Goal: Transaction & Acquisition: Book appointment/travel/reservation

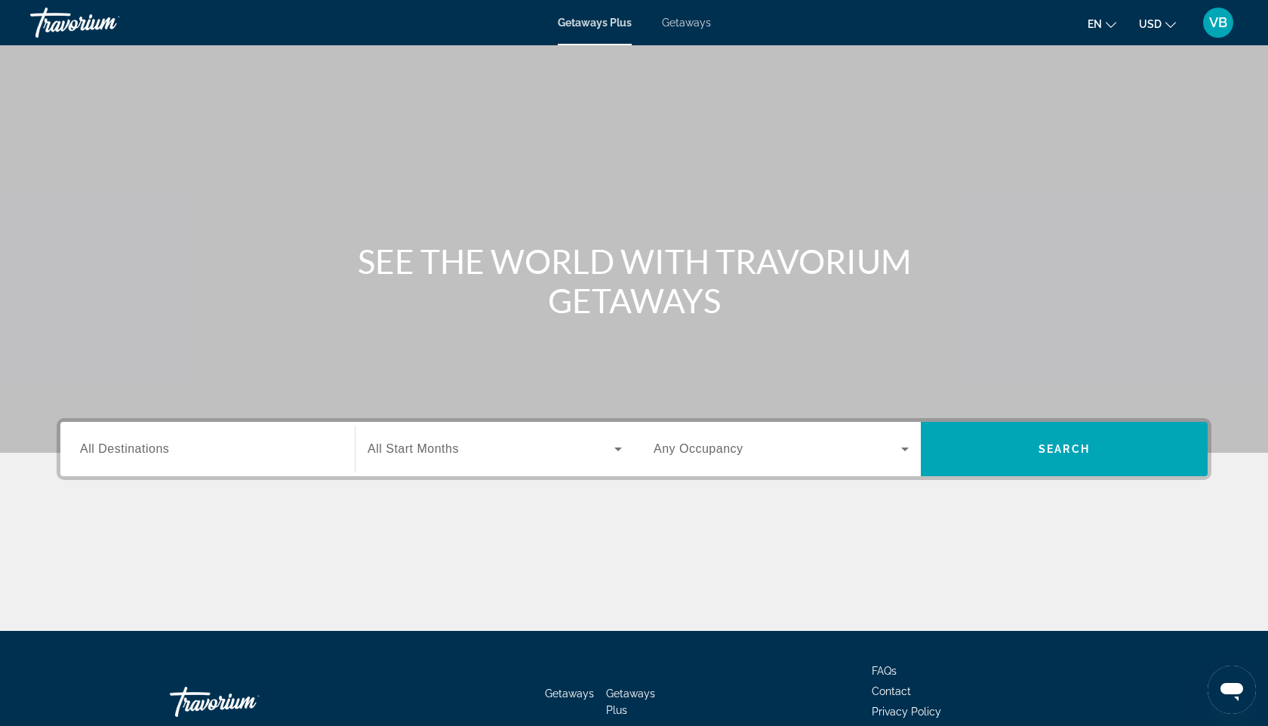
click at [1221, 23] on span "VB" at bounding box center [1218, 22] width 18 height 15
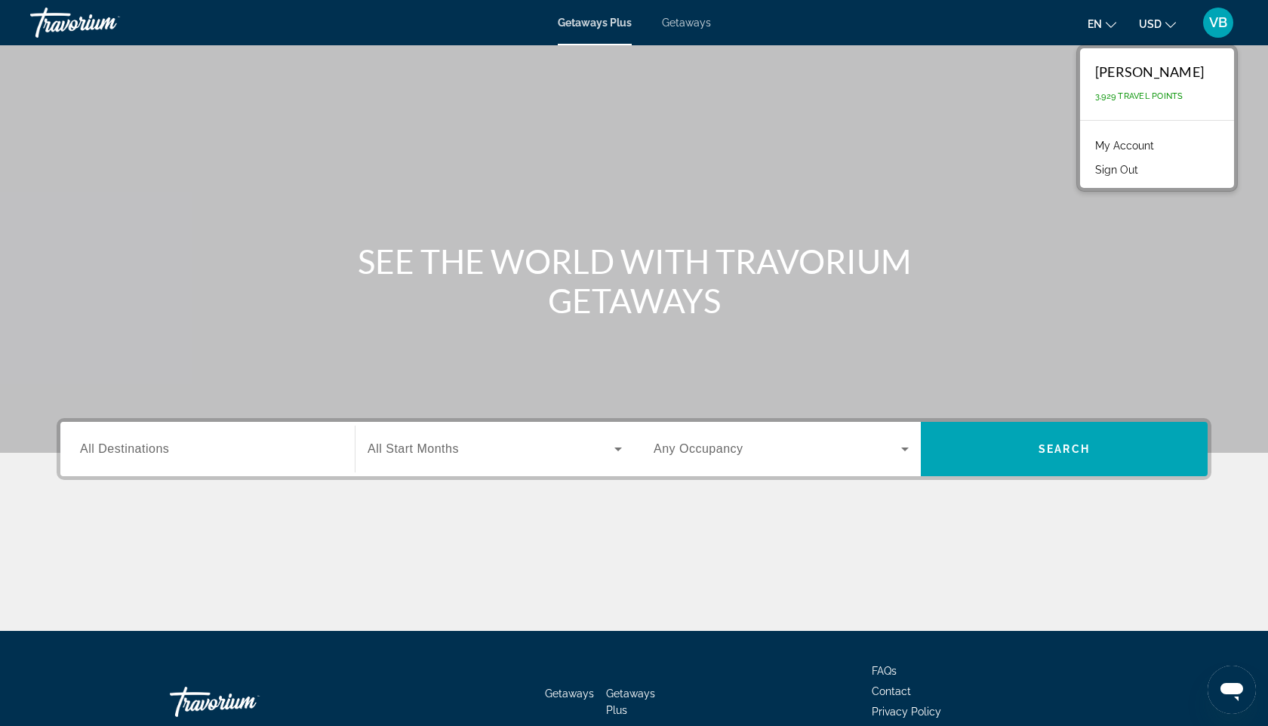
click at [1126, 138] on link "My Account" at bounding box center [1125, 146] width 74 height 20
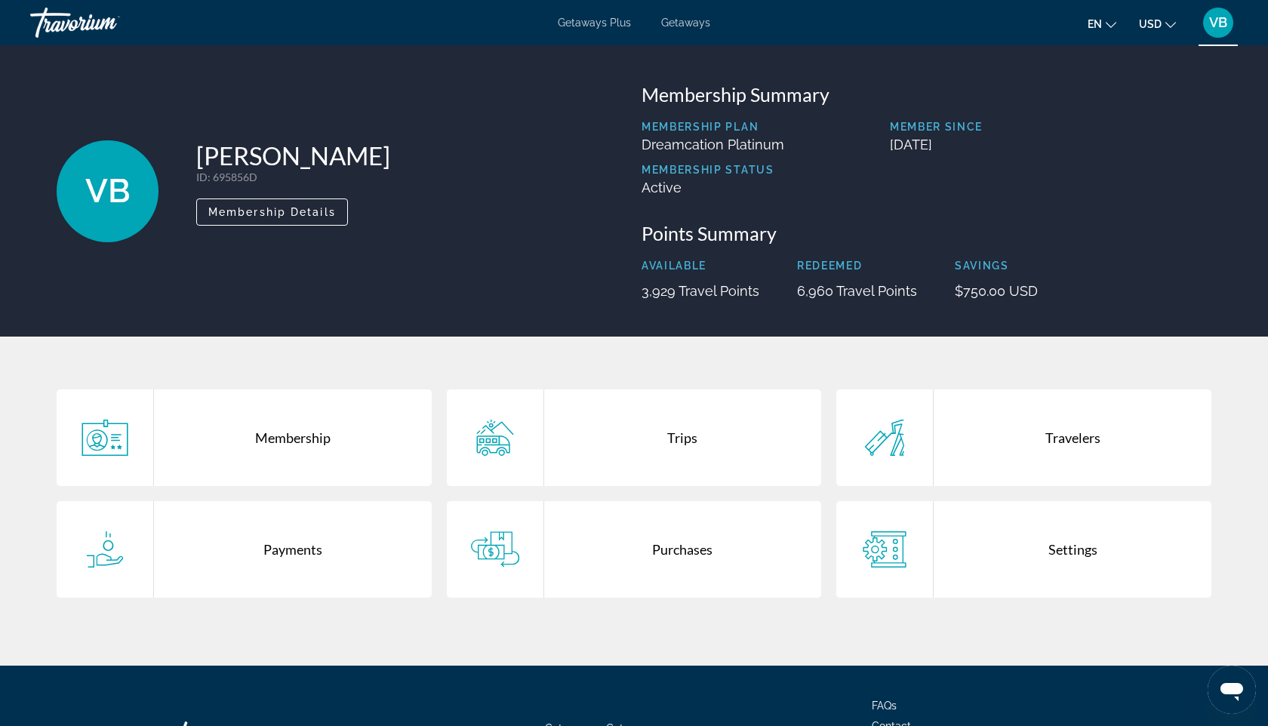
click at [86, 22] on div "Travorium" at bounding box center [105, 22] width 151 height 39
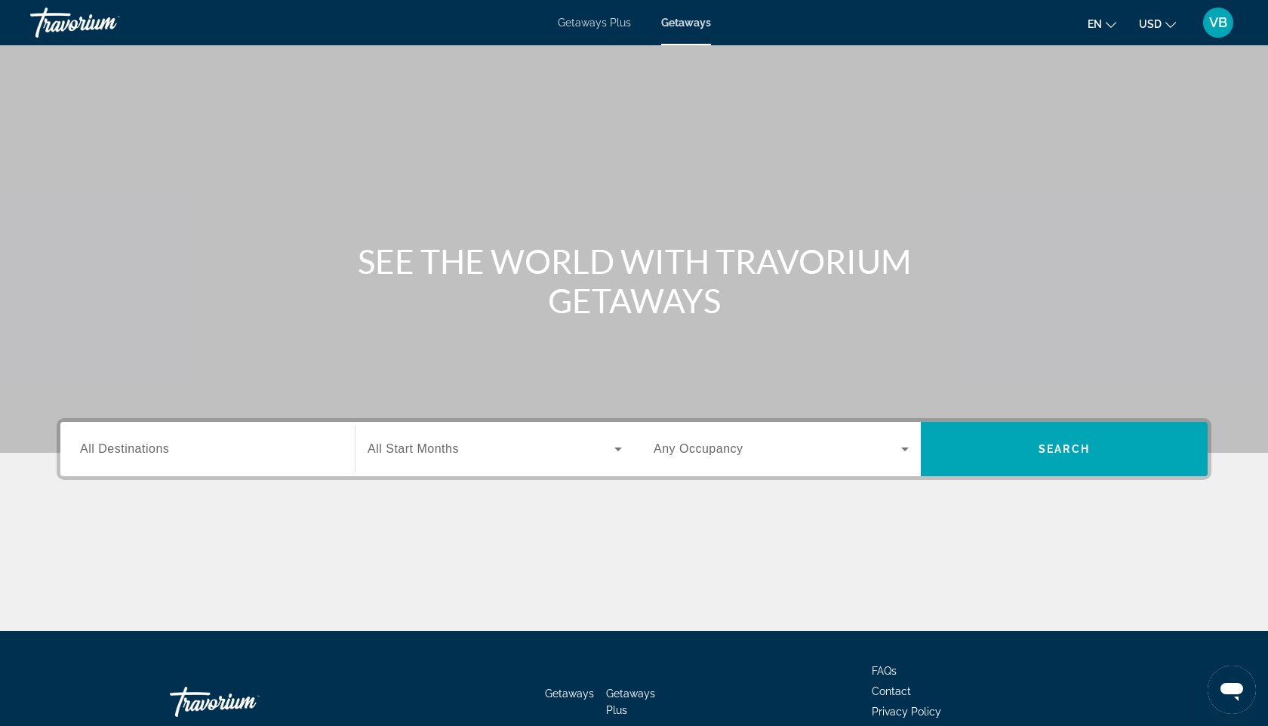
click at [621, 25] on span "Getaways Plus" at bounding box center [594, 23] width 73 height 12
click at [1225, 35] on div "VB" at bounding box center [1218, 23] width 30 height 30
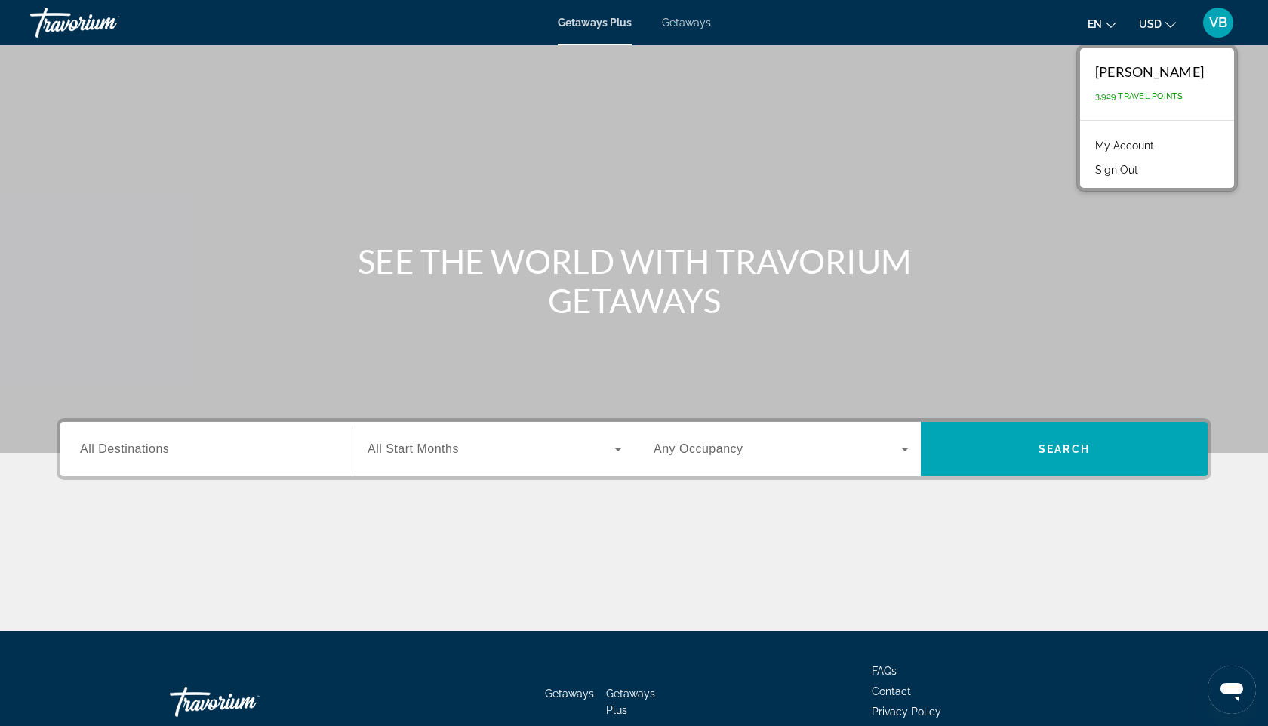
click at [1126, 141] on link "My Account" at bounding box center [1125, 146] width 74 height 20
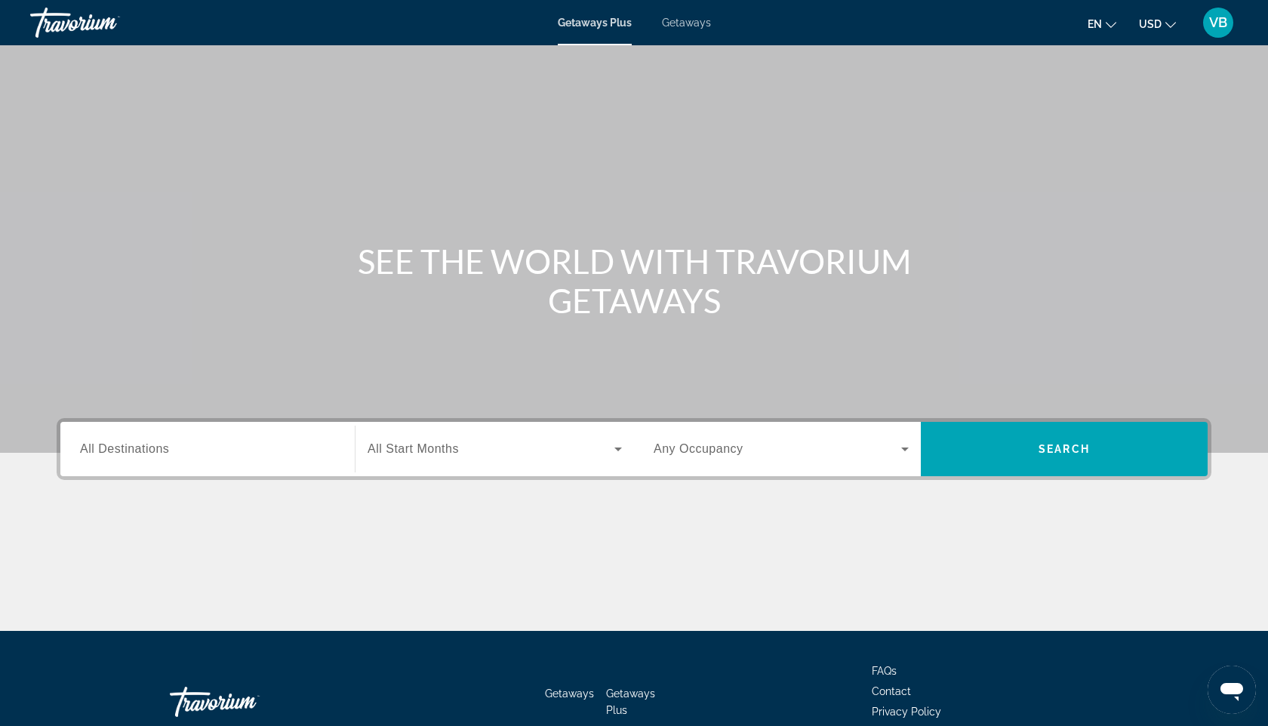
click at [676, 20] on span "Getaways" at bounding box center [686, 23] width 49 height 12
click at [1222, 32] on div "VB" at bounding box center [1218, 23] width 30 height 30
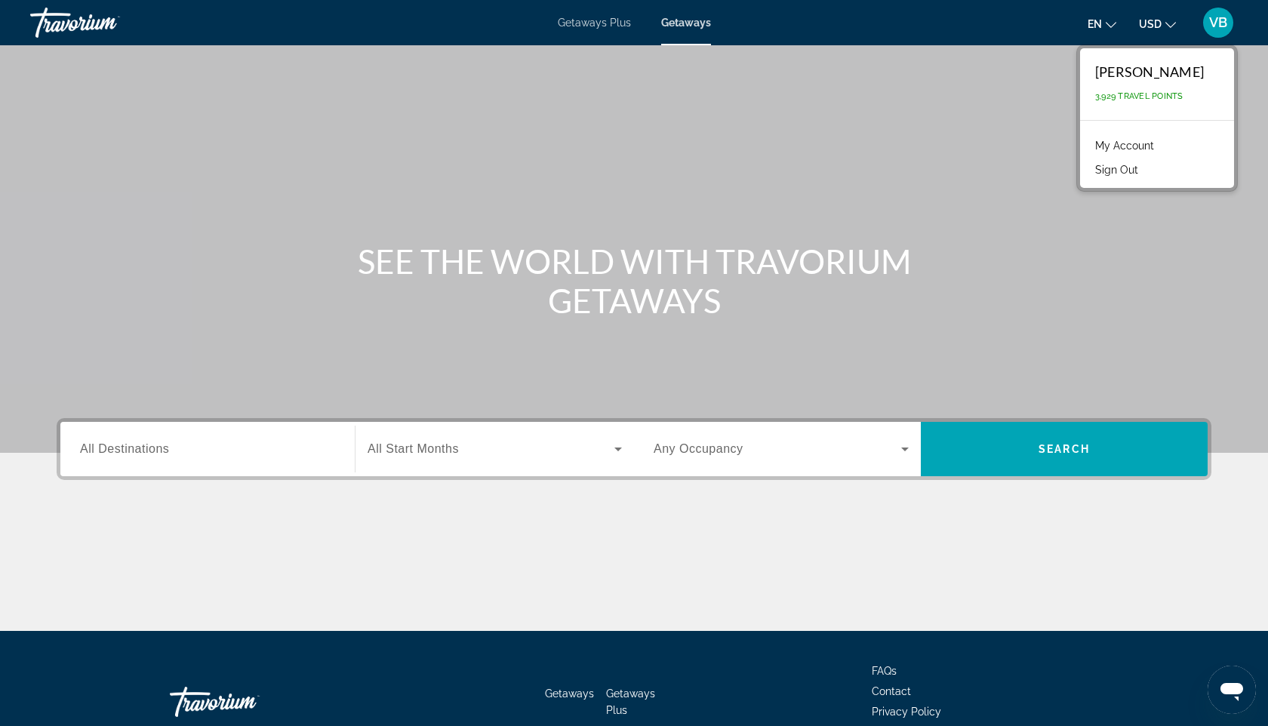
click at [507, 448] on span "Search widget" at bounding box center [491, 449] width 247 height 18
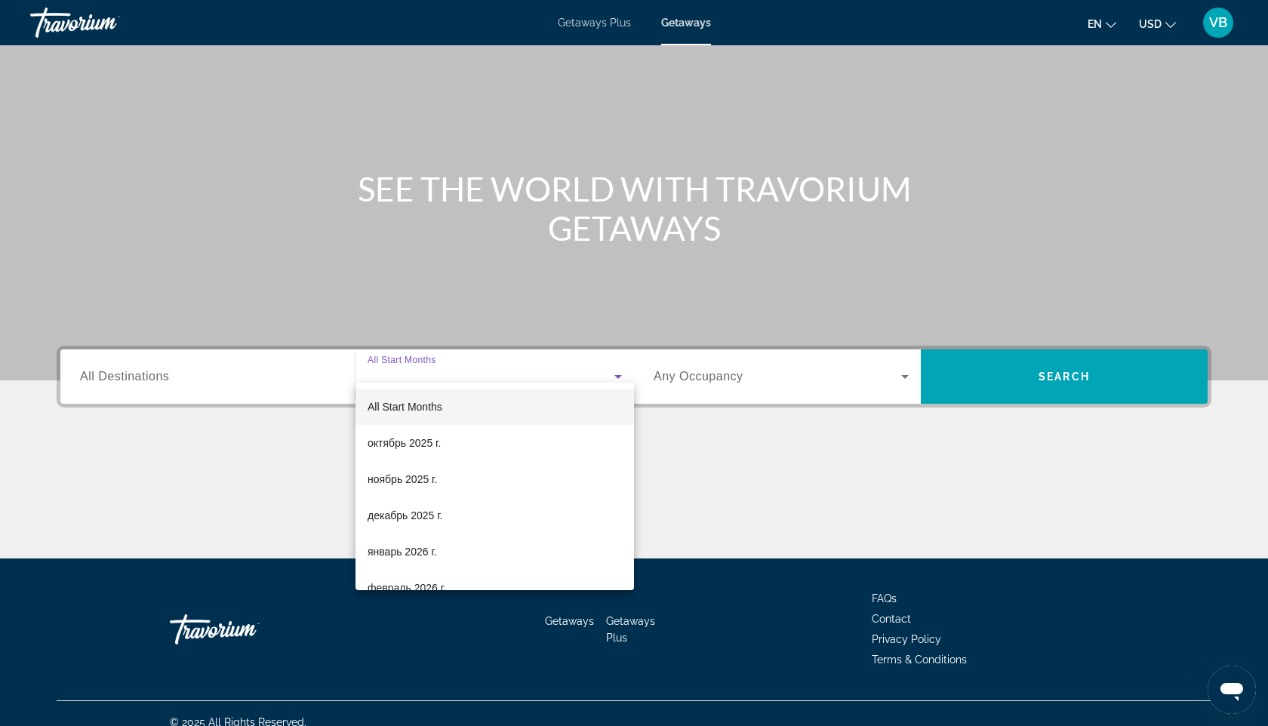
scroll to position [90, 0]
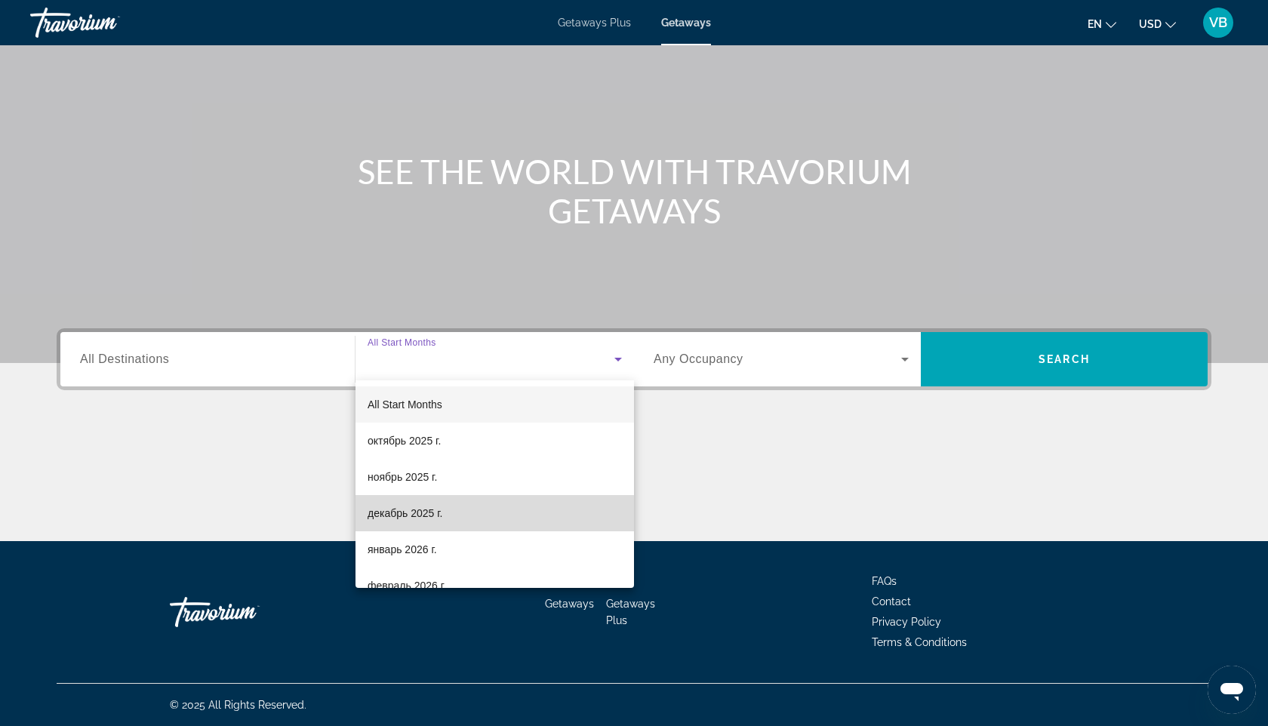
click at [467, 518] on mat-option "декабрь 2025 г." at bounding box center [495, 513] width 279 height 36
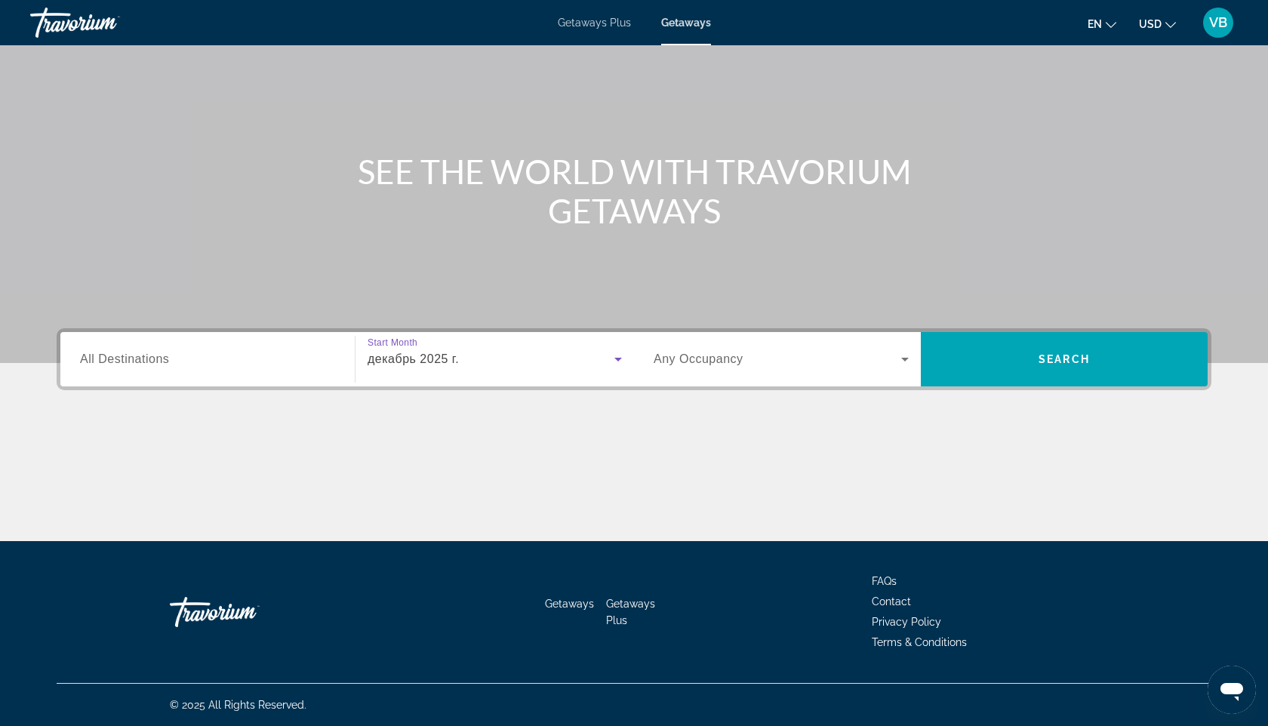
click at [902, 354] on icon "Search widget" at bounding box center [905, 359] width 18 height 18
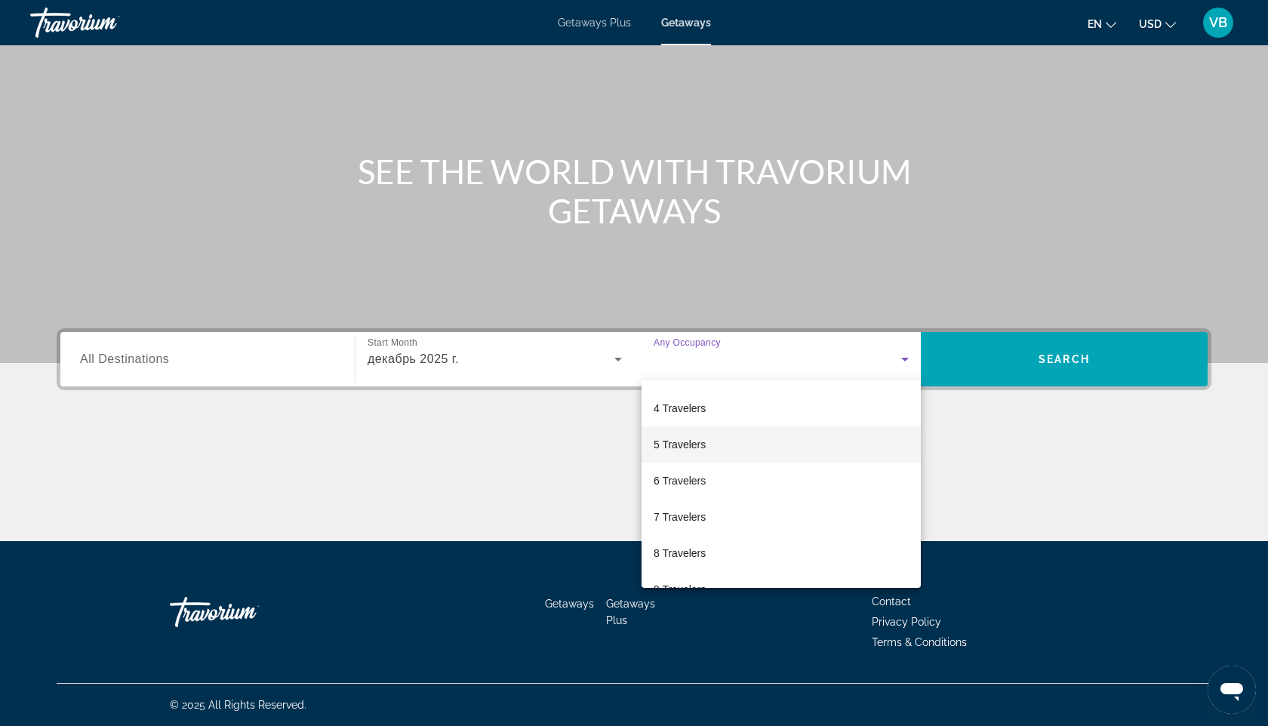
scroll to position [106, 0]
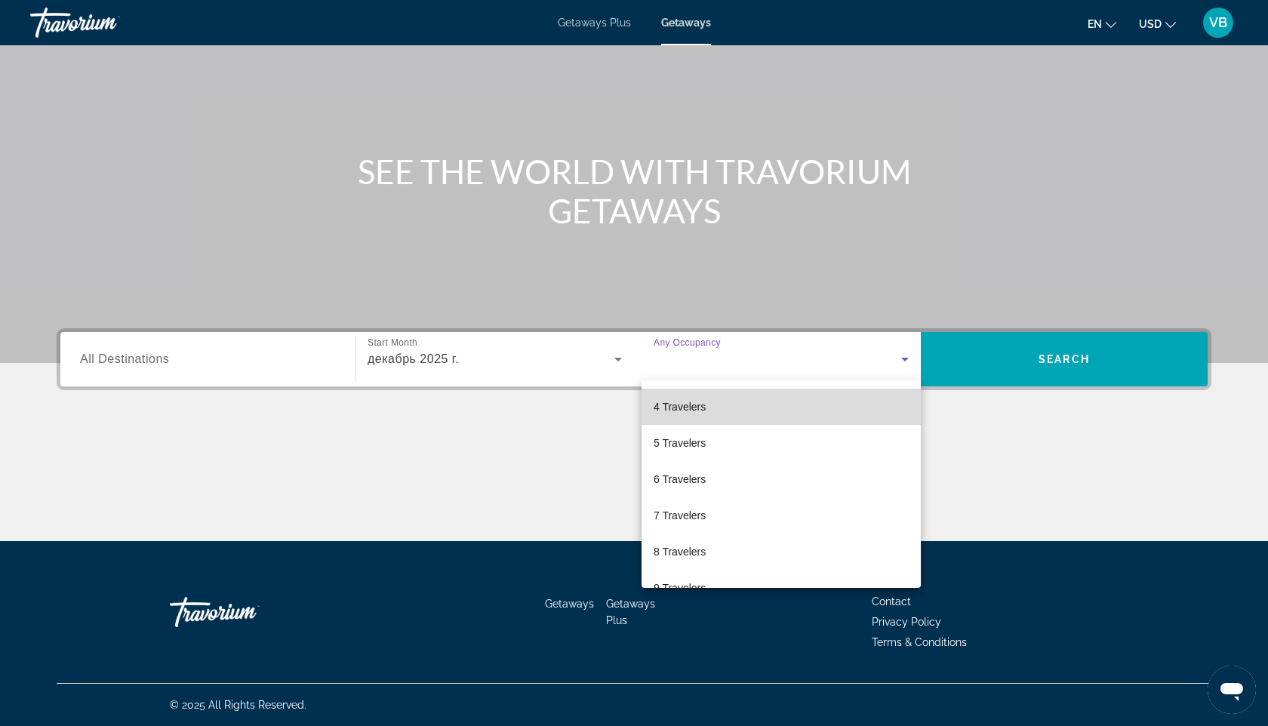
click at [705, 416] on mat-option "4 Travelers" at bounding box center [781, 407] width 279 height 36
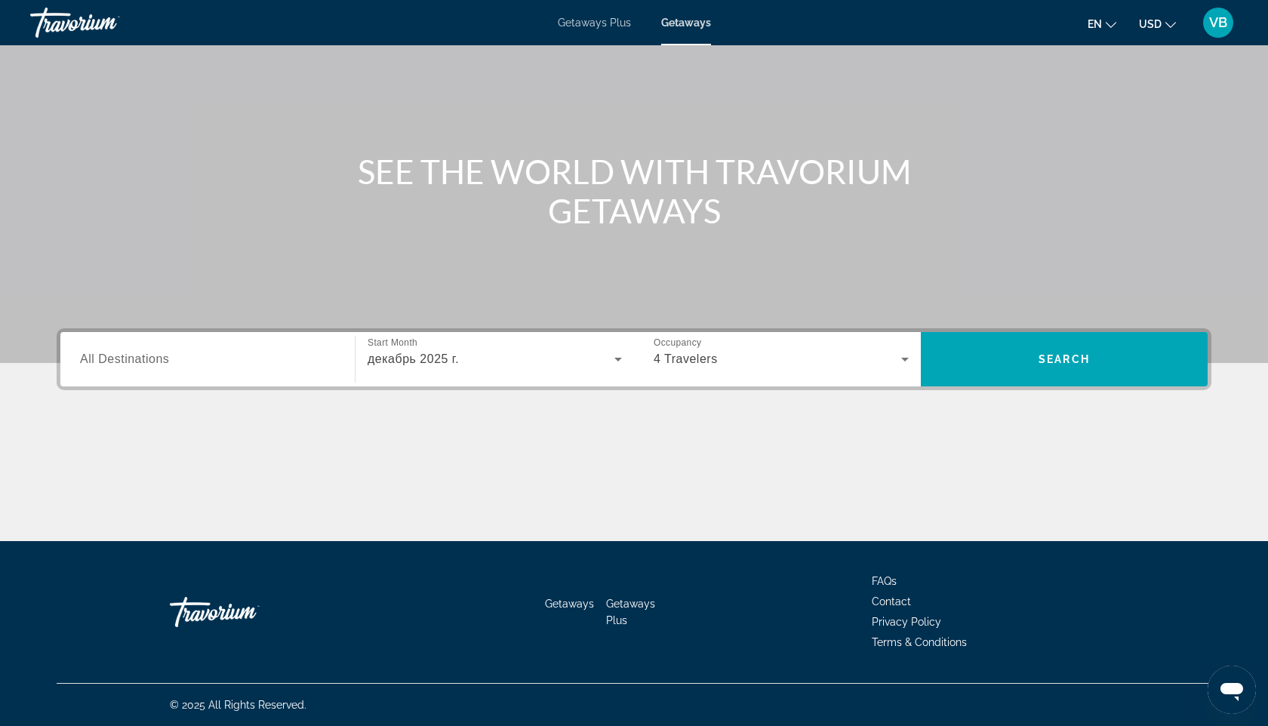
click at [211, 387] on div "Destination All Destinations Start Month All Start Months декабрь 2025 г. Occup…" at bounding box center [634, 359] width 1155 height 62
click at [203, 359] on input "Destination All Destinations" at bounding box center [207, 360] width 255 height 18
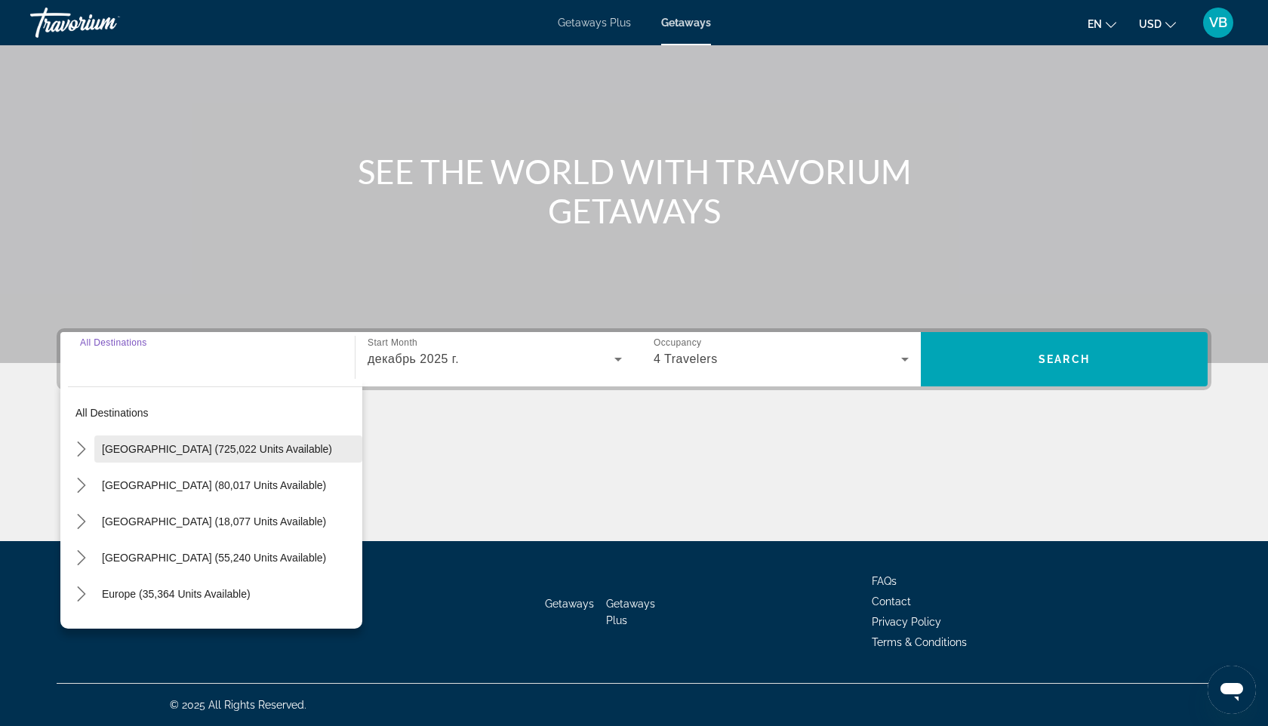
click at [172, 444] on span "[GEOGRAPHIC_DATA] (725,022 units available)" at bounding box center [217, 449] width 230 height 12
type input "**********"
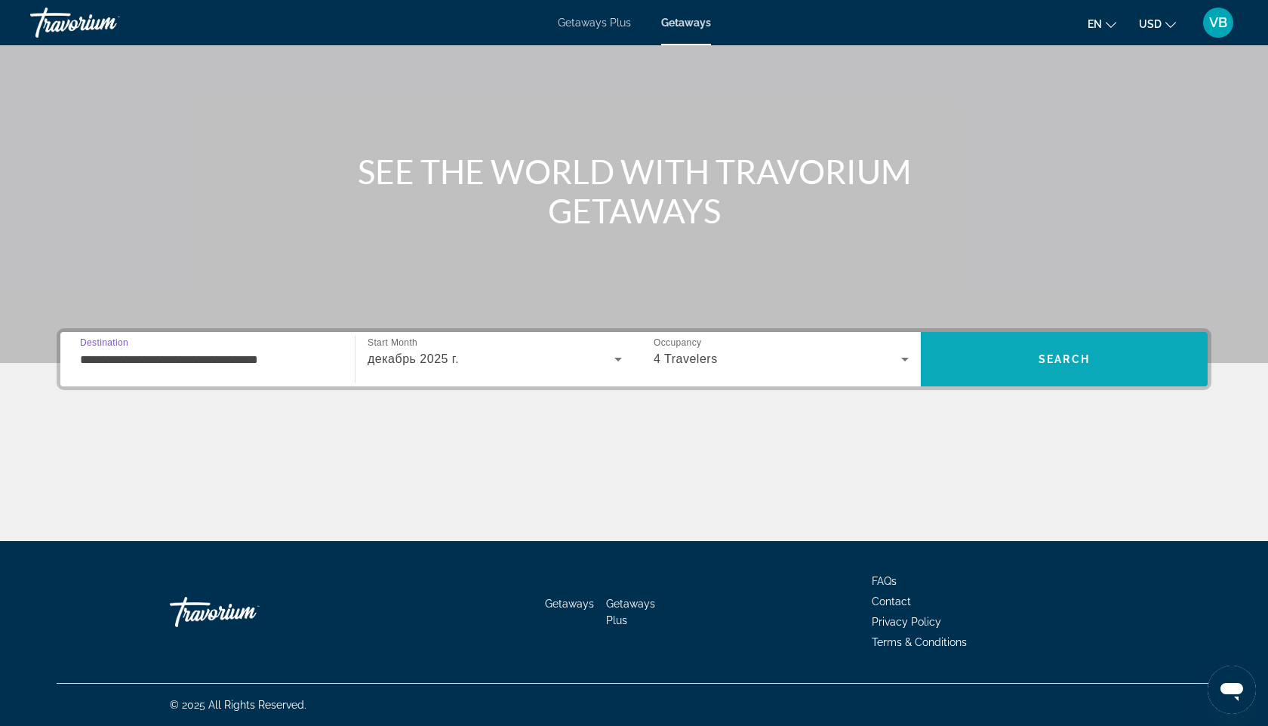
click at [1000, 351] on span "Search" at bounding box center [1064, 359] width 287 height 36
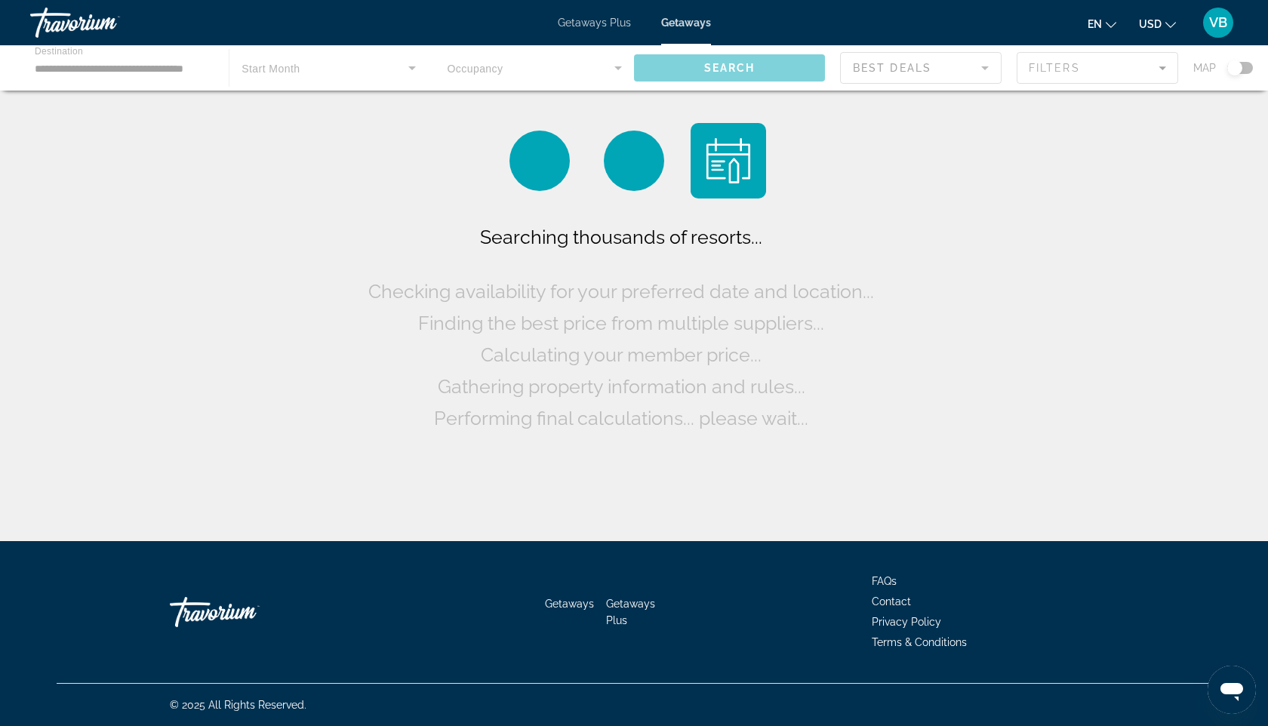
click at [131, 86] on div "Main content" at bounding box center [634, 67] width 1268 height 45
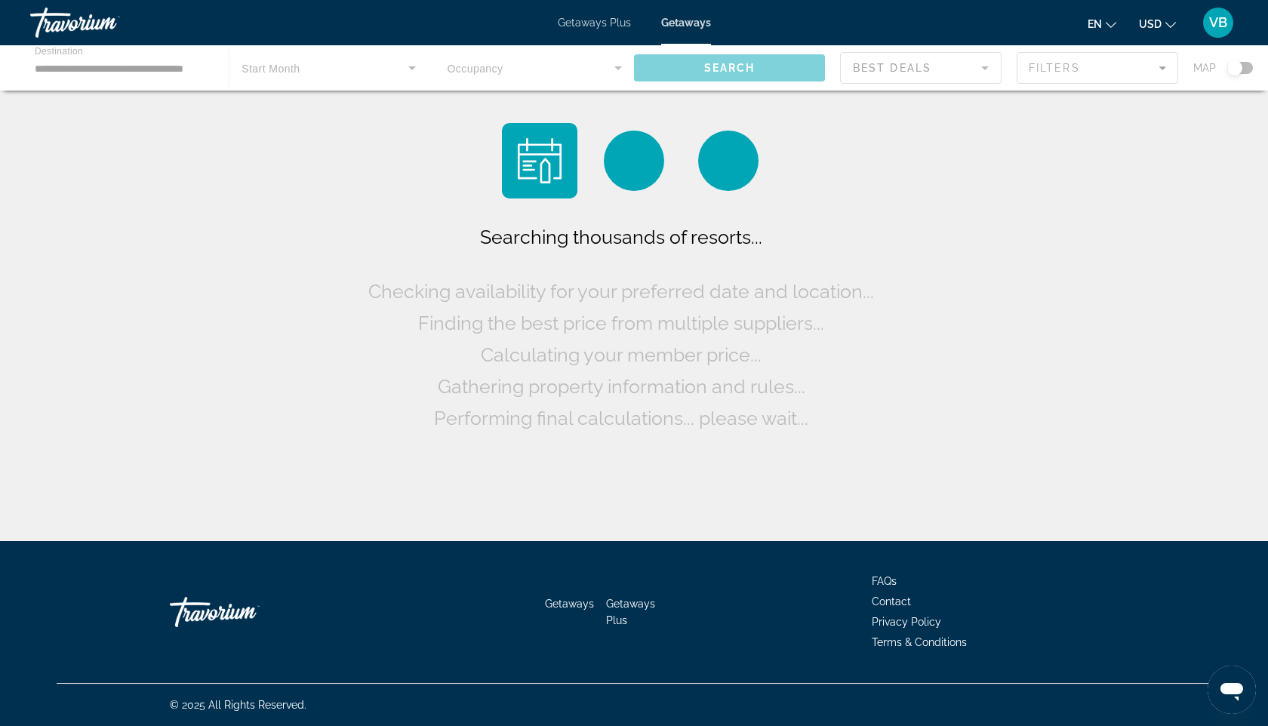
click at [131, 76] on div "Main content" at bounding box center [634, 67] width 1268 height 45
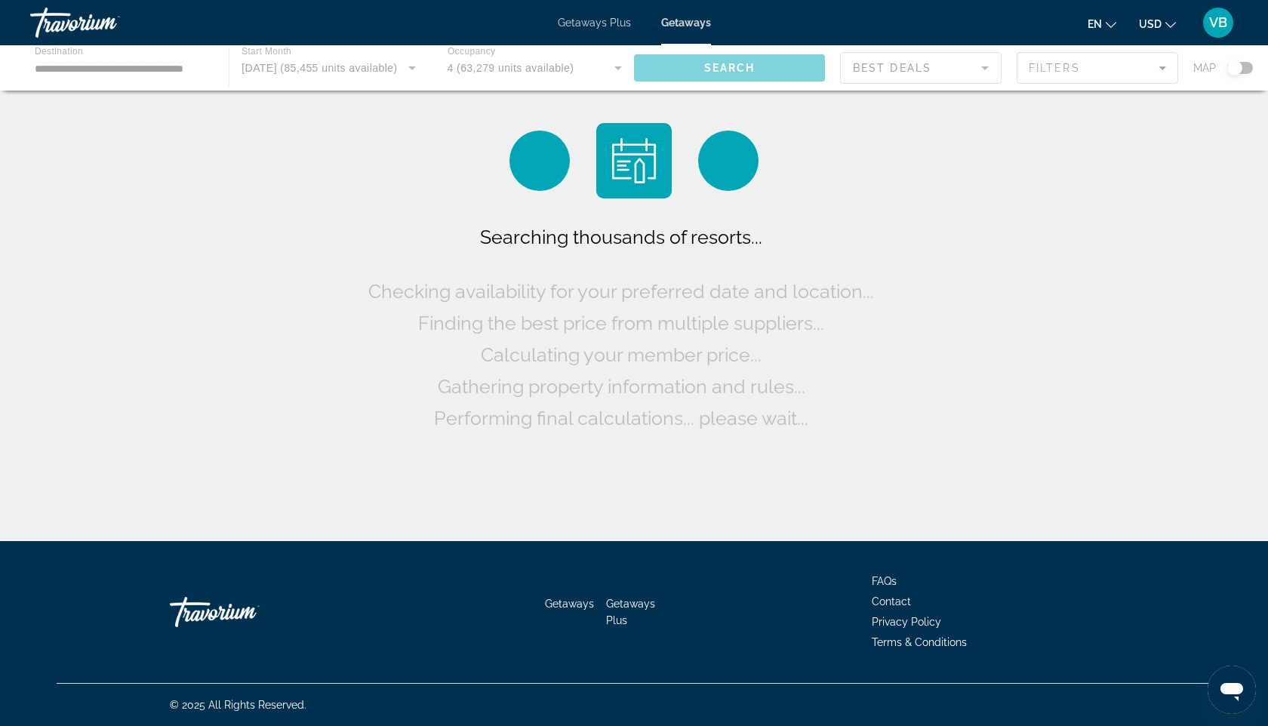
click at [114, 65] on div "Main content" at bounding box center [634, 67] width 1268 height 45
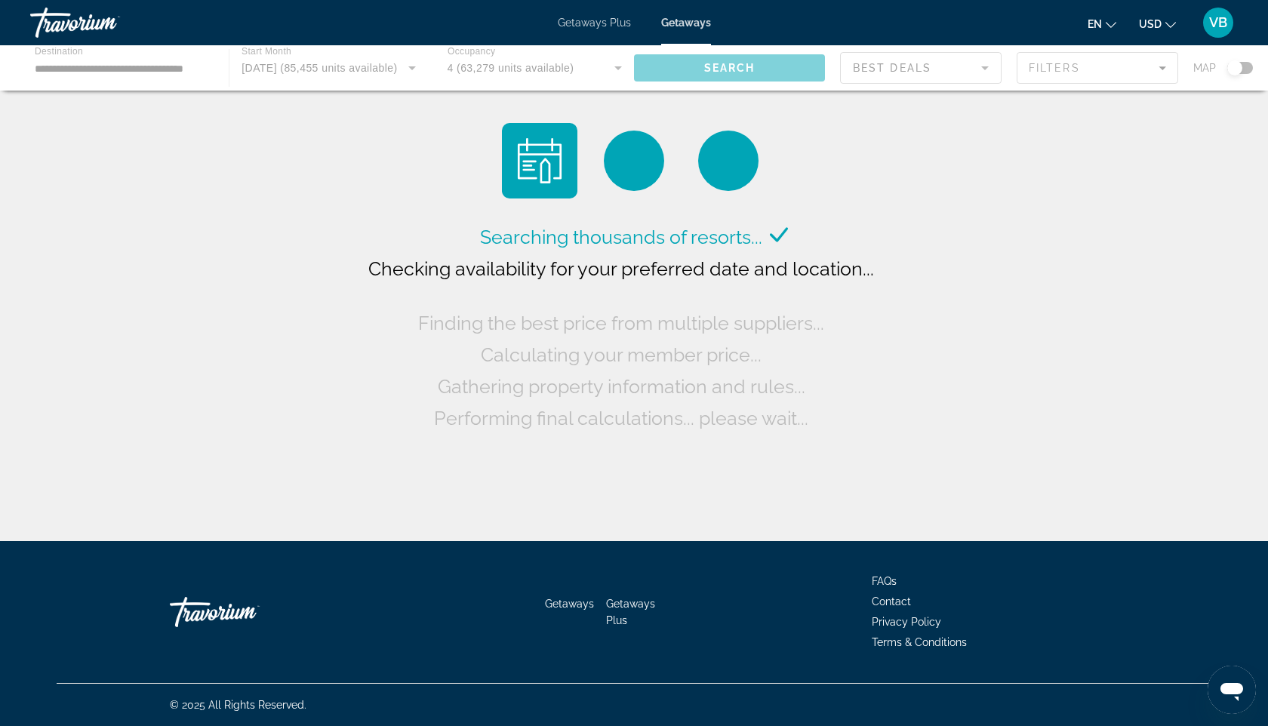
click at [114, 65] on div "Main content" at bounding box center [634, 67] width 1268 height 45
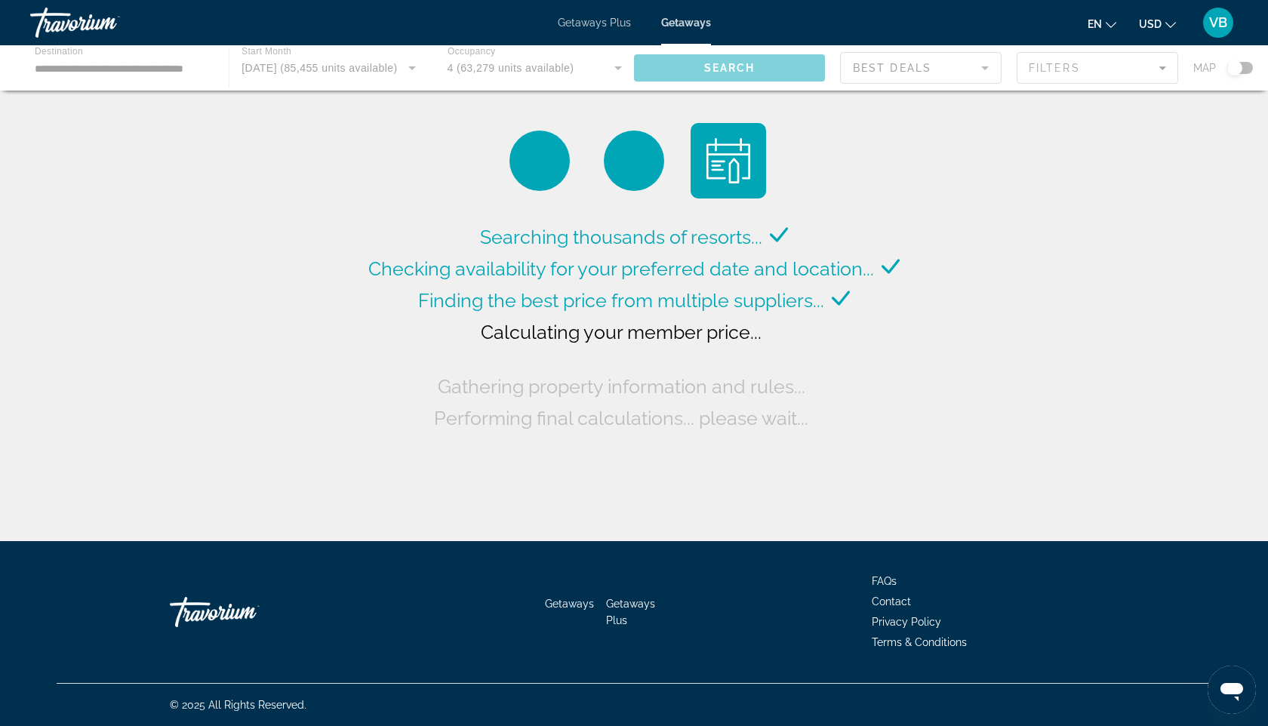
click at [114, 65] on div "Main content" at bounding box center [634, 67] width 1268 height 45
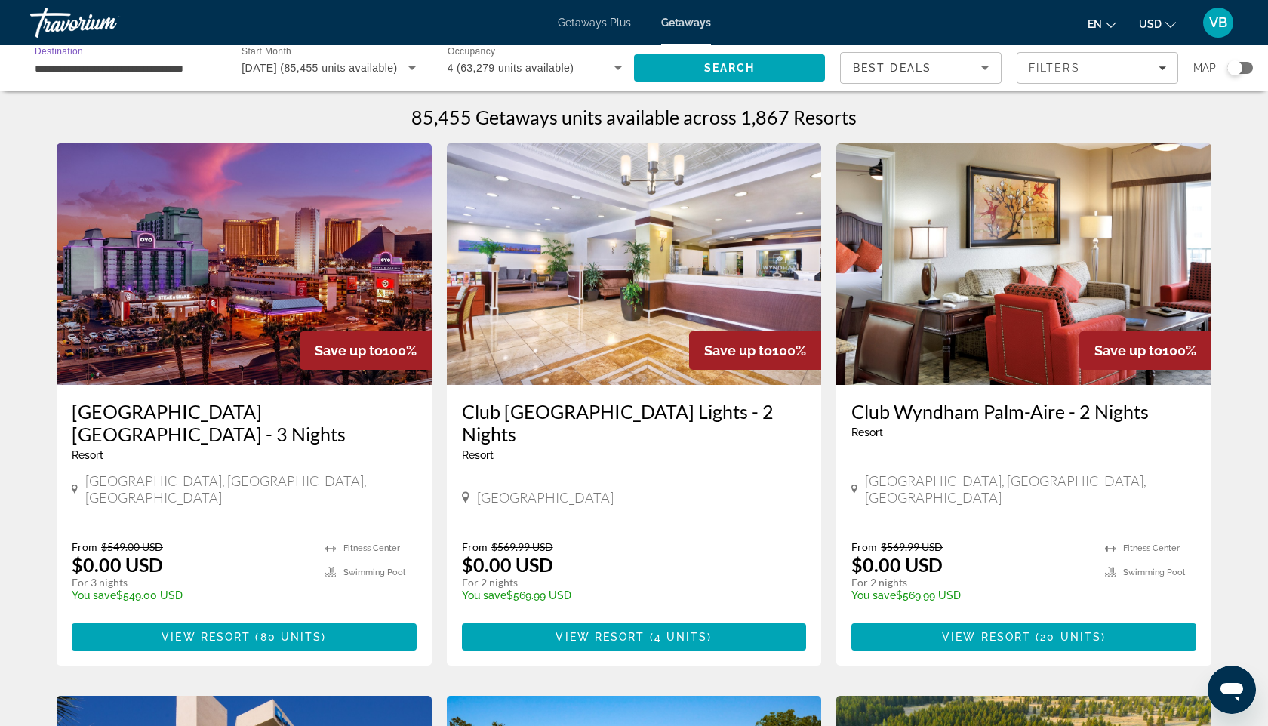
click at [114, 65] on input "**********" at bounding box center [122, 69] width 174 height 18
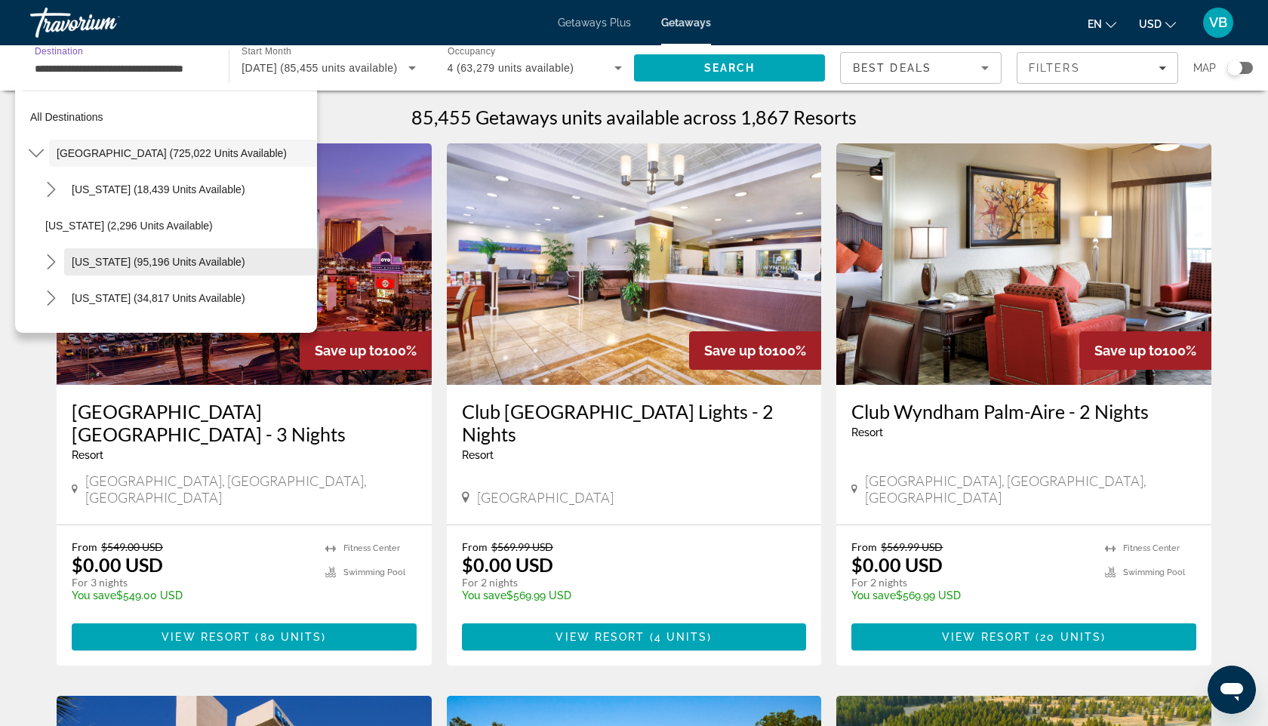
click at [104, 273] on span "Select destination: California (95,196 units available)" at bounding box center [190, 262] width 253 height 36
type input "**********"
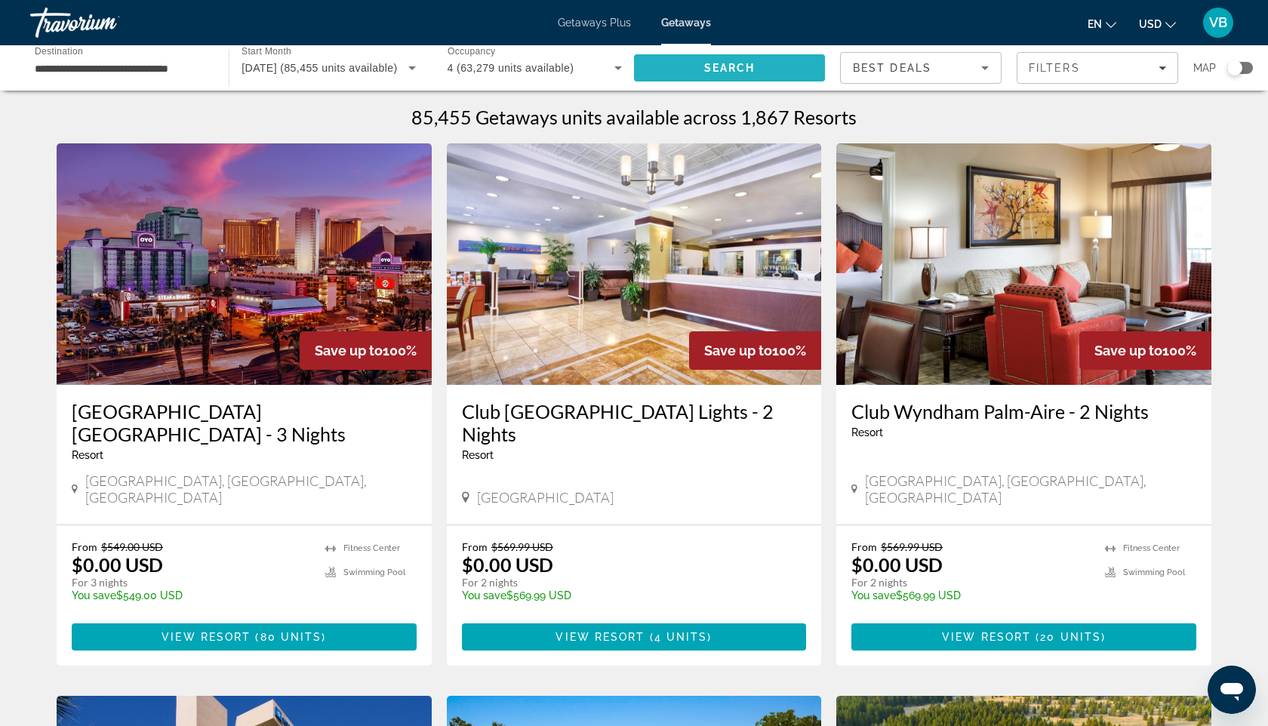
click at [721, 63] on span "Search" at bounding box center [729, 68] width 51 height 12
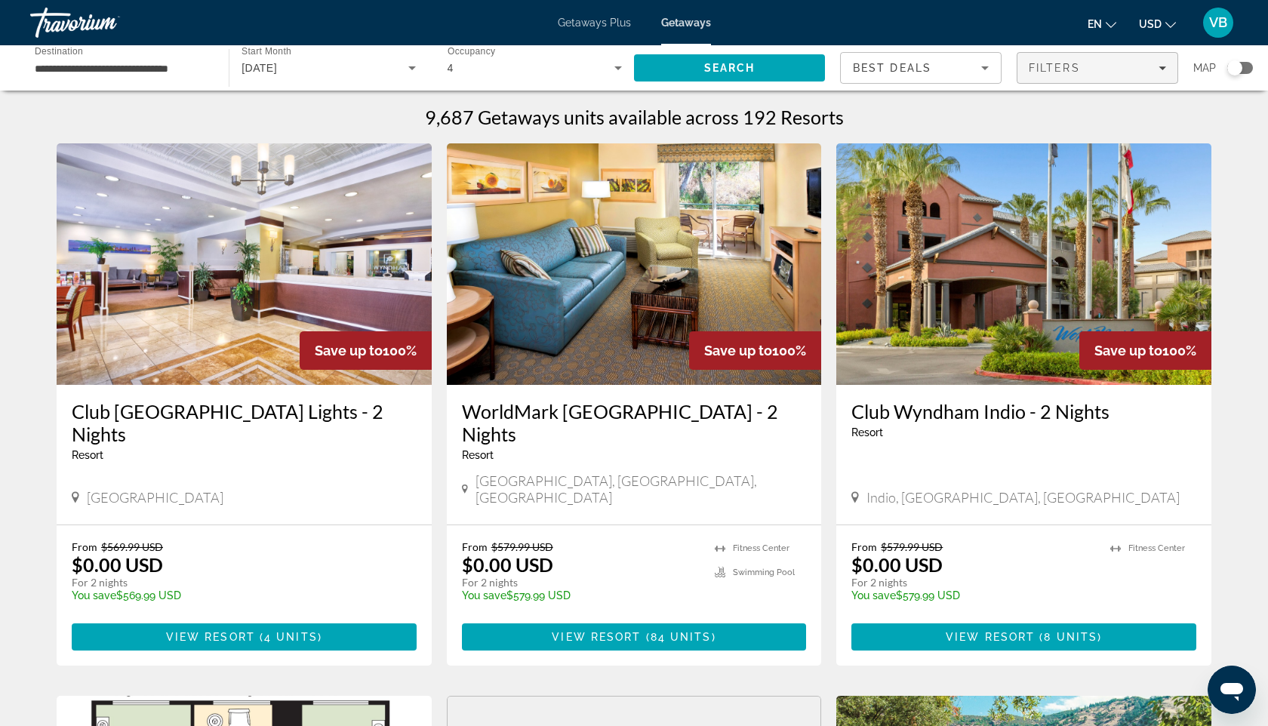
click at [1043, 66] on span "Filters" at bounding box center [1054, 68] width 51 height 12
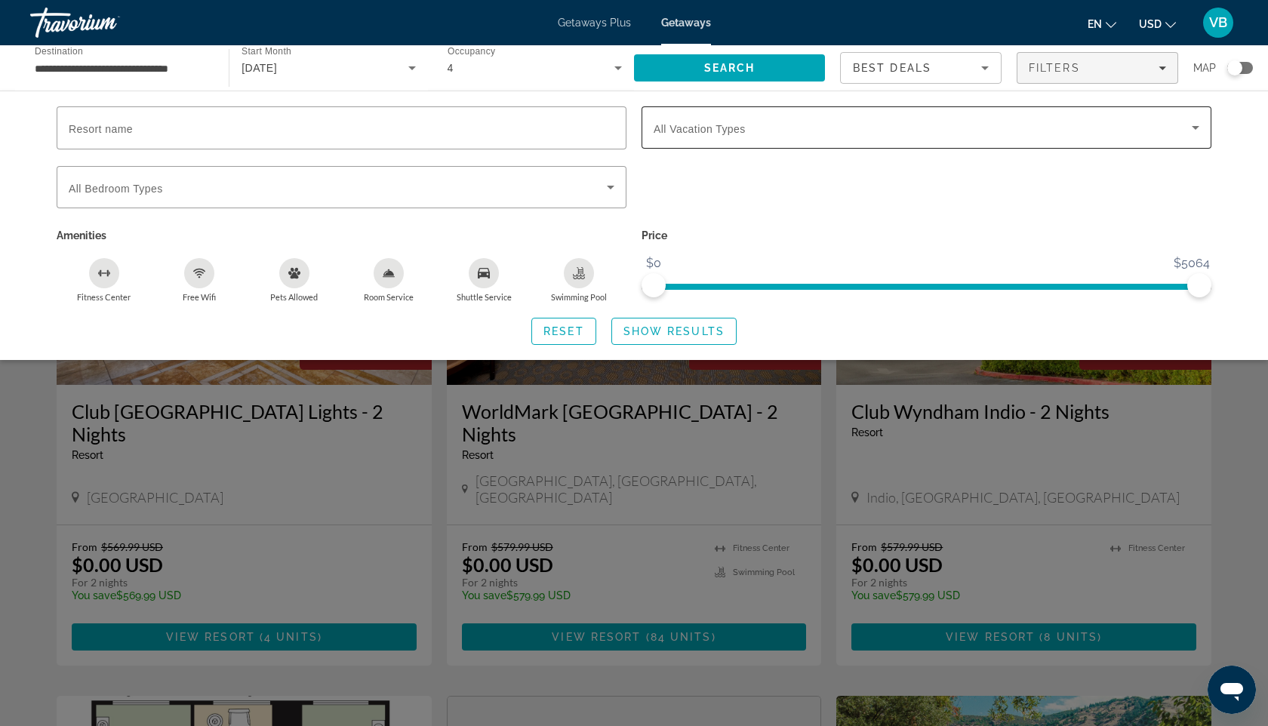
click at [673, 137] on div "Search widget" at bounding box center [927, 127] width 546 height 42
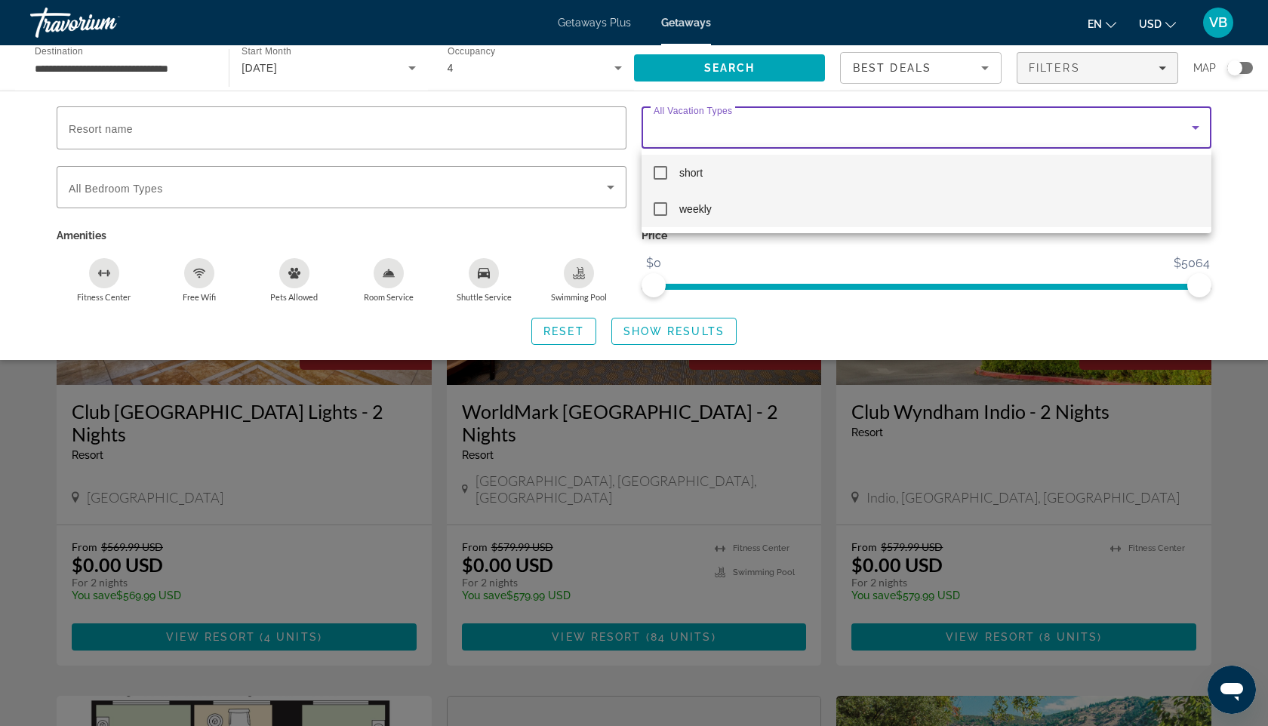
click at [659, 220] on mat-option "weekly" at bounding box center [927, 209] width 570 height 36
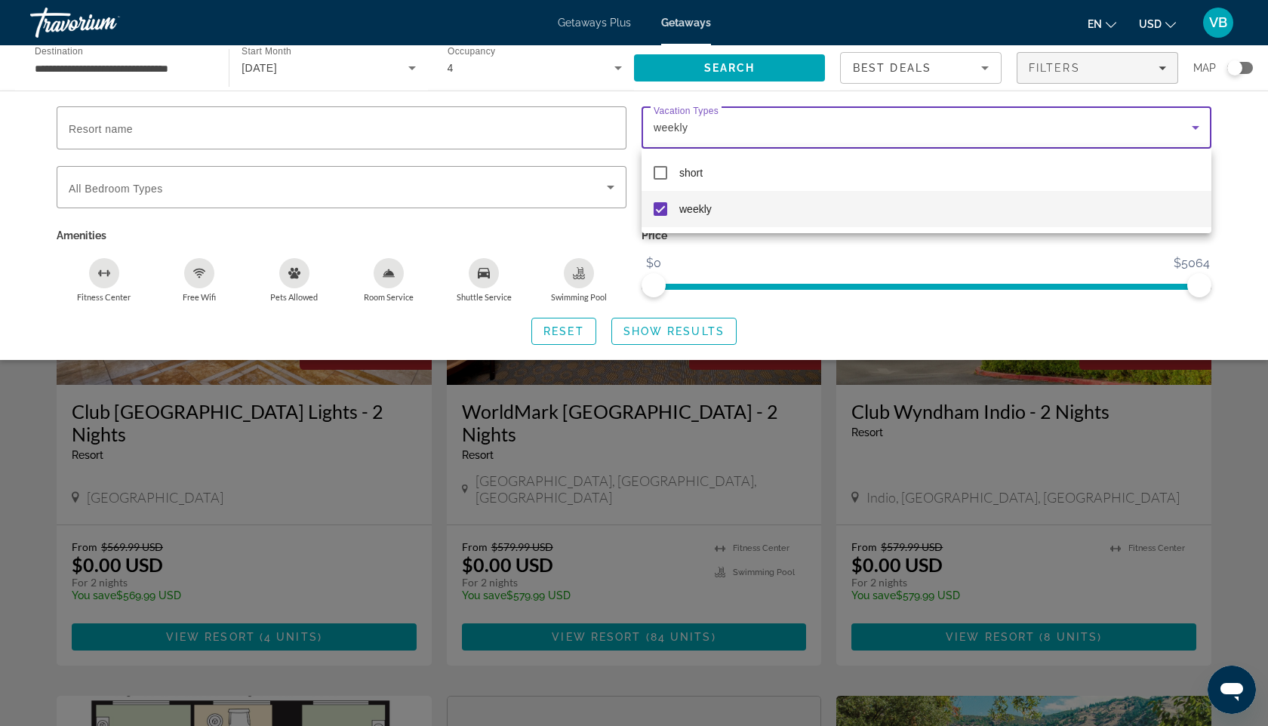
click at [456, 214] on div at bounding box center [634, 363] width 1268 height 726
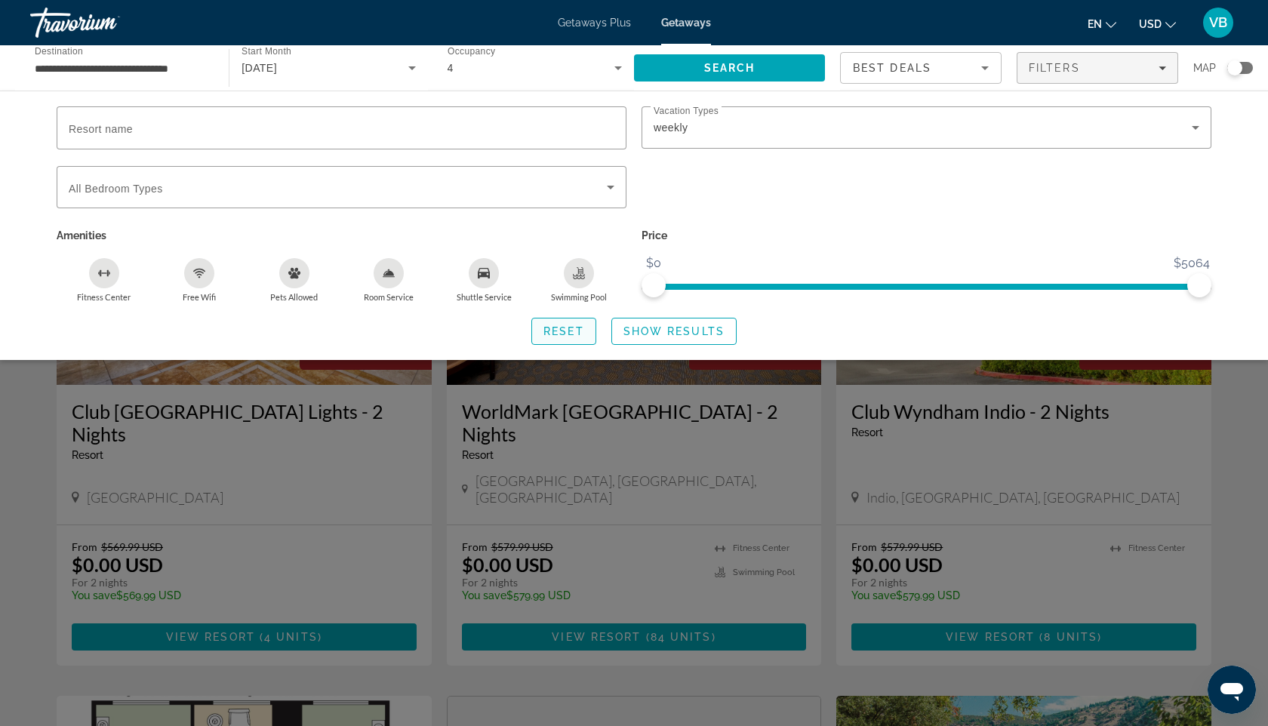
click at [563, 328] on span "Reset" at bounding box center [564, 331] width 41 height 12
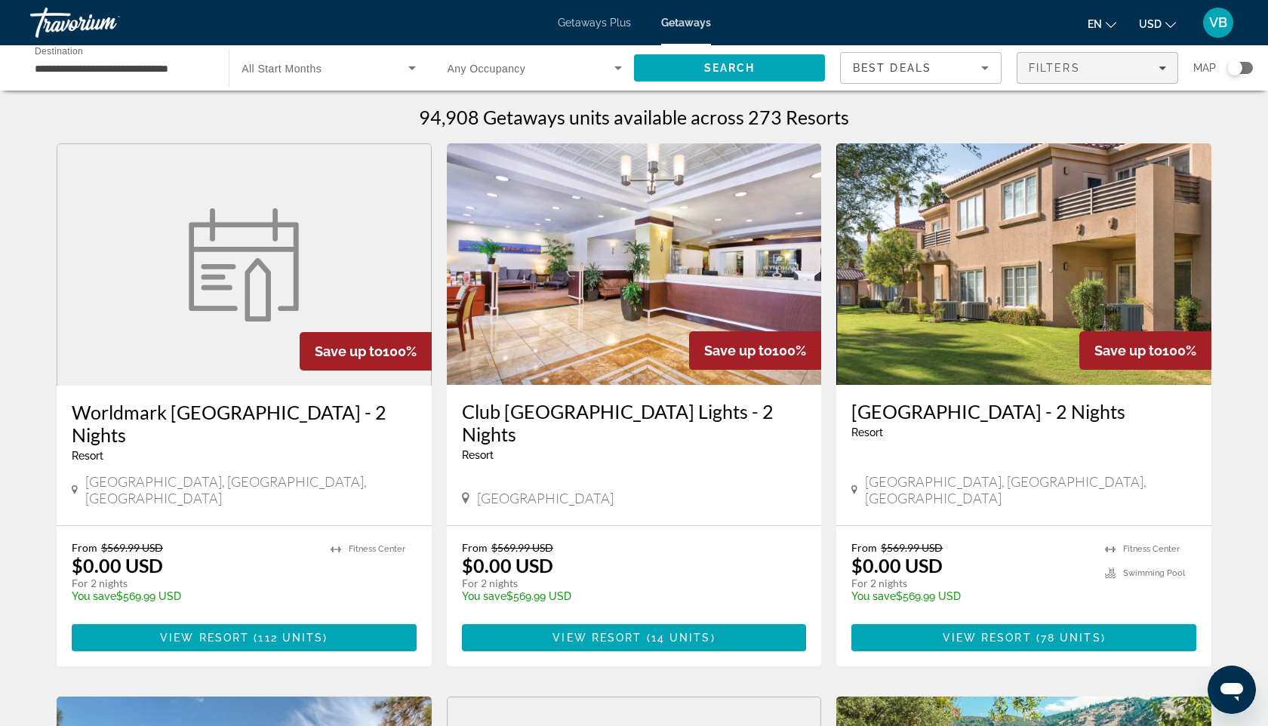
click at [1046, 70] on span "Filters" at bounding box center [1054, 68] width 51 height 12
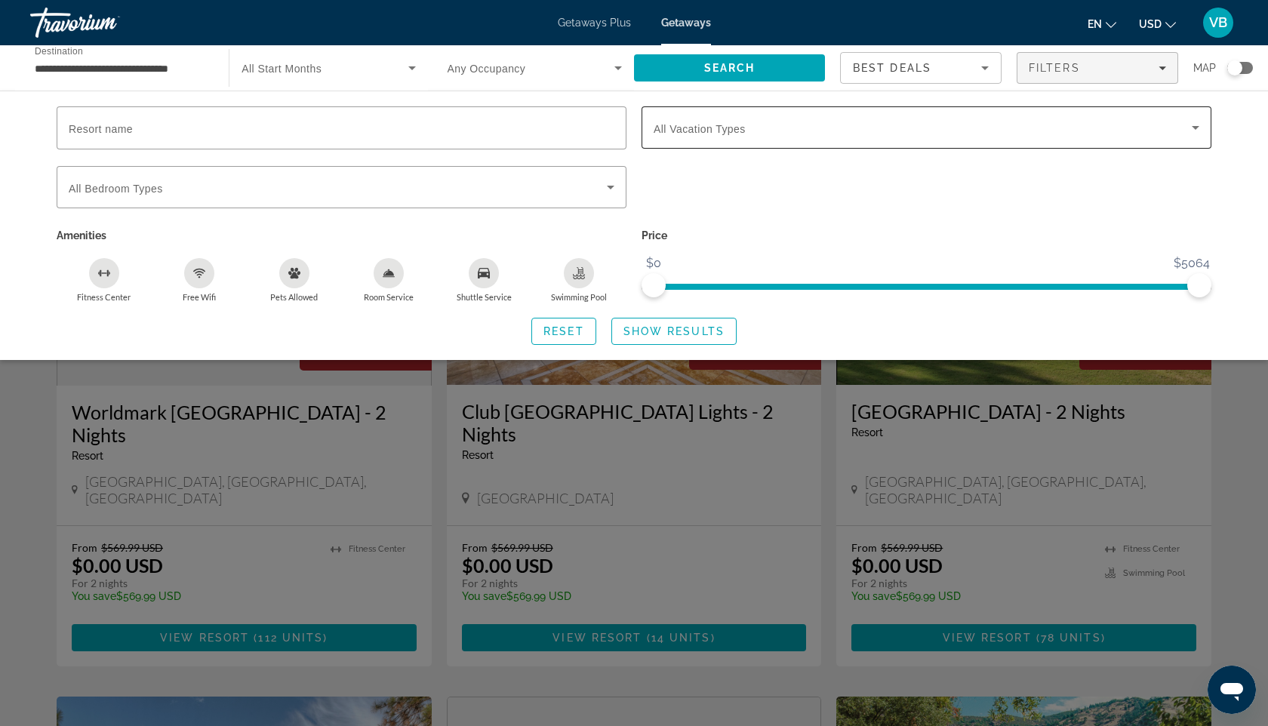
click at [790, 136] on span "Search widget" at bounding box center [923, 128] width 538 height 18
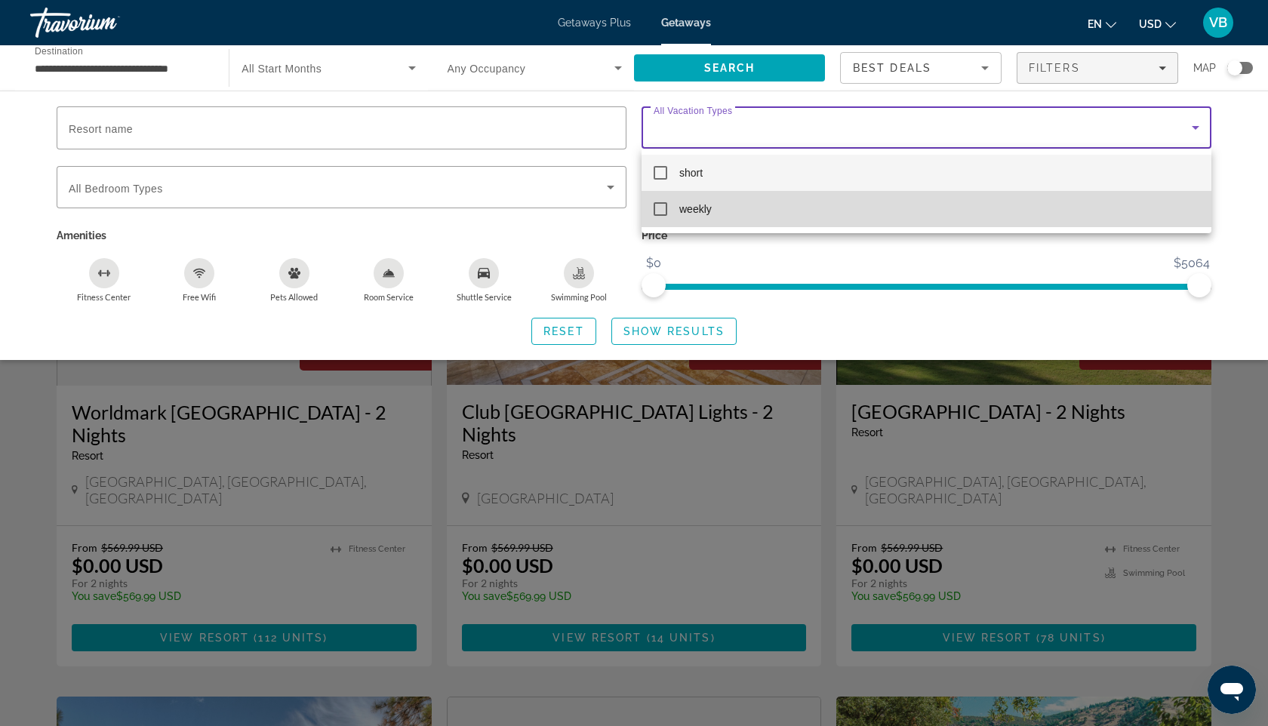
click at [729, 203] on mat-option "weekly" at bounding box center [927, 209] width 570 height 36
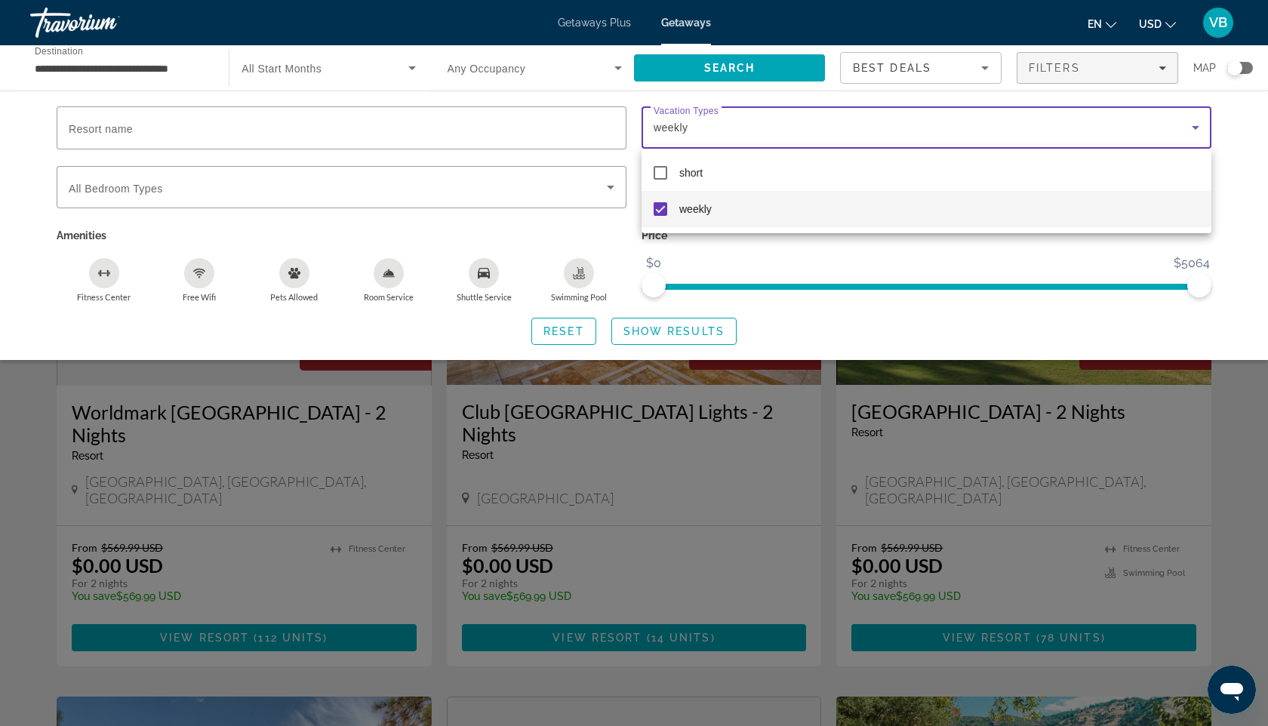
click at [668, 346] on div at bounding box center [634, 363] width 1268 height 726
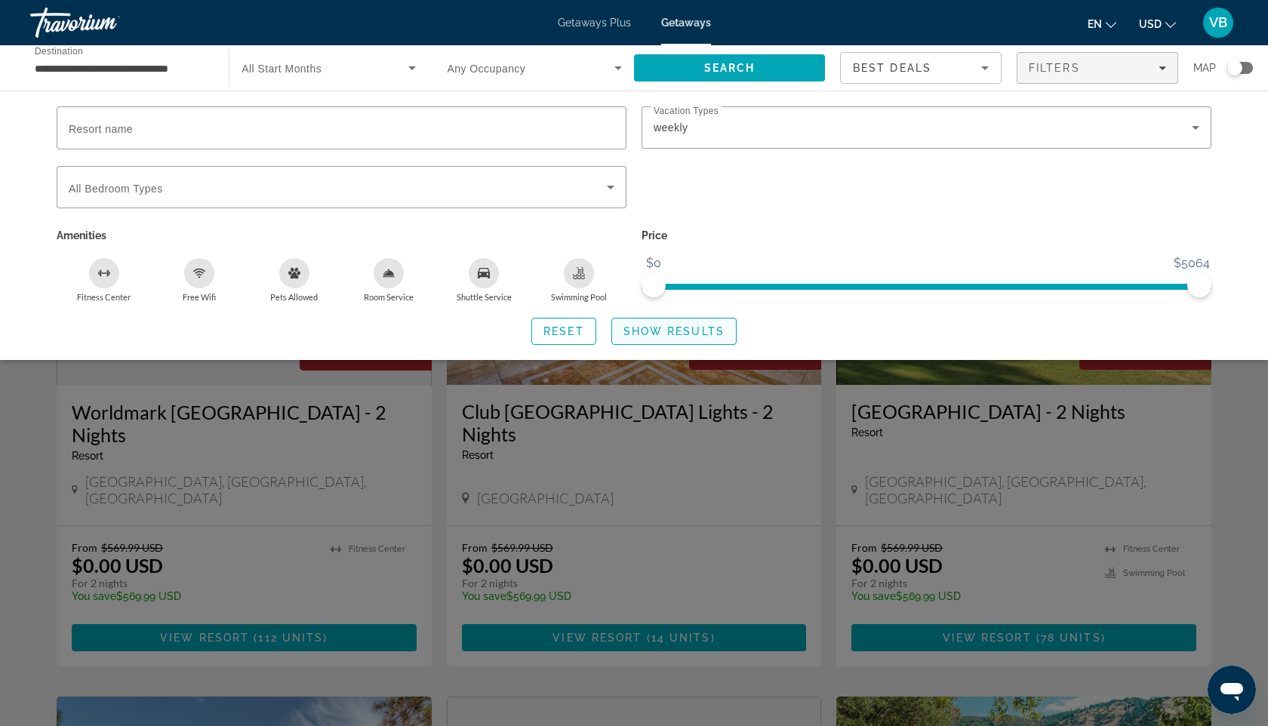
click at [668, 334] on span "Show Results" at bounding box center [674, 331] width 101 height 12
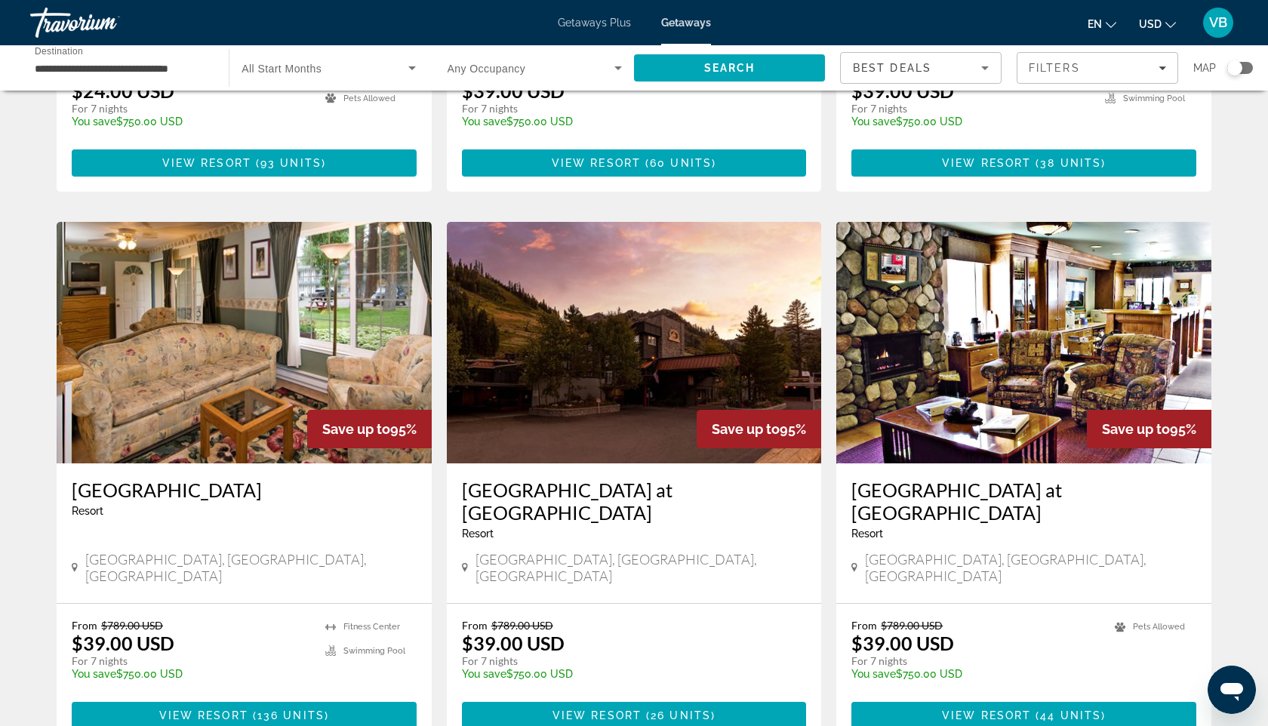
scroll to position [1557, 0]
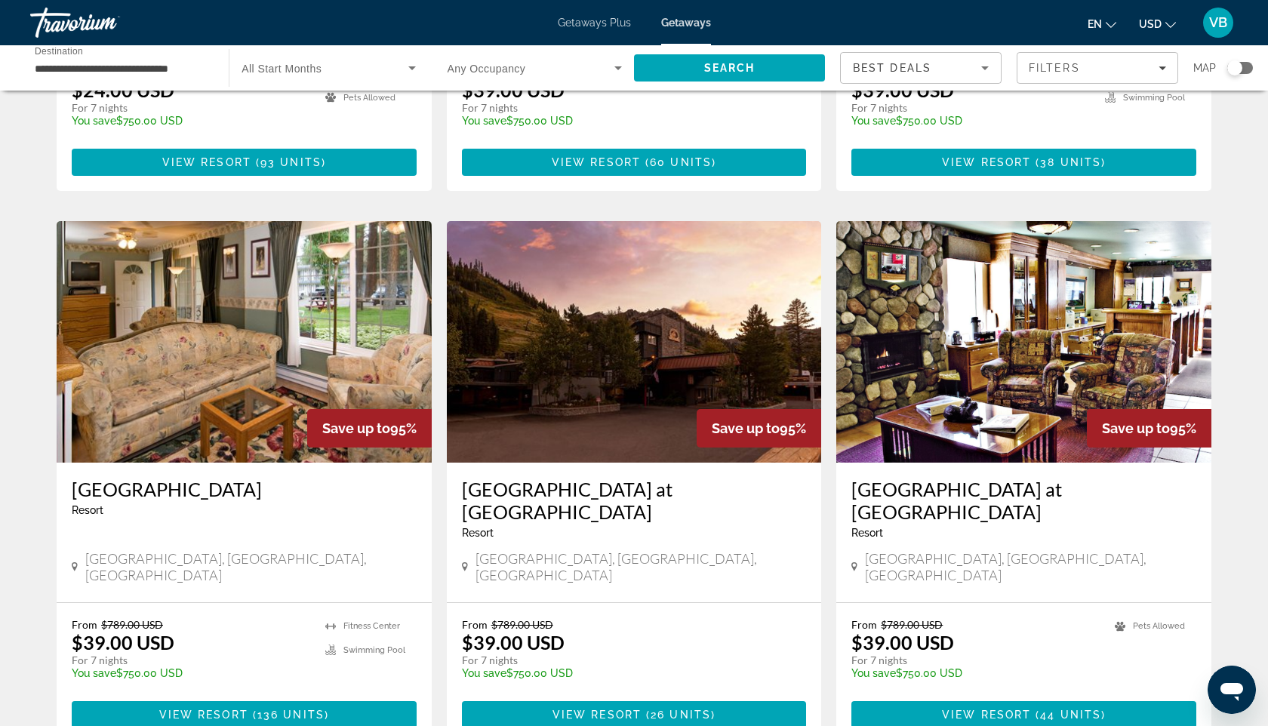
click at [627, 315] on img "Main content" at bounding box center [634, 342] width 375 height 242
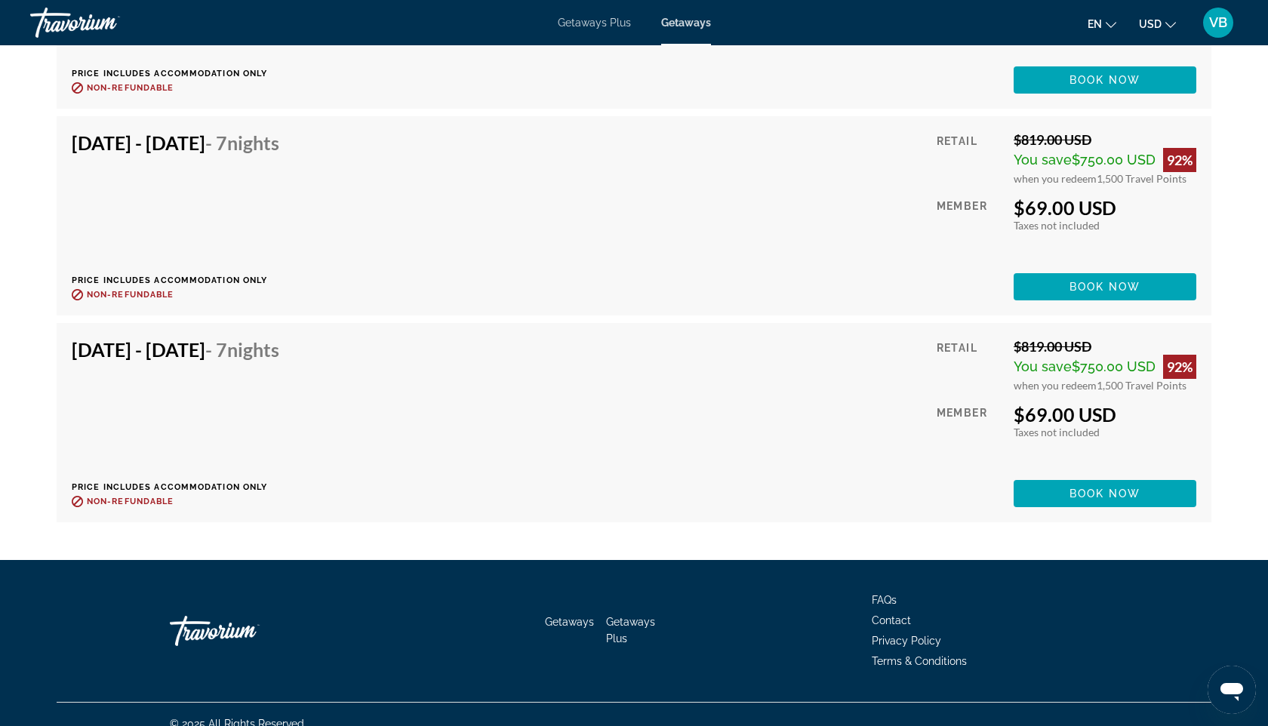
scroll to position [3890, 0]
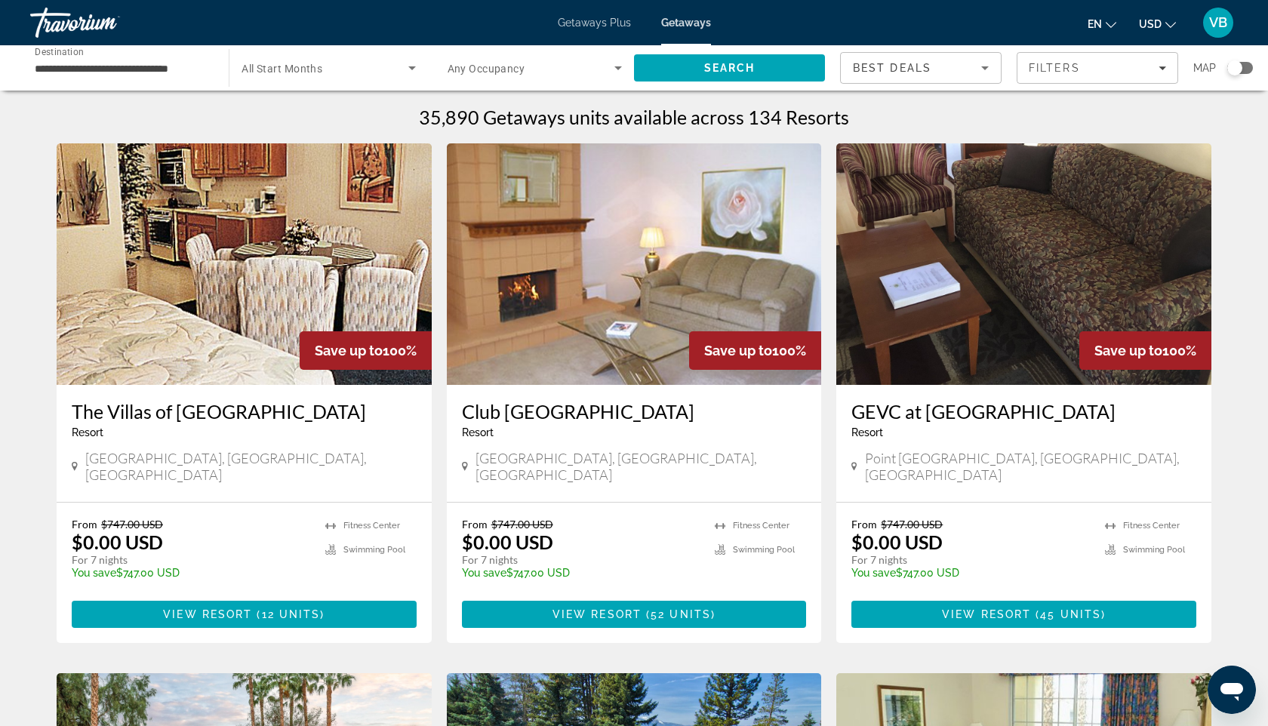
click at [329, 66] on span "Search widget" at bounding box center [325, 68] width 166 height 18
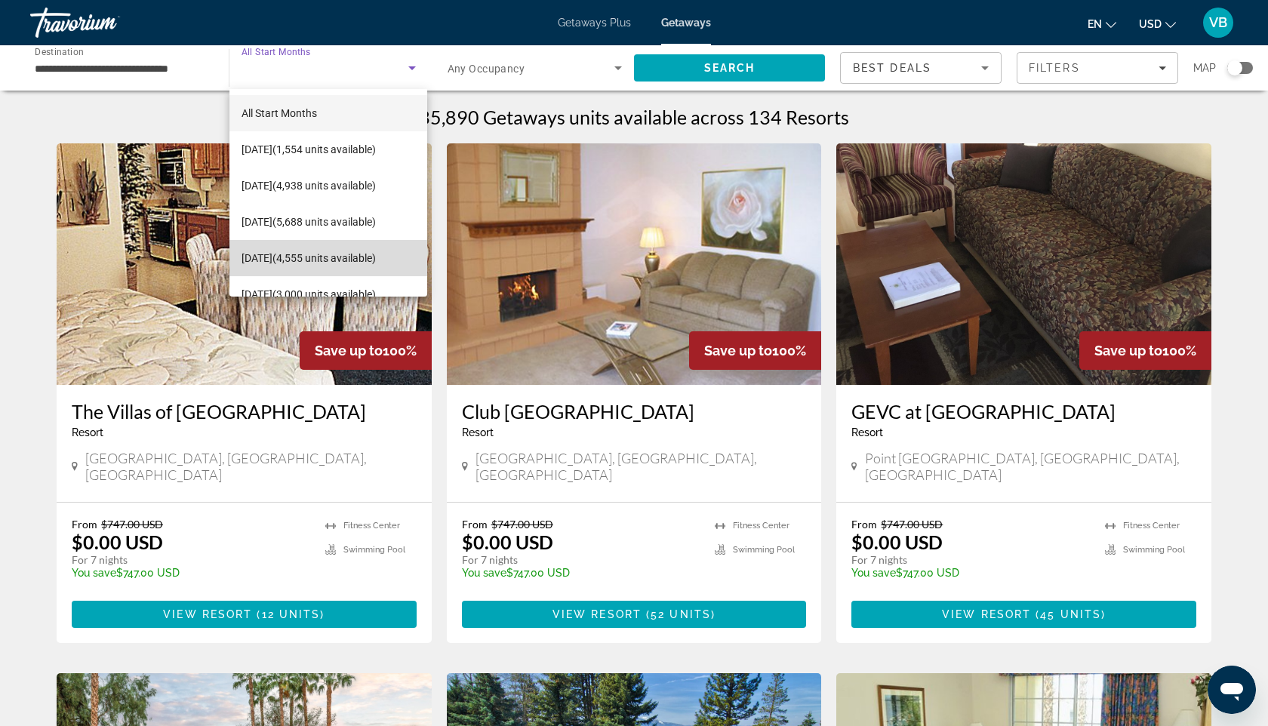
click at [263, 263] on span "[DATE] (4,555 units available)" at bounding box center [309, 258] width 134 height 18
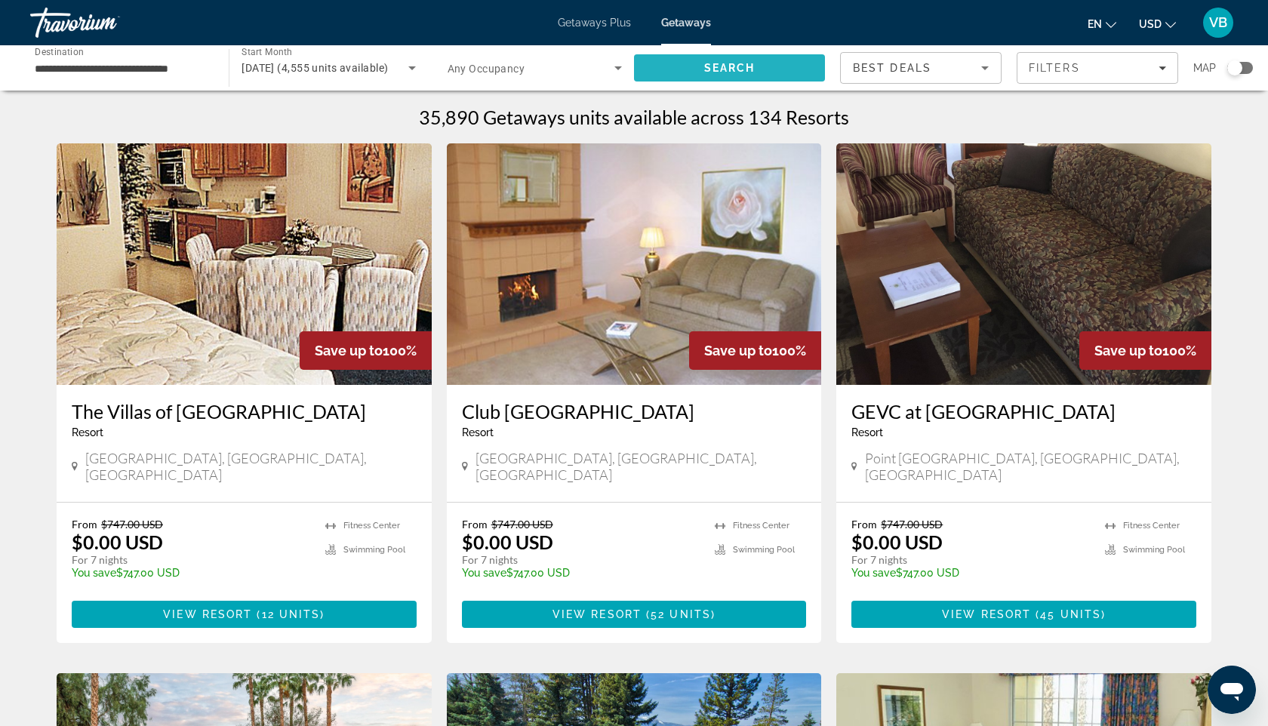
click at [707, 72] on span "Search" at bounding box center [729, 68] width 51 height 12
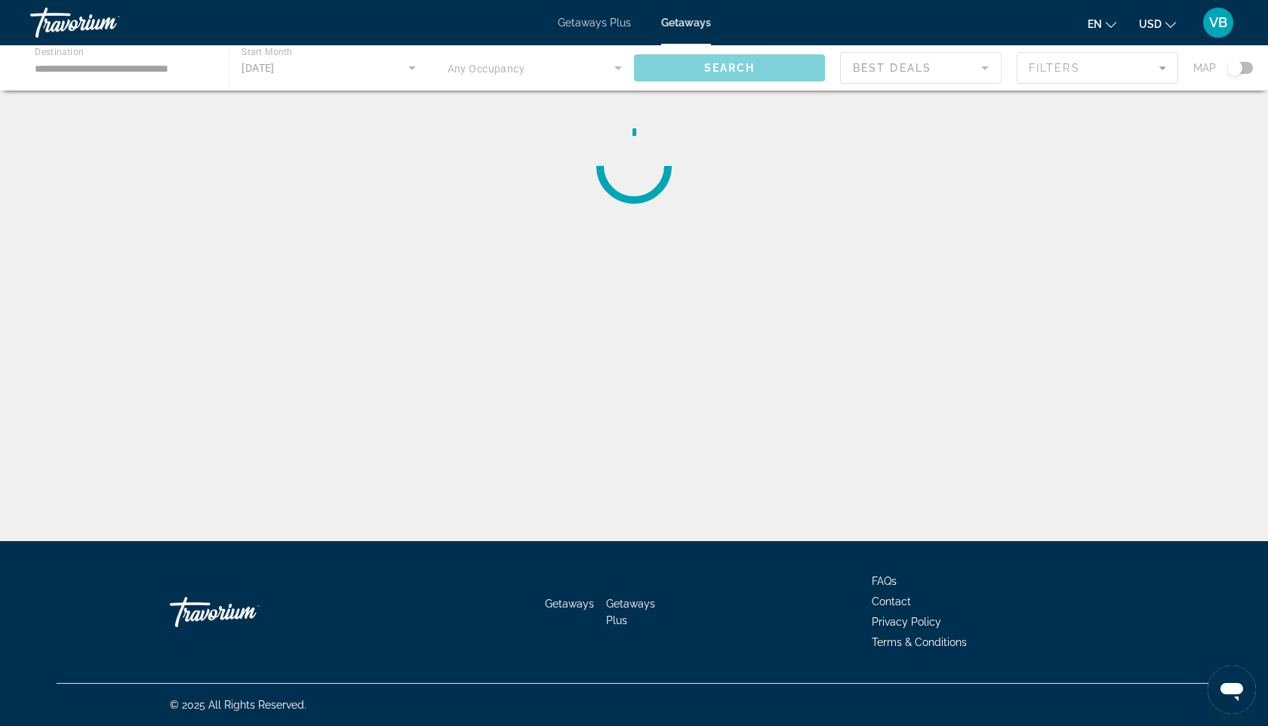
click at [1033, 66] on div "Main content" at bounding box center [634, 67] width 1268 height 45
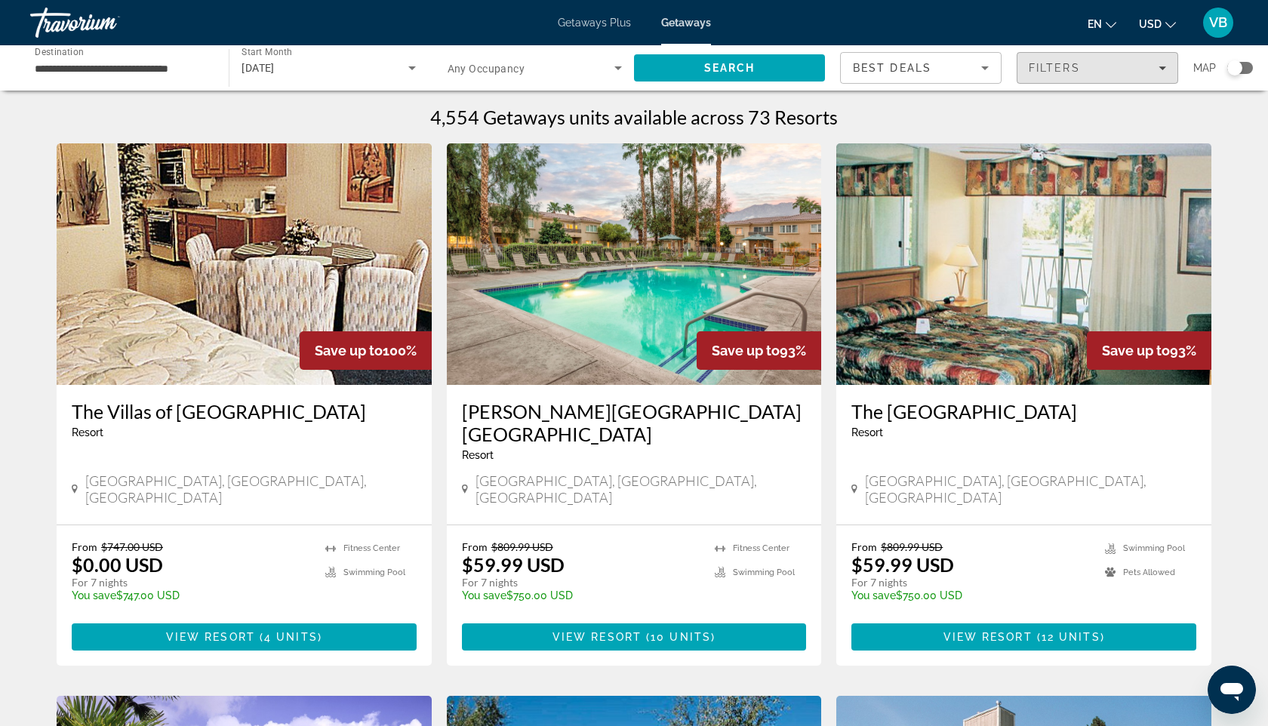
click at [1033, 66] on span "Filters" at bounding box center [1054, 68] width 51 height 12
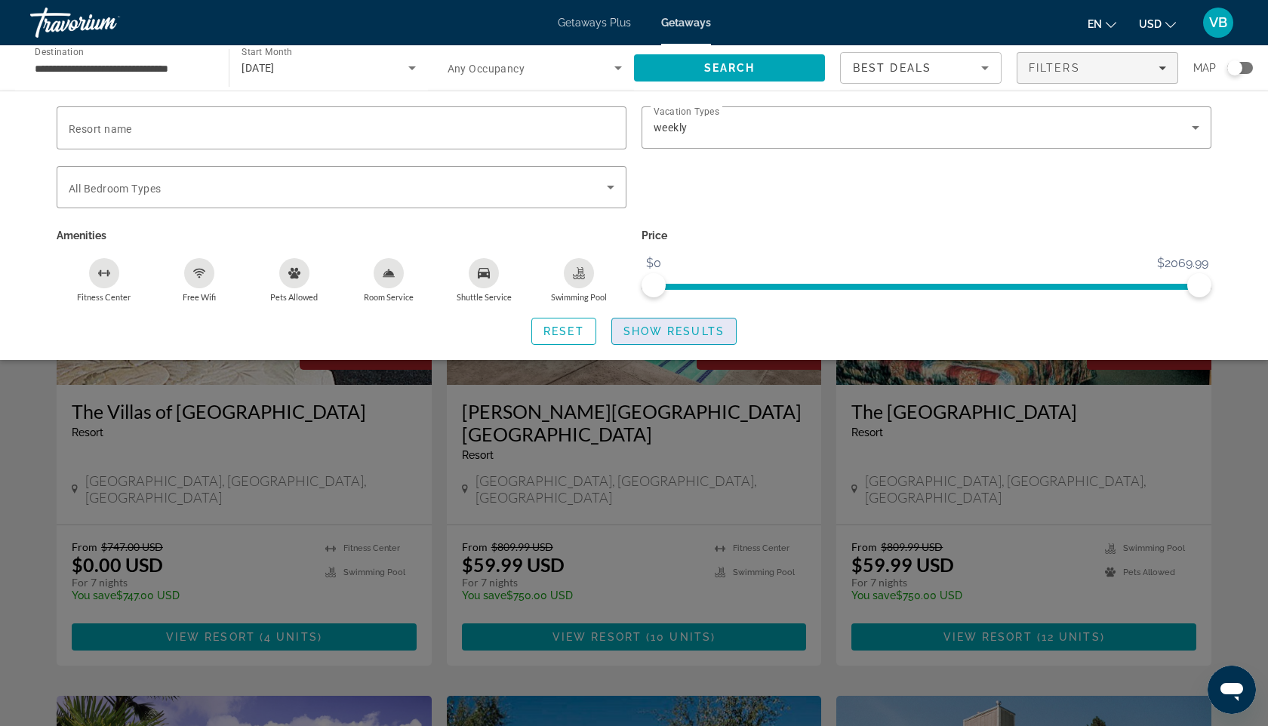
click at [655, 328] on span "Show Results" at bounding box center [674, 331] width 101 height 12
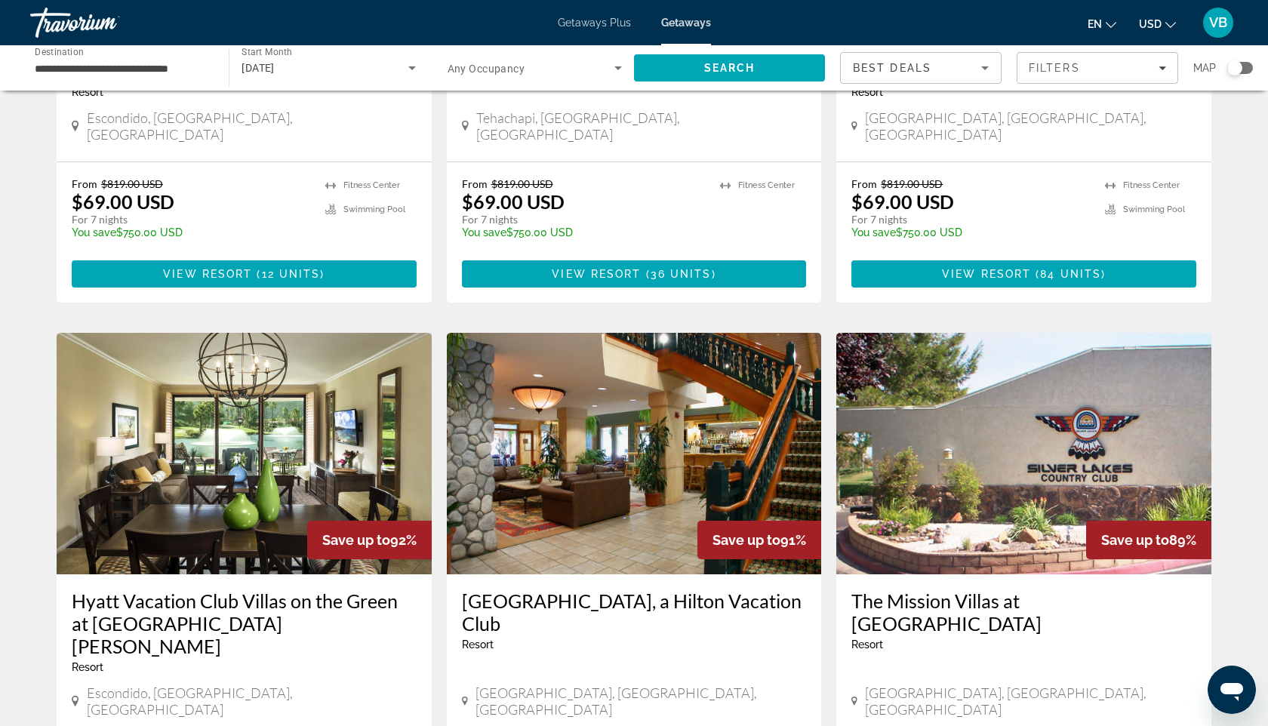
scroll to position [918, 0]
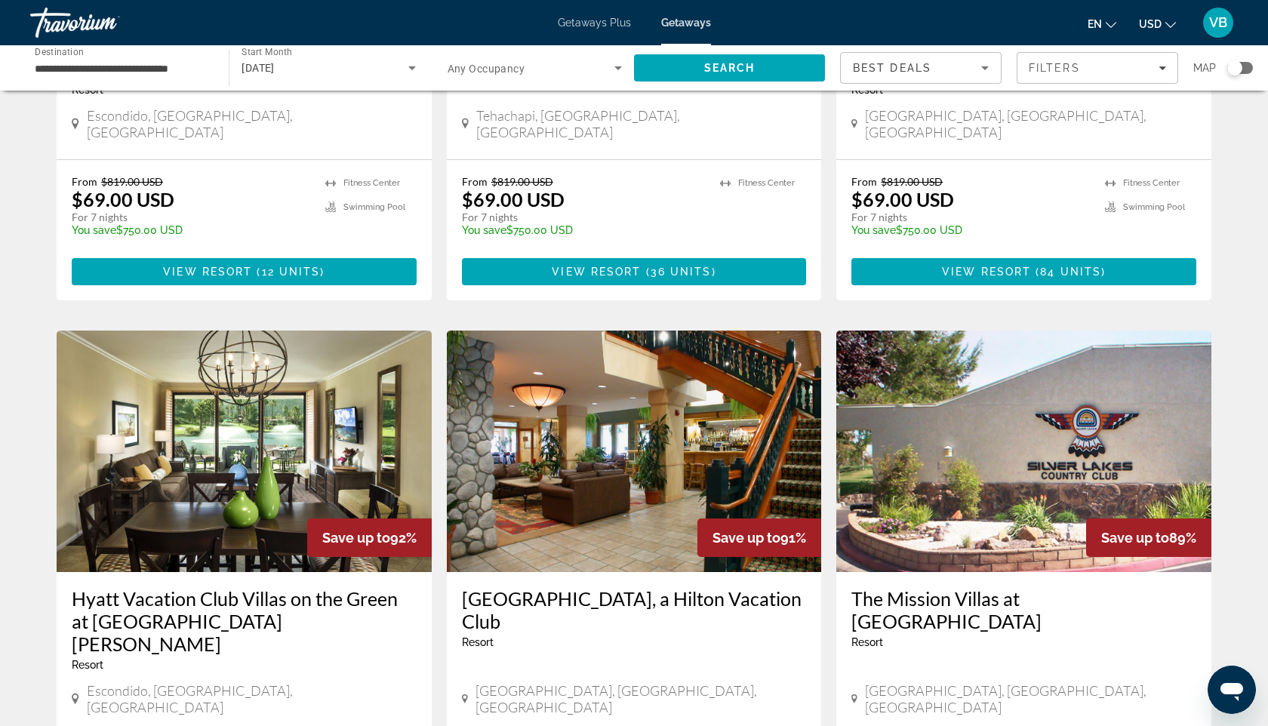
click at [207, 445] on img "Main content" at bounding box center [244, 452] width 375 height 242
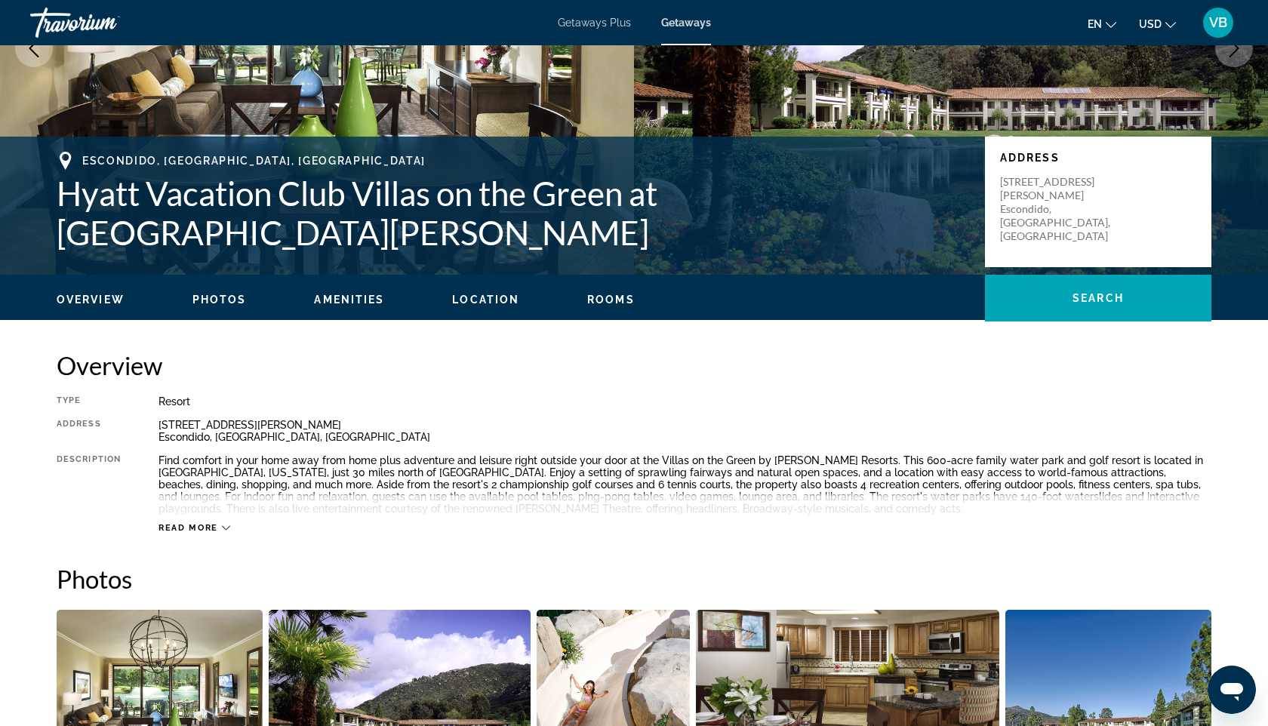
scroll to position [223, 0]
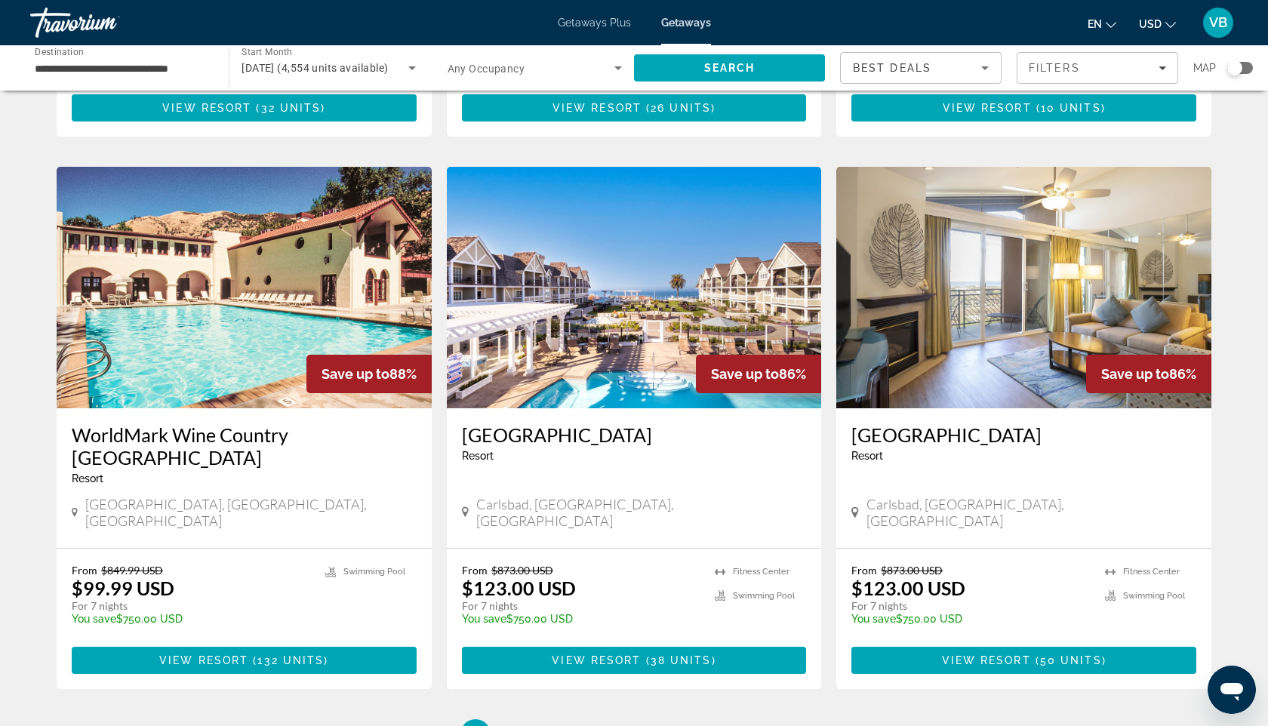
scroll to position [1660, 0]
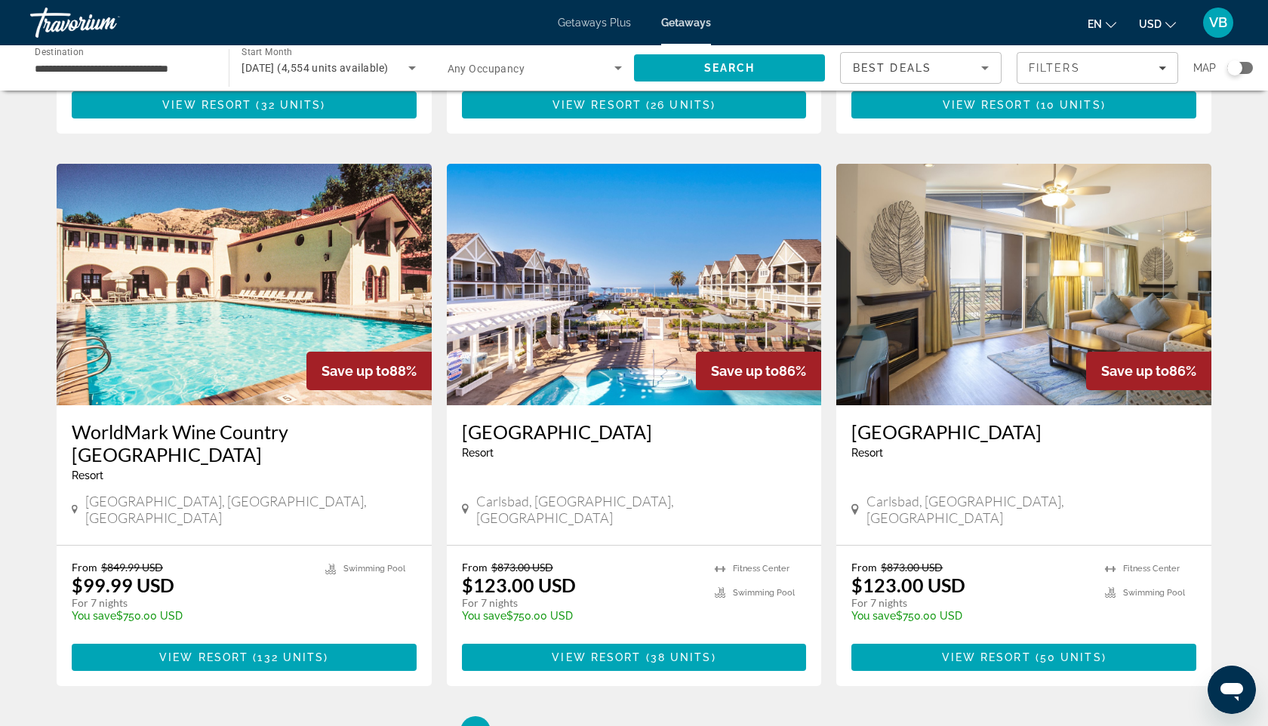
click at [695, 234] on img "Main content" at bounding box center [634, 285] width 375 height 242
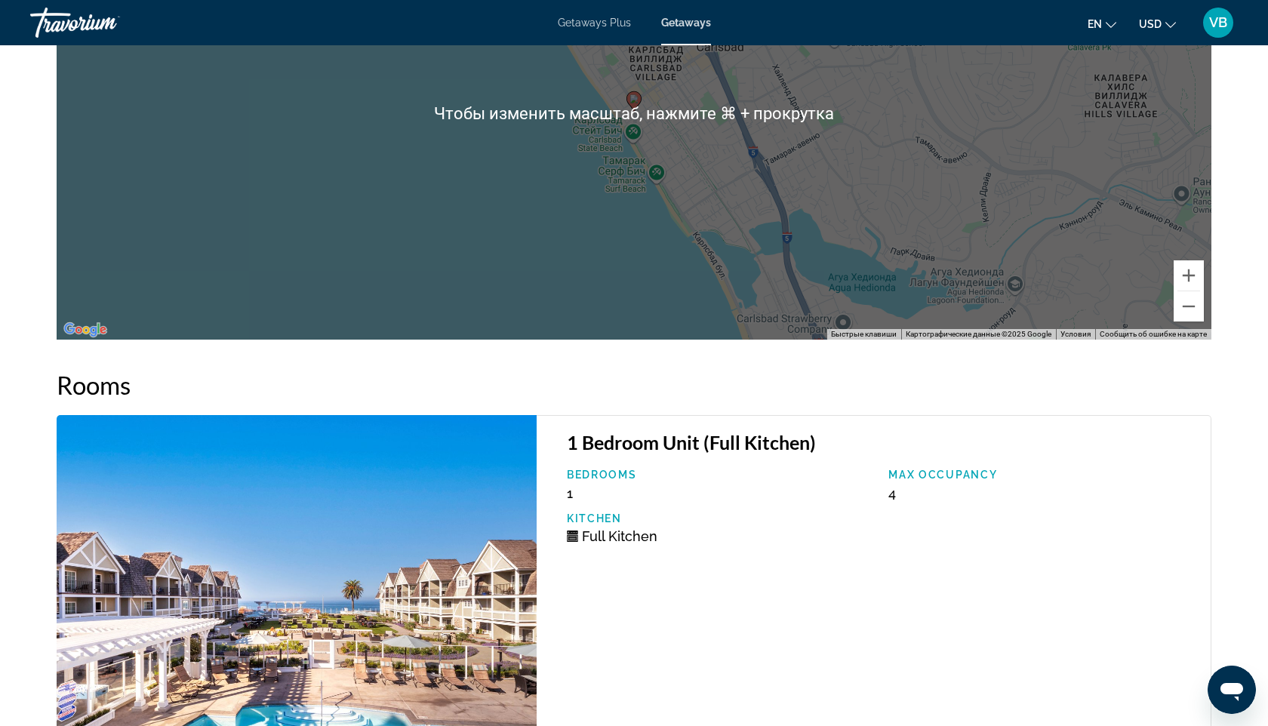
scroll to position [2385, 0]
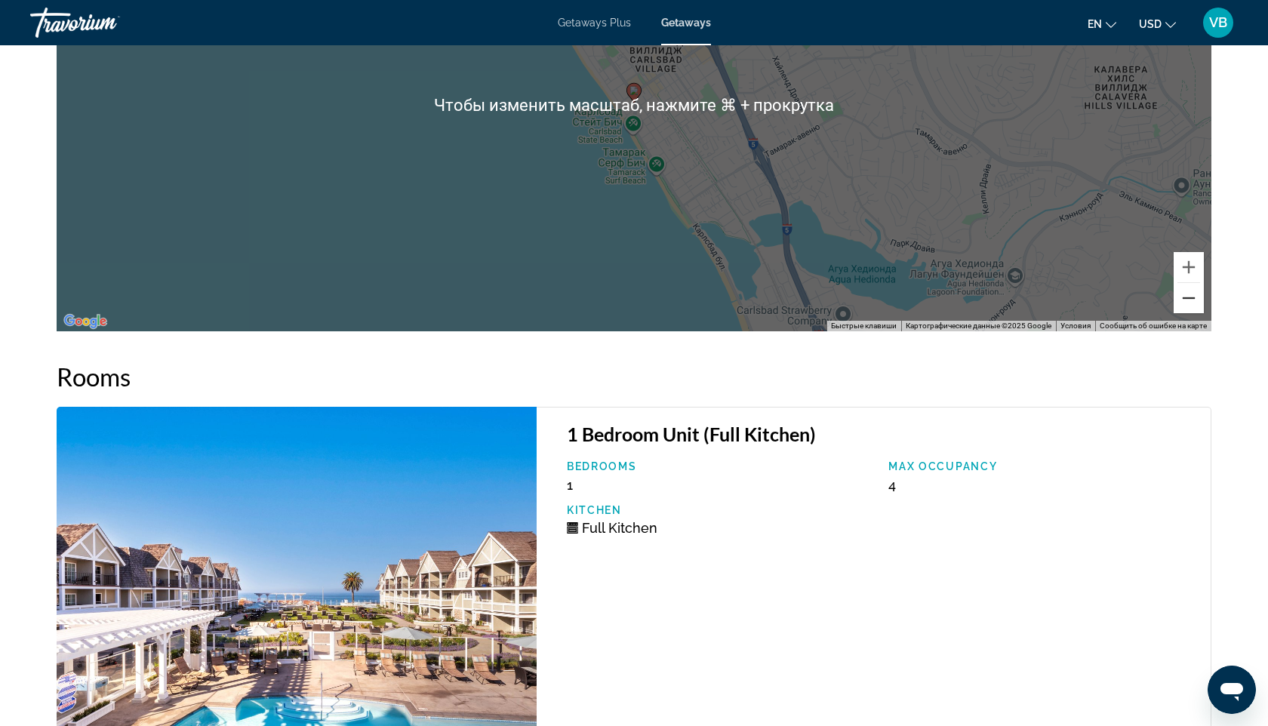
click at [1190, 300] on button "Уменьшить" at bounding box center [1189, 298] width 30 height 30
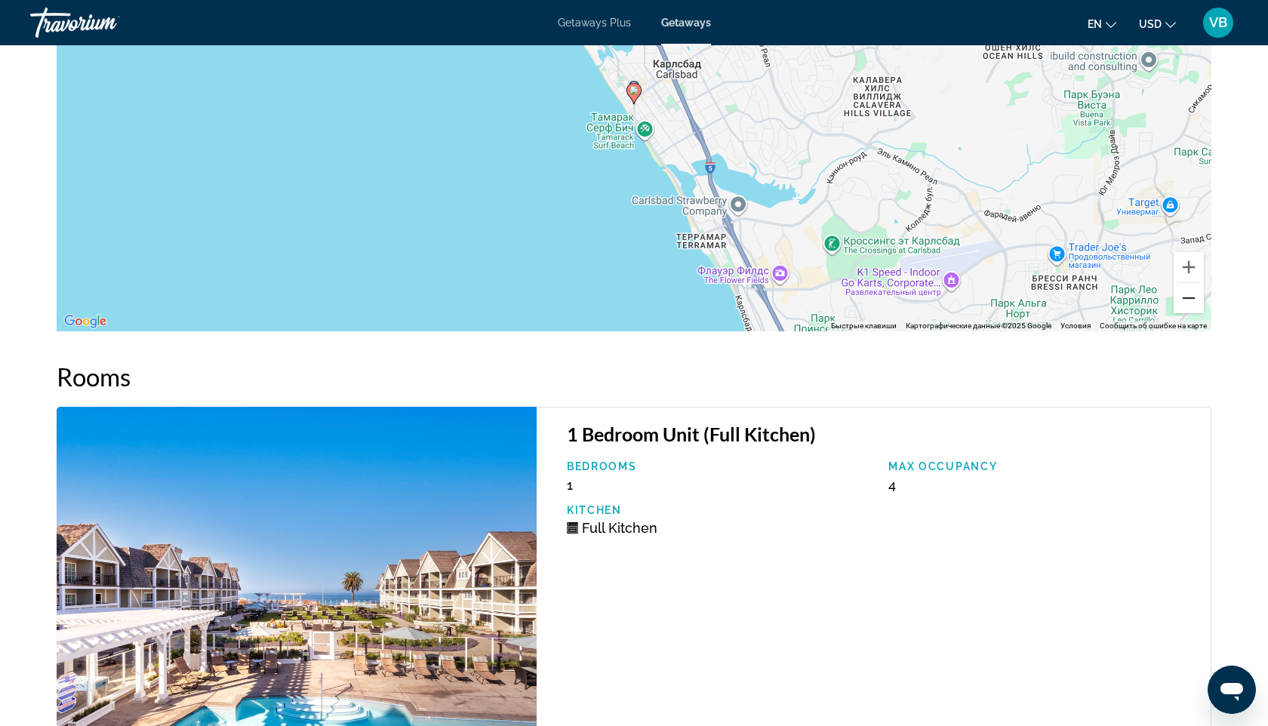
click at [1190, 300] on button "Уменьшить" at bounding box center [1189, 298] width 30 height 30
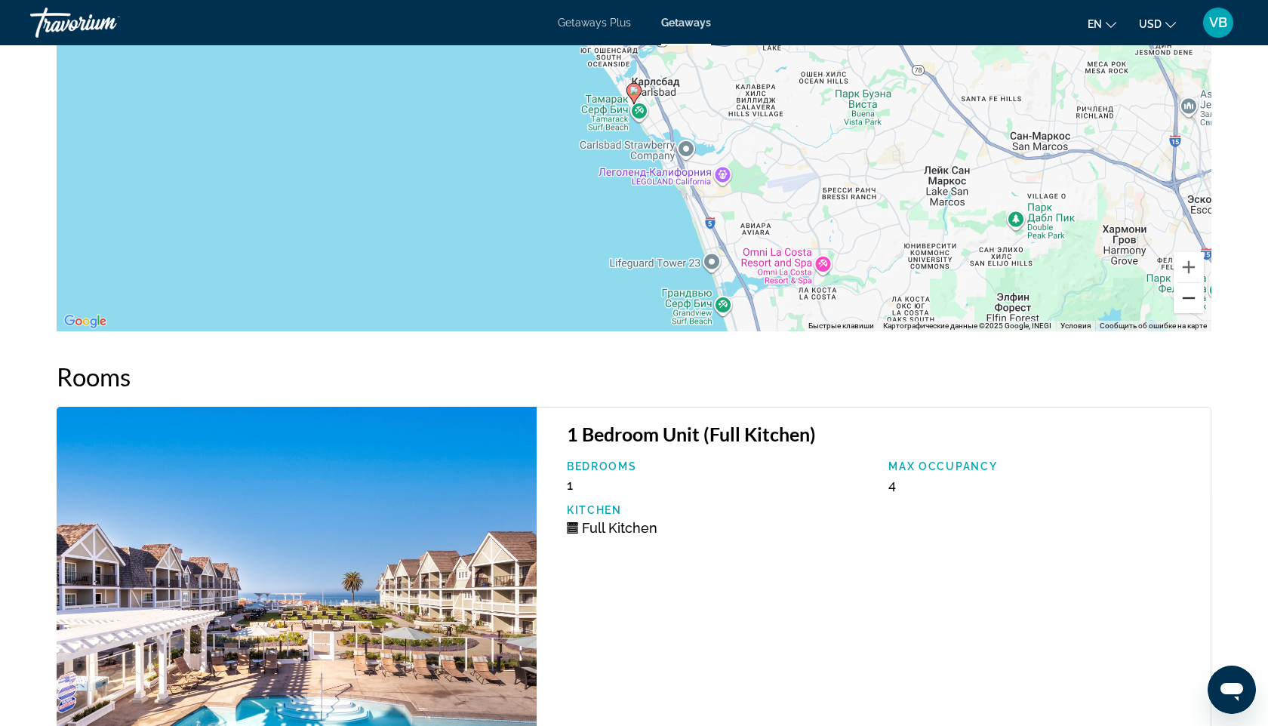
click at [1190, 300] on button "Уменьшить" at bounding box center [1189, 298] width 30 height 30
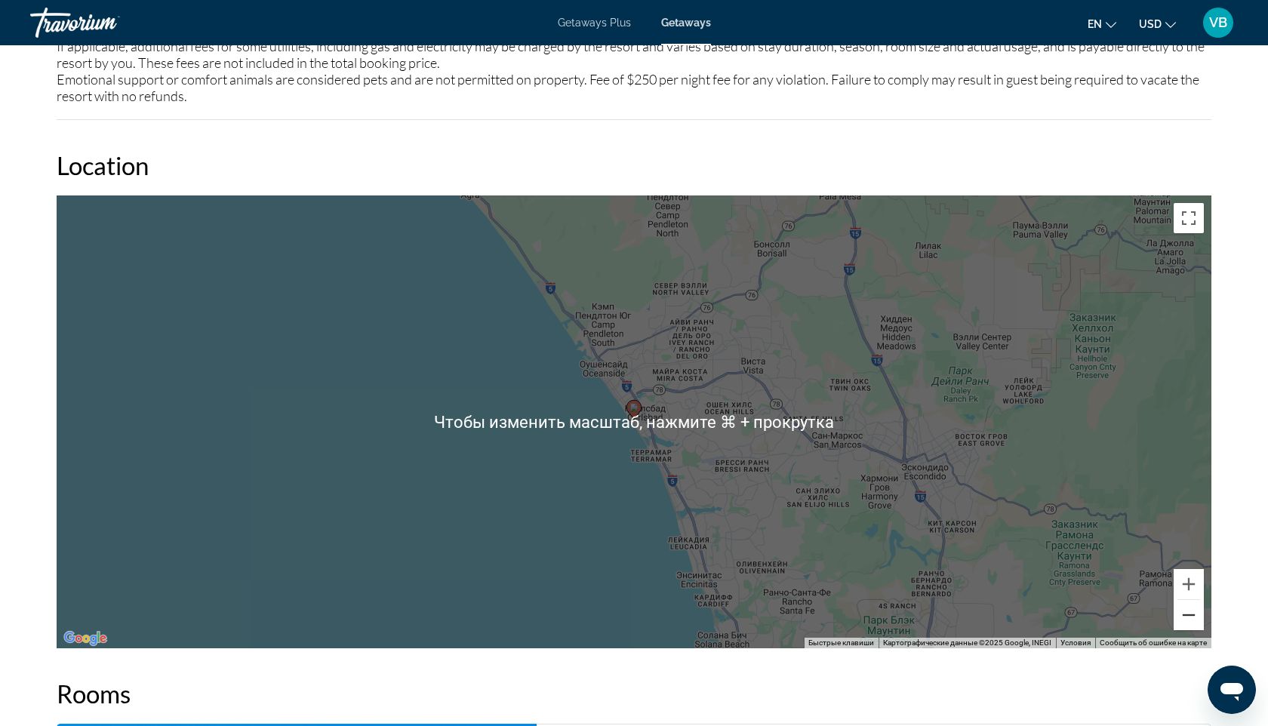
scroll to position [2078, 0]
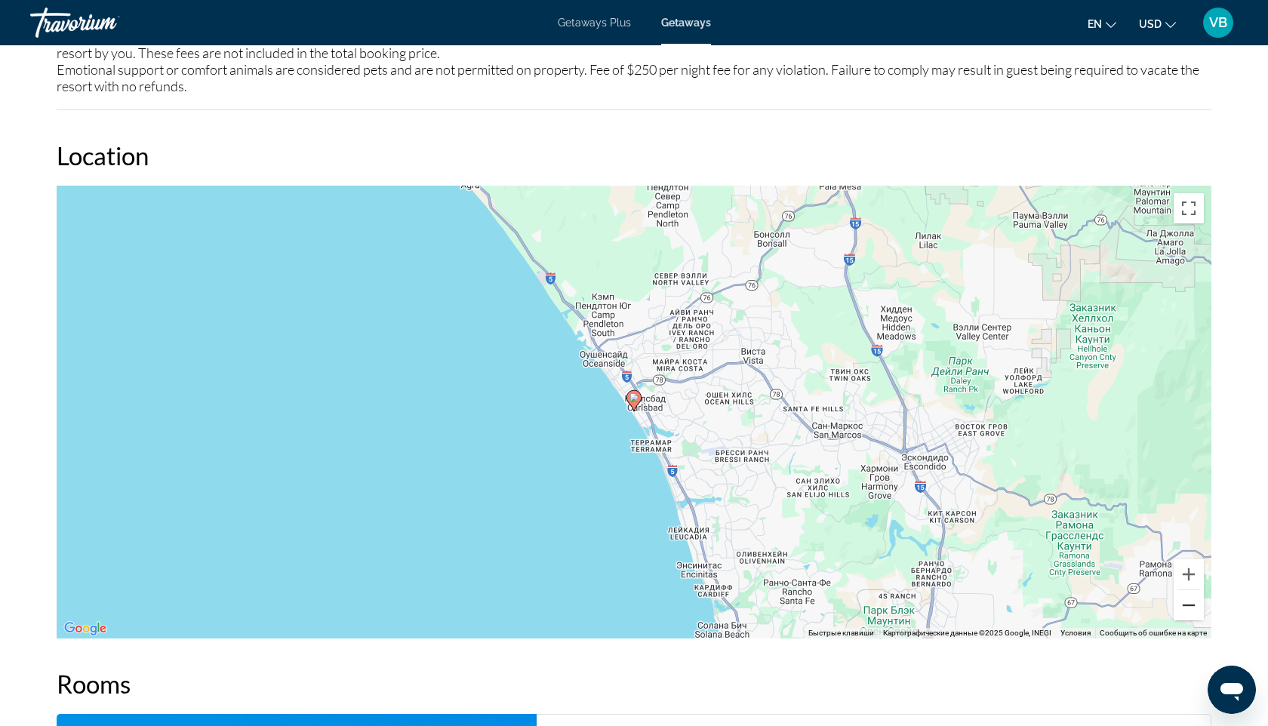
click at [1196, 610] on button "Уменьшить" at bounding box center [1189, 605] width 30 height 30
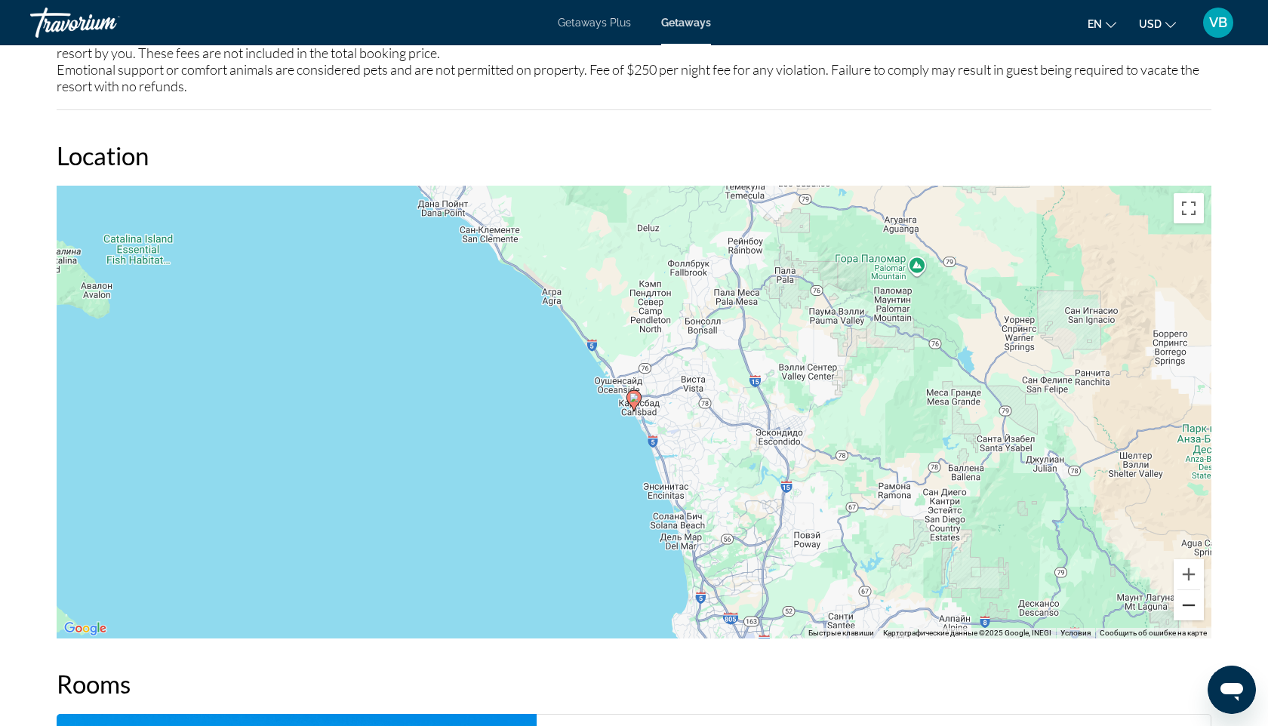
click at [1182, 609] on button "Уменьшить" at bounding box center [1189, 605] width 30 height 30
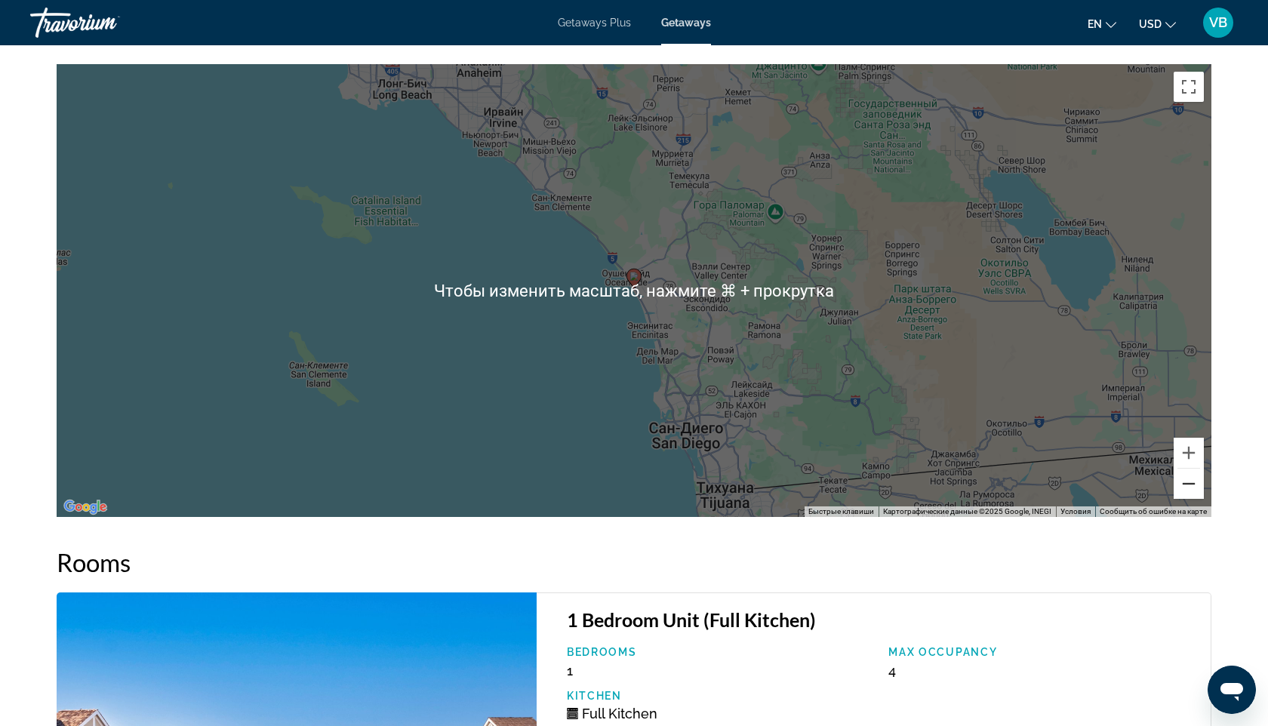
scroll to position [2206, 0]
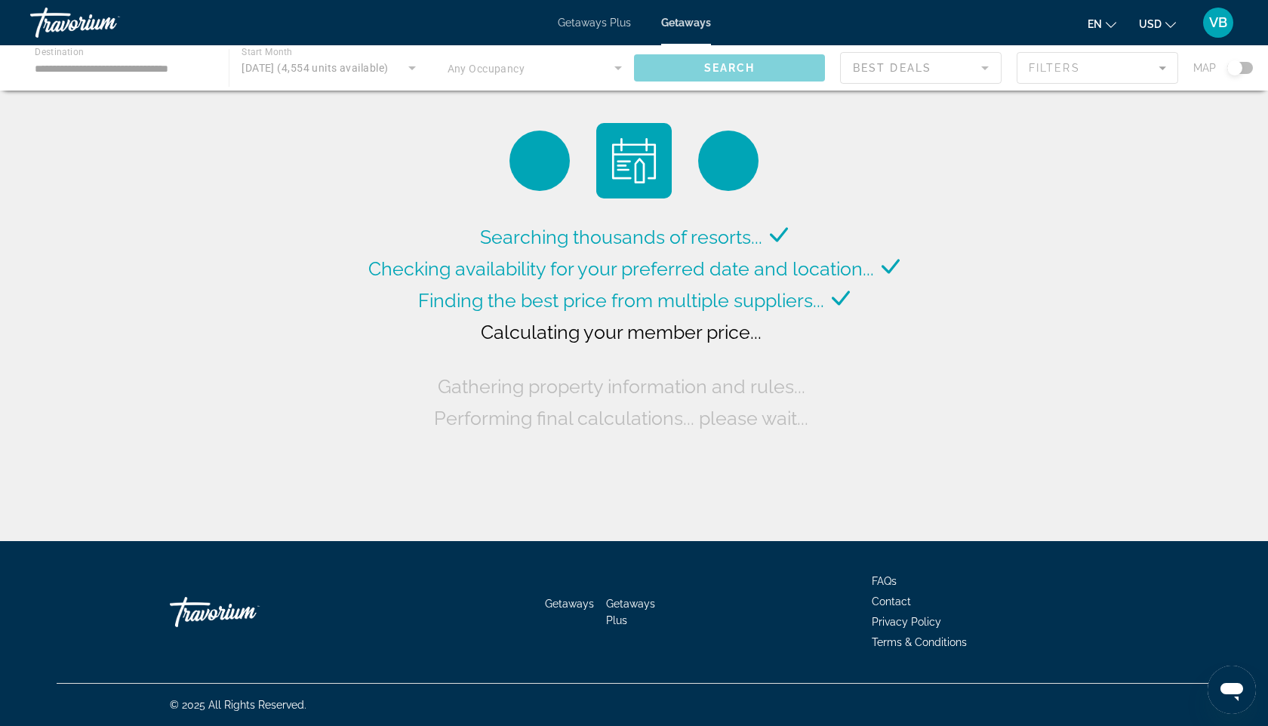
click at [266, 65] on div "Main content" at bounding box center [634, 67] width 1268 height 45
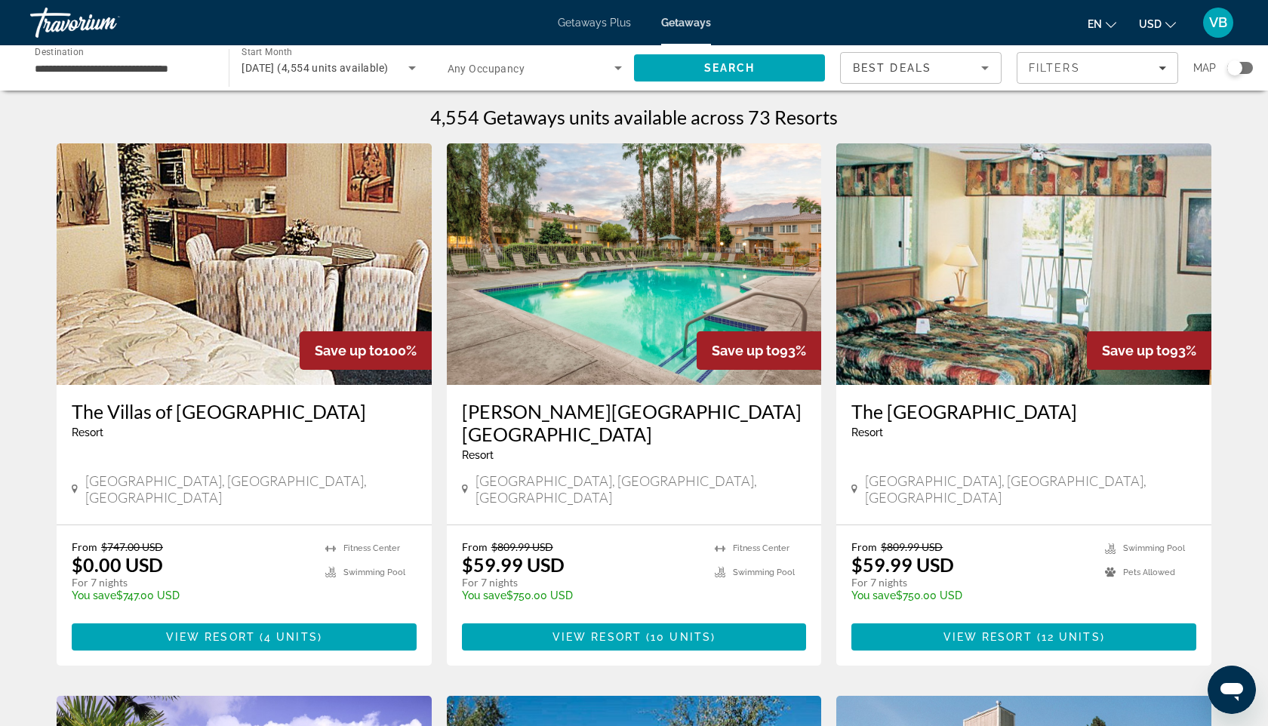
click at [266, 65] on span "[DATE] (4,554 units available)" at bounding box center [315, 68] width 146 height 12
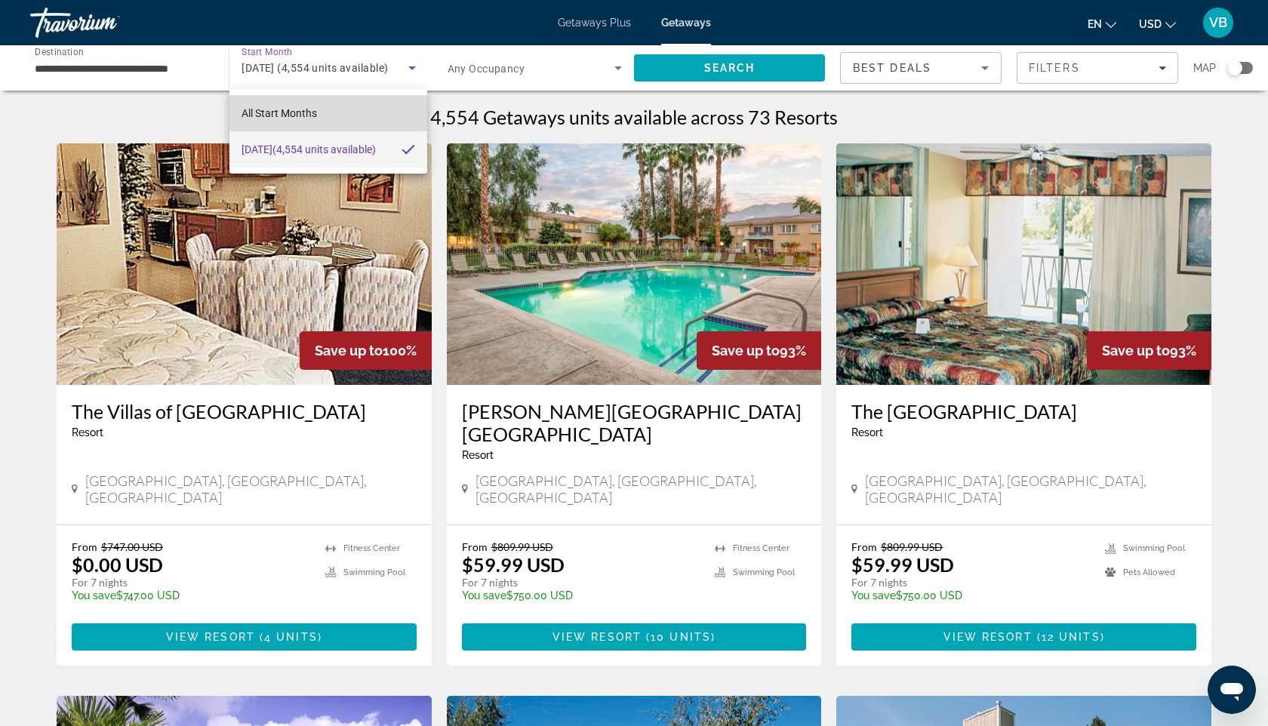
click at [276, 107] on span "All Start Months" at bounding box center [279, 113] width 75 height 12
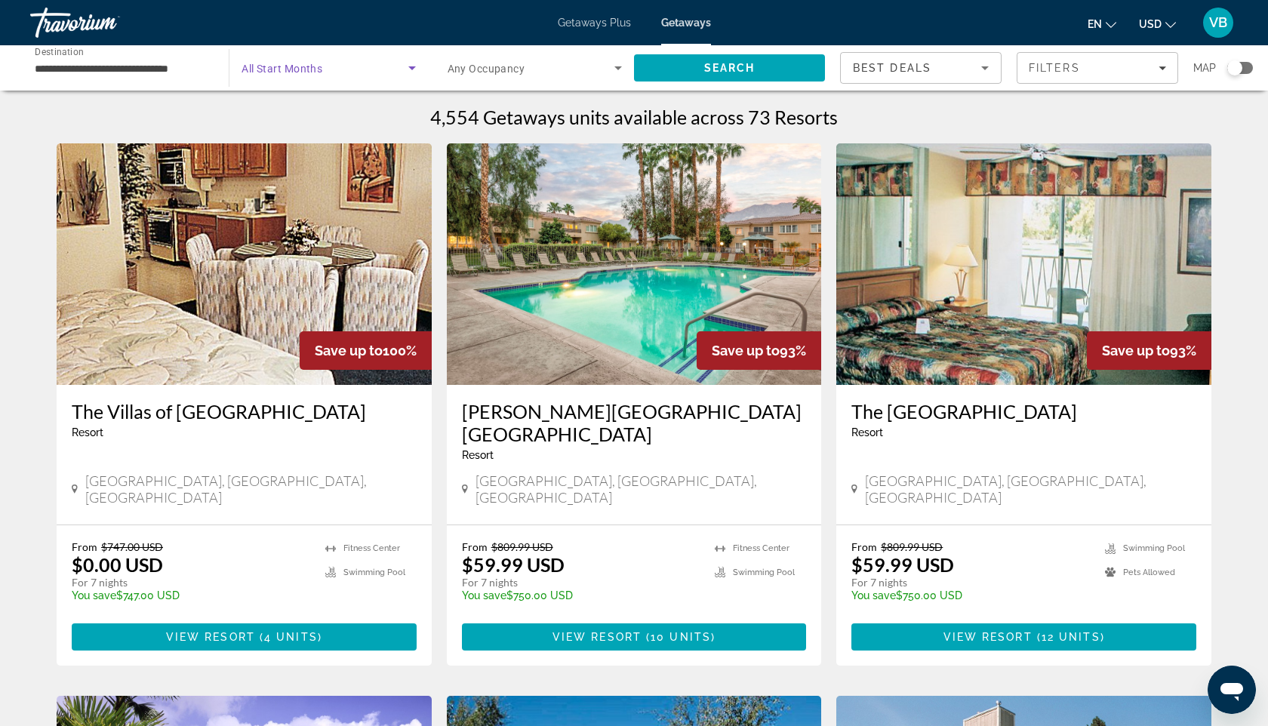
click at [283, 75] on span "Search widget" at bounding box center [325, 68] width 166 height 18
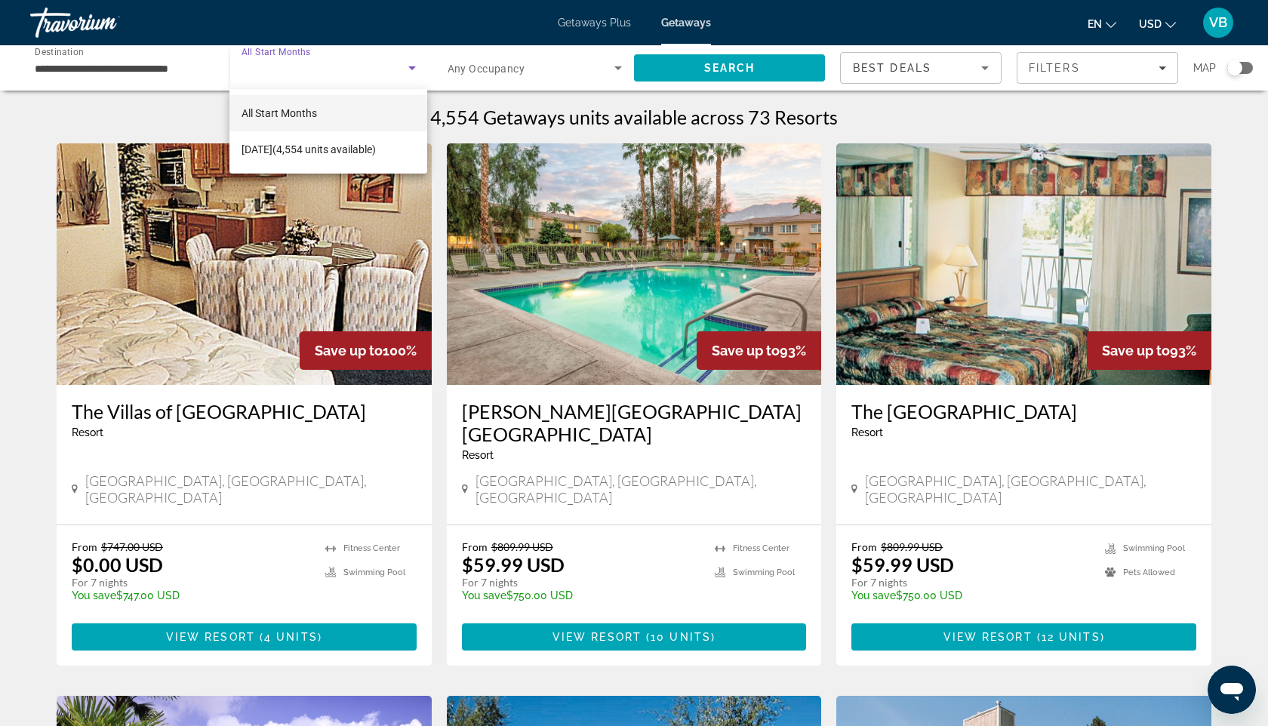
click at [404, 65] on div at bounding box center [634, 363] width 1268 height 726
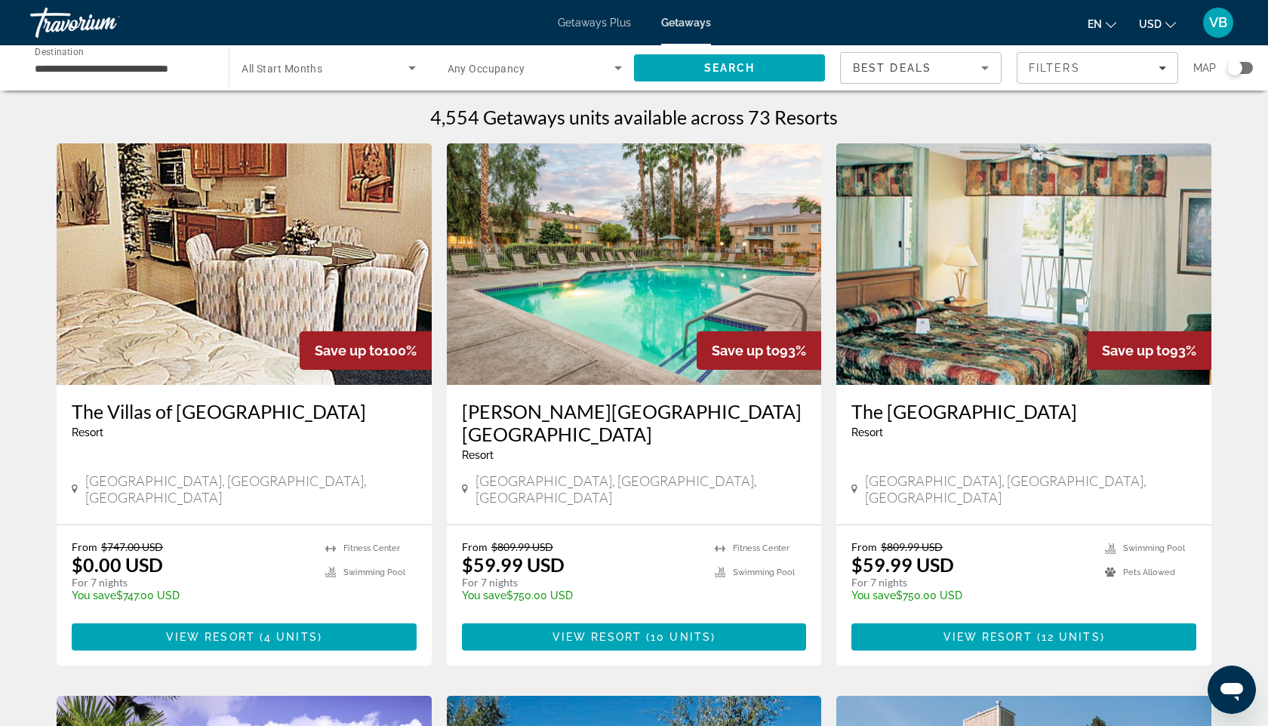
click at [405, 64] on icon "Search widget" at bounding box center [412, 68] width 18 height 18
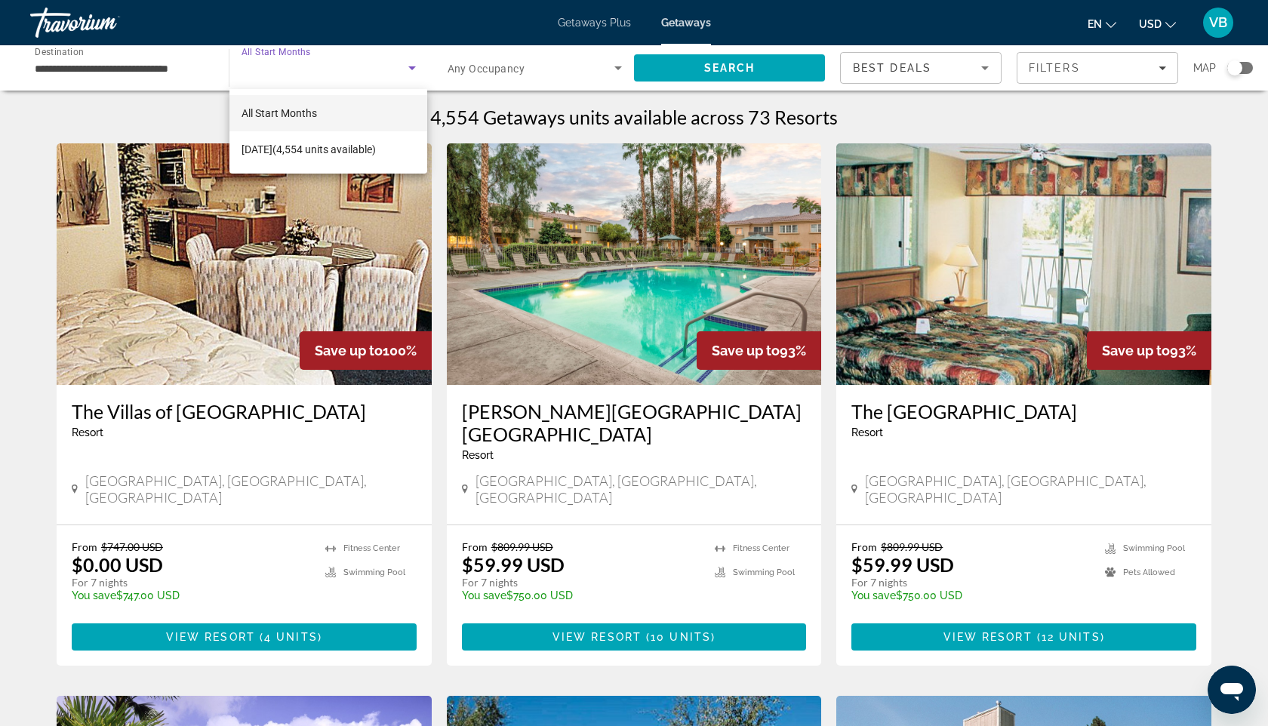
click at [411, 72] on div at bounding box center [634, 363] width 1268 height 726
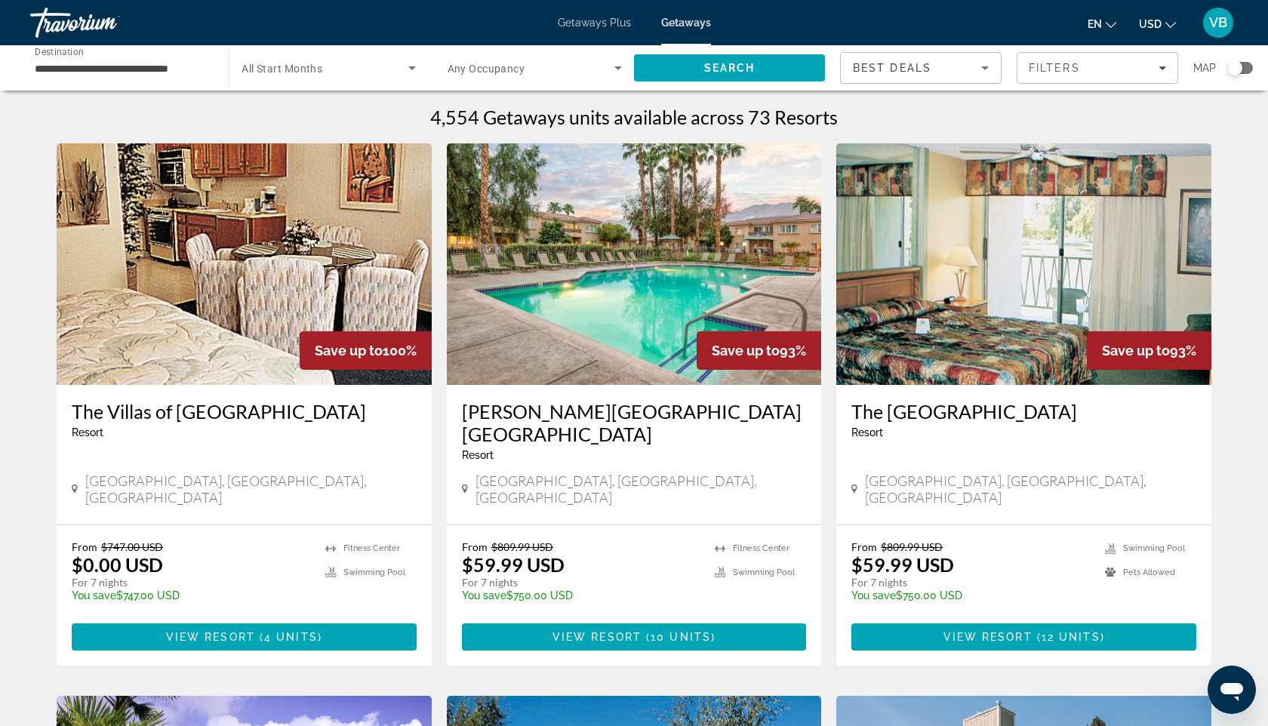
click at [89, 3] on div "Travorium" at bounding box center [105, 22] width 151 height 39
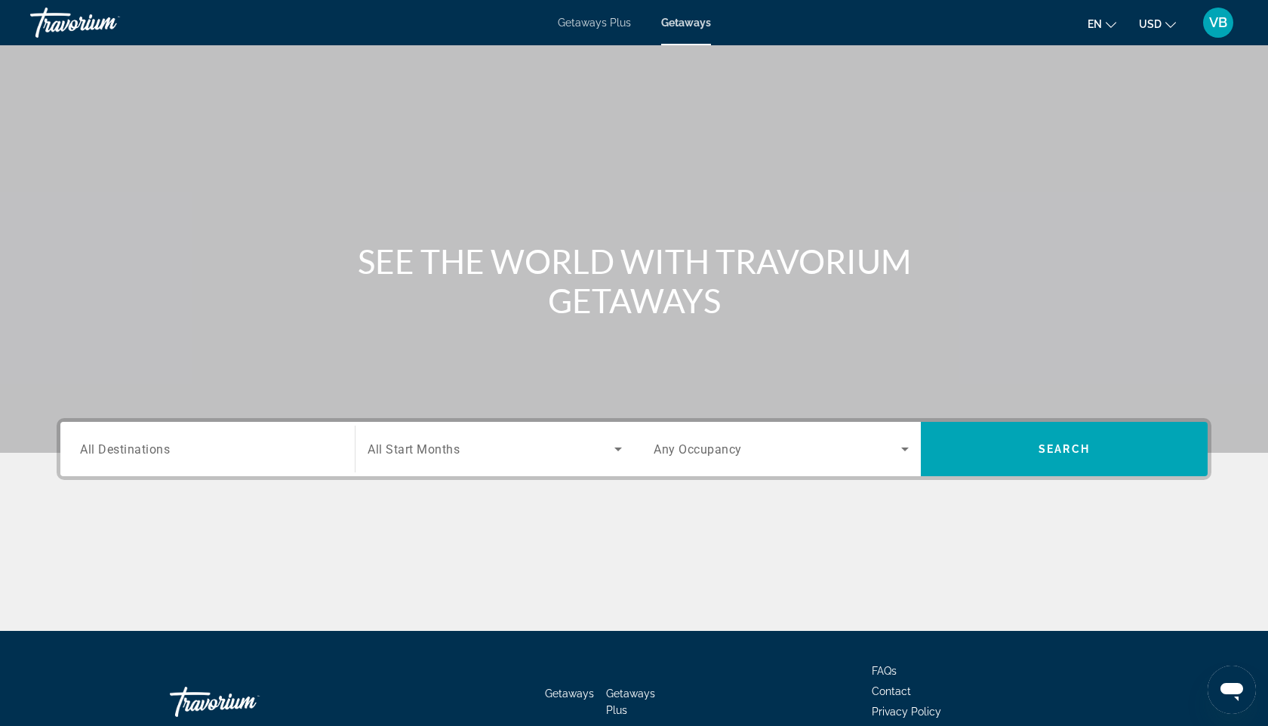
click at [242, 420] on div "Destination All Destinations Start Month All Start Months Occupancy Any Occupan…" at bounding box center [634, 449] width 1155 height 62
click at [243, 441] on input "Destination All Destinations" at bounding box center [207, 450] width 255 height 18
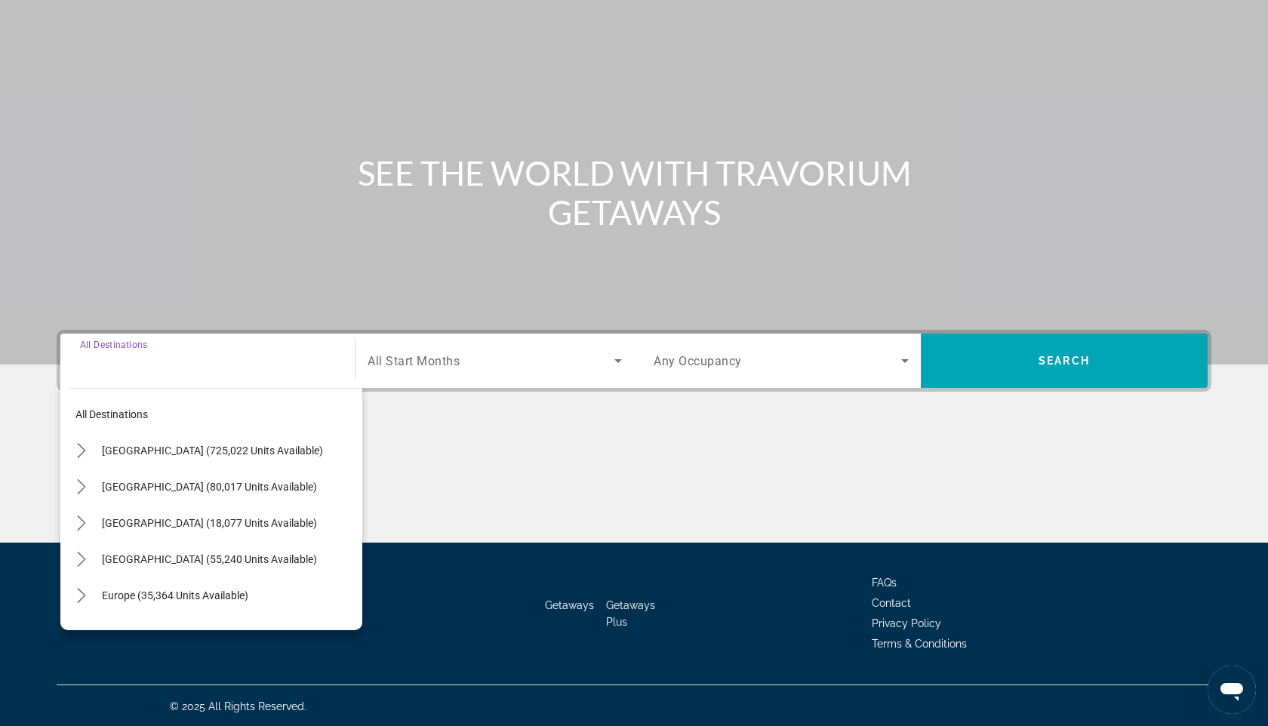
scroll to position [90, 0]
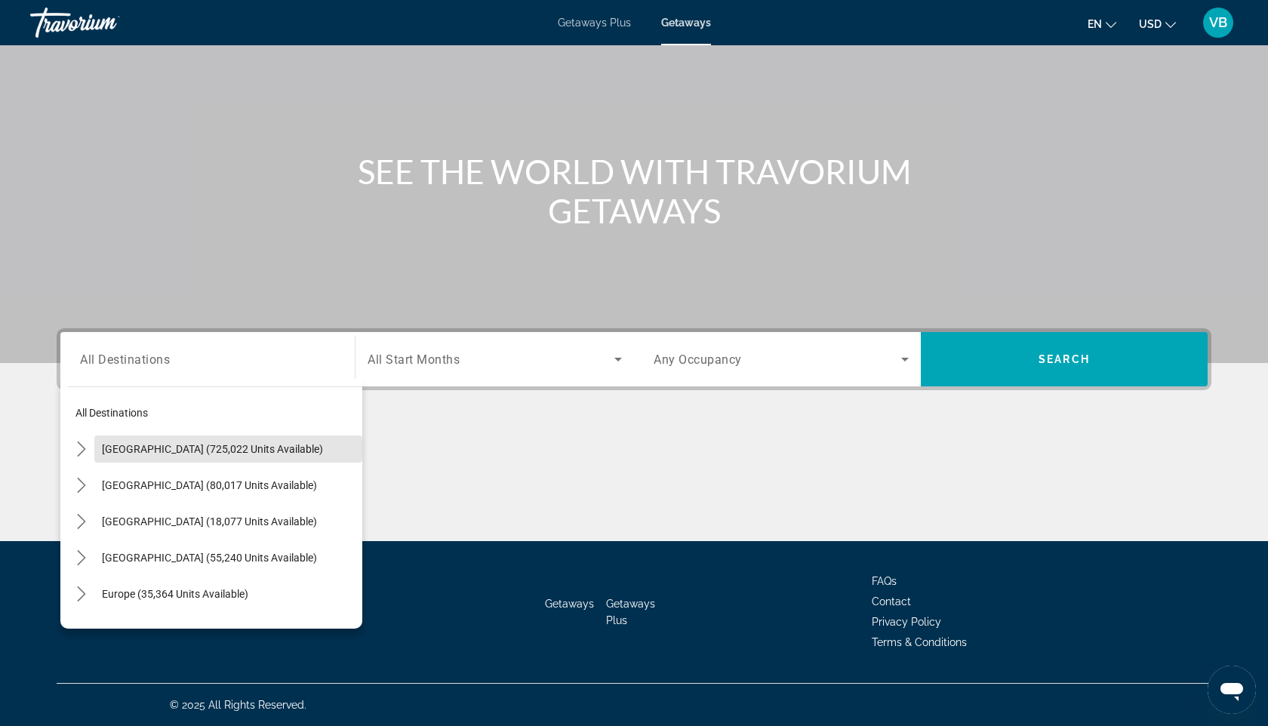
click at [244, 441] on span "Select destination: United States (725,022 units available)" at bounding box center [228, 449] width 268 height 36
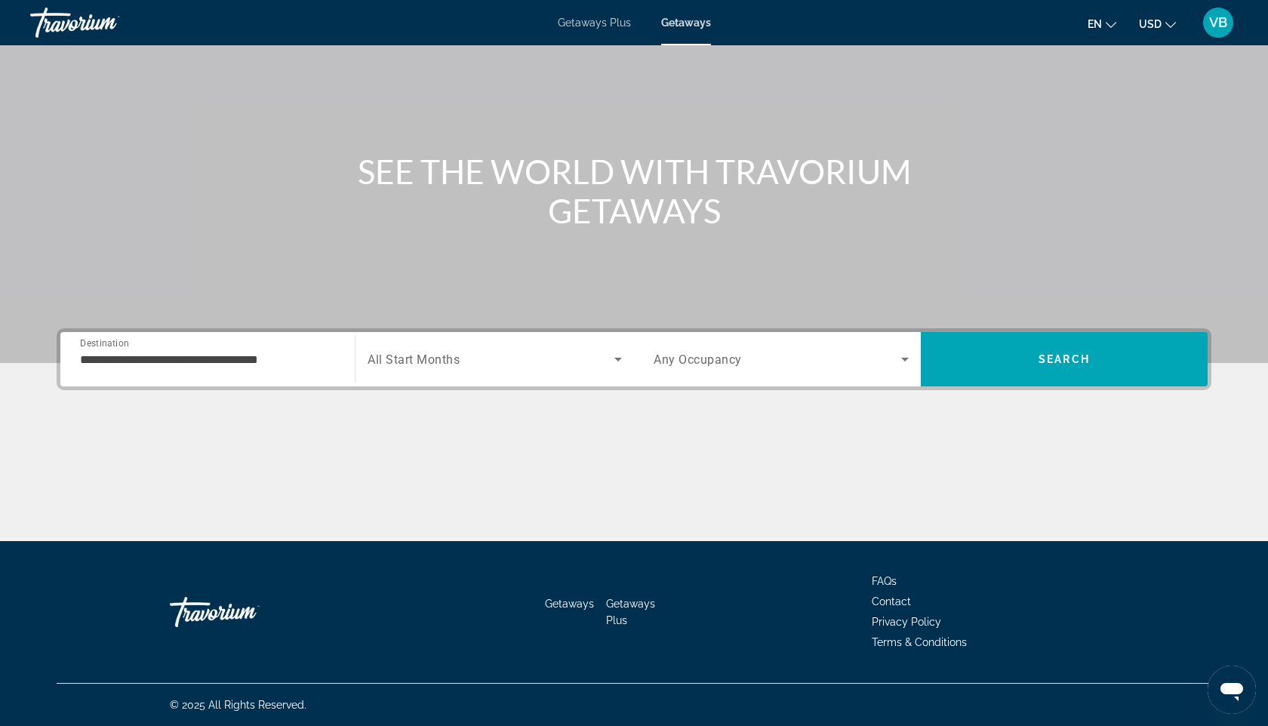
click at [268, 371] on div "**********" at bounding box center [207, 359] width 255 height 43
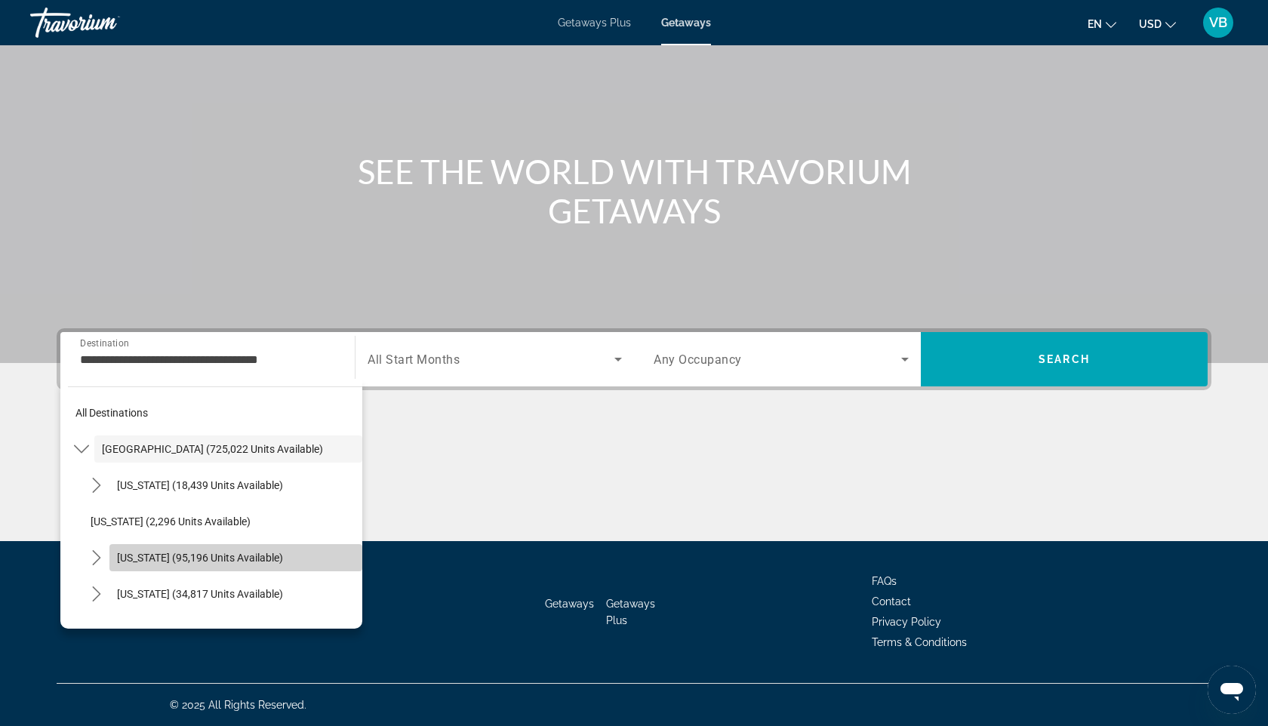
click at [233, 559] on span "[US_STATE] (95,196 units available)" at bounding box center [200, 558] width 166 height 12
type input "**********"
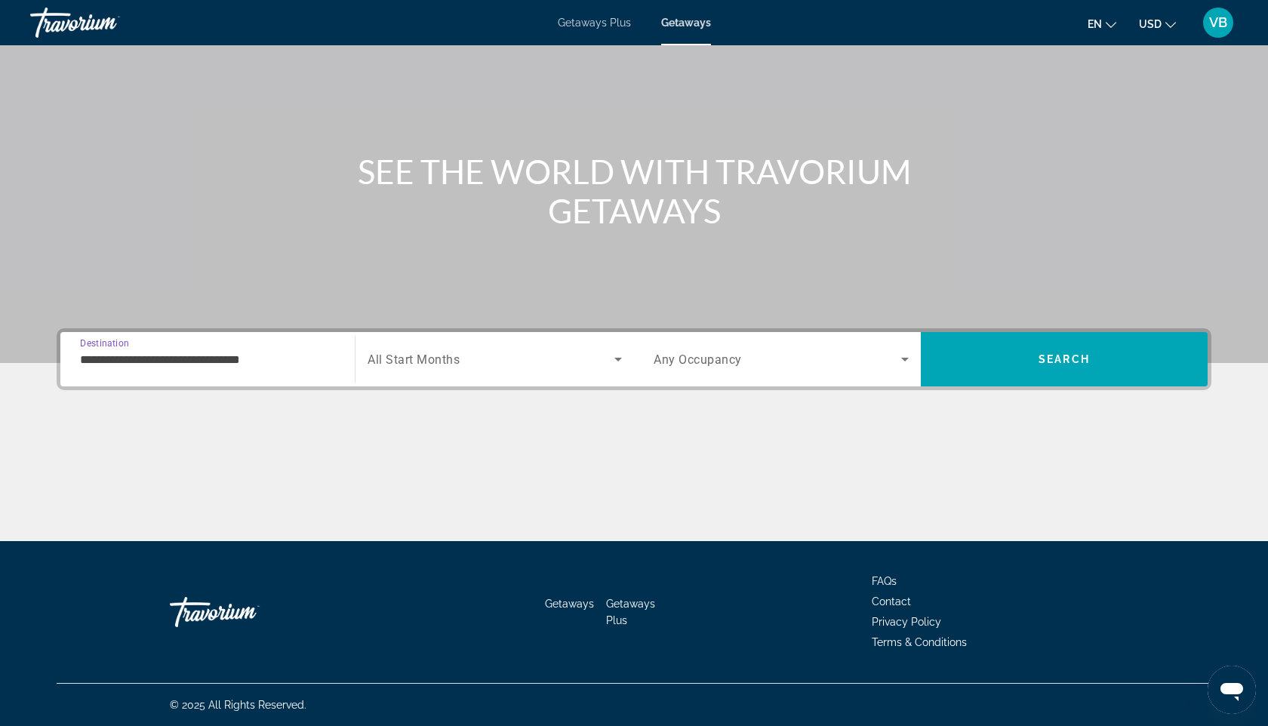
click at [434, 359] on span "All Start Months" at bounding box center [414, 360] width 92 height 14
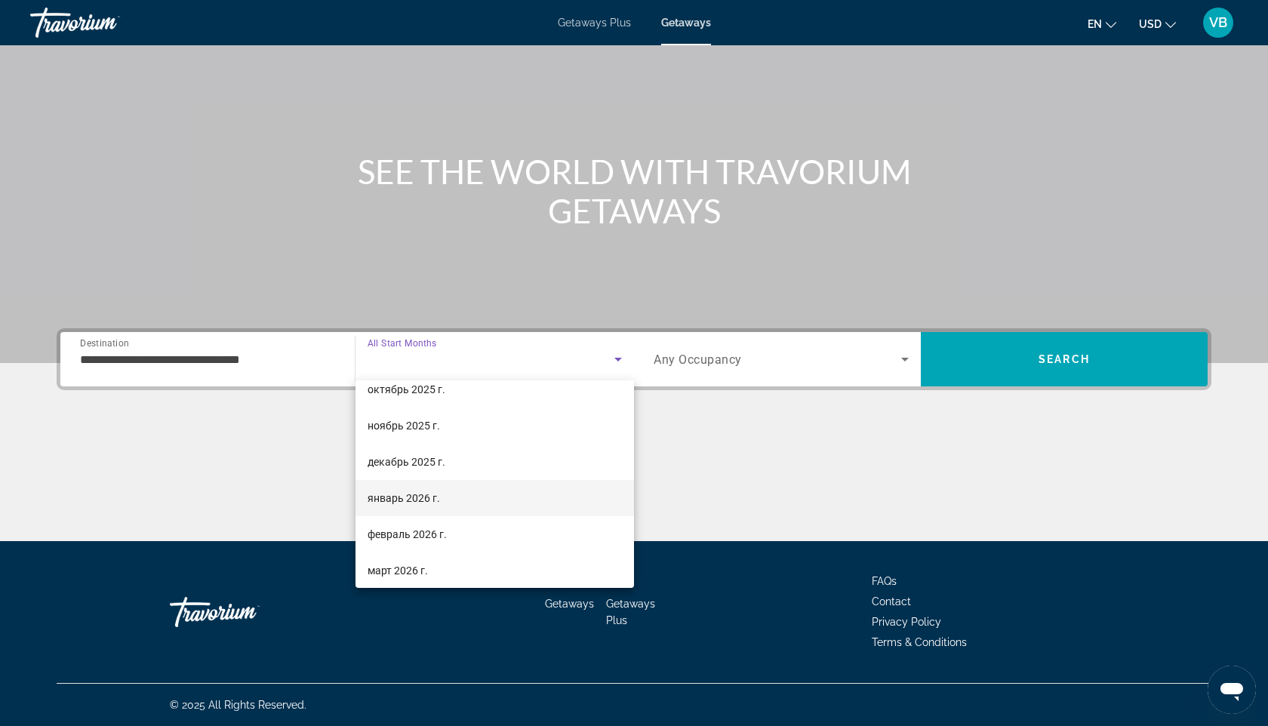
scroll to position [52, 0]
click at [437, 546] on mat-option "февраль 2026 г." at bounding box center [495, 534] width 279 height 36
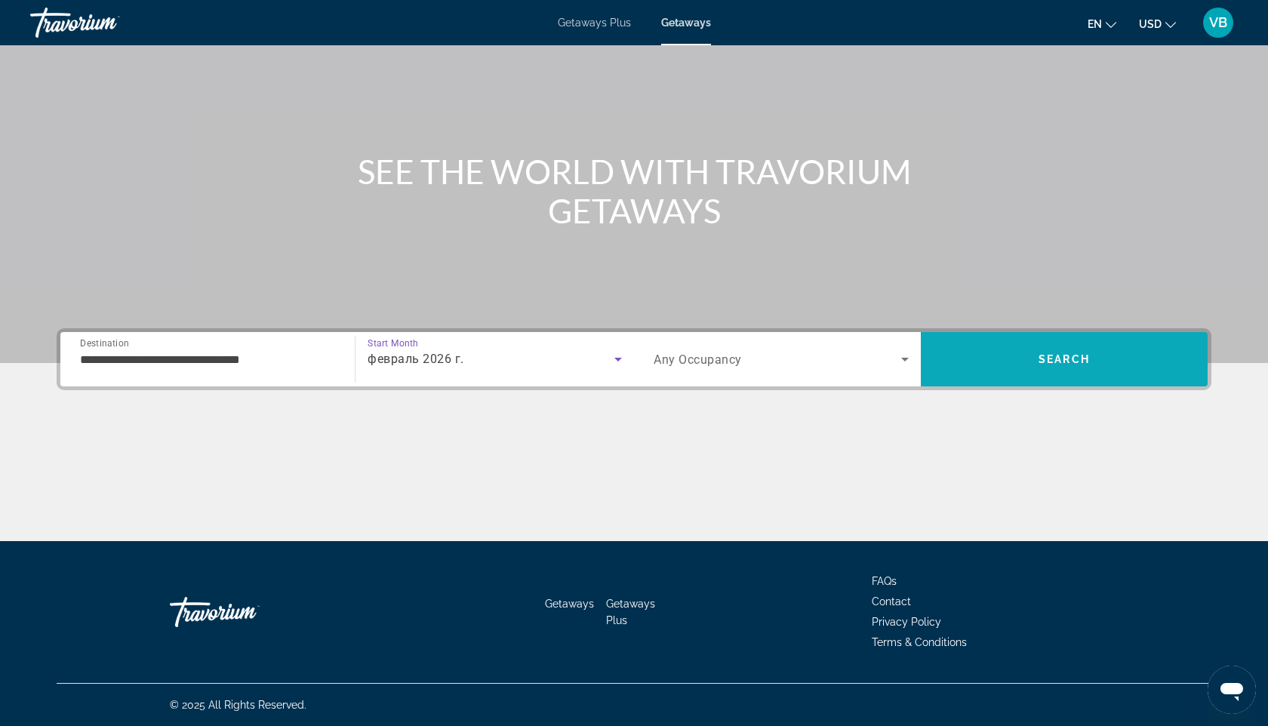
click at [974, 363] on span "Search" at bounding box center [1064, 359] width 287 height 36
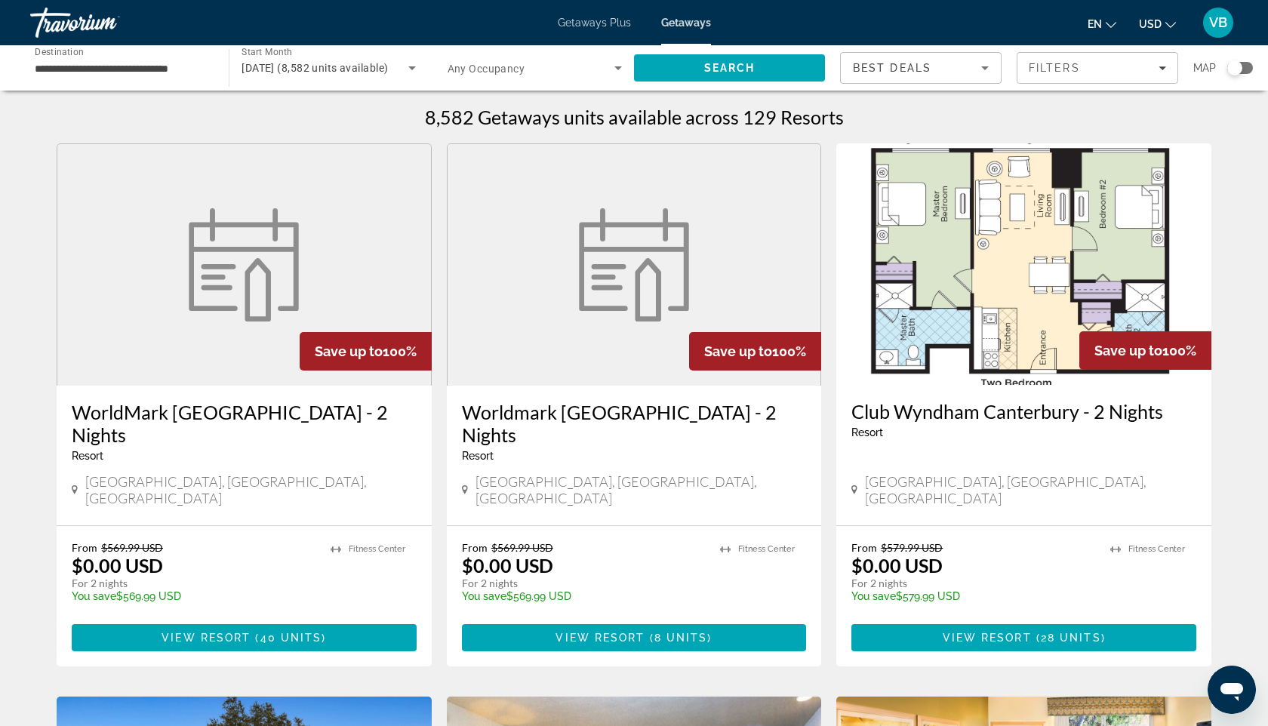
click at [603, 76] on span "Search widget" at bounding box center [531, 68] width 167 height 18
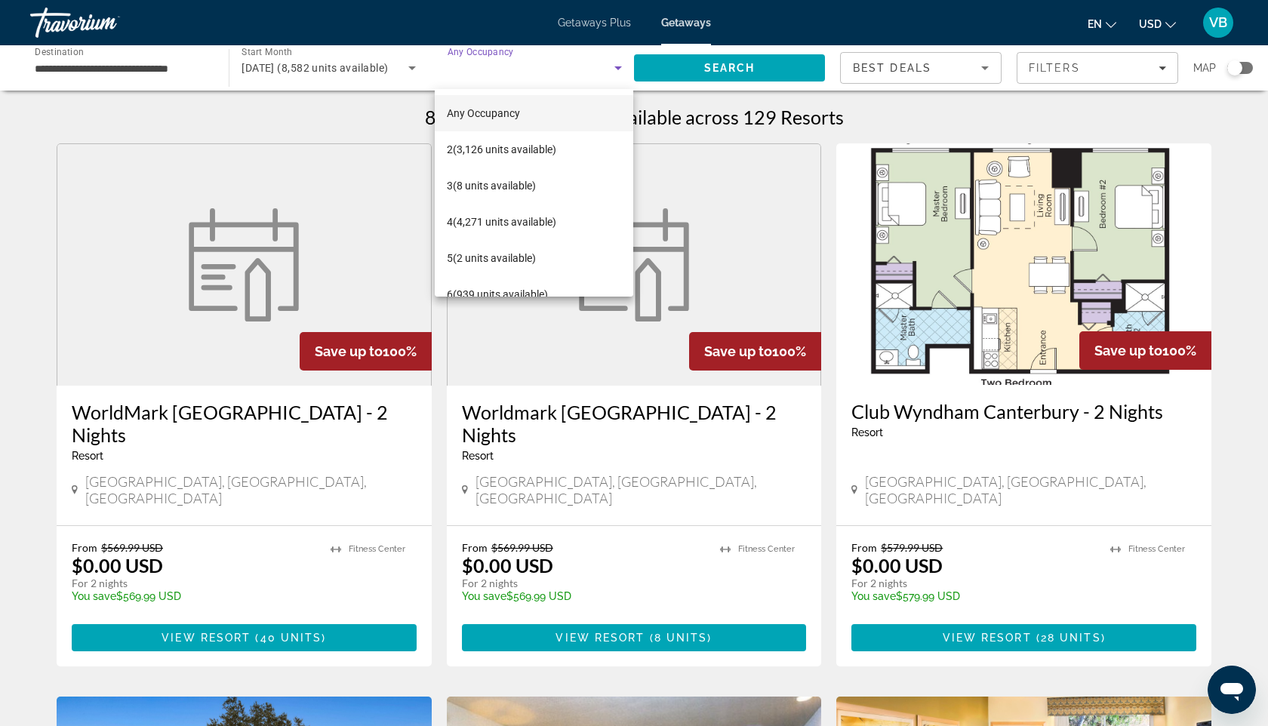
click at [1033, 61] on div at bounding box center [634, 363] width 1268 height 726
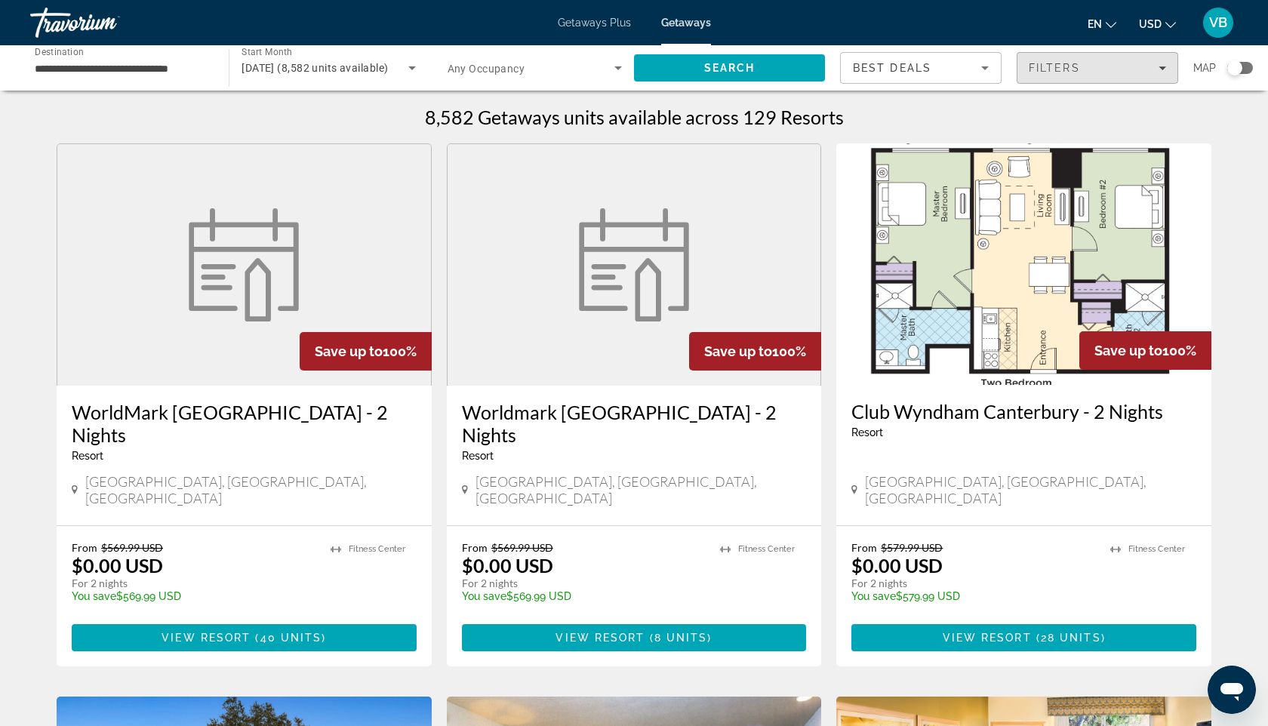
click at [1033, 62] on span "Filters" at bounding box center [1054, 68] width 51 height 12
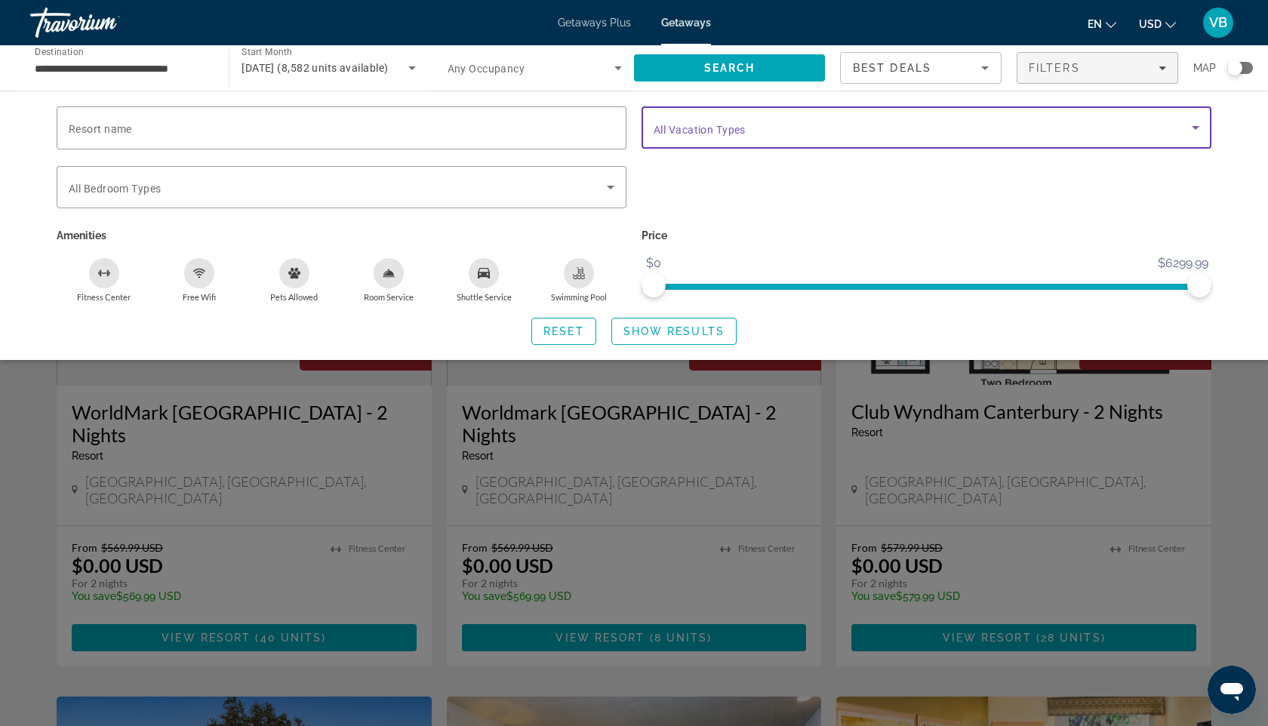
click at [888, 128] on span "Search widget" at bounding box center [923, 128] width 538 height 18
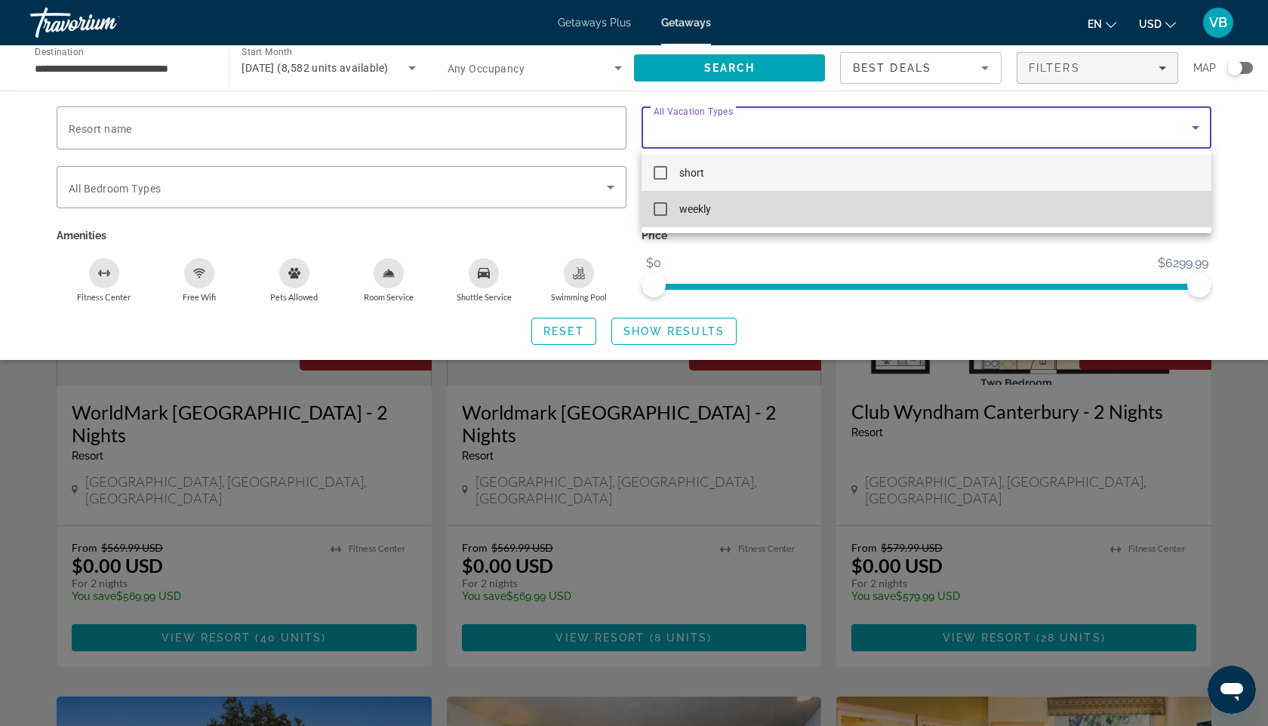
click at [793, 196] on mat-option "weekly" at bounding box center [927, 209] width 570 height 36
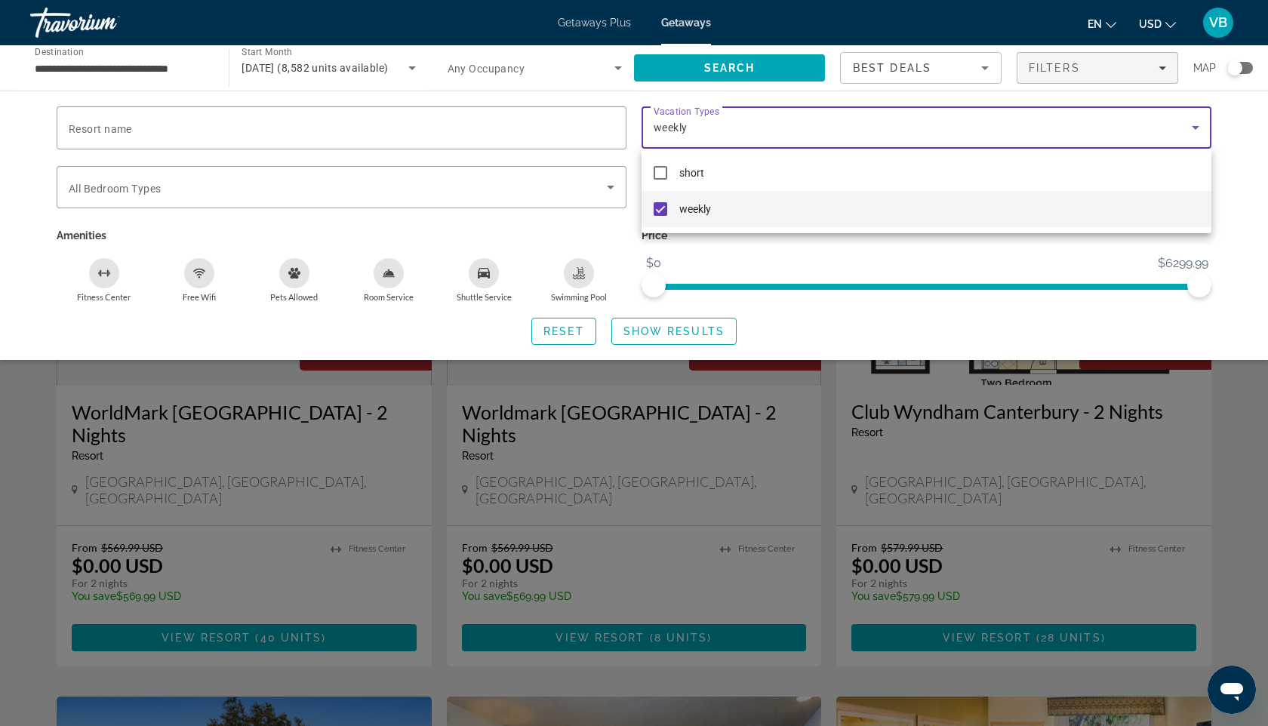
click at [653, 331] on div at bounding box center [634, 363] width 1268 height 726
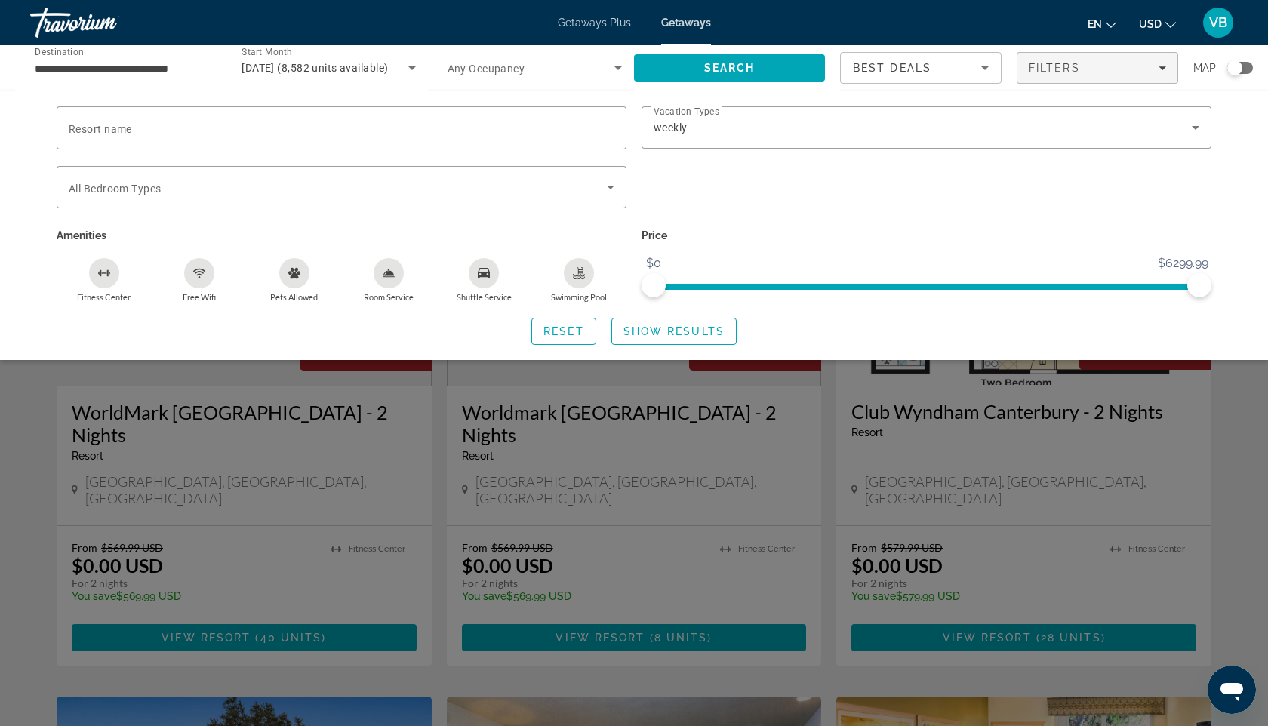
click at [653, 331] on span "Show Results" at bounding box center [674, 331] width 101 height 12
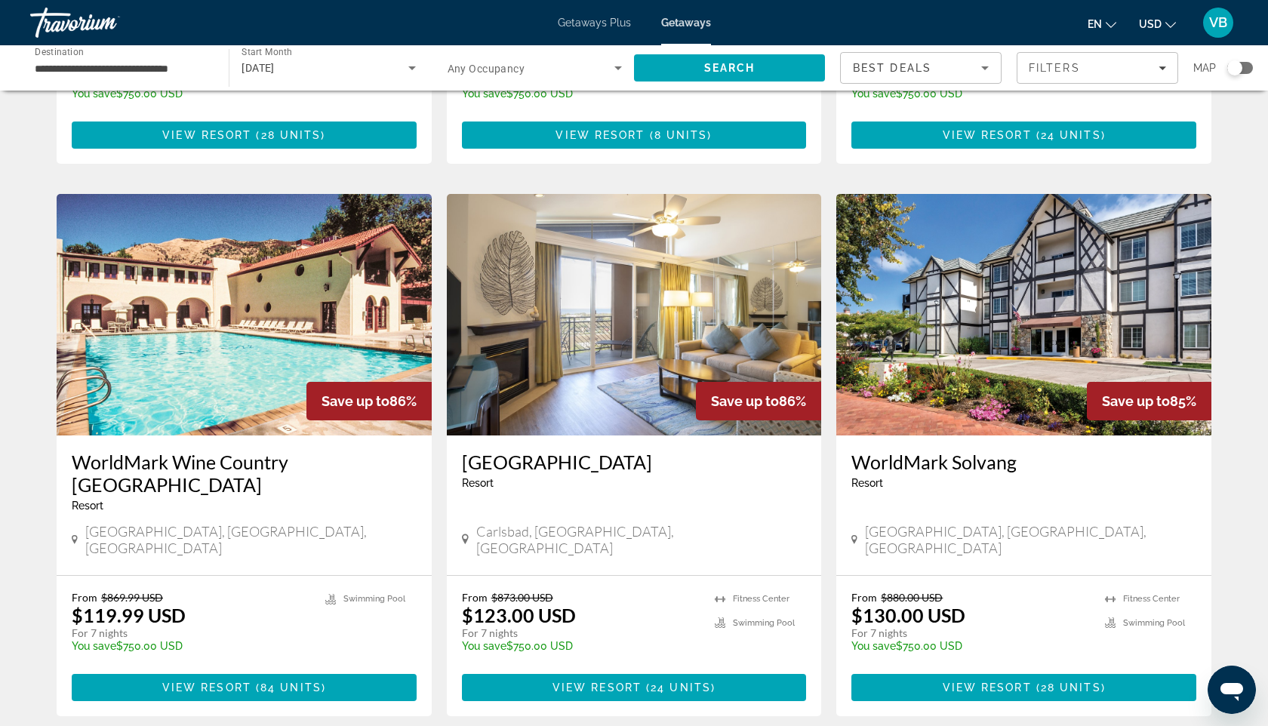
scroll to position [504, 0]
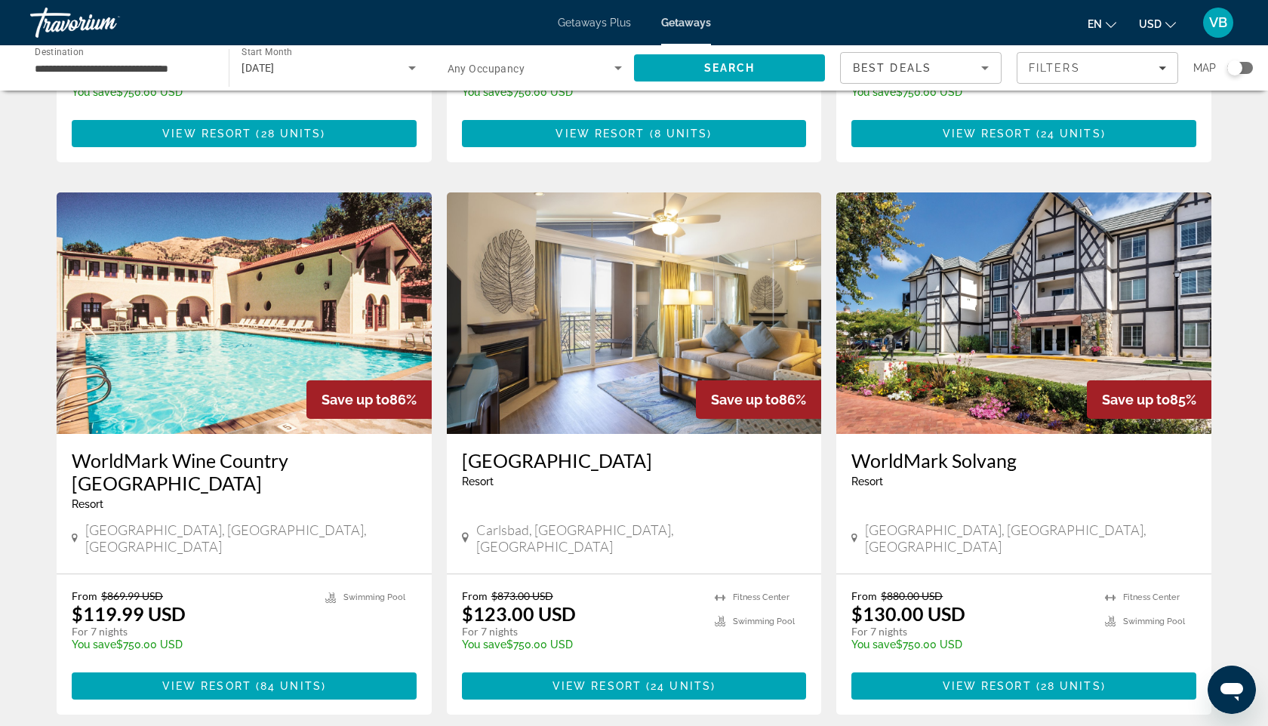
click at [653, 331] on img "Main content" at bounding box center [634, 314] width 375 height 242
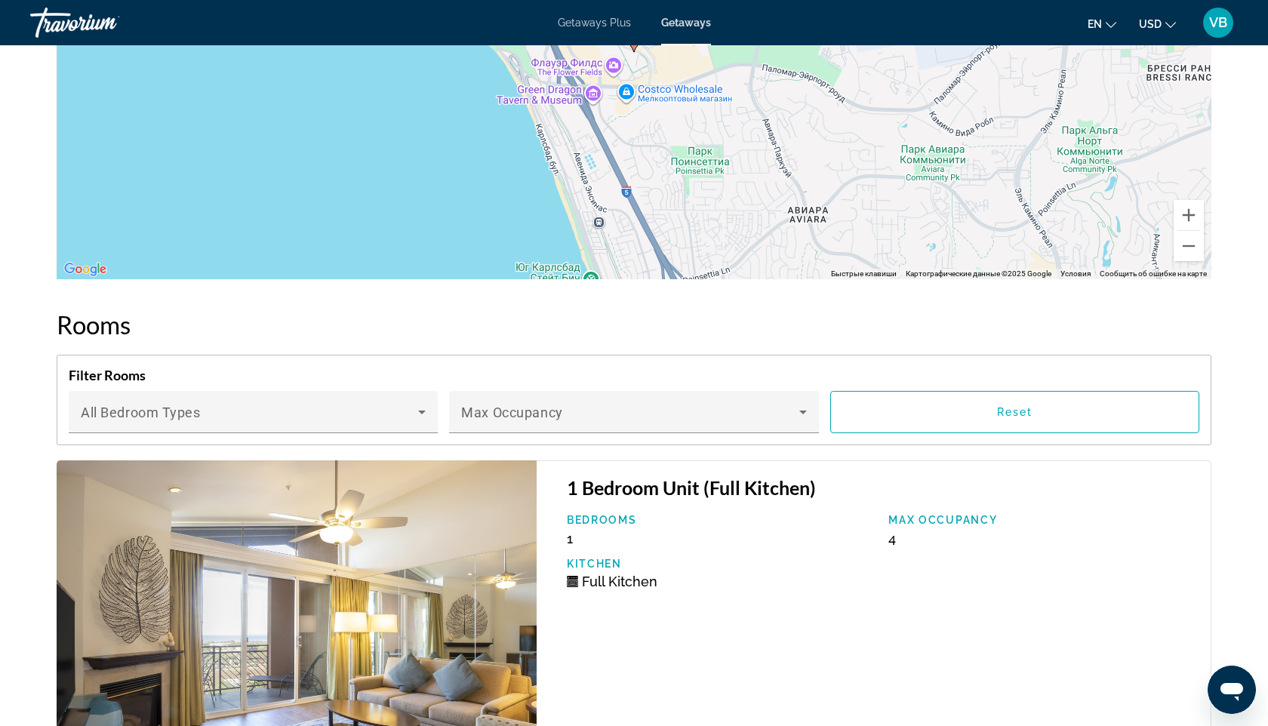
scroll to position [2032, 0]
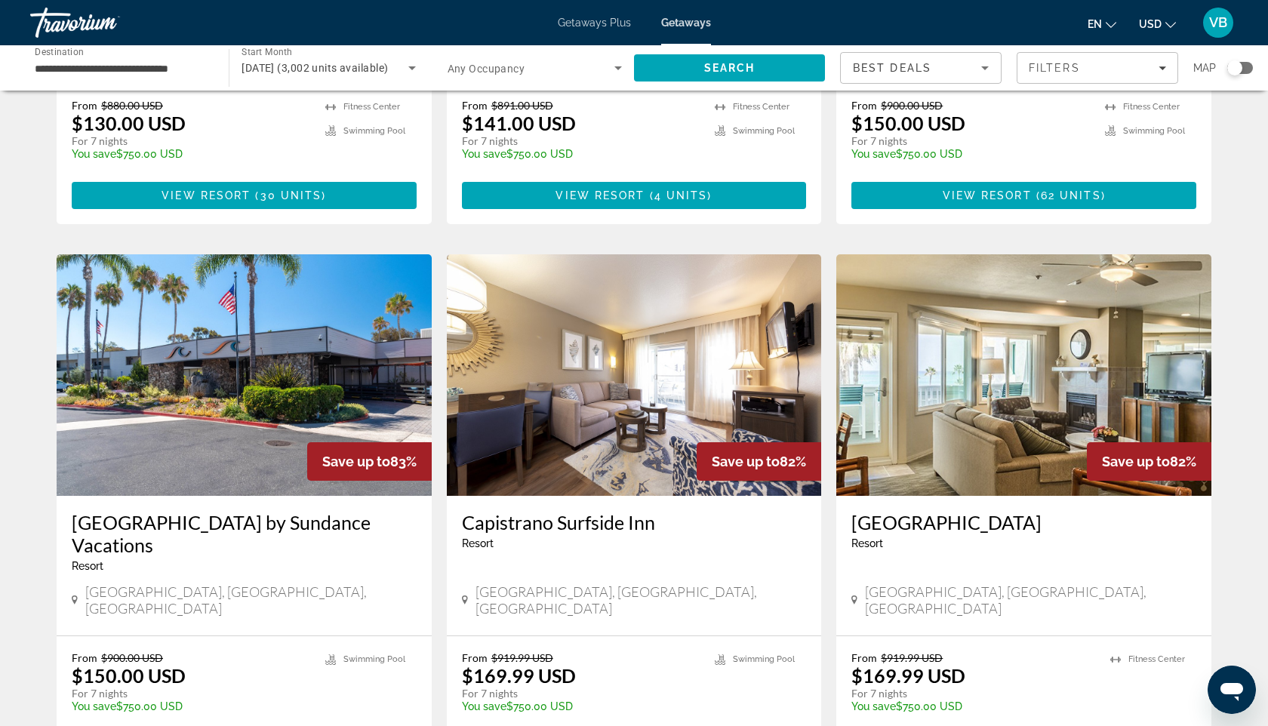
scroll to position [1574, 0]
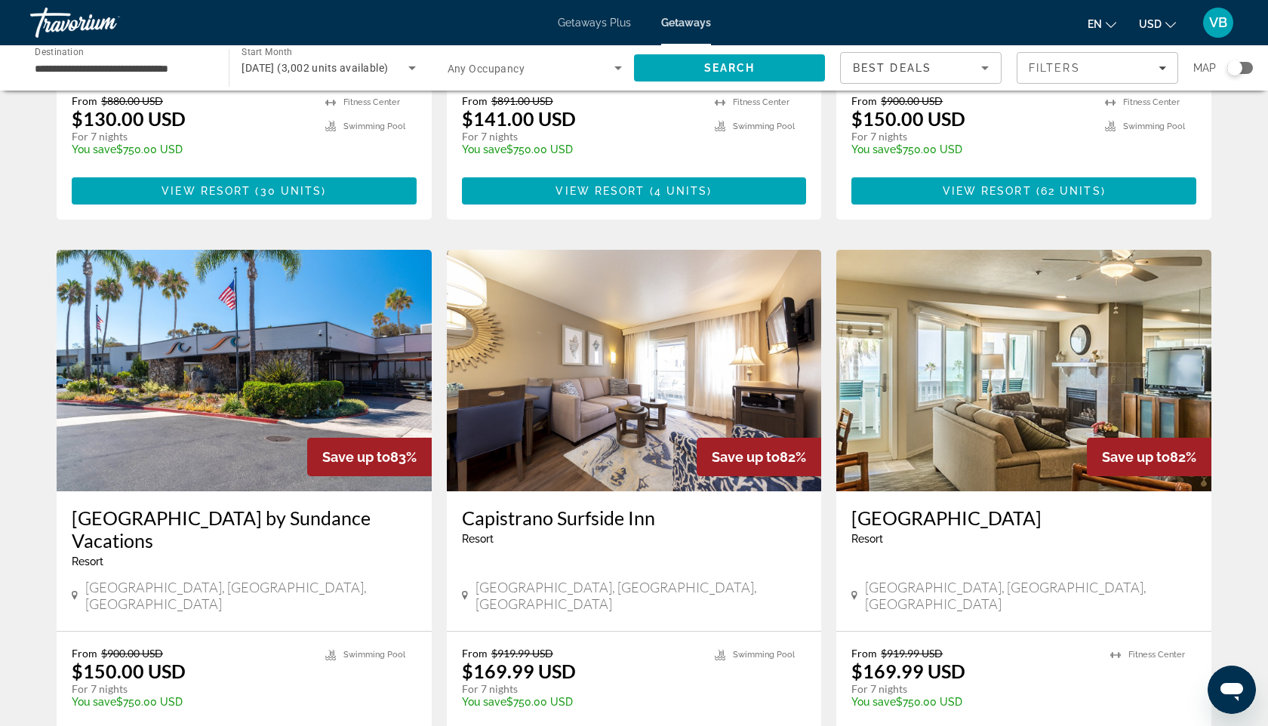
click at [977, 318] on img "Main content" at bounding box center [1023, 371] width 375 height 242
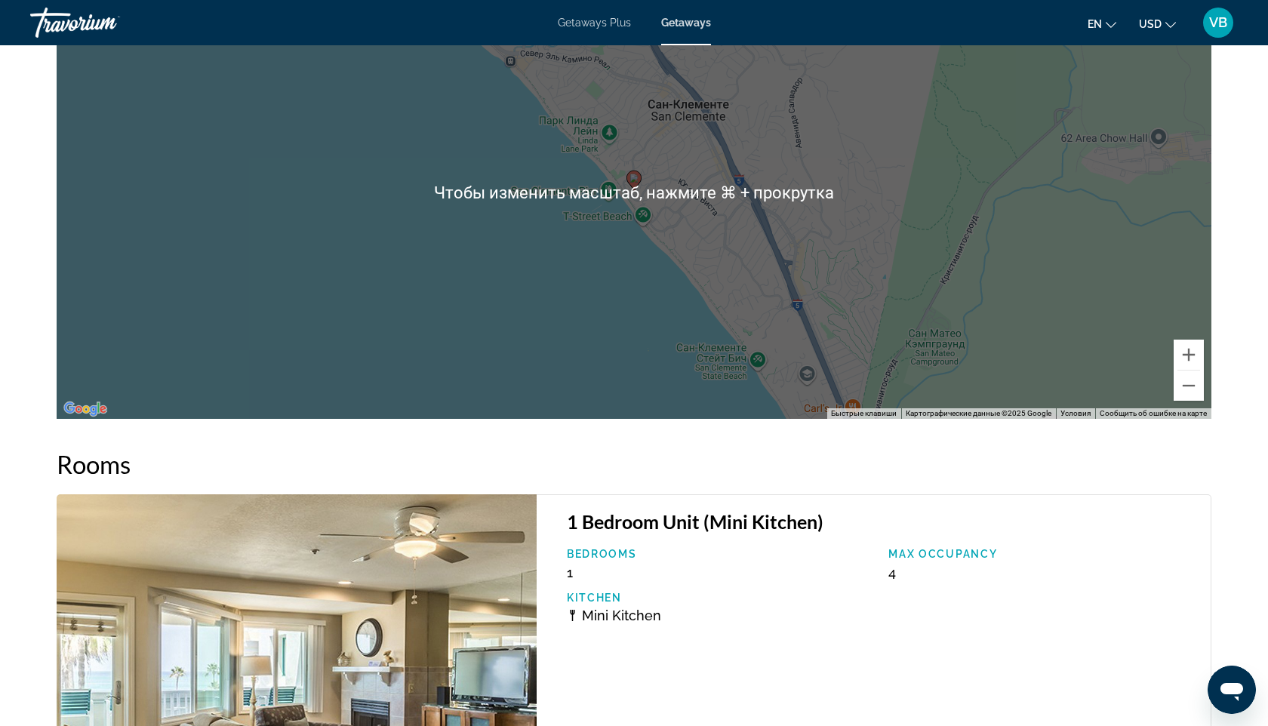
scroll to position [2056, 0]
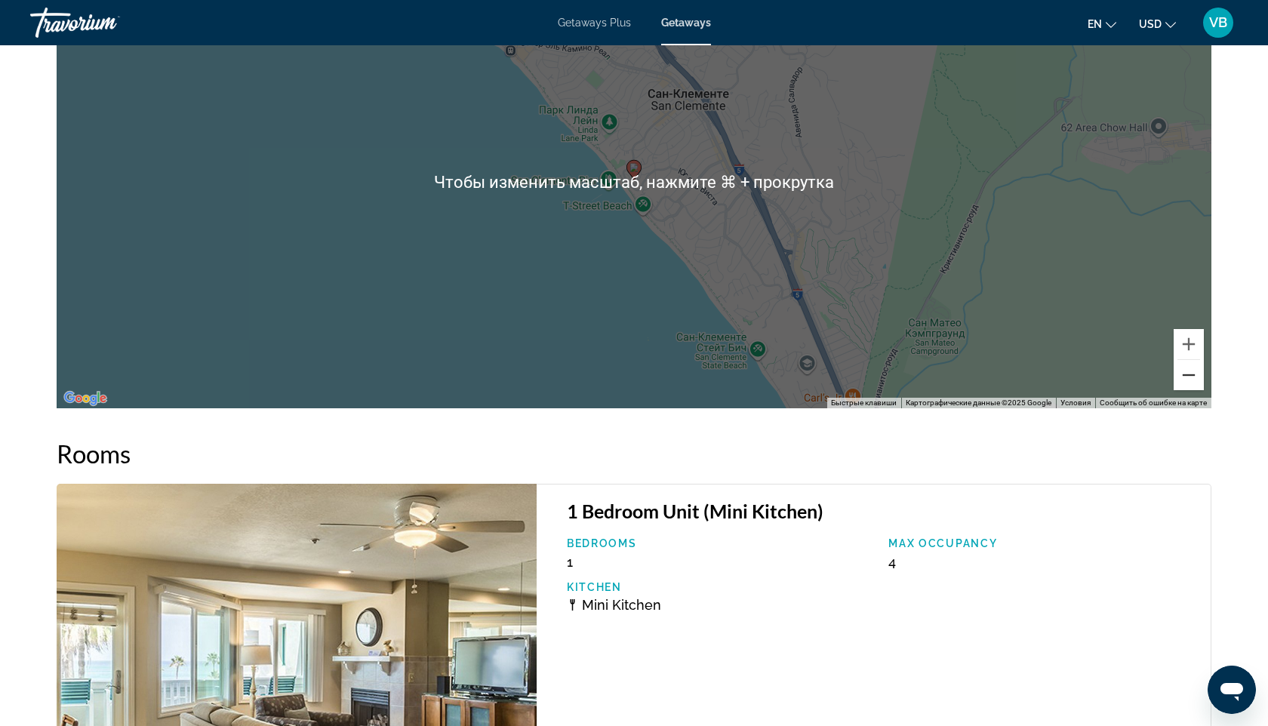
click at [1197, 380] on button "Уменьшить" at bounding box center [1189, 375] width 30 height 30
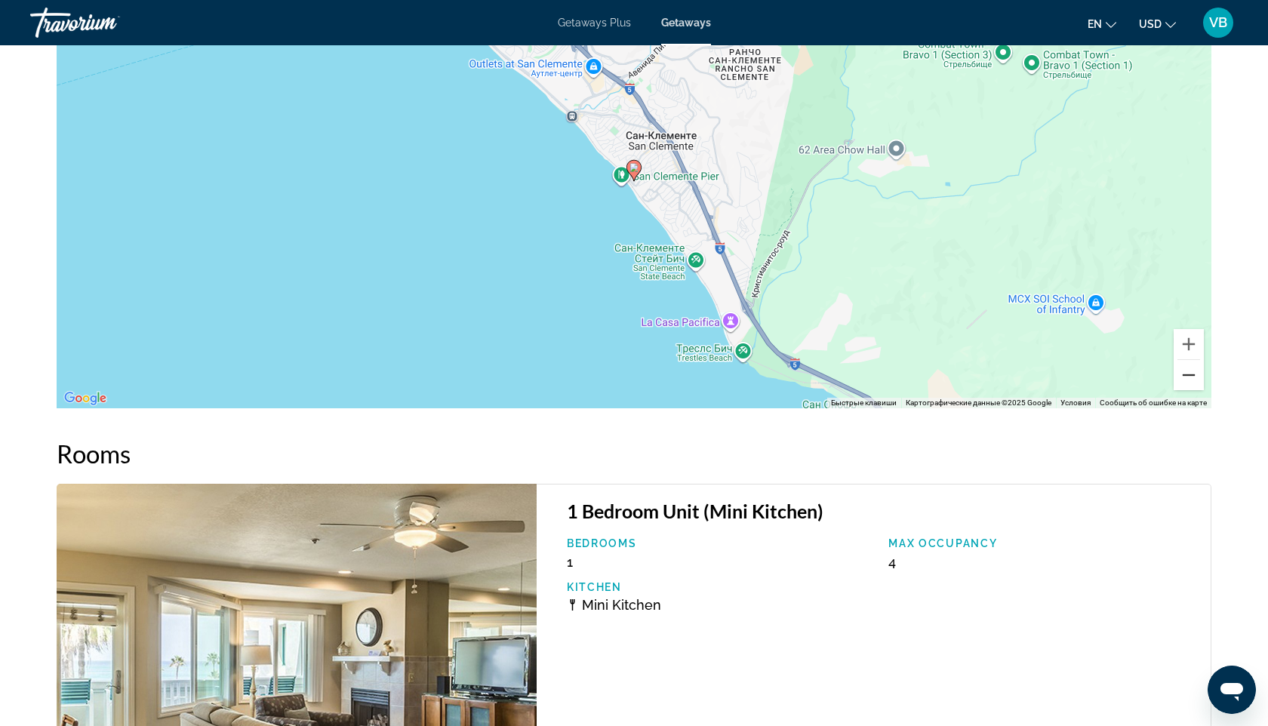
click at [1197, 380] on button "Уменьшить" at bounding box center [1189, 375] width 30 height 30
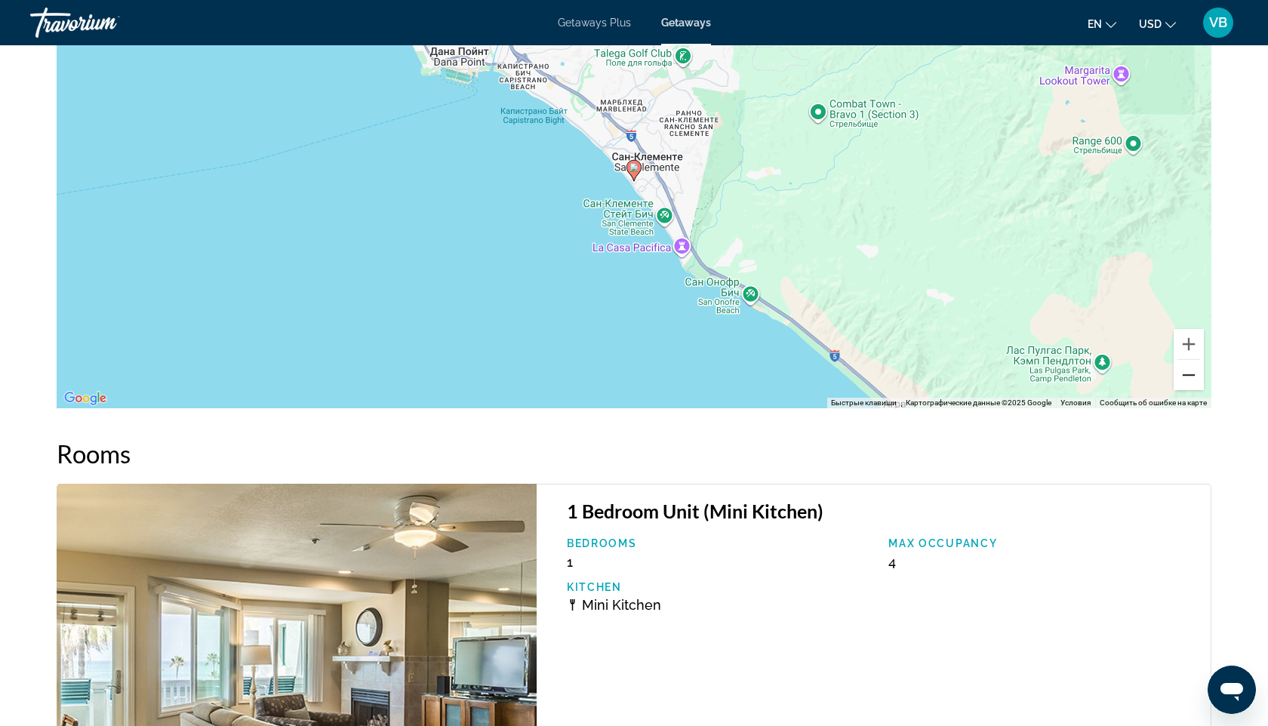
click at [1197, 379] on button "Уменьшить" at bounding box center [1189, 375] width 30 height 30
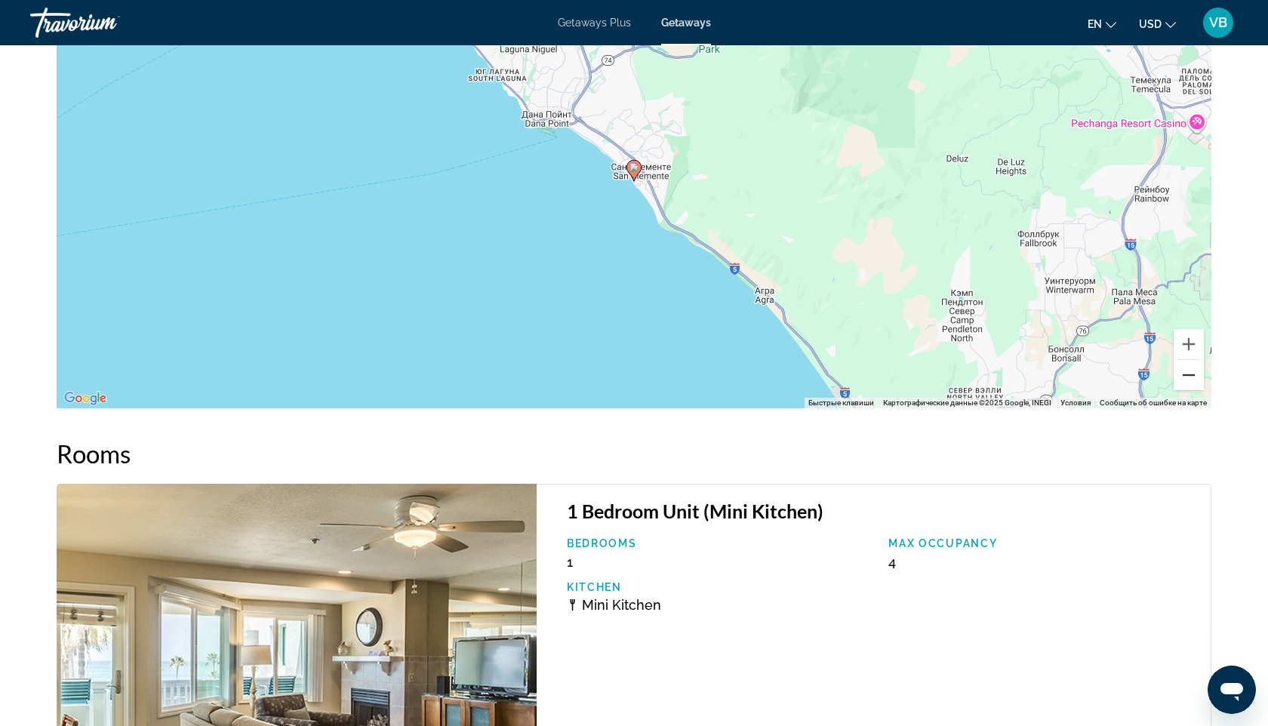
click at [1197, 379] on button "Уменьшить" at bounding box center [1189, 375] width 30 height 30
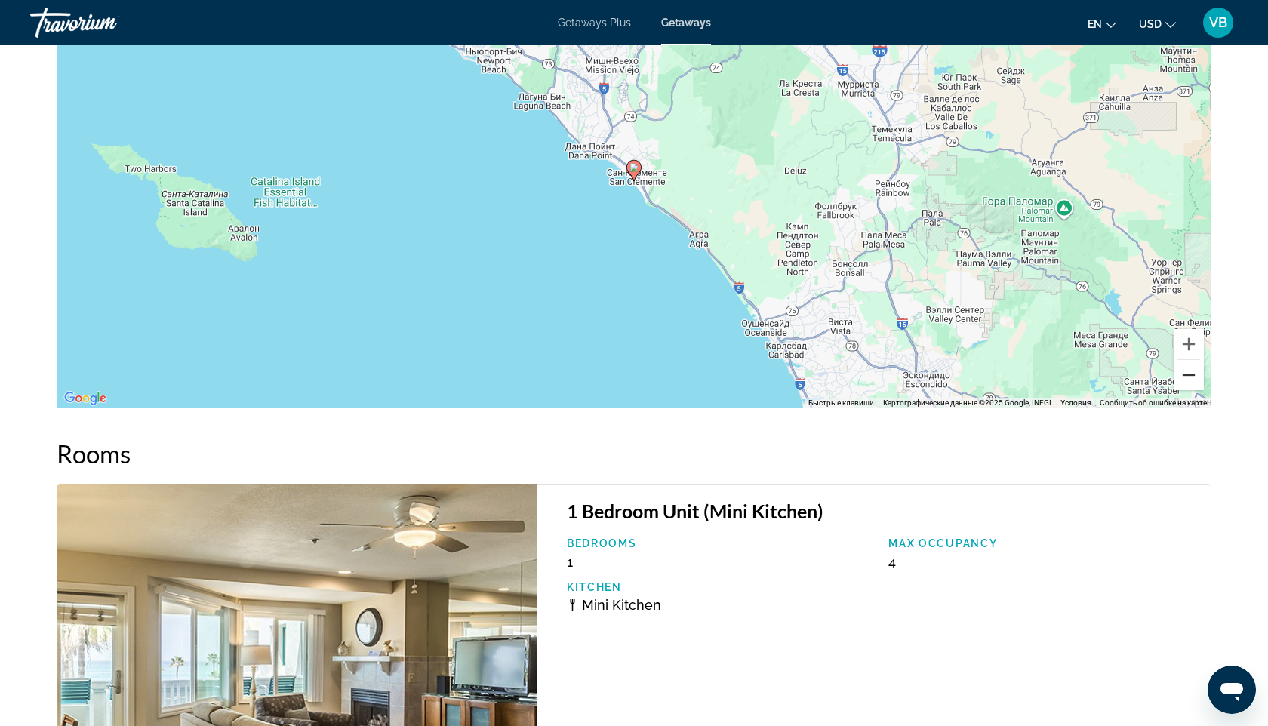
click at [1197, 379] on button "Уменьшить" at bounding box center [1189, 375] width 30 height 30
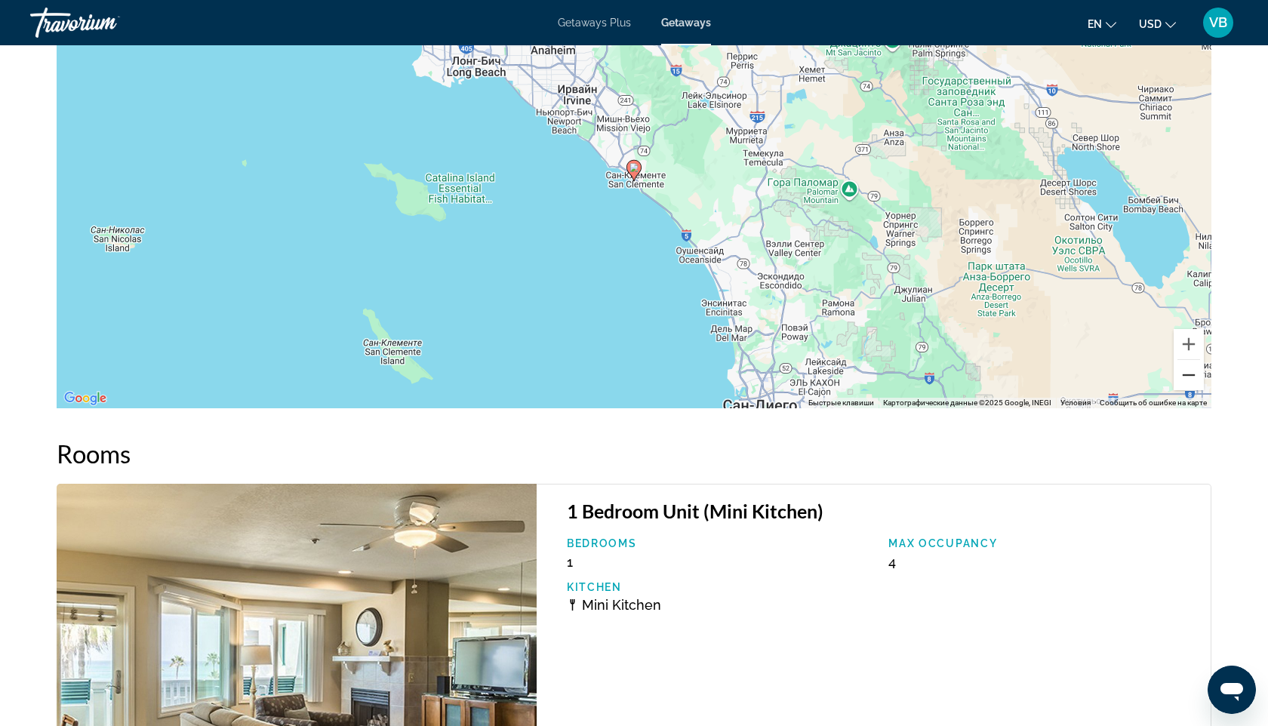
click at [1197, 379] on button "Уменьшить" at bounding box center [1189, 375] width 30 height 30
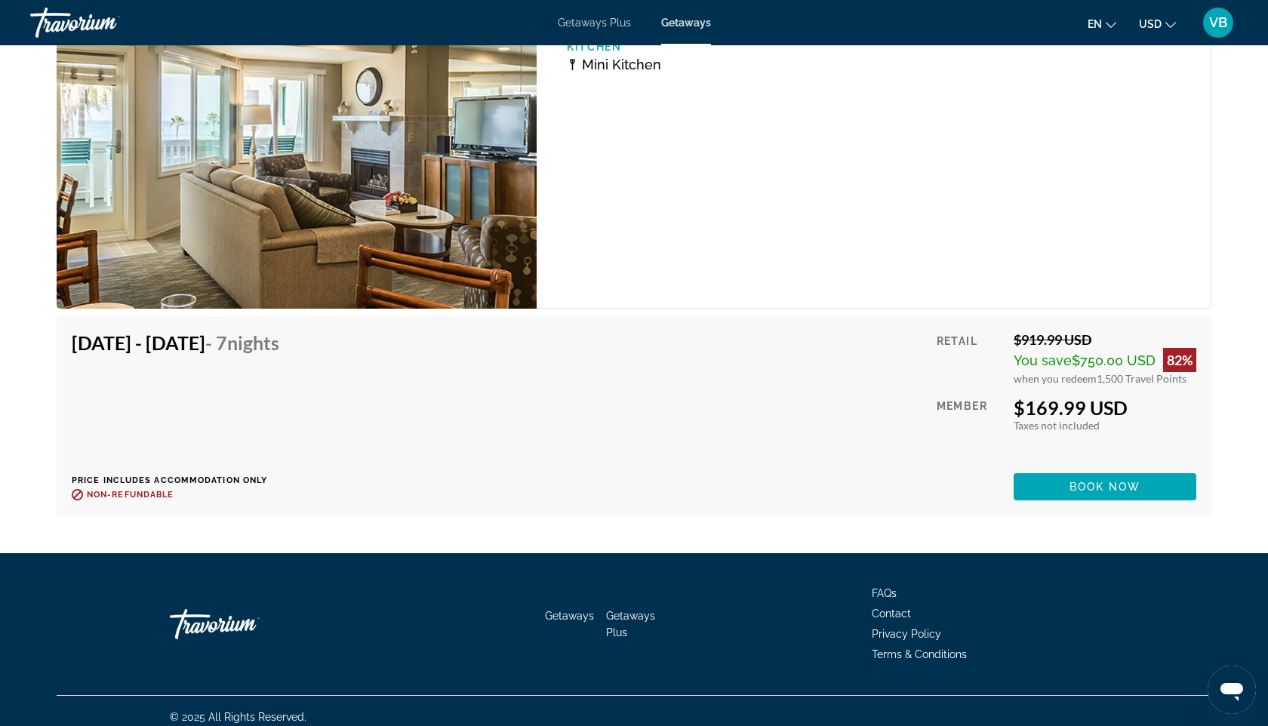
scroll to position [2609, 0]
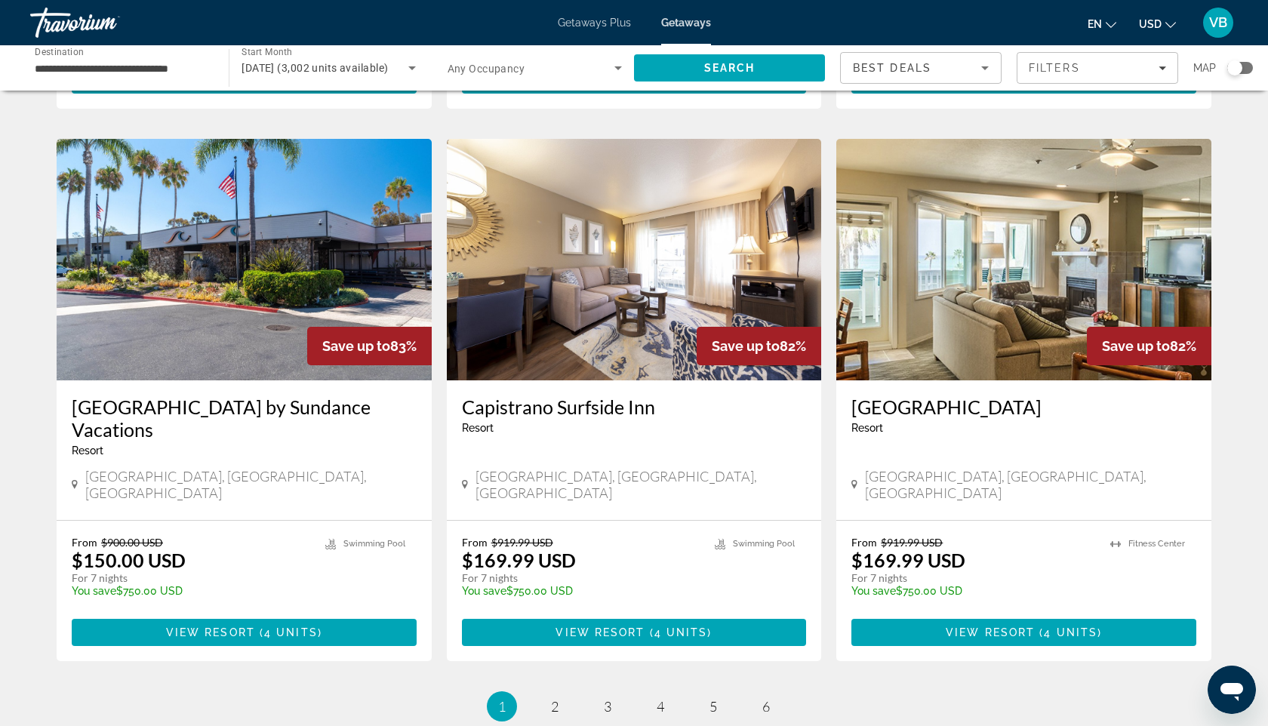
scroll to position [1739, 0]
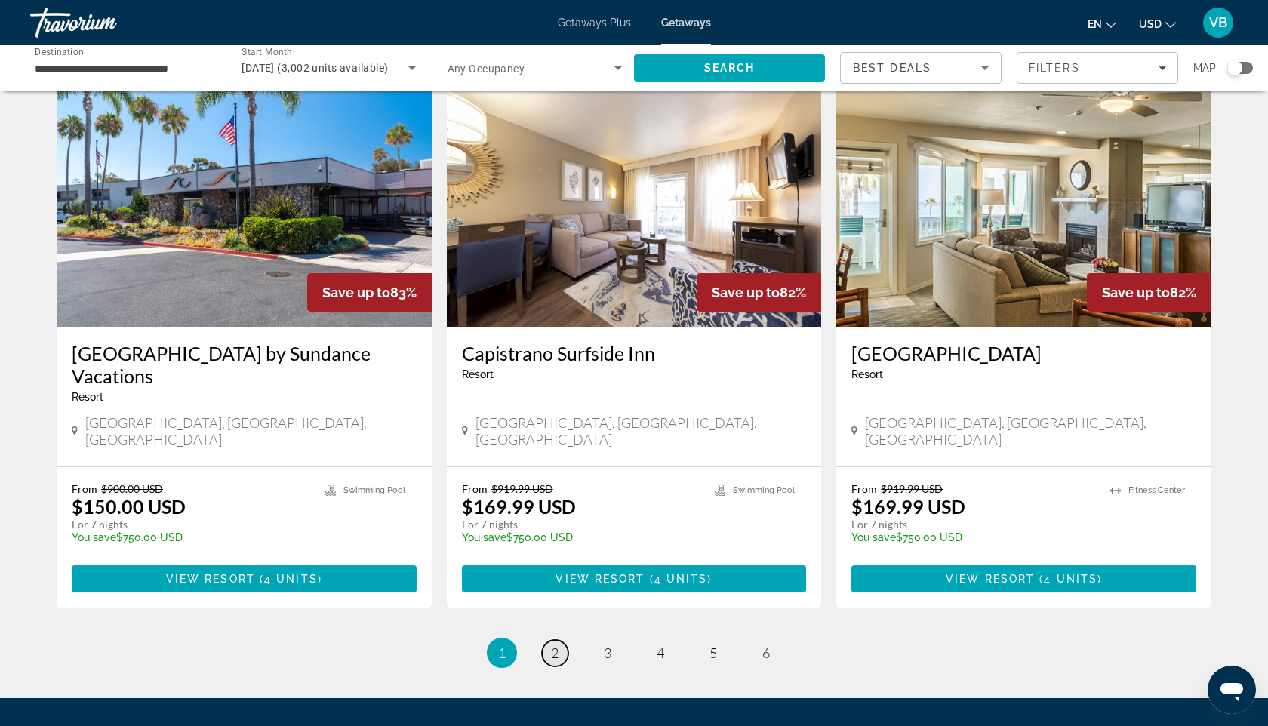
click at [562, 640] on link "page 2" at bounding box center [555, 653] width 26 height 26
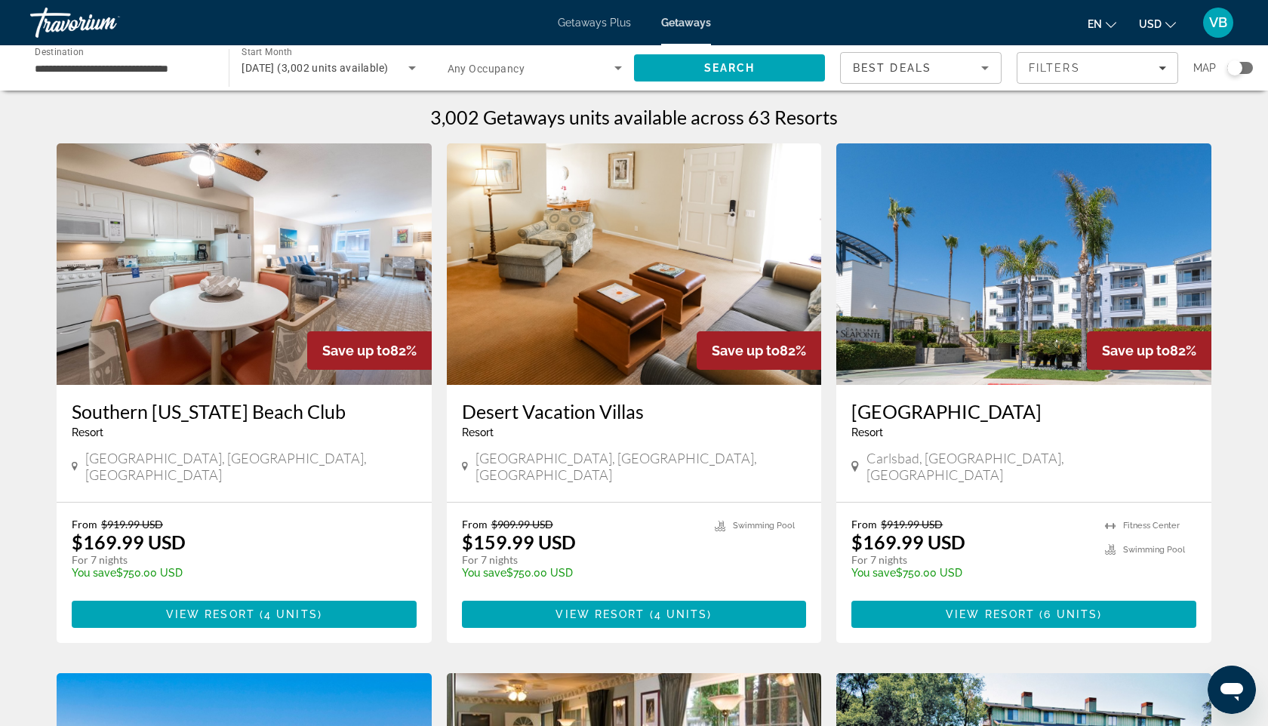
click at [356, 299] on img "Main content" at bounding box center [244, 264] width 375 height 242
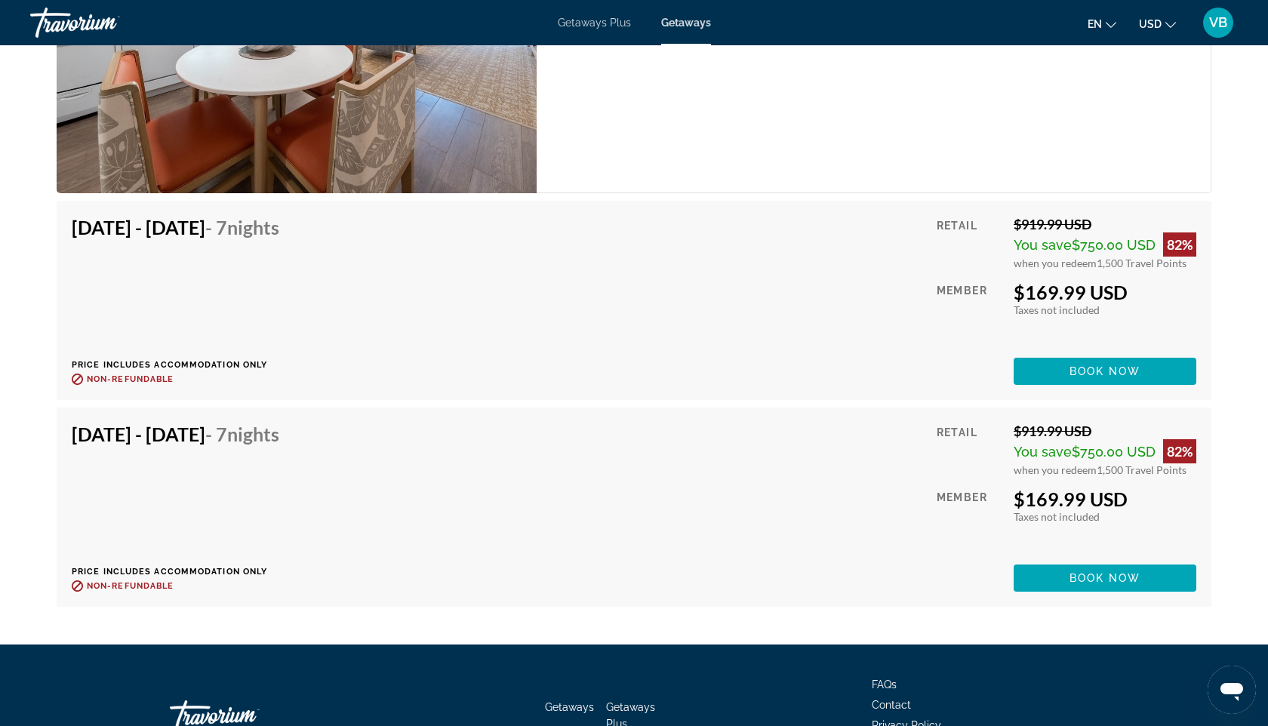
scroll to position [2872, 0]
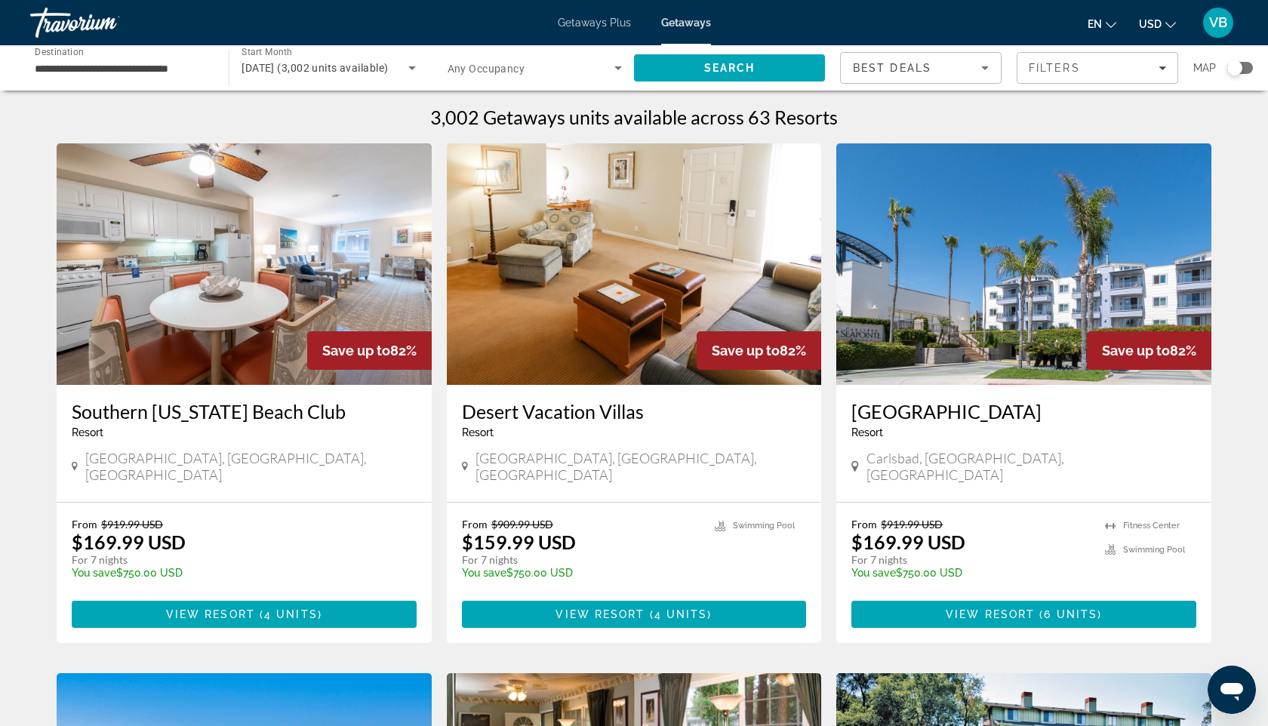
click at [683, 276] on img "Main content" at bounding box center [634, 264] width 375 height 242
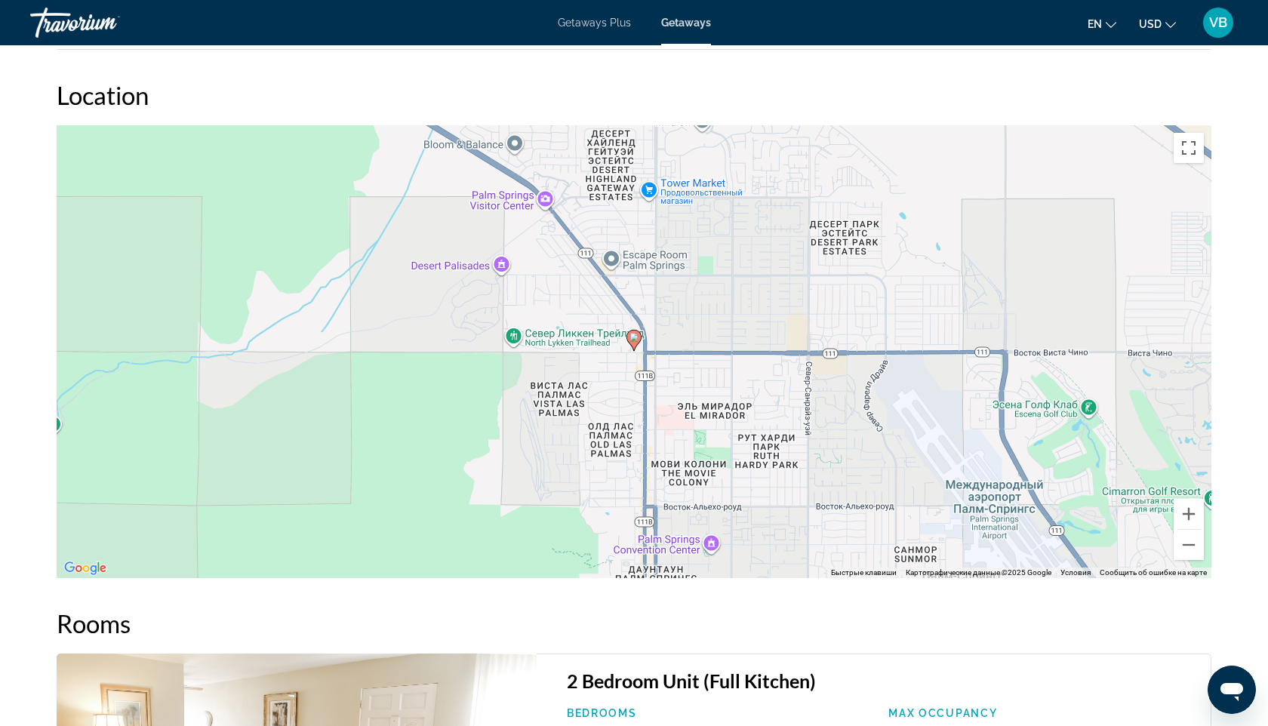
scroll to position [1970, 0]
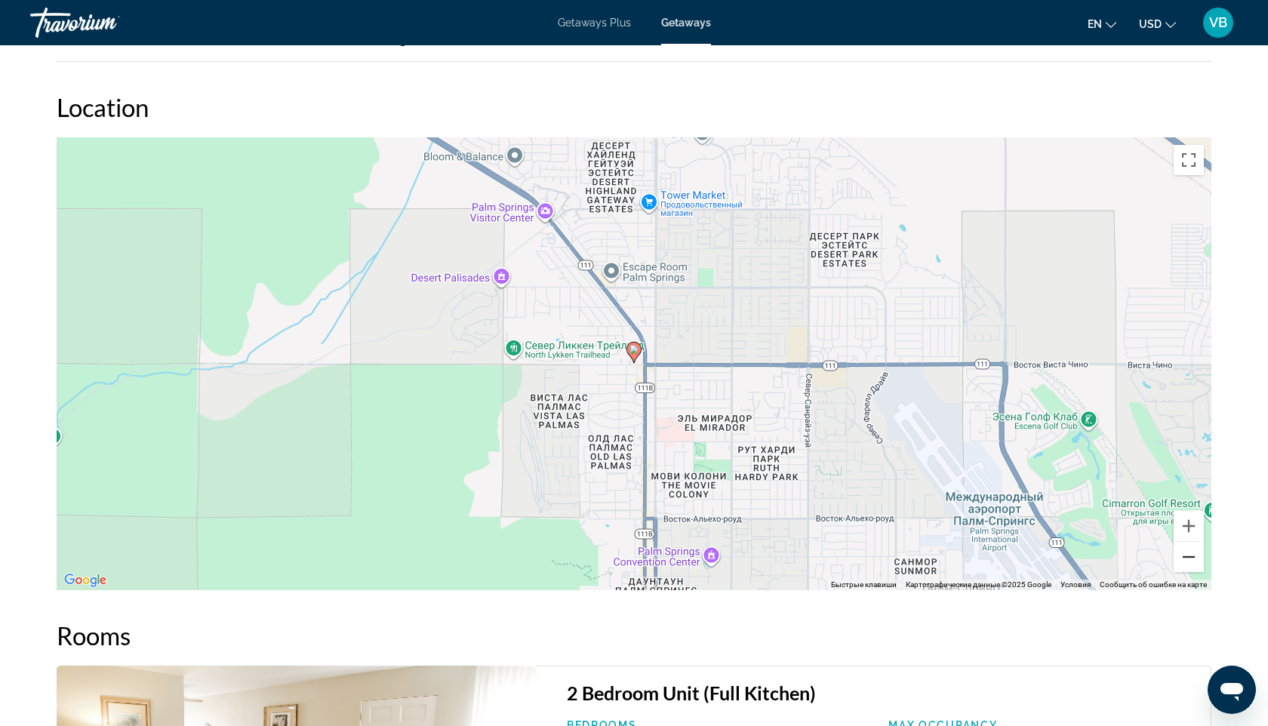
click at [1197, 559] on button "Уменьшить" at bounding box center [1189, 557] width 30 height 30
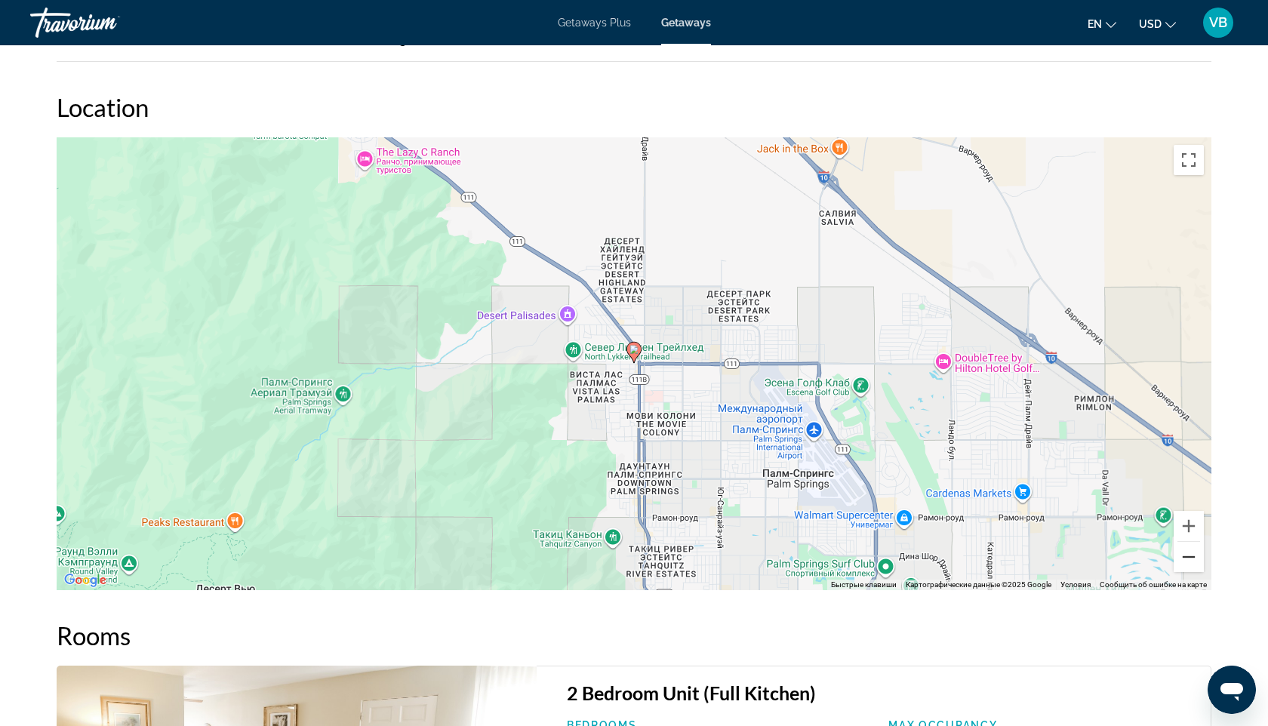
click at [1197, 559] on button "Уменьшить" at bounding box center [1189, 557] width 30 height 30
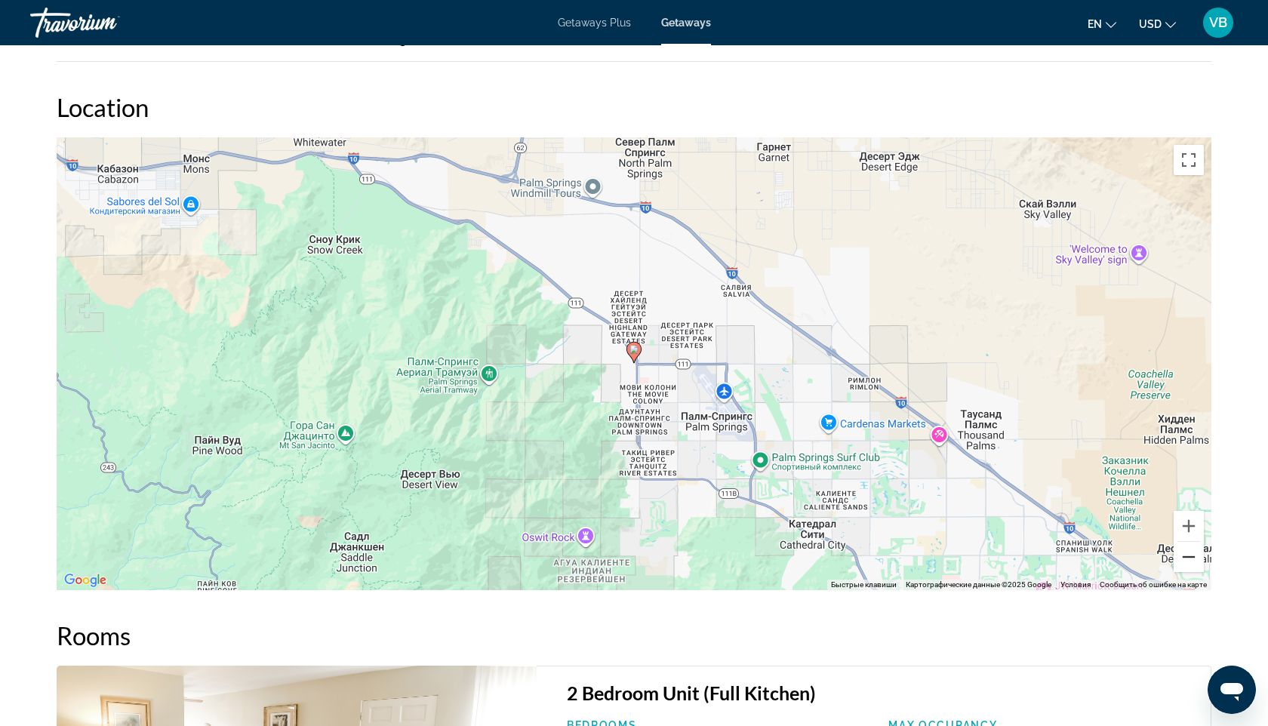
click at [1197, 559] on button "Уменьшить" at bounding box center [1189, 557] width 30 height 30
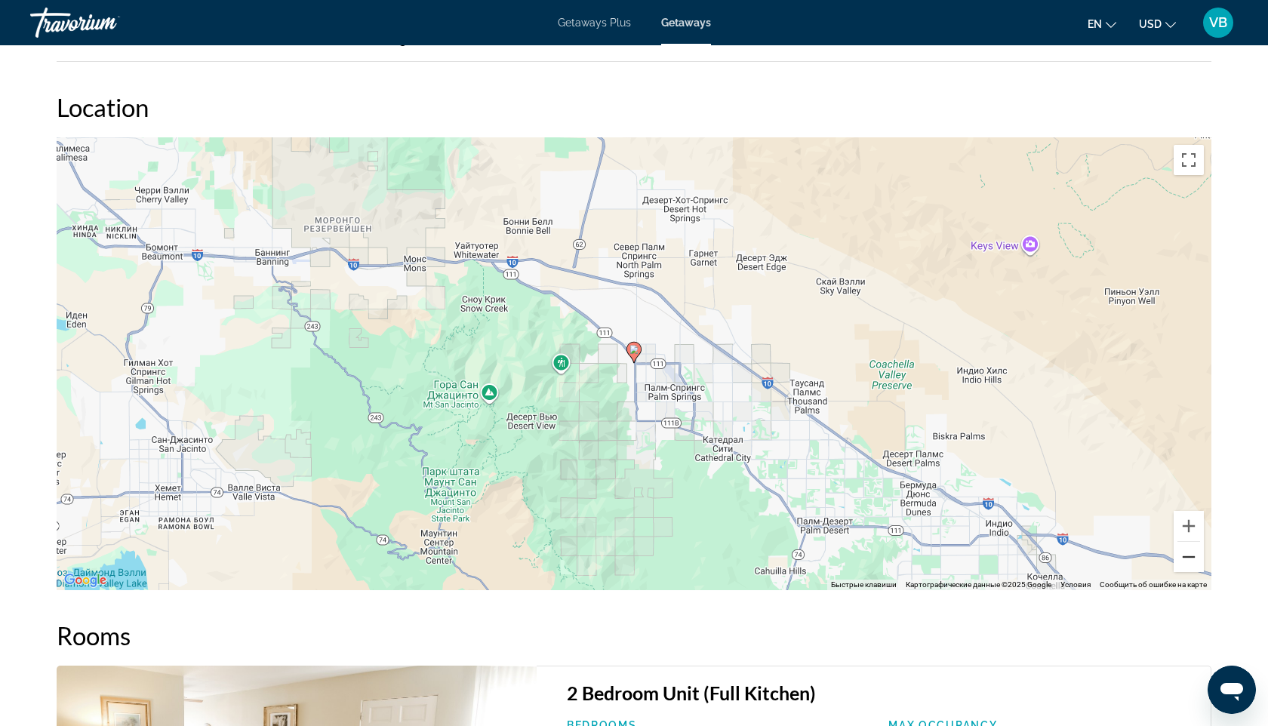
click at [1197, 559] on button "Уменьшить" at bounding box center [1189, 557] width 30 height 30
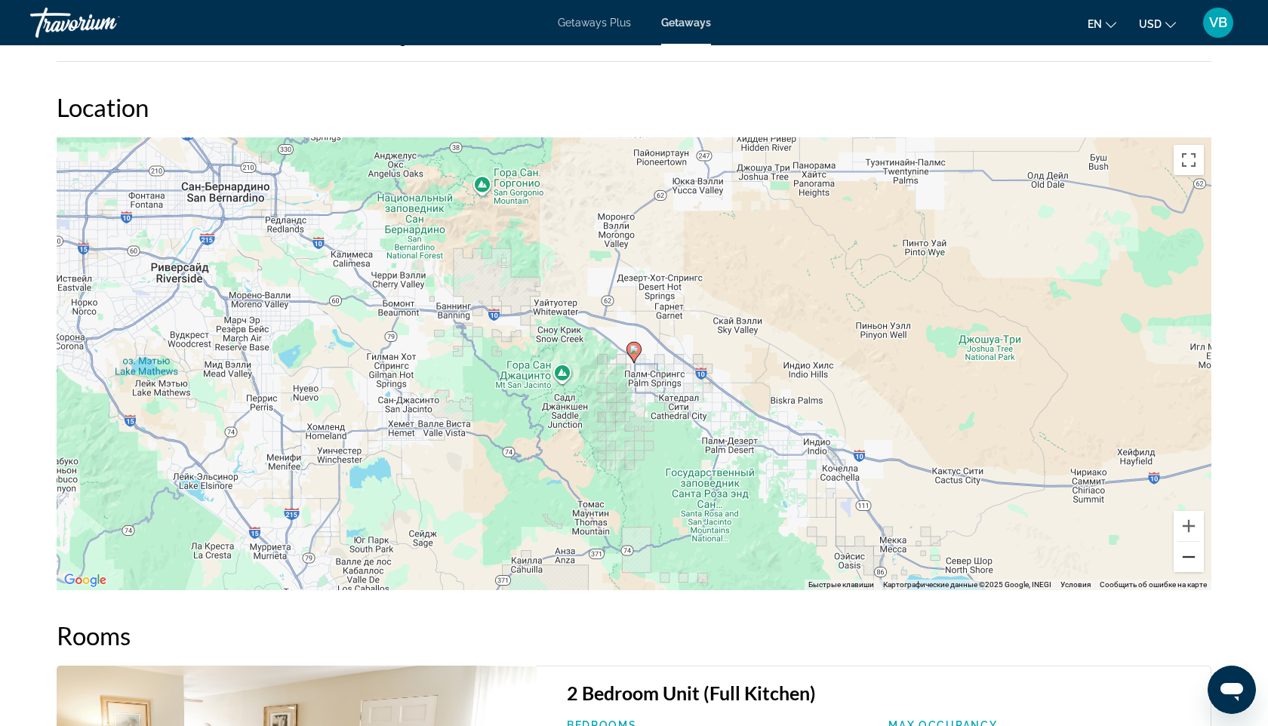
click at [1197, 559] on button "Уменьшить" at bounding box center [1189, 557] width 30 height 30
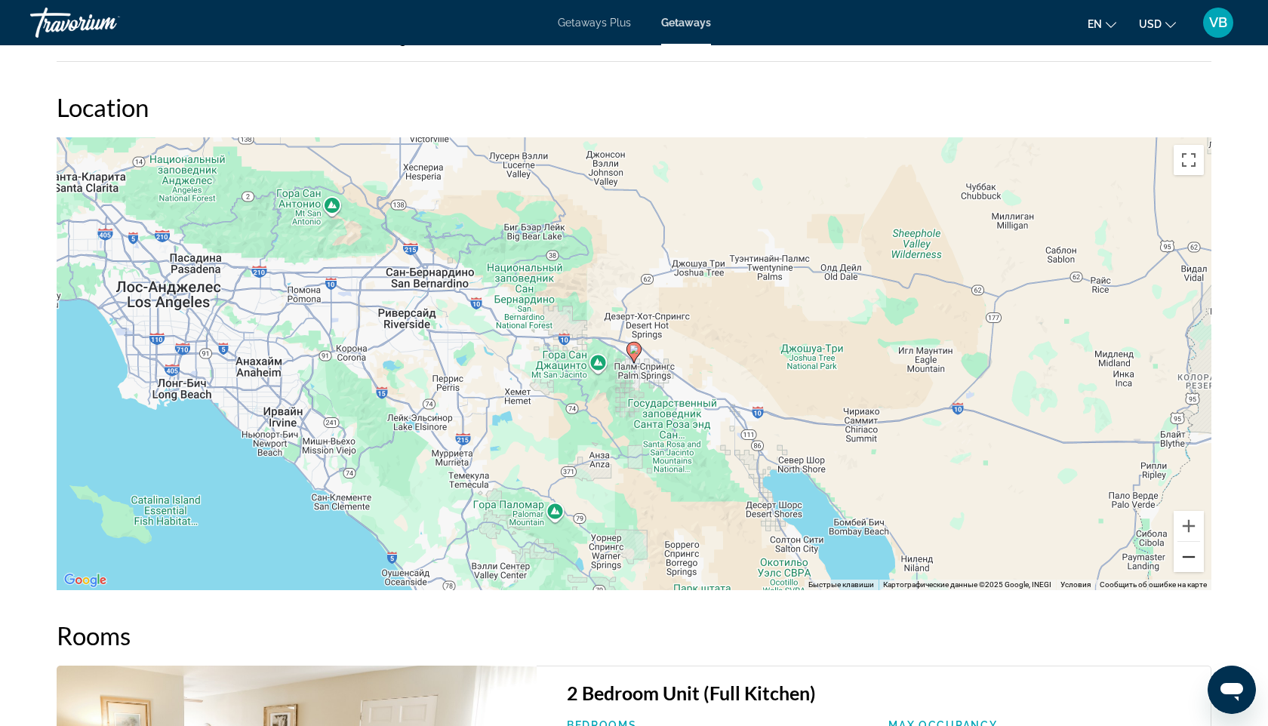
click at [1197, 559] on button "Уменьшить" at bounding box center [1189, 557] width 30 height 30
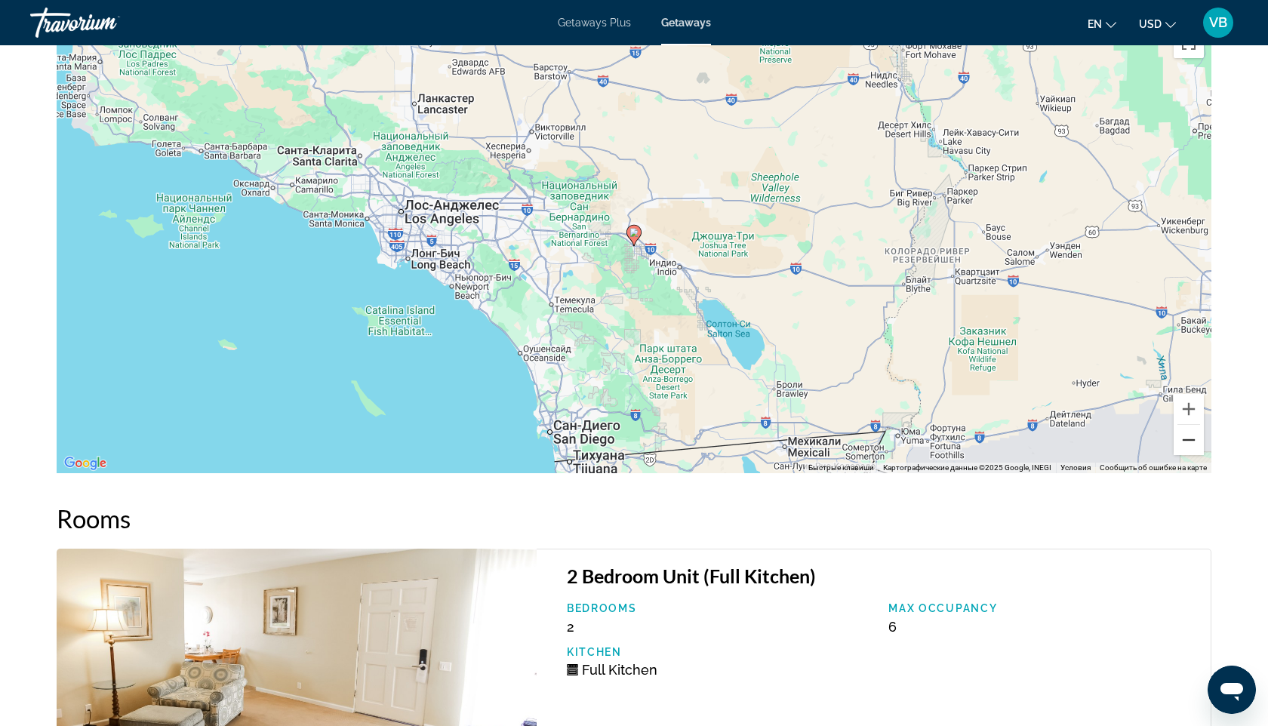
scroll to position [2085, 0]
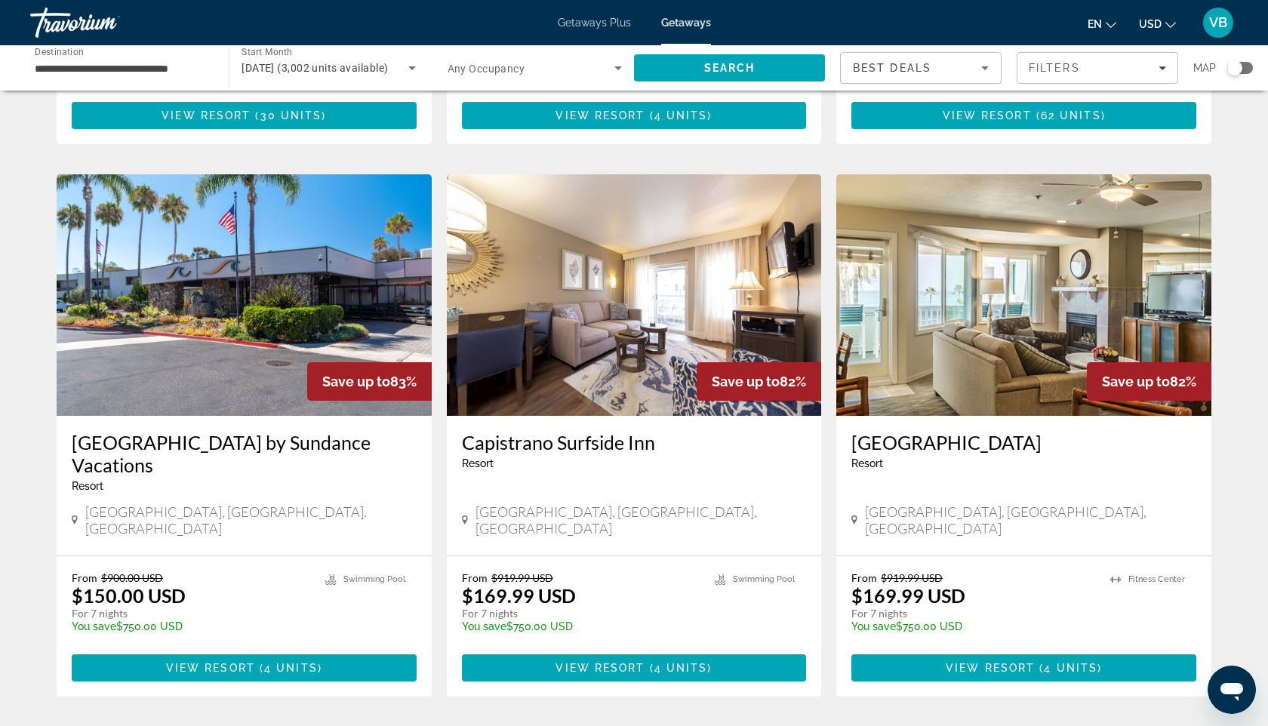
scroll to position [1739, 0]
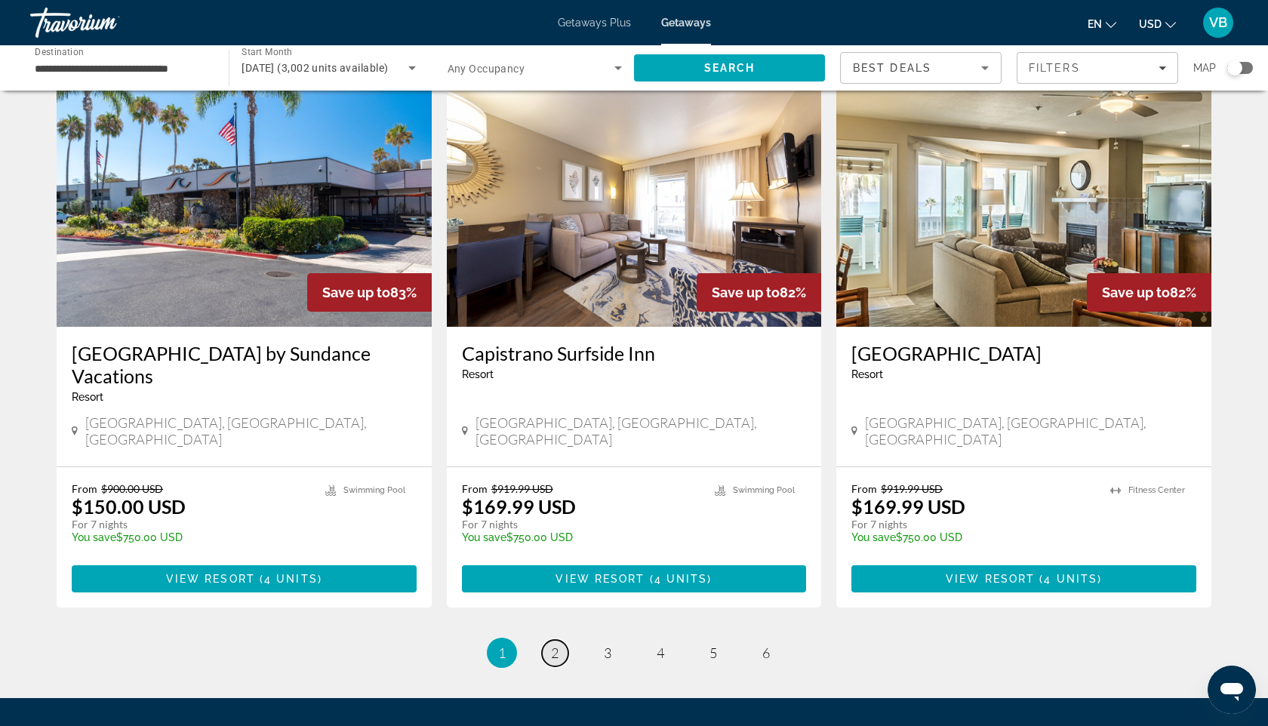
click at [565, 640] on link "page 2" at bounding box center [555, 653] width 26 height 26
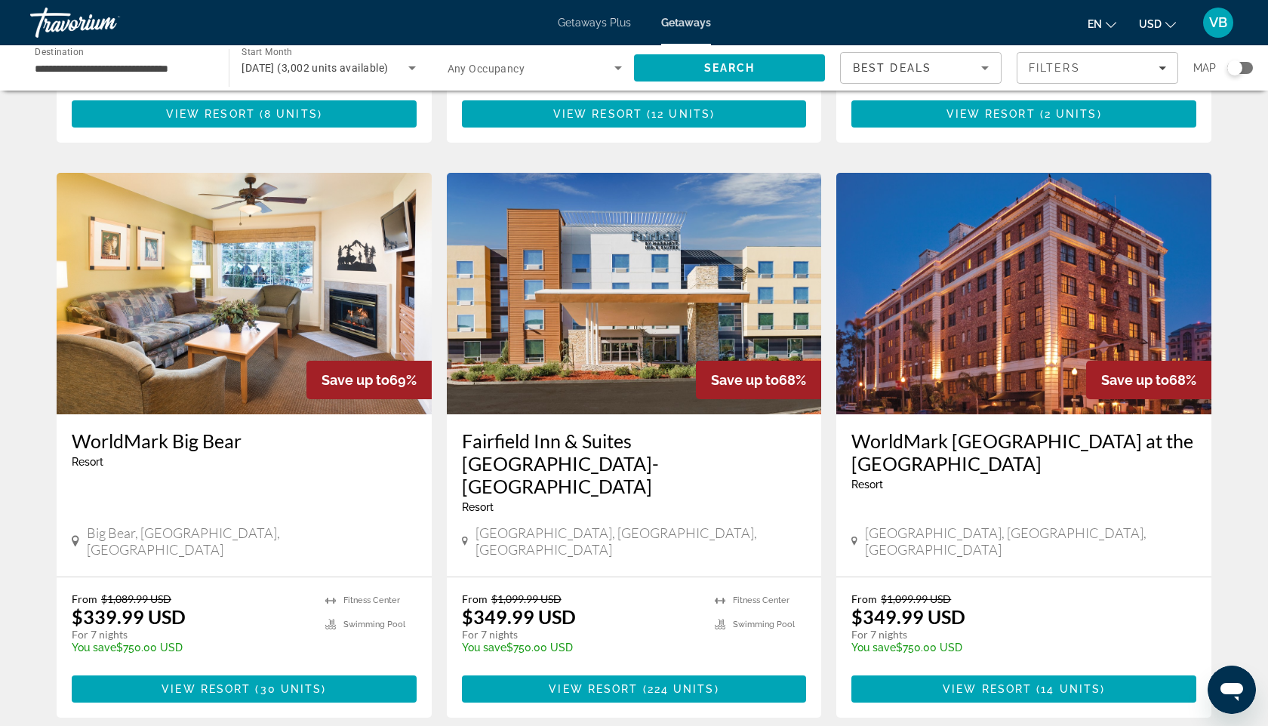
scroll to position [1561, 0]
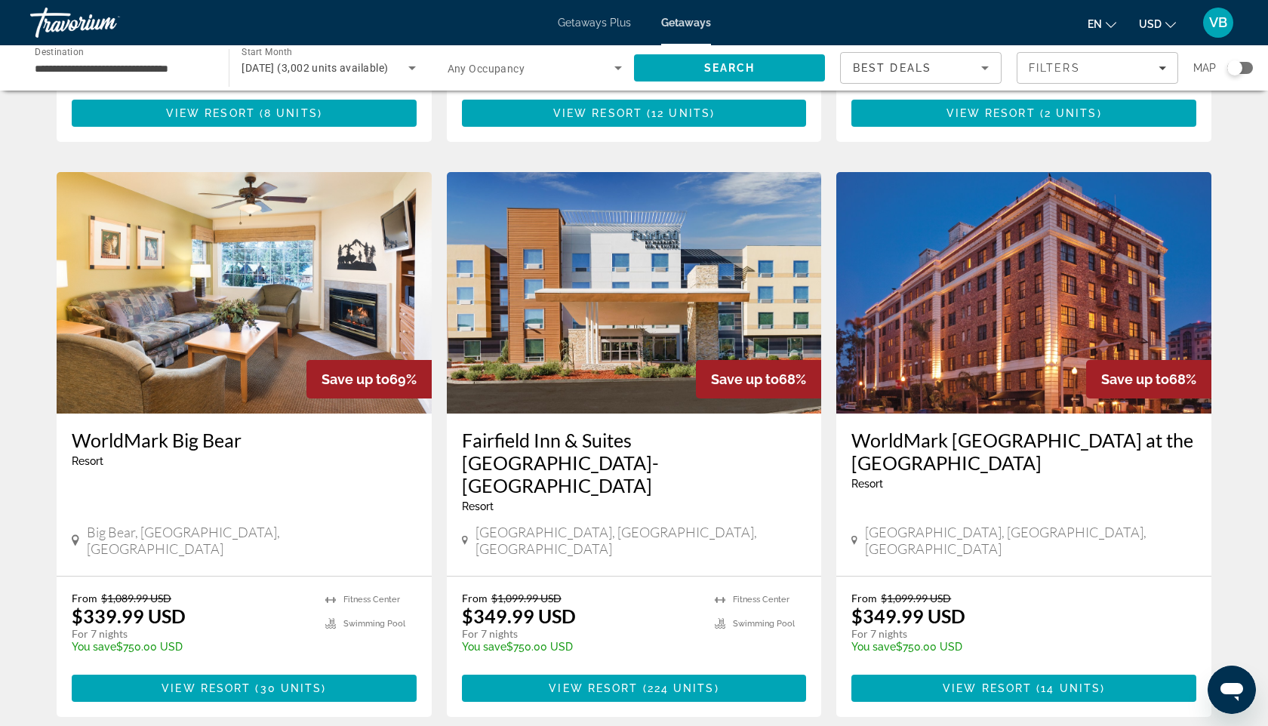
click at [963, 323] on img "Main content" at bounding box center [1023, 293] width 375 height 242
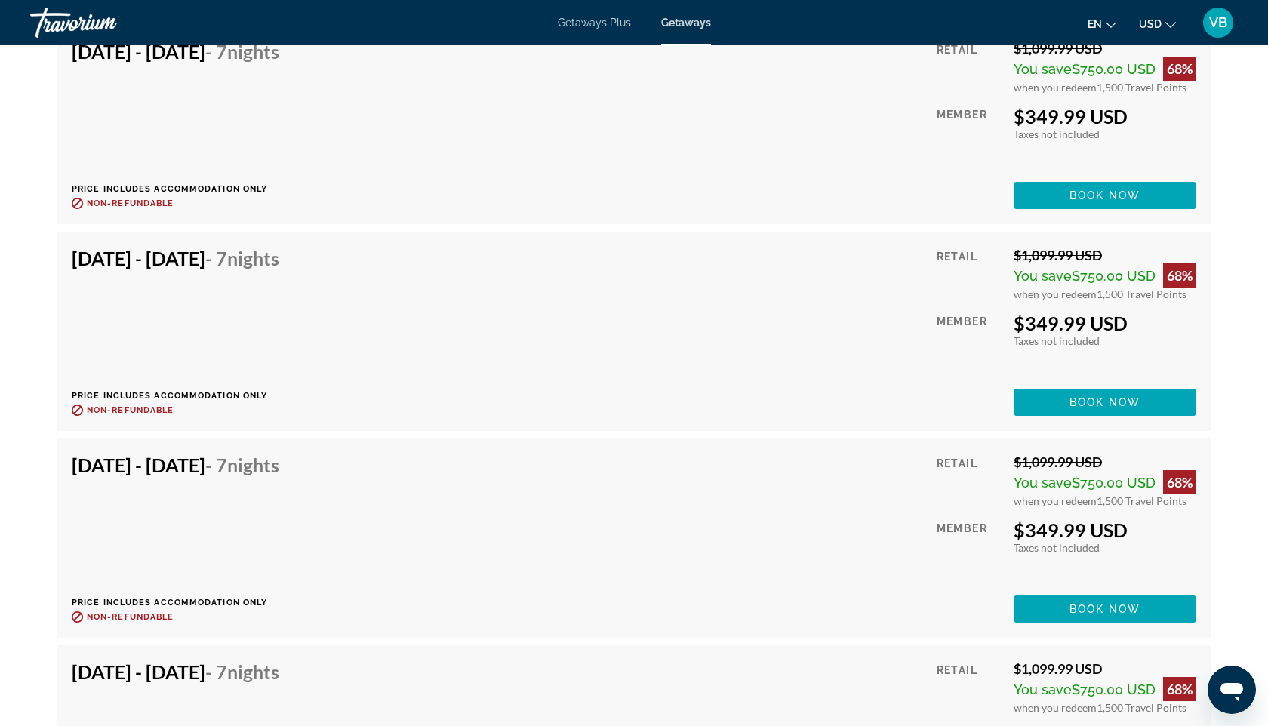
scroll to position [2892, 0]
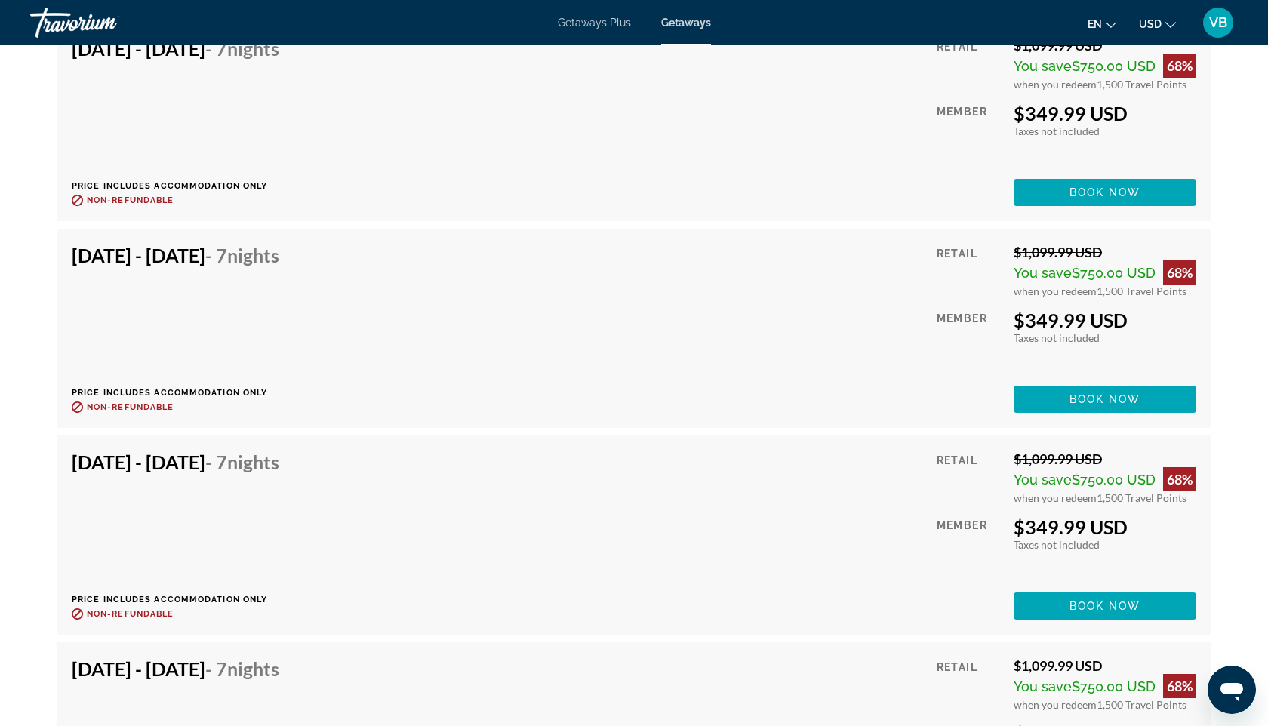
click at [1044, 282] on div "Retail $1,099.99 USD You save $750.00 USD 68% when you redeem 1,500 Travel Poin…" at bounding box center [1067, 328] width 260 height 169
click at [822, 282] on div "[DATE] - [DATE] - 7 Nights Price includes accommodation only Refundable until :…" at bounding box center [634, 328] width 1125 height 169
click at [1008, 294] on div "Retail $1,099.99 USD You save $750.00 USD 68% when you redeem 1,500 Travel Poin…" at bounding box center [1067, 328] width 260 height 169
click at [1044, 309] on div "$349.99 USD" at bounding box center [1105, 320] width 183 height 23
click at [1128, 265] on span "$750.00 USD" at bounding box center [1114, 273] width 84 height 16
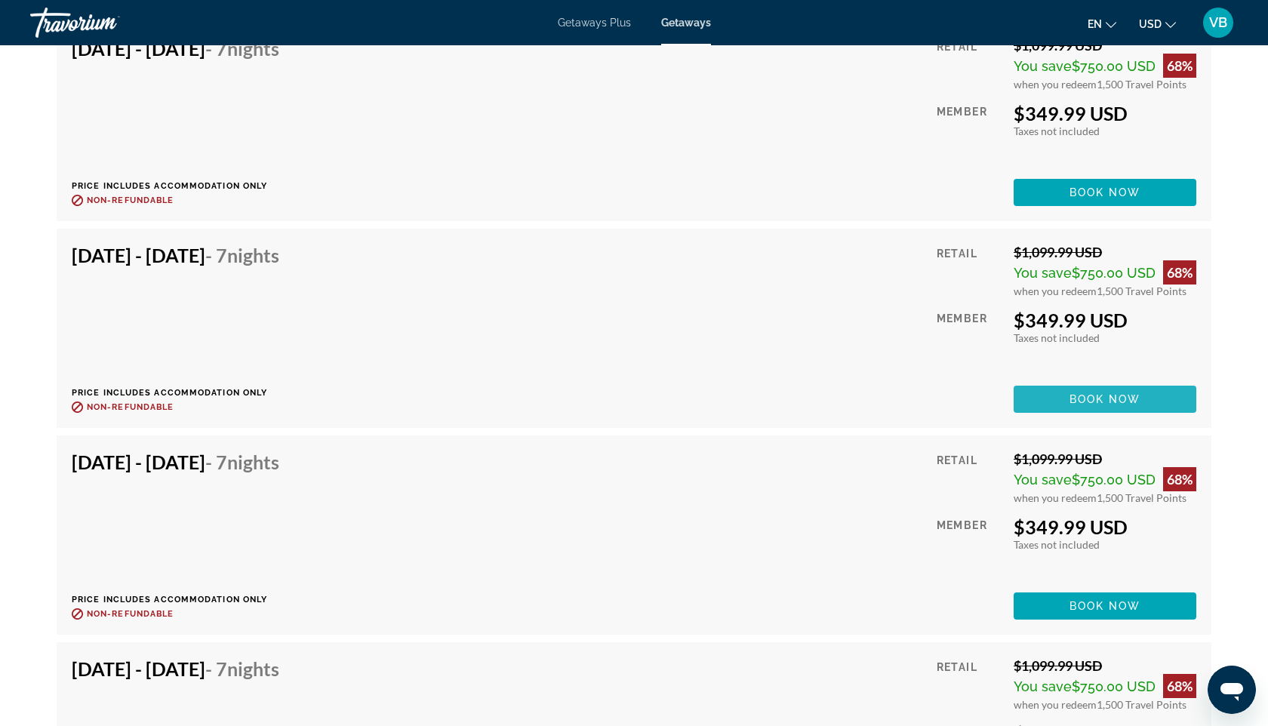
click at [1067, 383] on span "Main content" at bounding box center [1105, 399] width 183 height 36
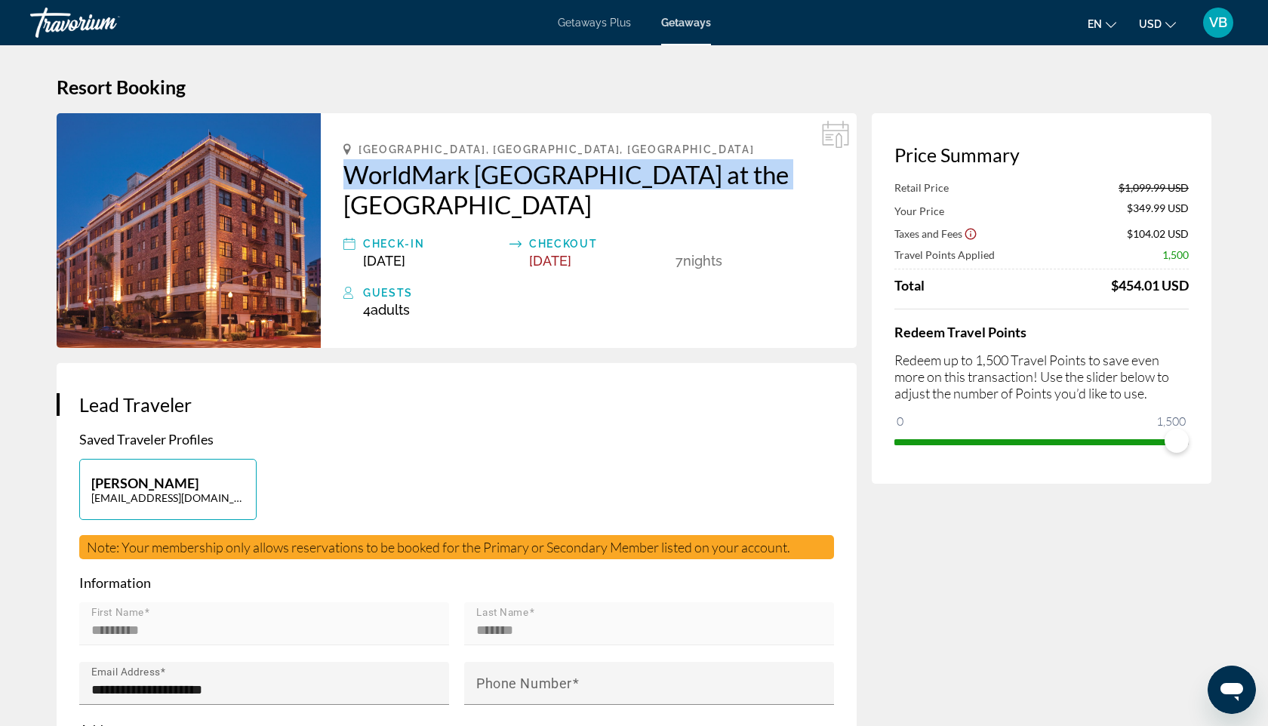
drag, startPoint x: 336, startPoint y: 166, endPoint x: 745, endPoint y: 183, distance: 409.5
click at [747, 180] on div "[GEOGRAPHIC_DATA], [GEOGRAPHIC_DATA], [GEOGRAPHIC_DATA] WorldMark [GEOGRAPHIC_D…" at bounding box center [589, 230] width 536 height 235
copy h2 "WorldMark [GEOGRAPHIC_DATA] at the [GEOGRAPHIC_DATA]"
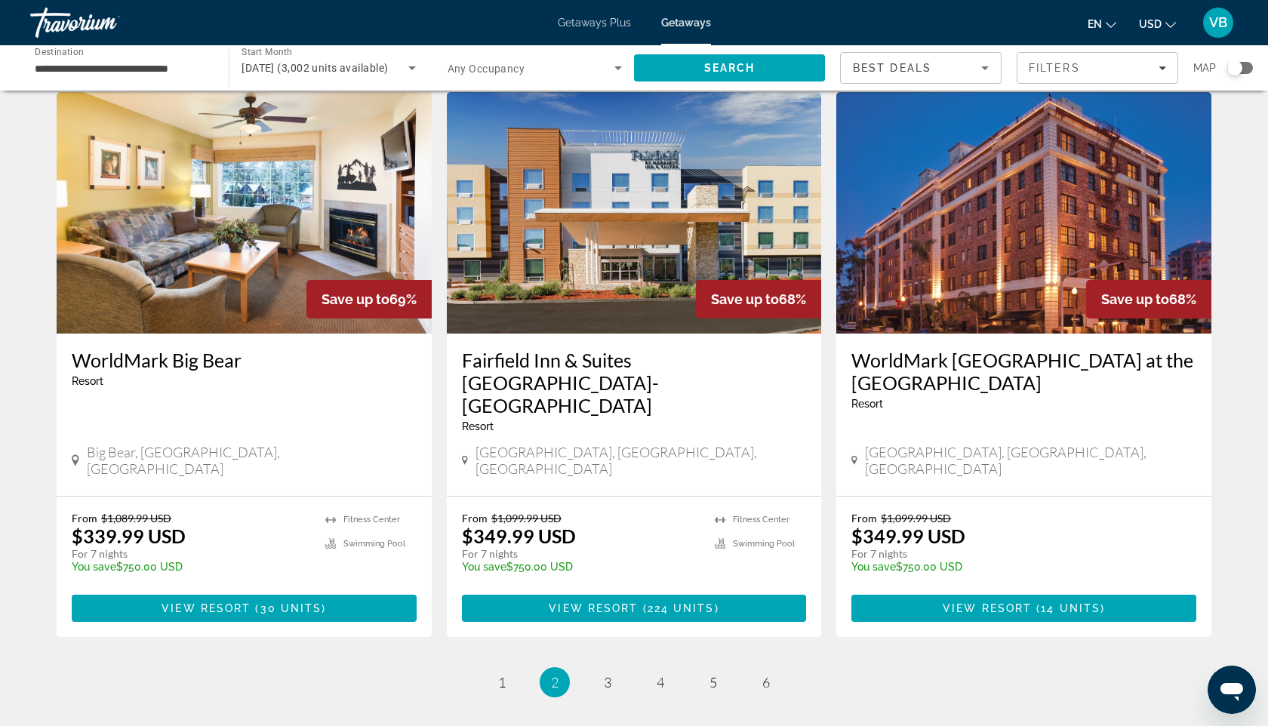
scroll to position [1716, 0]
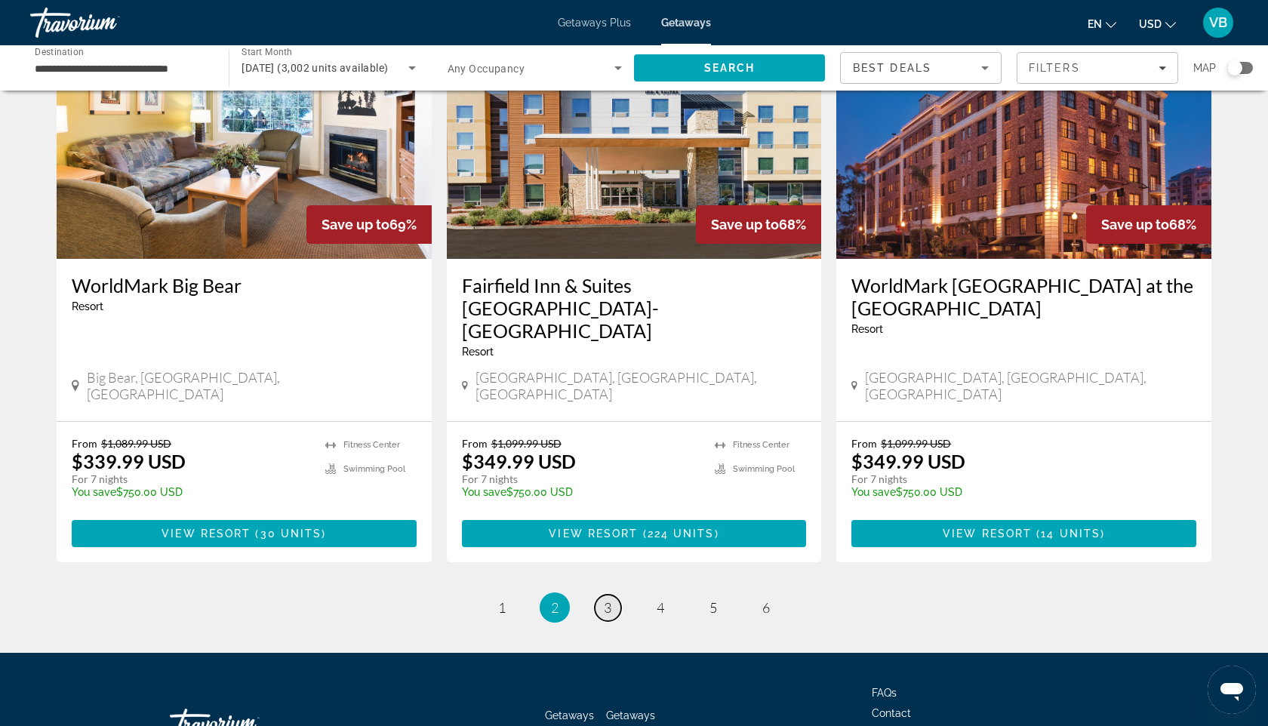
click at [604, 599] on span "3" at bounding box center [608, 607] width 8 height 17
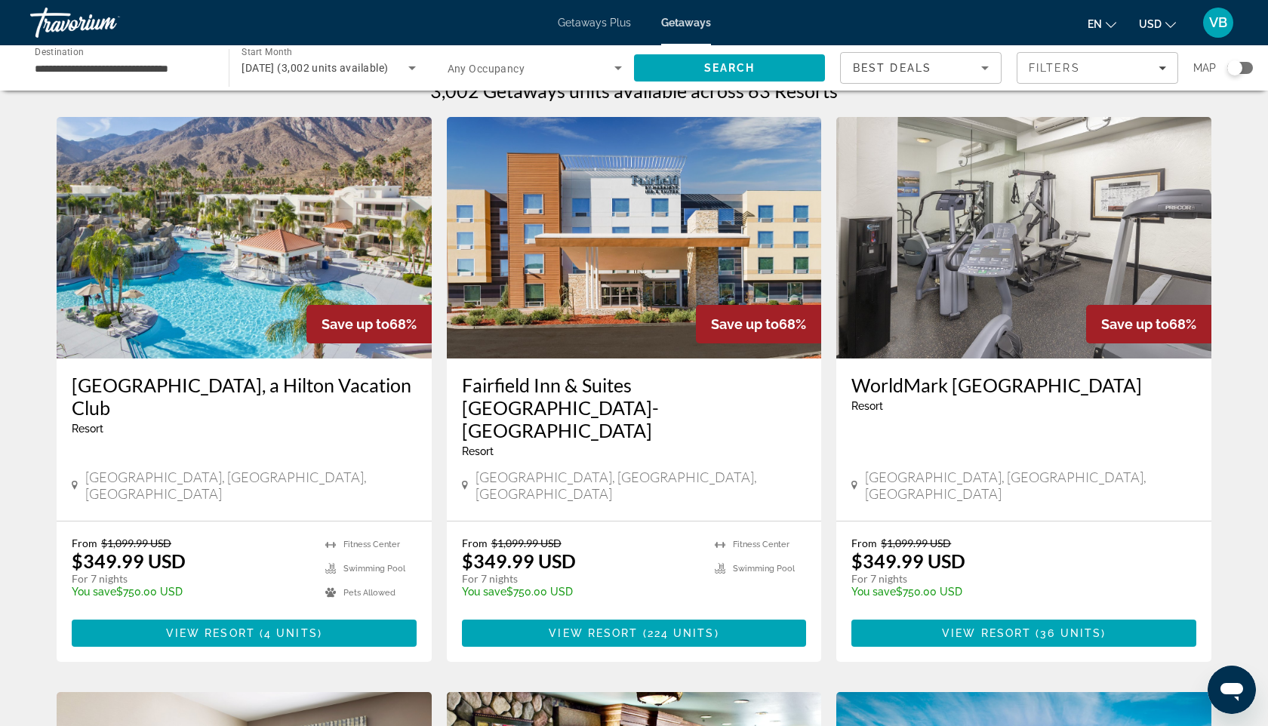
scroll to position [27, 0]
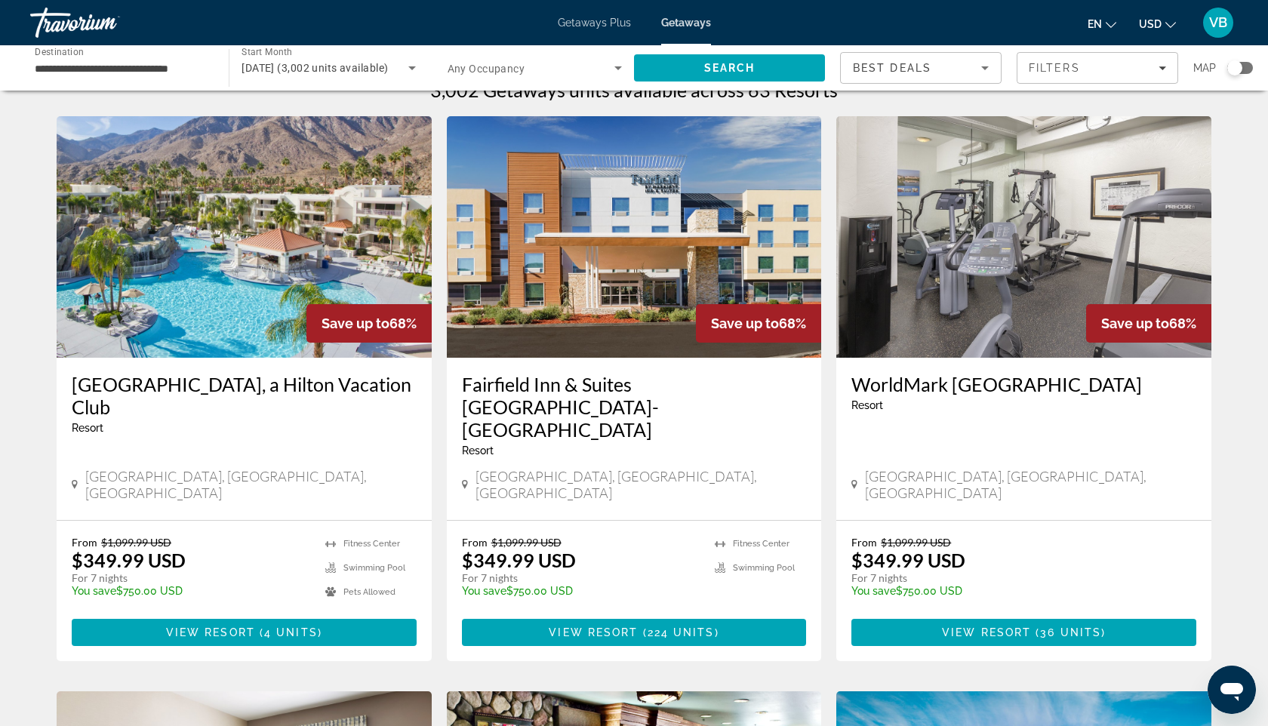
click at [268, 323] on img "Main content" at bounding box center [244, 237] width 375 height 242
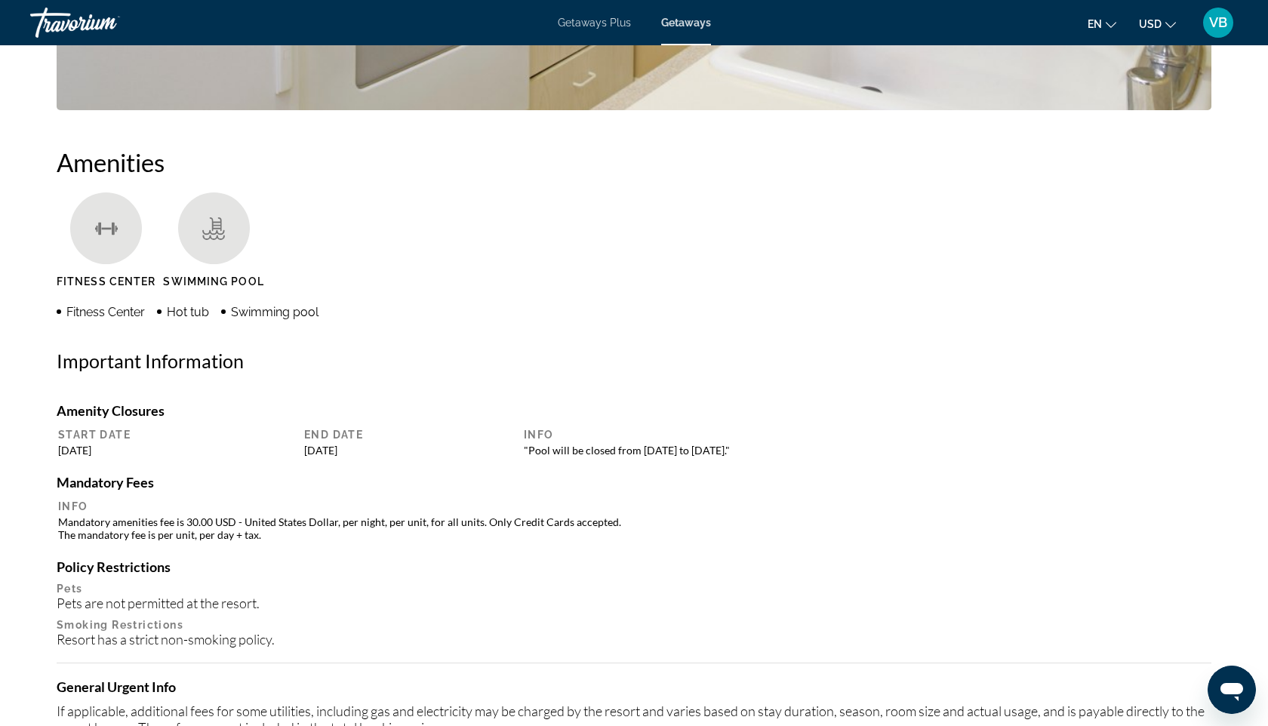
scroll to position [1054, 0]
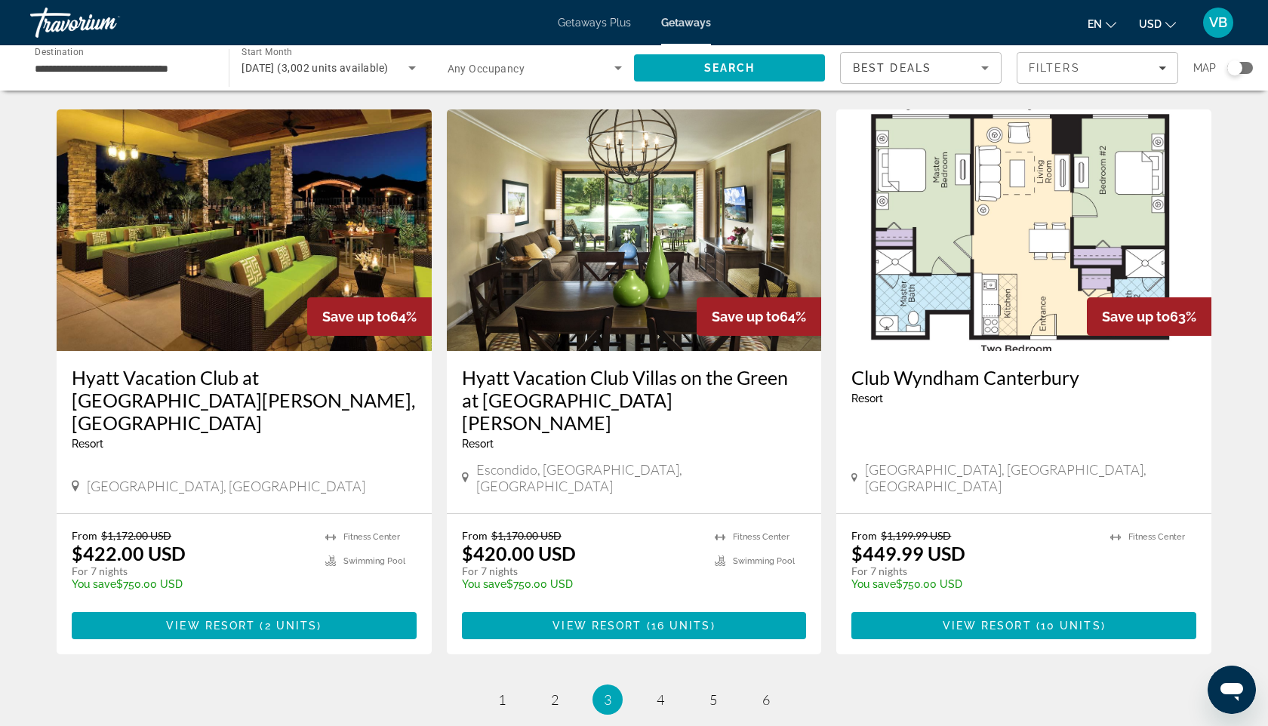
scroll to position [1754, 0]
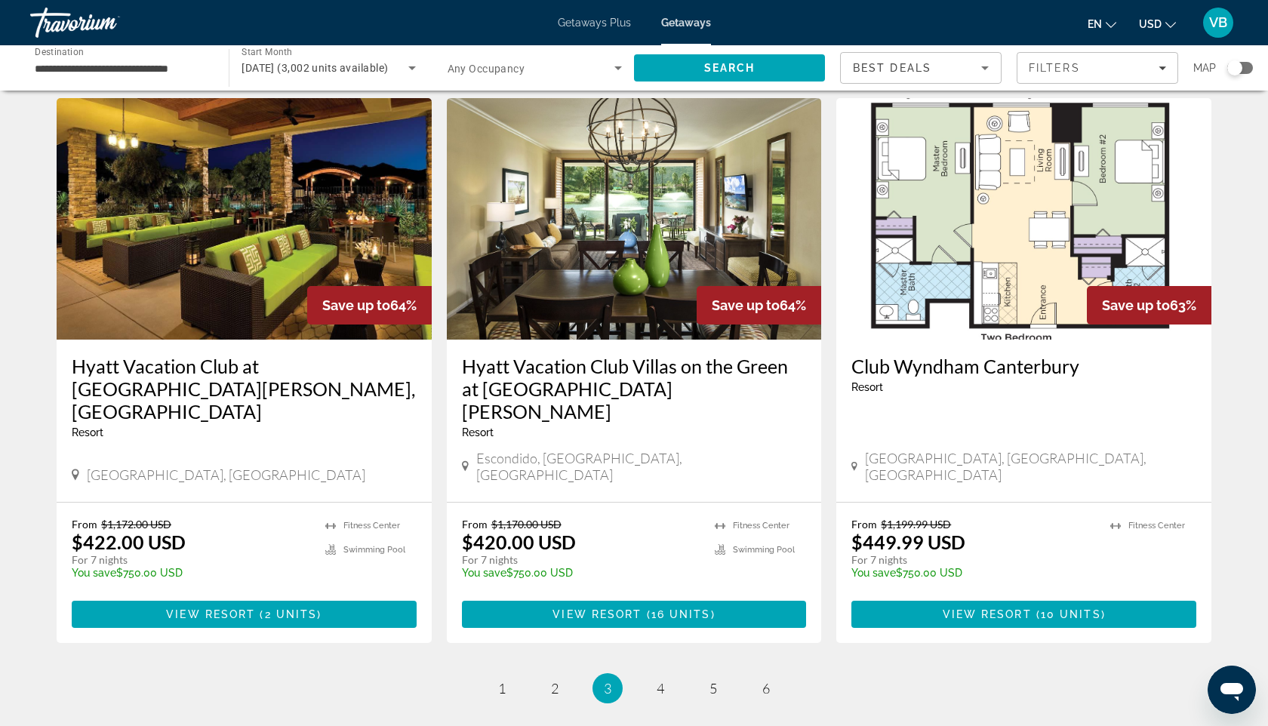
click at [521, 673] on ul "3 / 6 page 1 page 2 You're on page 3 page 4 page 5 page 6" at bounding box center [634, 688] width 1155 height 30
click at [516, 673] on ul "3 / 6 page 1 page 2 You're on page 3 page 4 page 5 page 6" at bounding box center [634, 688] width 1155 height 30
click at [504, 680] on span "1" at bounding box center [502, 688] width 8 height 17
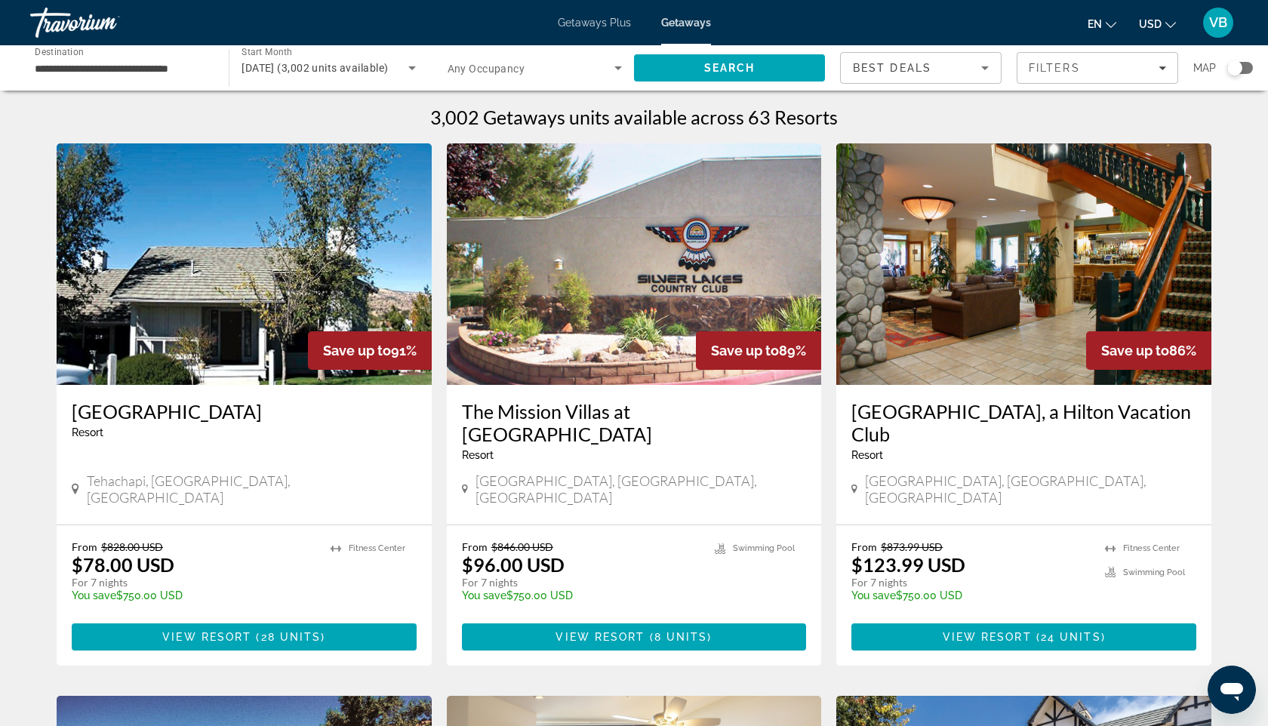
scroll to position [0, 0]
click at [202, 73] on input "**********" at bounding box center [122, 69] width 174 height 18
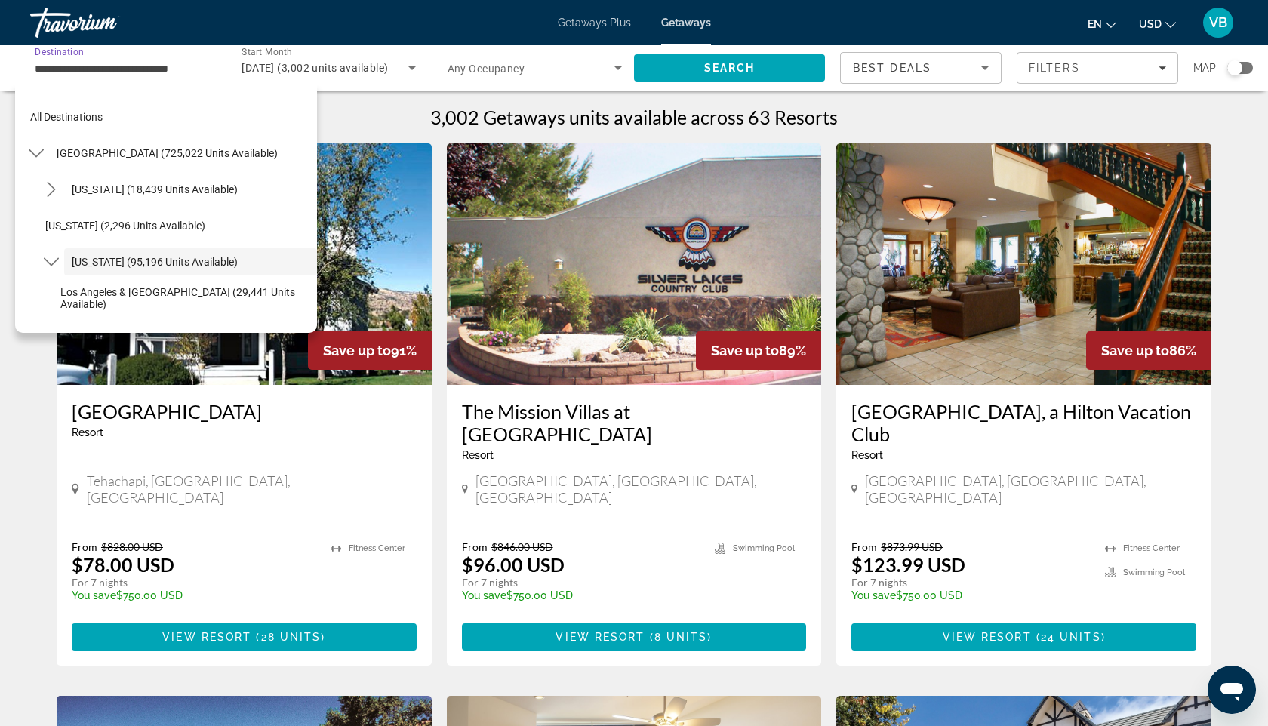
scroll to position [54, 0]
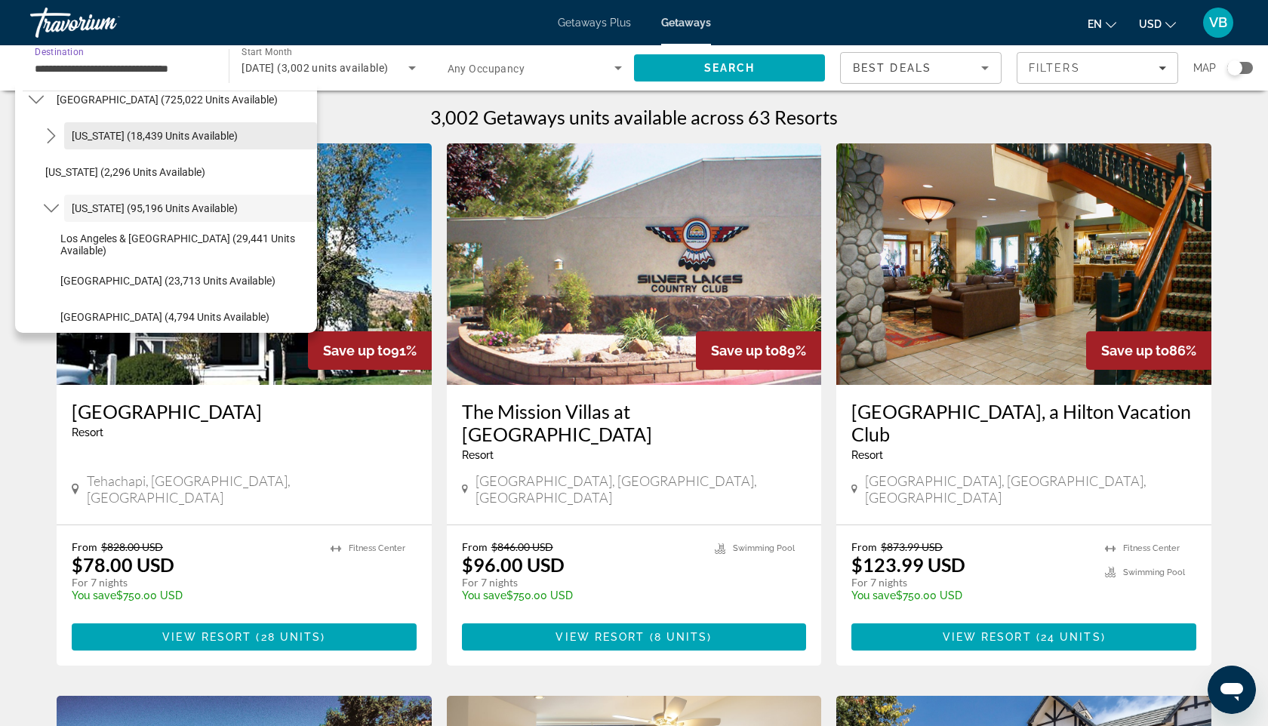
click at [169, 140] on span "[US_STATE] (18,439 units available)" at bounding box center [155, 136] width 166 height 12
type input "**********"
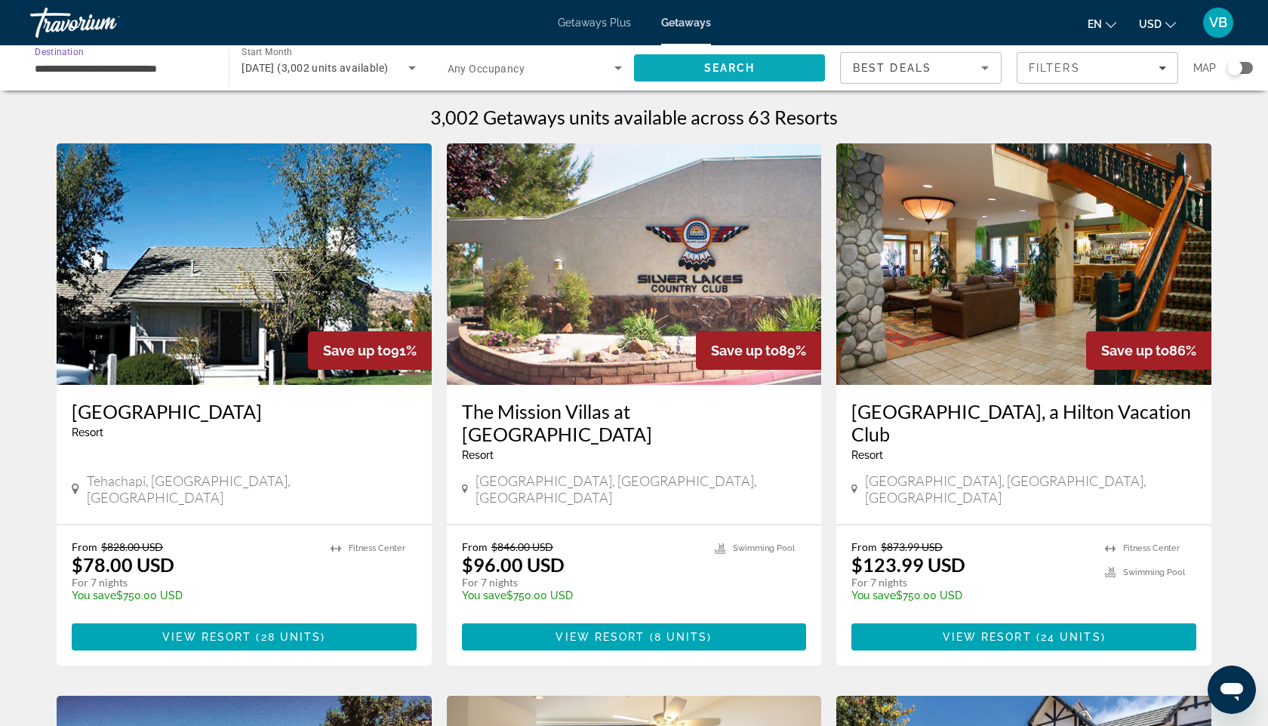
click at [793, 71] on span "Search" at bounding box center [729, 68] width 191 height 36
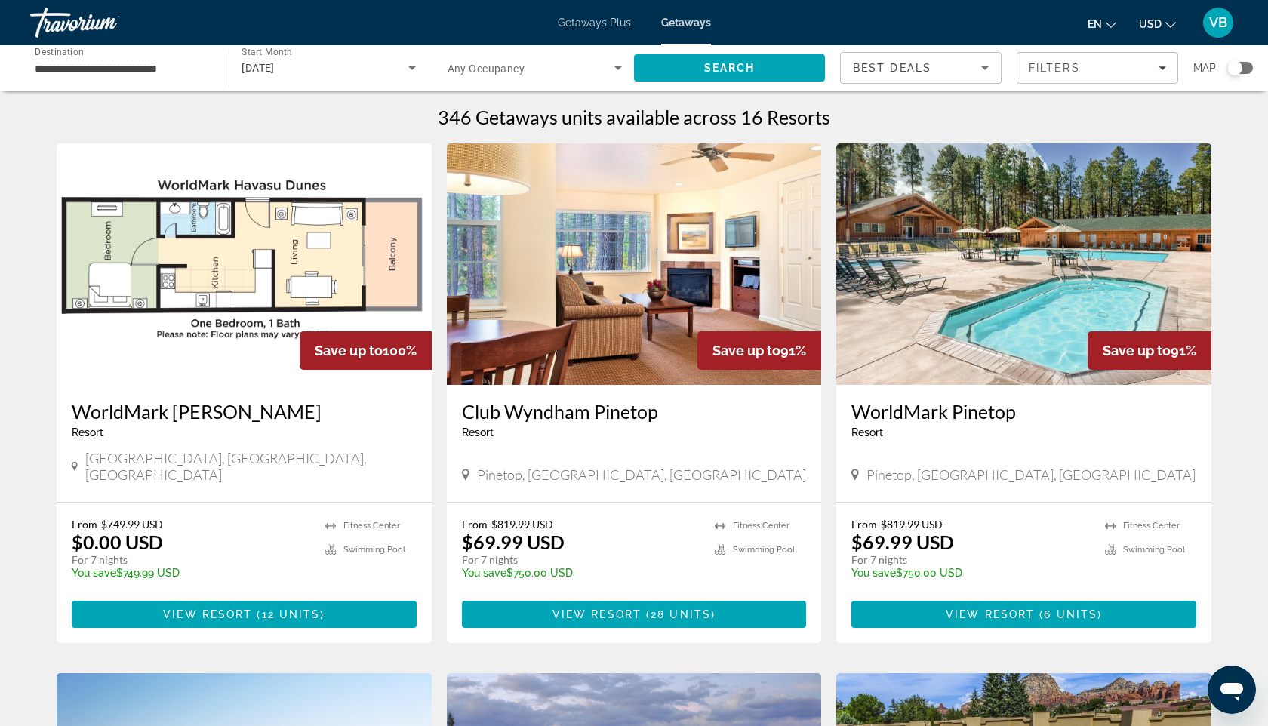
click at [763, 207] on img "Main content" at bounding box center [634, 264] width 375 height 242
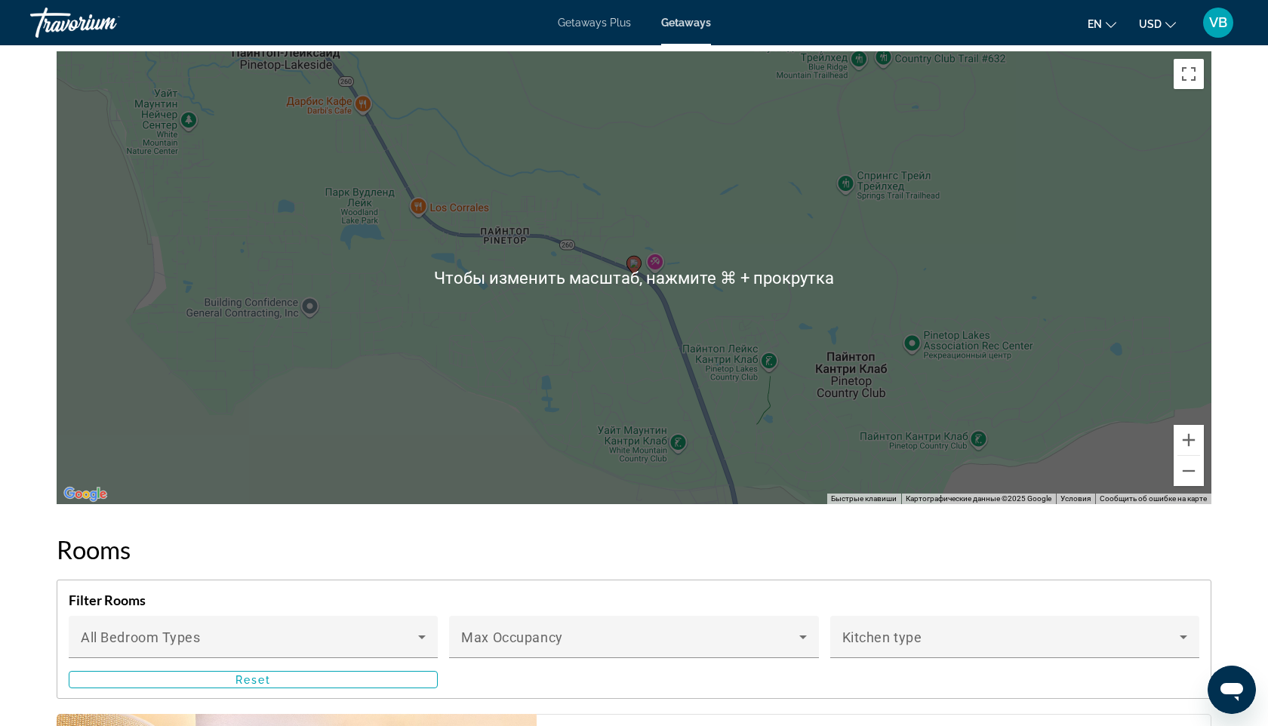
scroll to position [2139, 0]
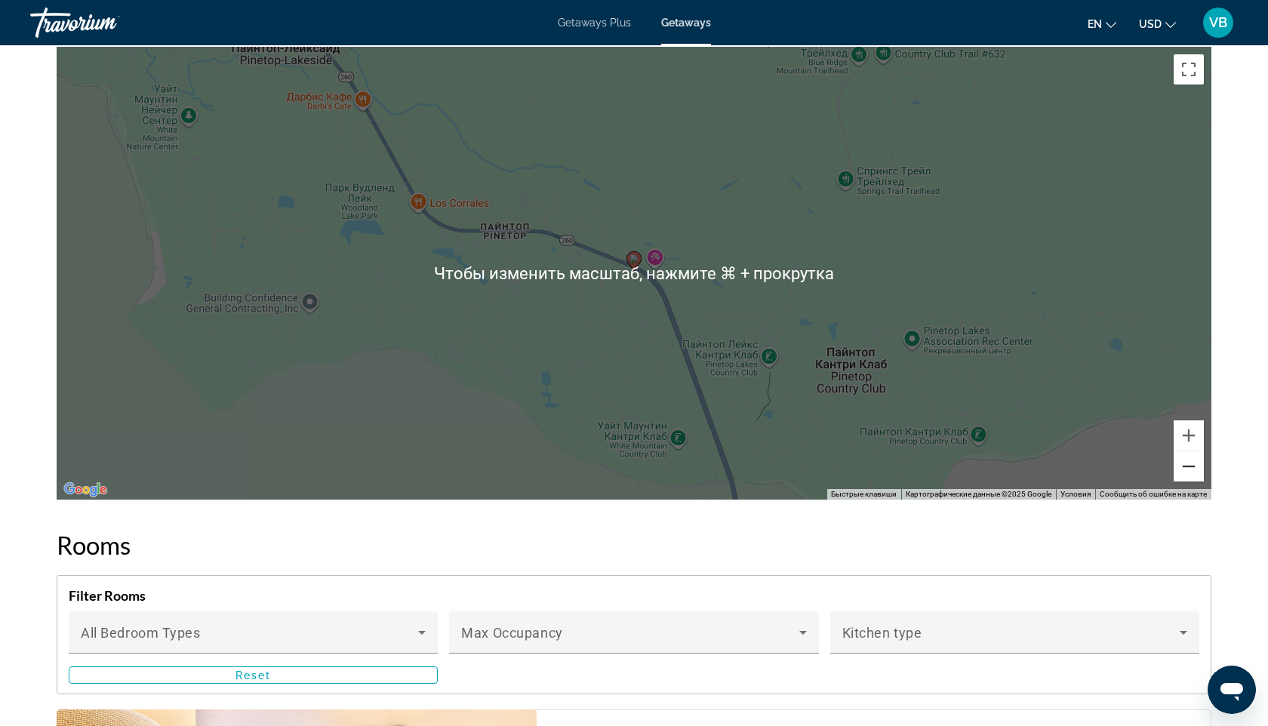
click at [1186, 452] on button "Уменьшить" at bounding box center [1189, 466] width 30 height 30
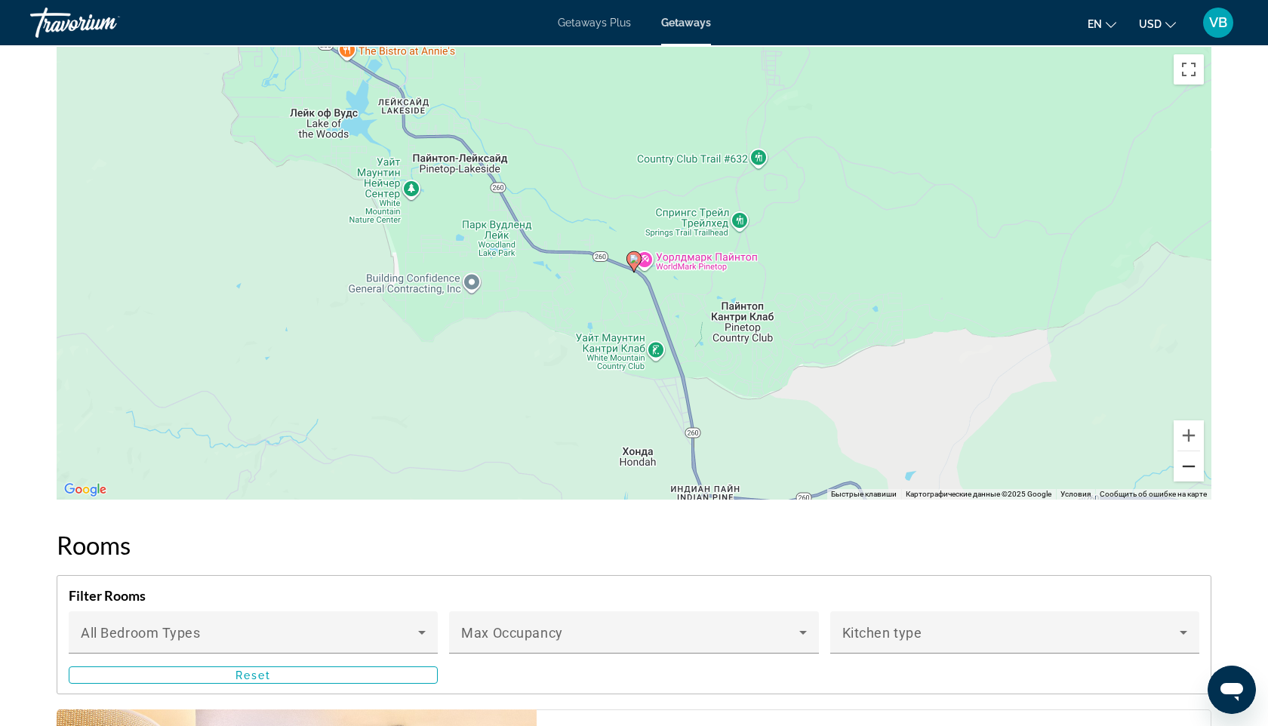
click at [1186, 452] on button "Уменьшить" at bounding box center [1189, 466] width 30 height 30
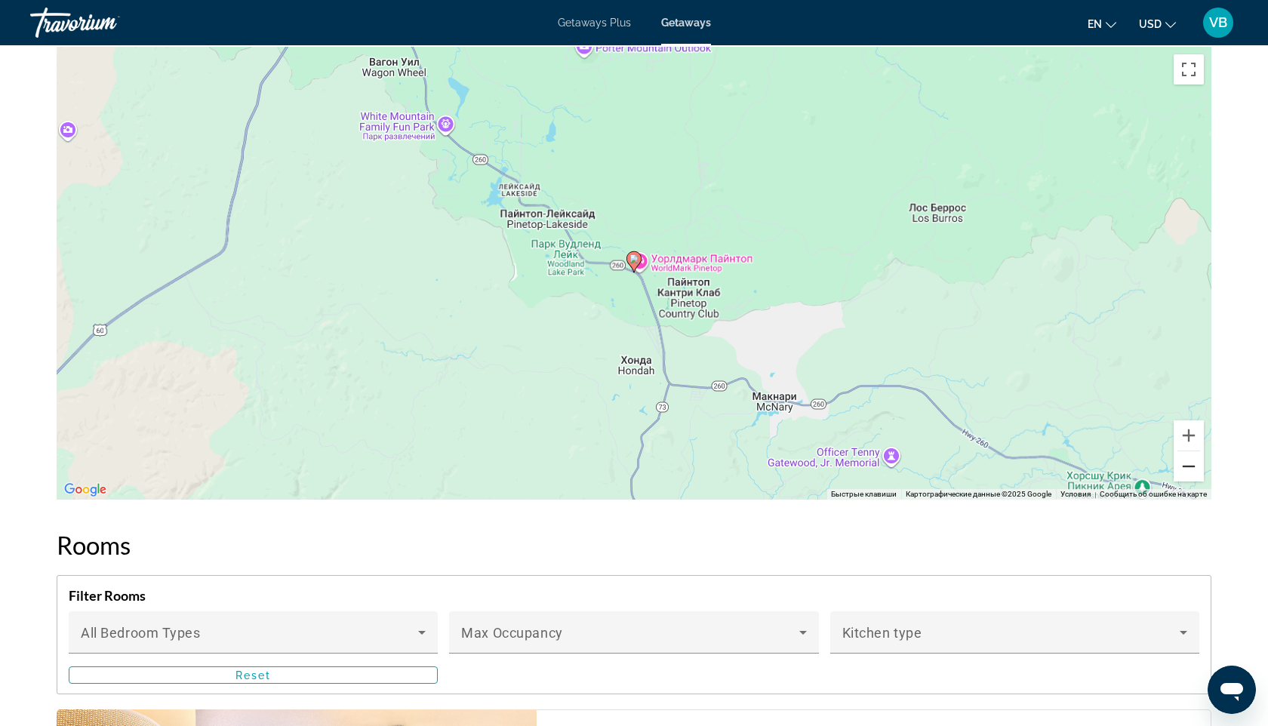
click at [1186, 452] on button "Уменьшить" at bounding box center [1189, 466] width 30 height 30
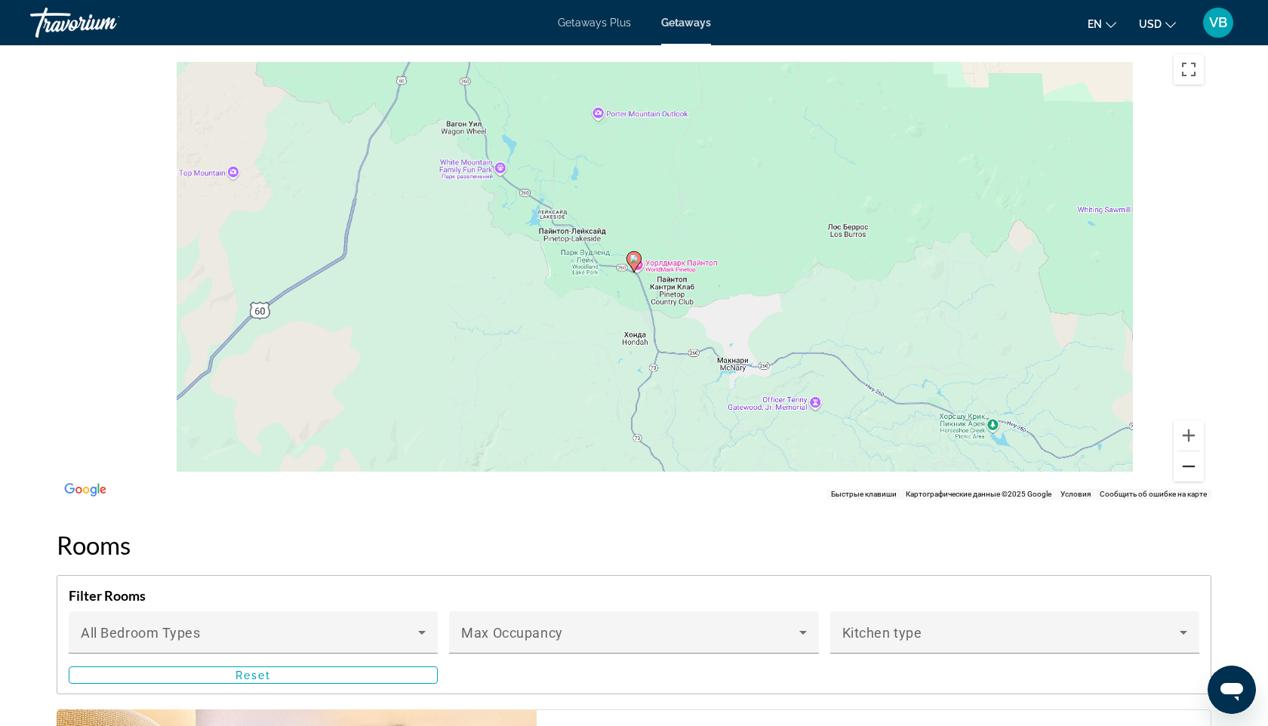
click at [1186, 452] on button "Уменьшить" at bounding box center [1189, 466] width 30 height 30
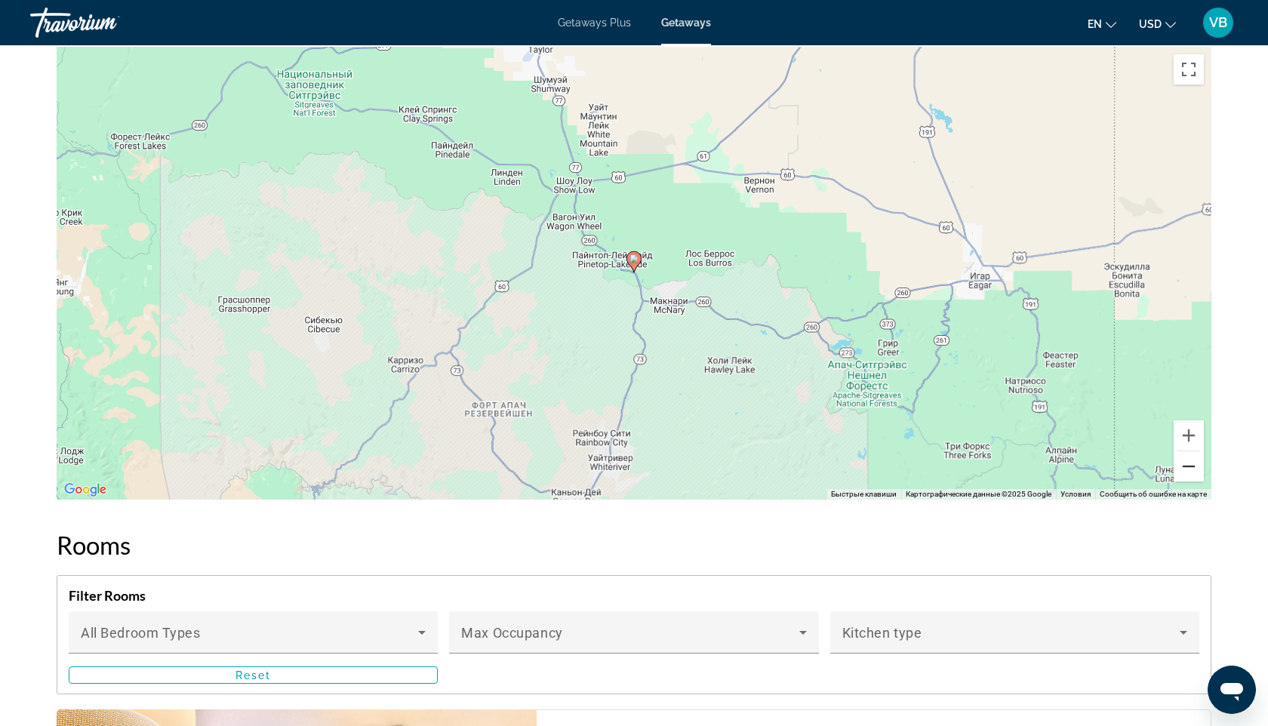
click at [1186, 452] on button "Уменьшить" at bounding box center [1189, 466] width 30 height 30
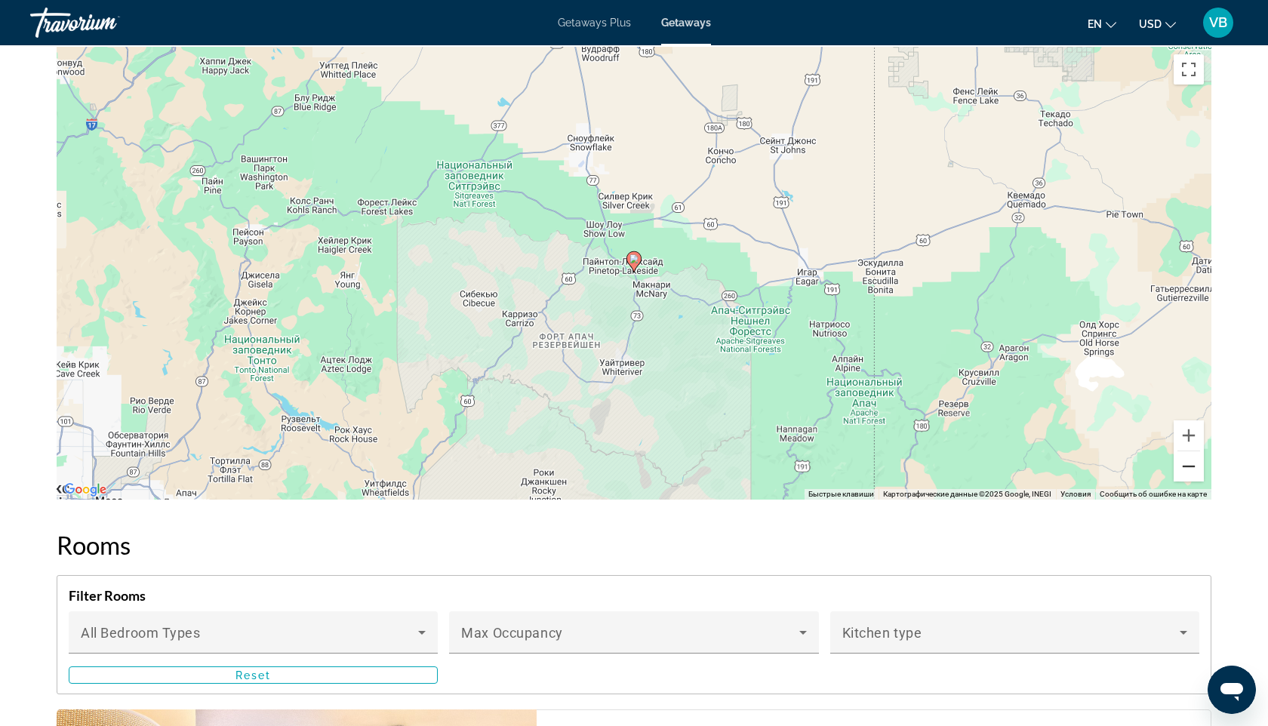
click at [1186, 452] on button "Уменьшить" at bounding box center [1189, 466] width 30 height 30
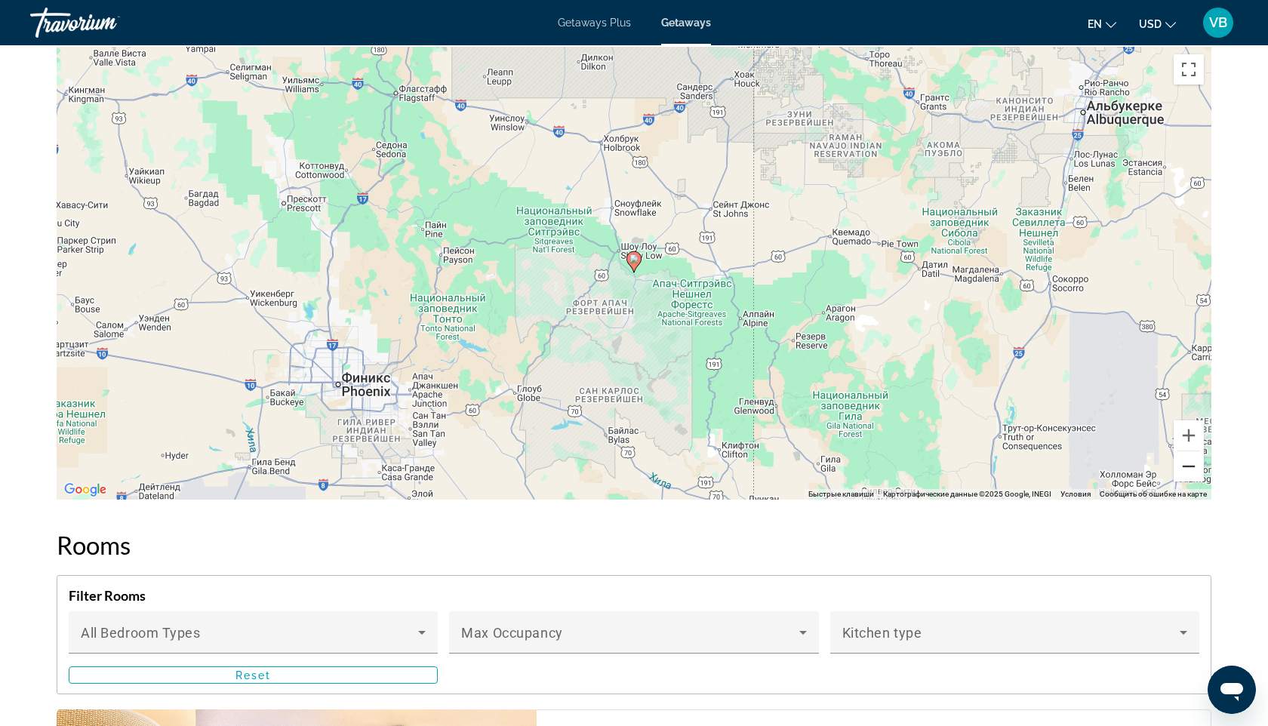
click at [1186, 452] on button "Уменьшить" at bounding box center [1189, 466] width 30 height 30
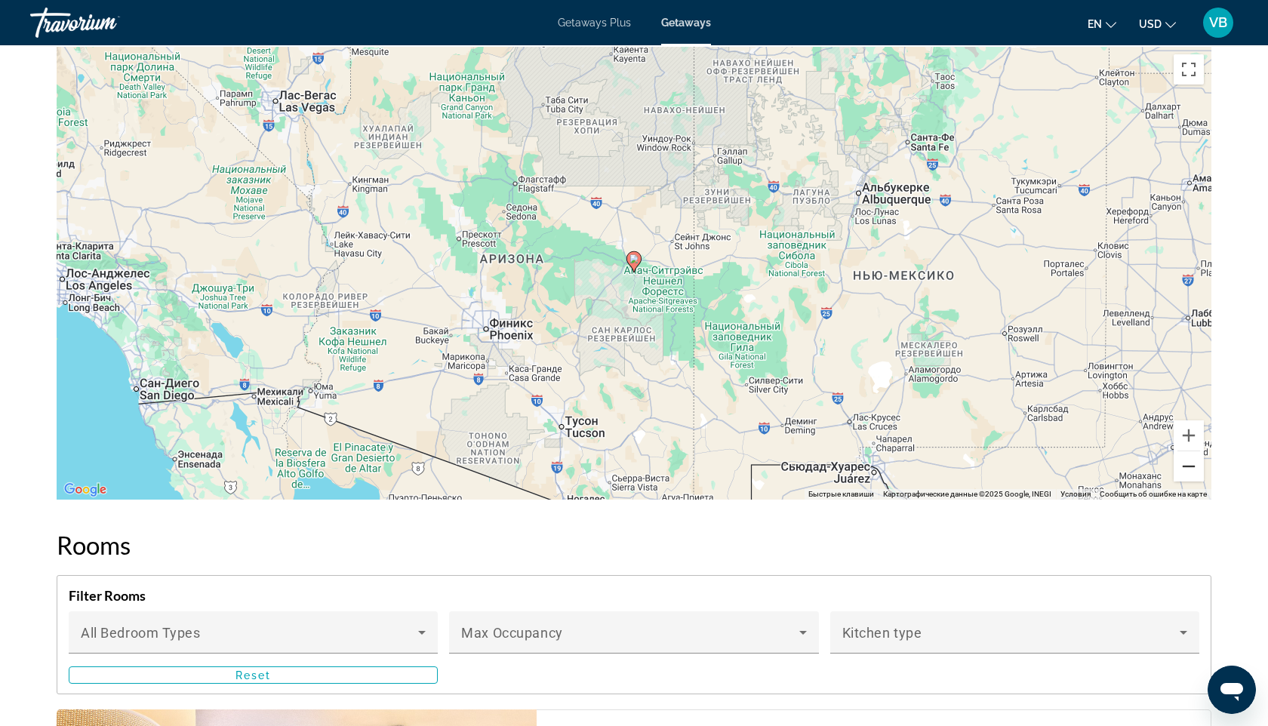
click at [1186, 452] on button "Уменьшить" at bounding box center [1189, 466] width 30 height 30
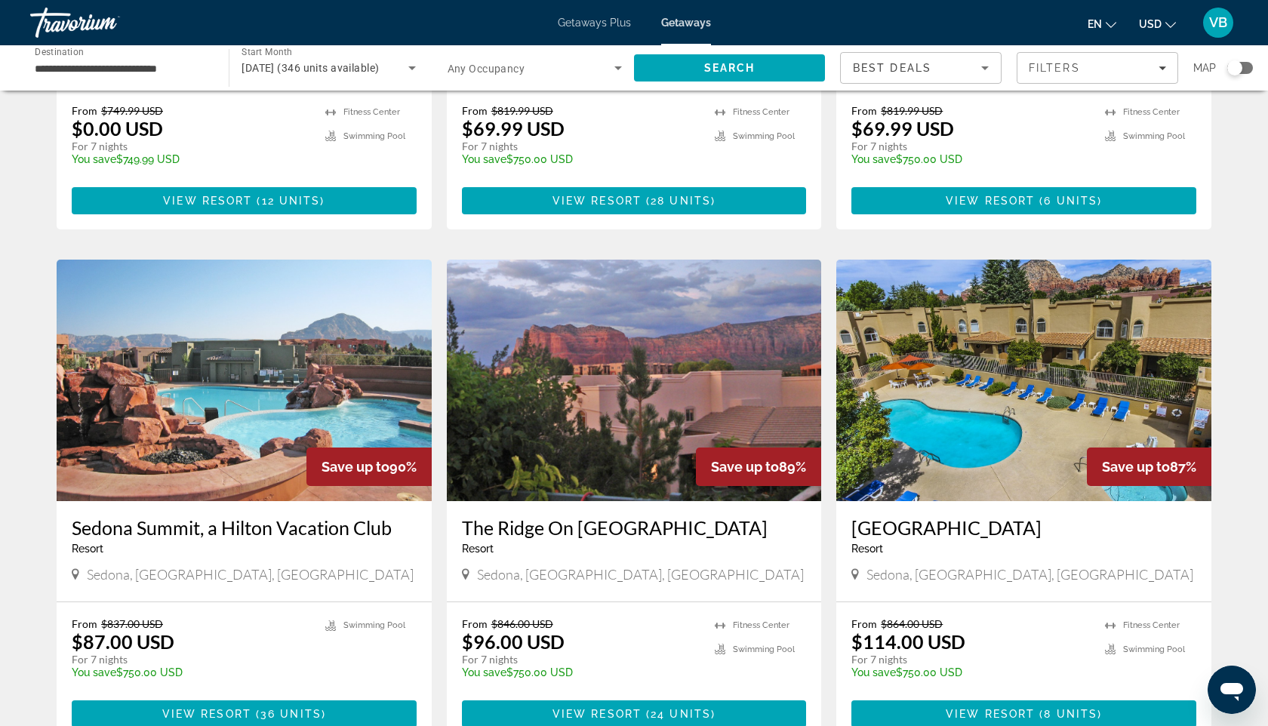
scroll to position [416, 0]
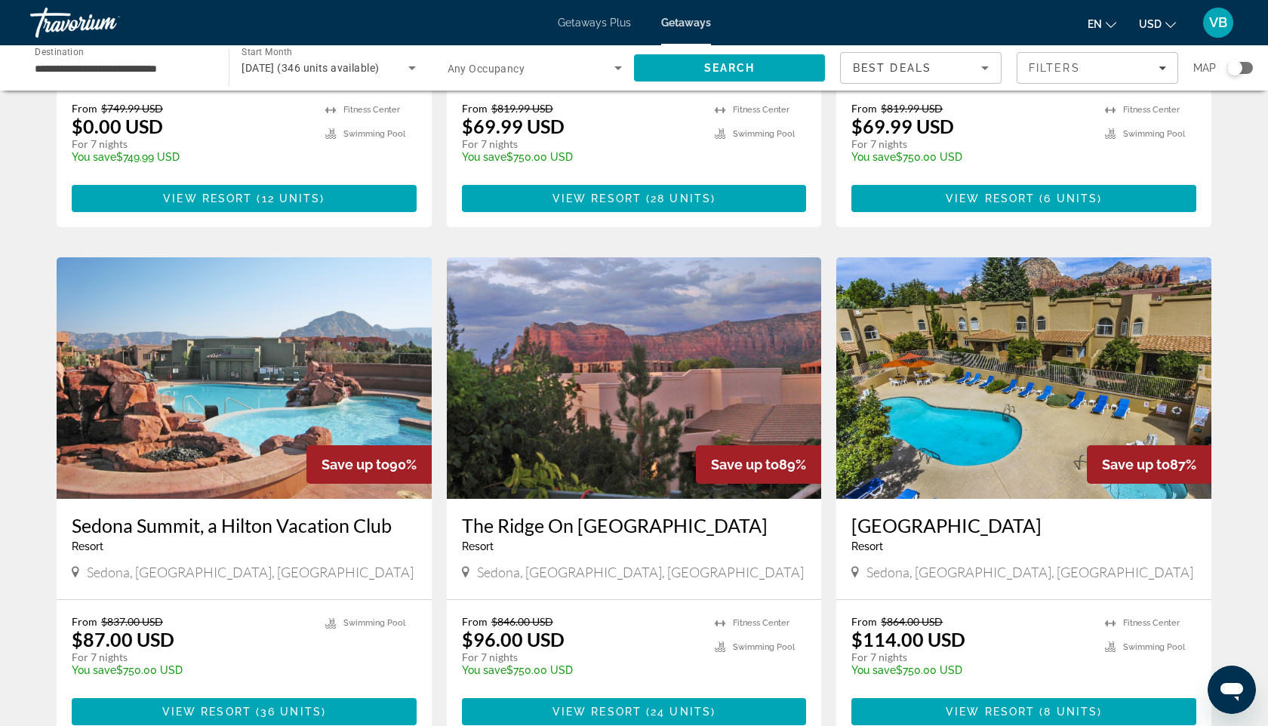
click at [325, 317] on img "Main content" at bounding box center [244, 378] width 375 height 242
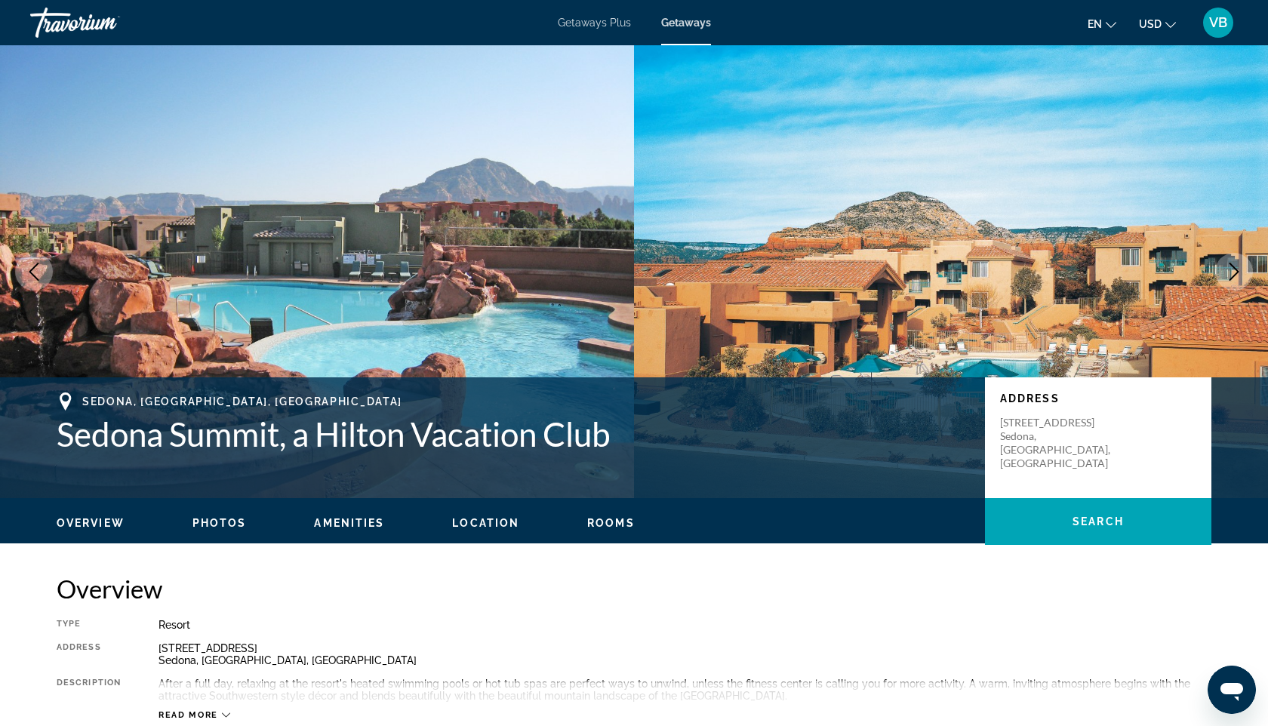
click at [1234, 261] on button "Next image" at bounding box center [1234, 272] width 38 height 38
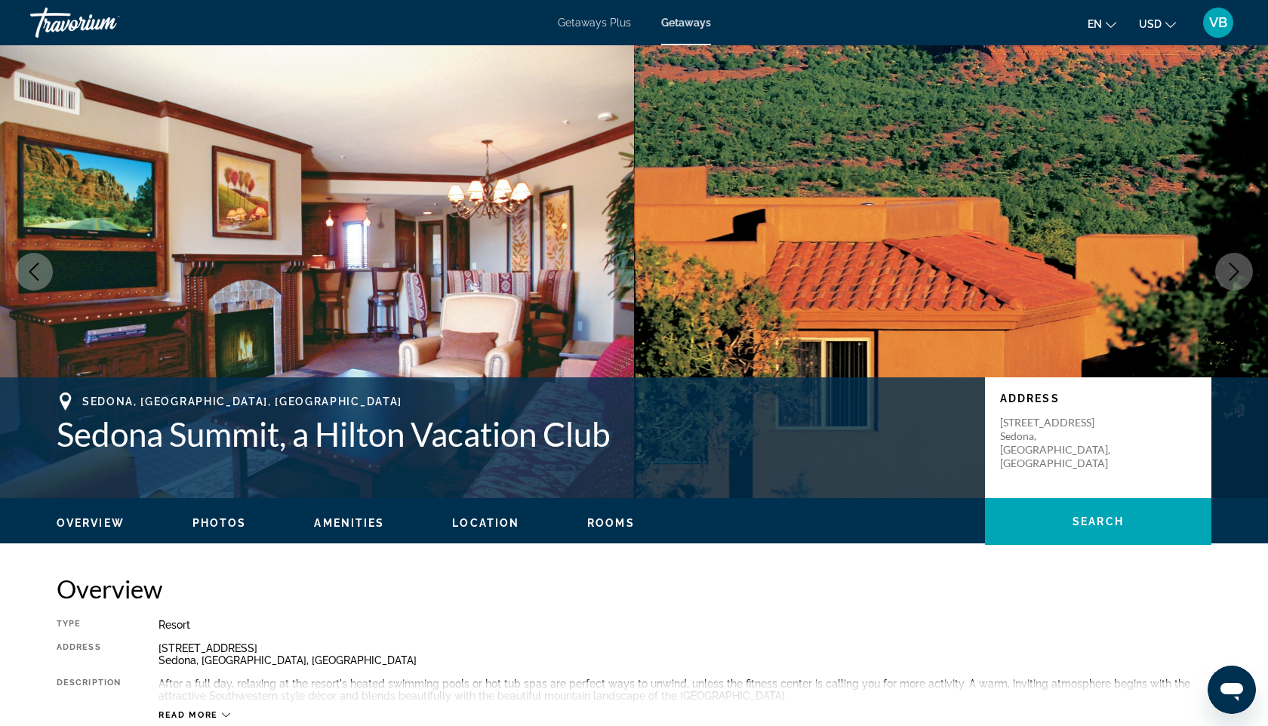
click at [1234, 261] on button "Next image" at bounding box center [1234, 272] width 38 height 38
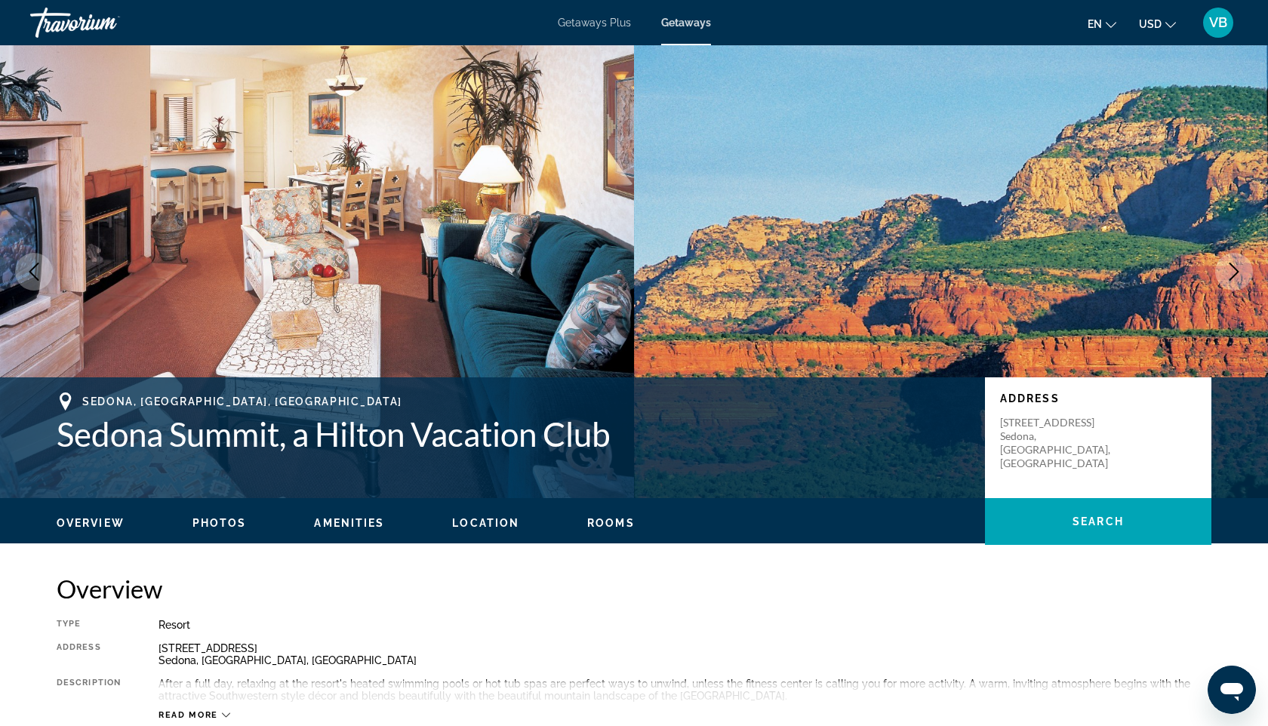
click at [1234, 263] on icon "Next image" at bounding box center [1234, 272] width 18 height 18
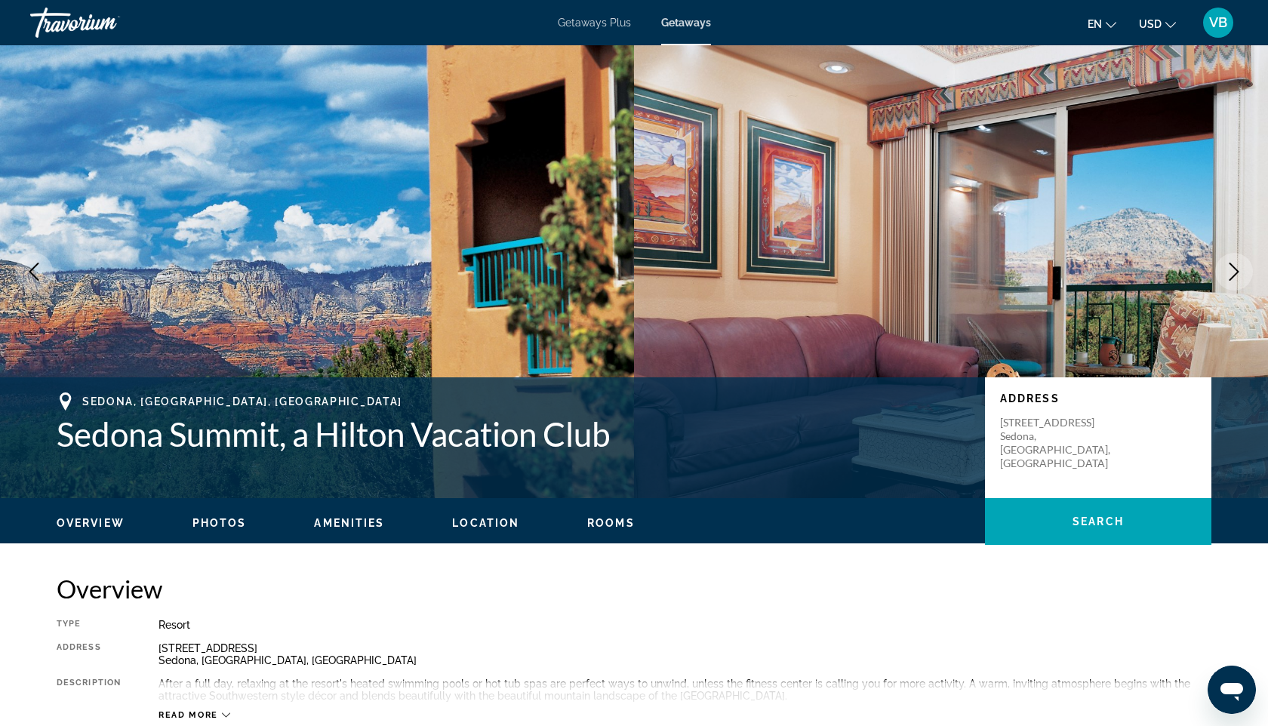
click at [1234, 263] on icon "Next image" at bounding box center [1234, 272] width 18 height 18
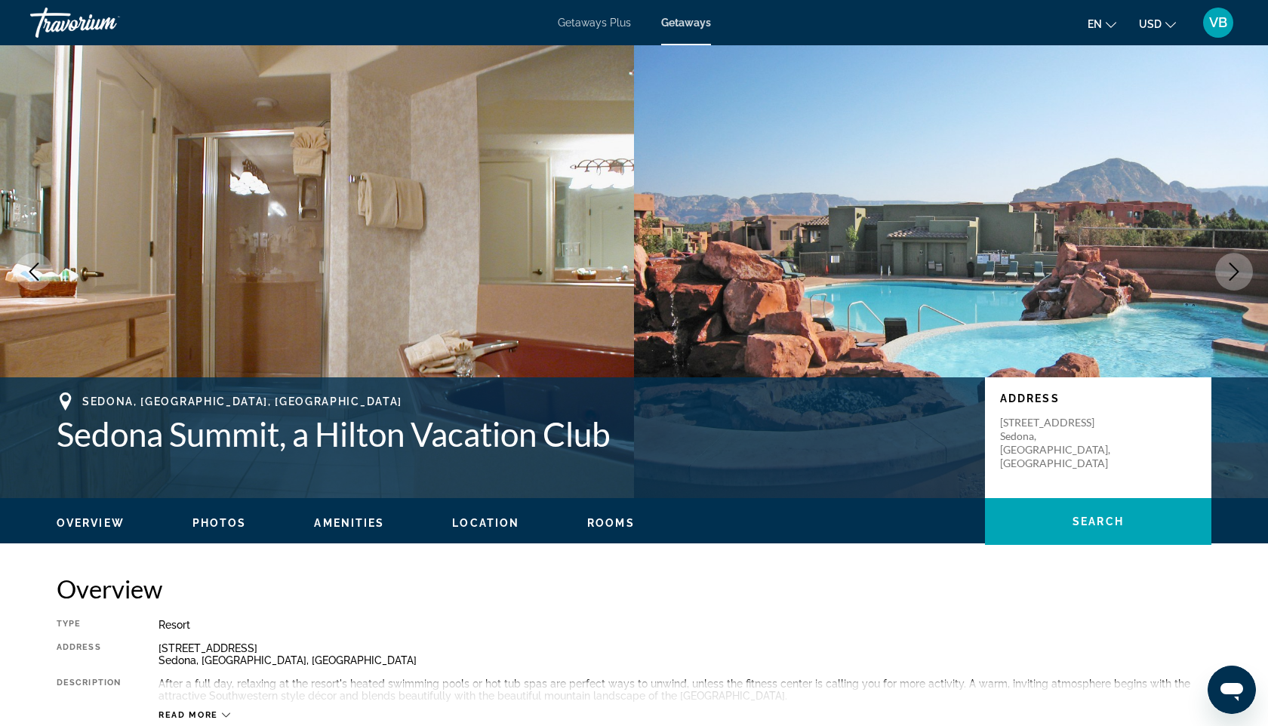
click at [1234, 263] on icon "Next image" at bounding box center [1234, 272] width 18 height 18
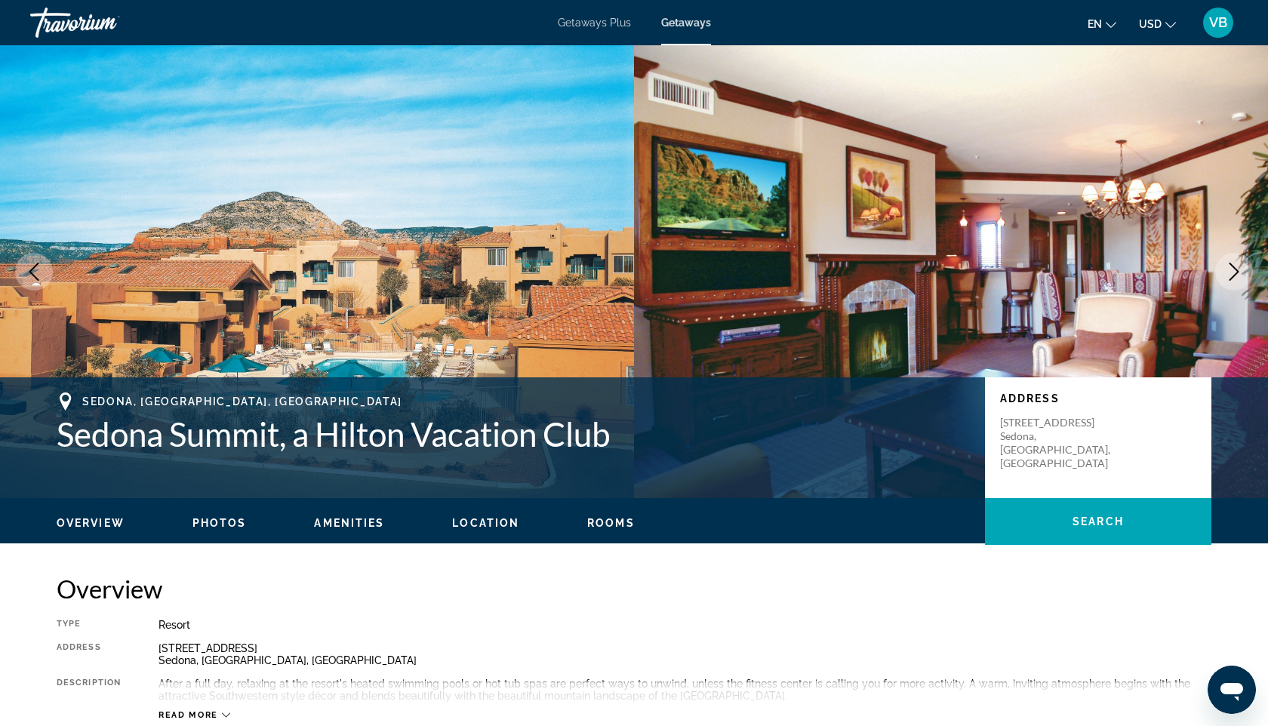
click at [1234, 264] on icon "Next image" at bounding box center [1234, 272] width 18 height 18
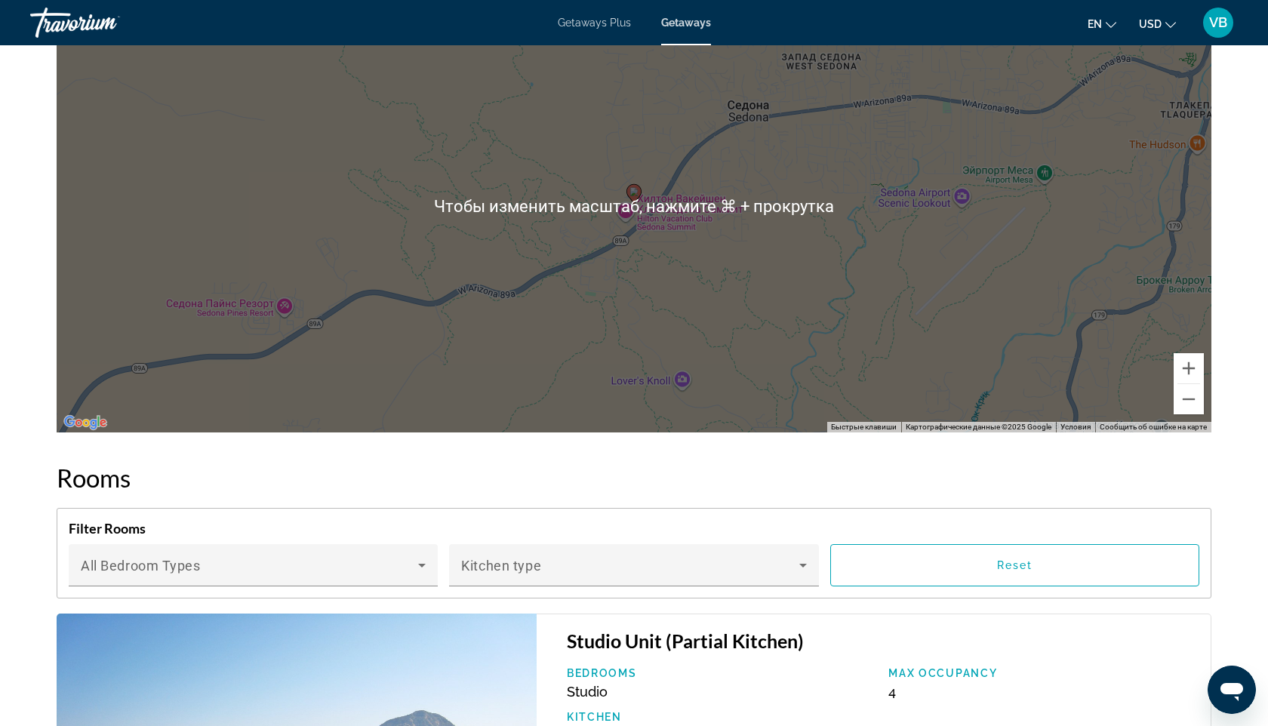
scroll to position [1967, 0]
click at [1191, 394] on button "Уменьшить" at bounding box center [1189, 398] width 30 height 30
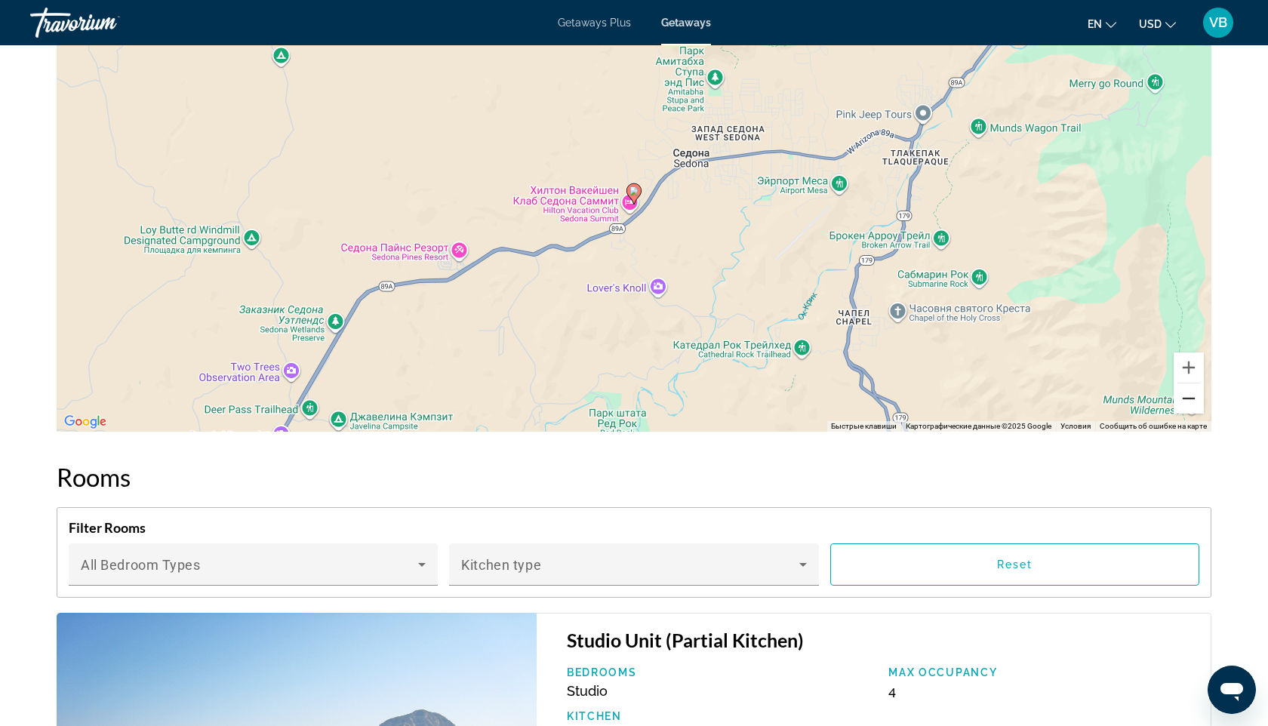
click at [1191, 394] on button "Уменьшить" at bounding box center [1189, 398] width 30 height 30
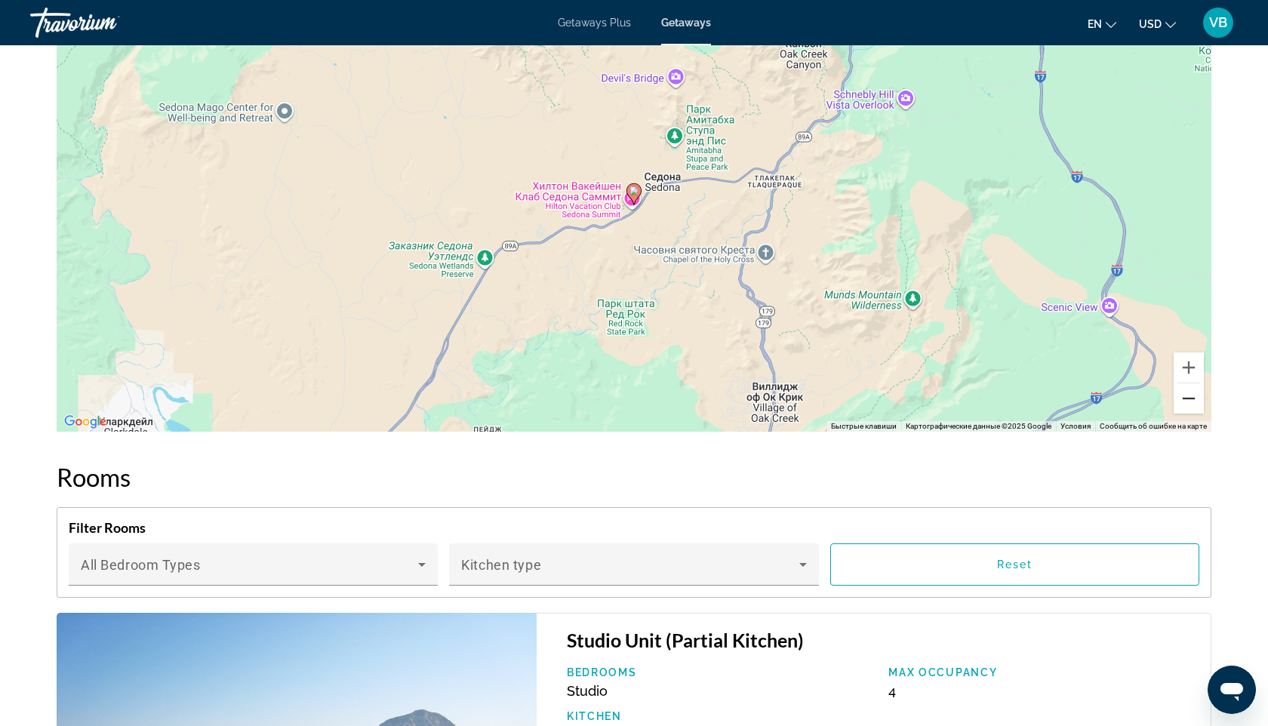
click at [1191, 394] on button "Уменьшить" at bounding box center [1189, 398] width 30 height 30
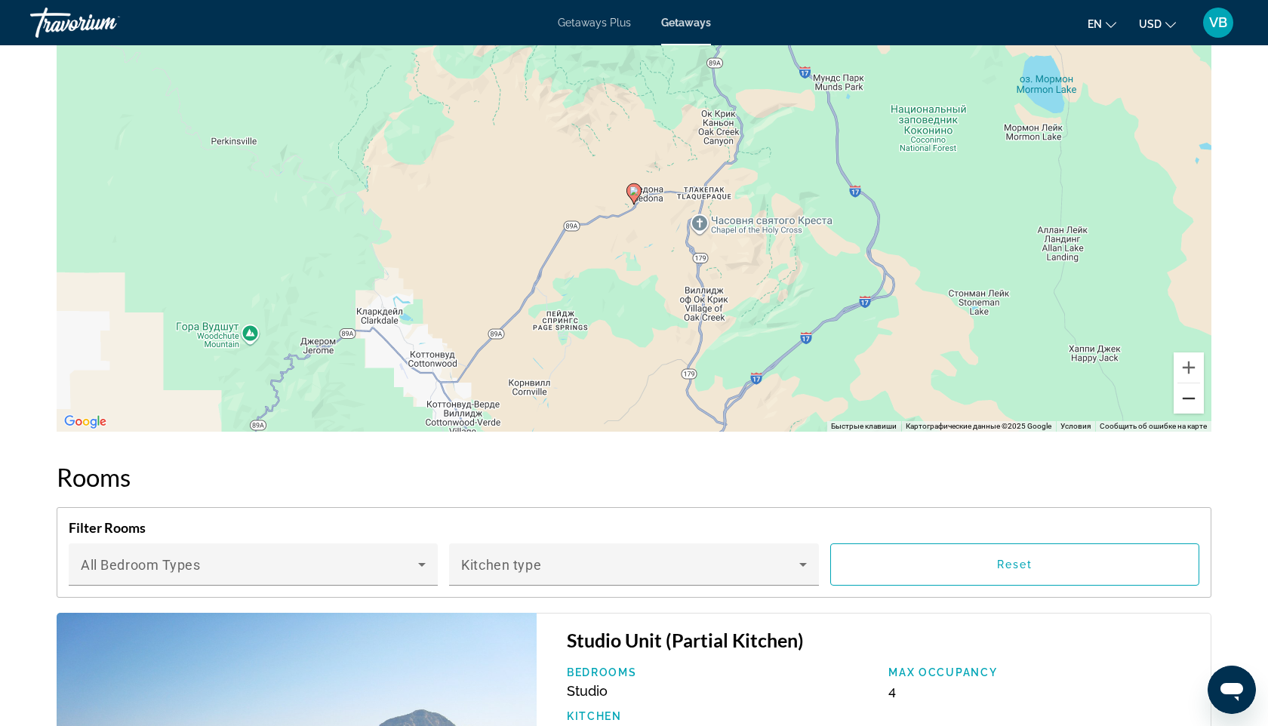
click at [1191, 394] on button "Уменьшить" at bounding box center [1189, 398] width 30 height 30
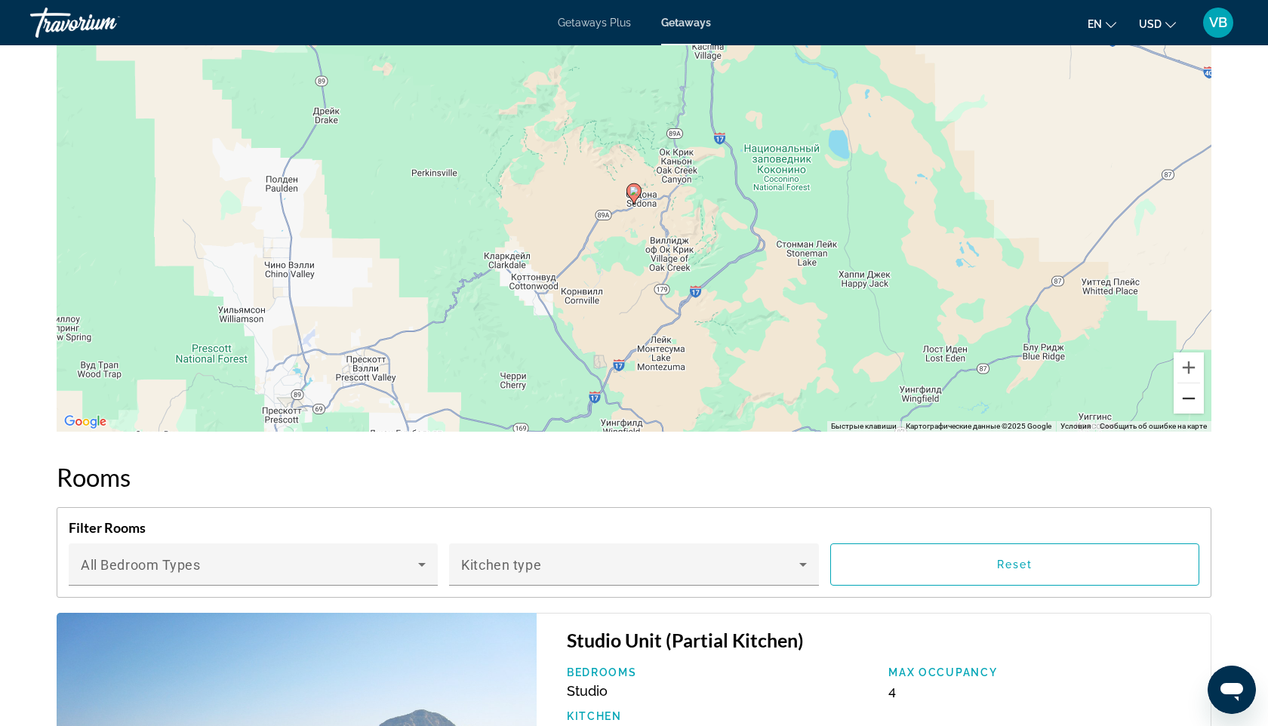
click at [1191, 394] on button "Уменьшить" at bounding box center [1189, 398] width 30 height 30
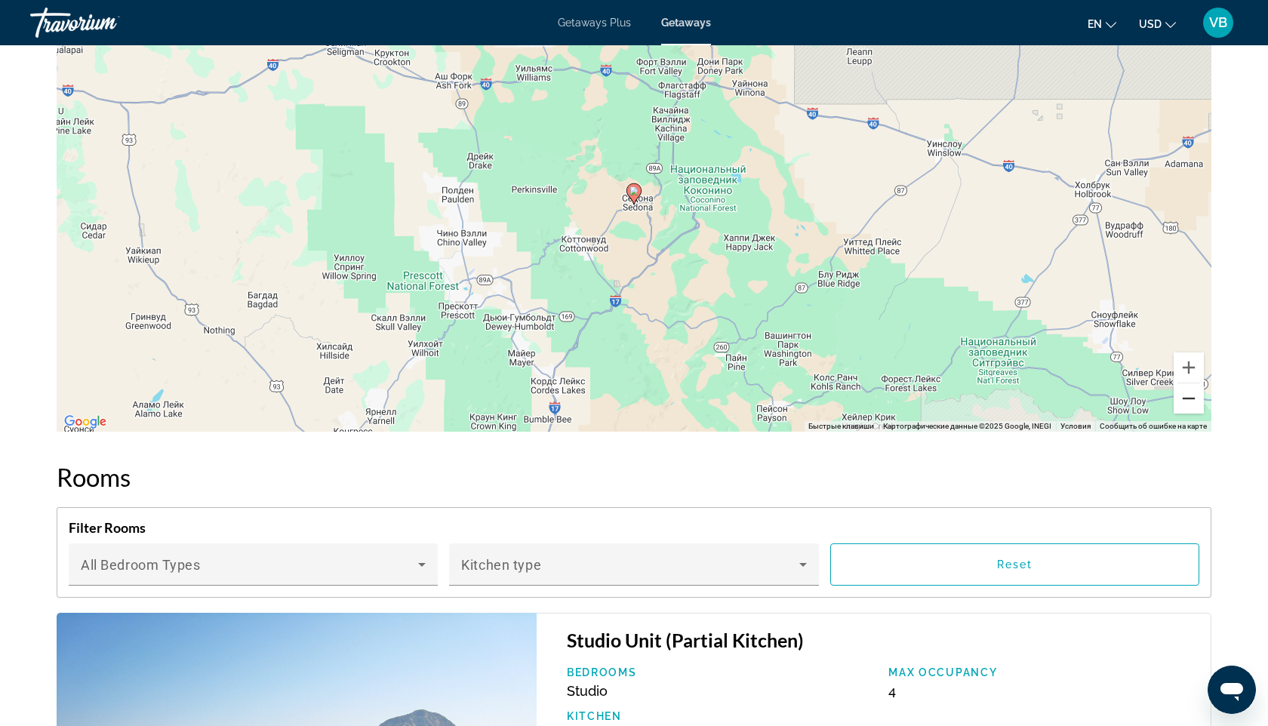
click at [1191, 394] on button "Уменьшить" at bounding box center [1189, 398] width 30 height 30
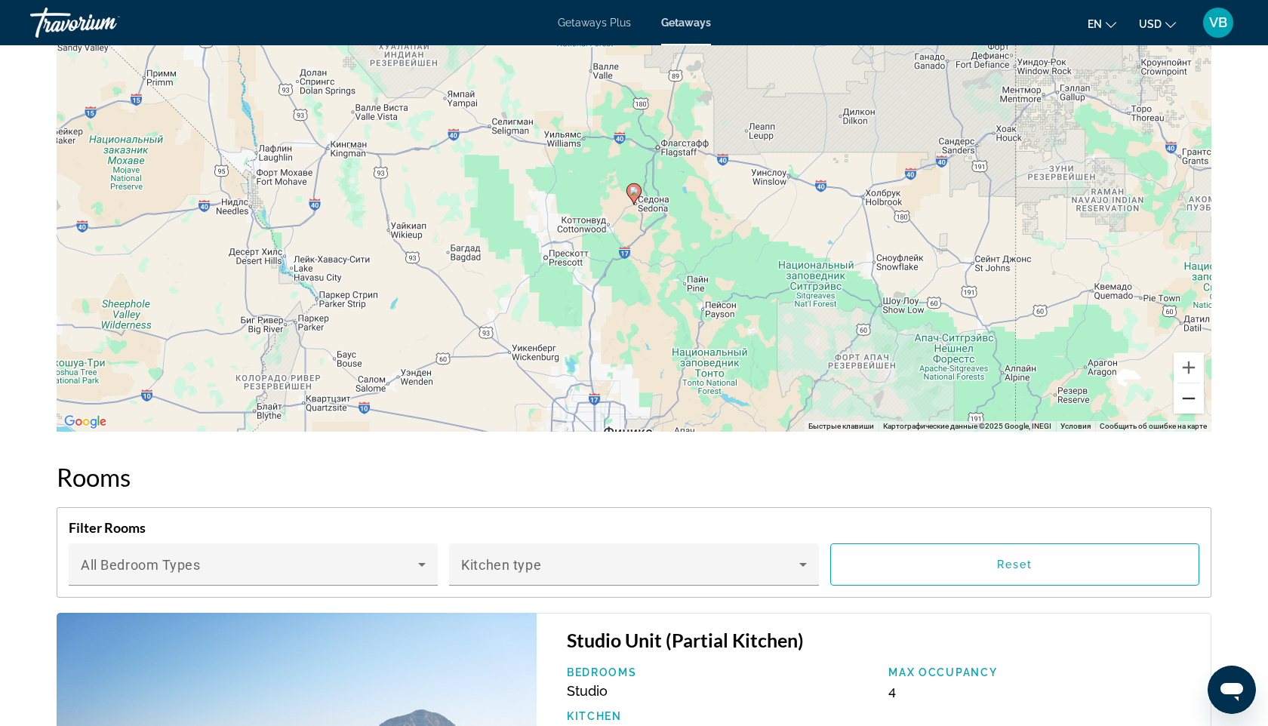
click at [1191, 394] on button "Уменьшить" at bounding box center [1189, 398] width 30 height 30
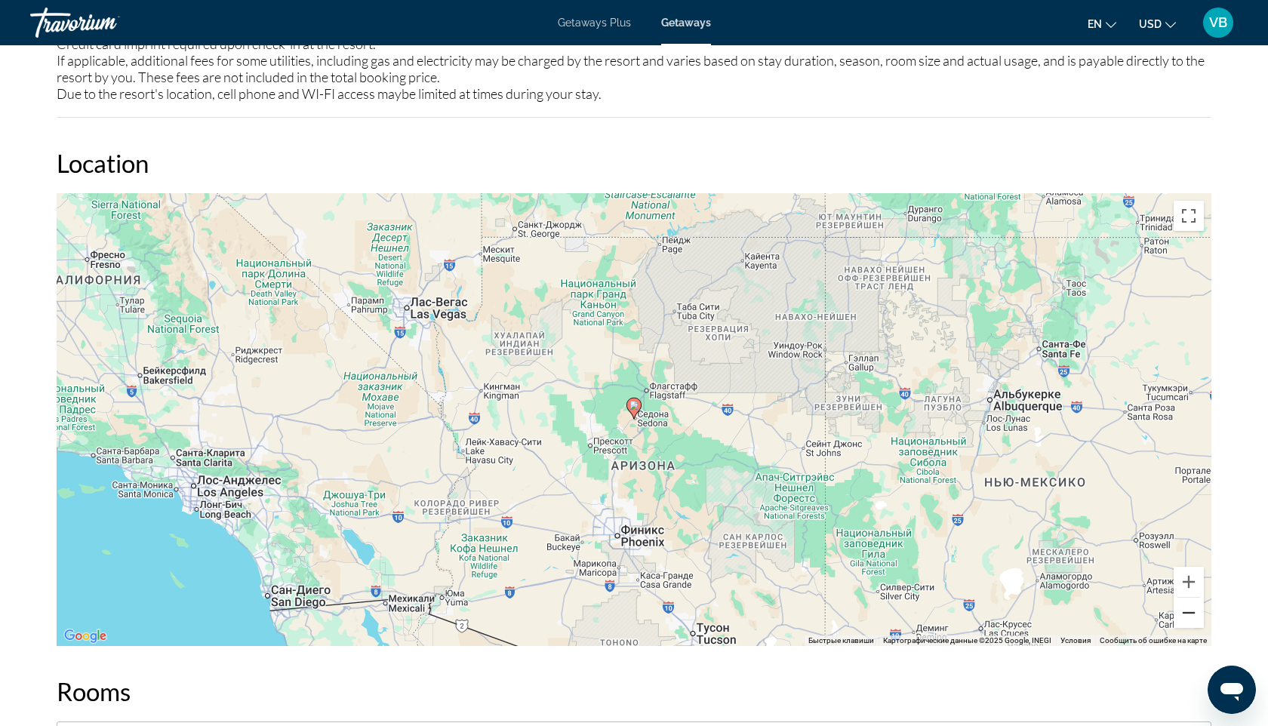
scroll to position [1752, 0]
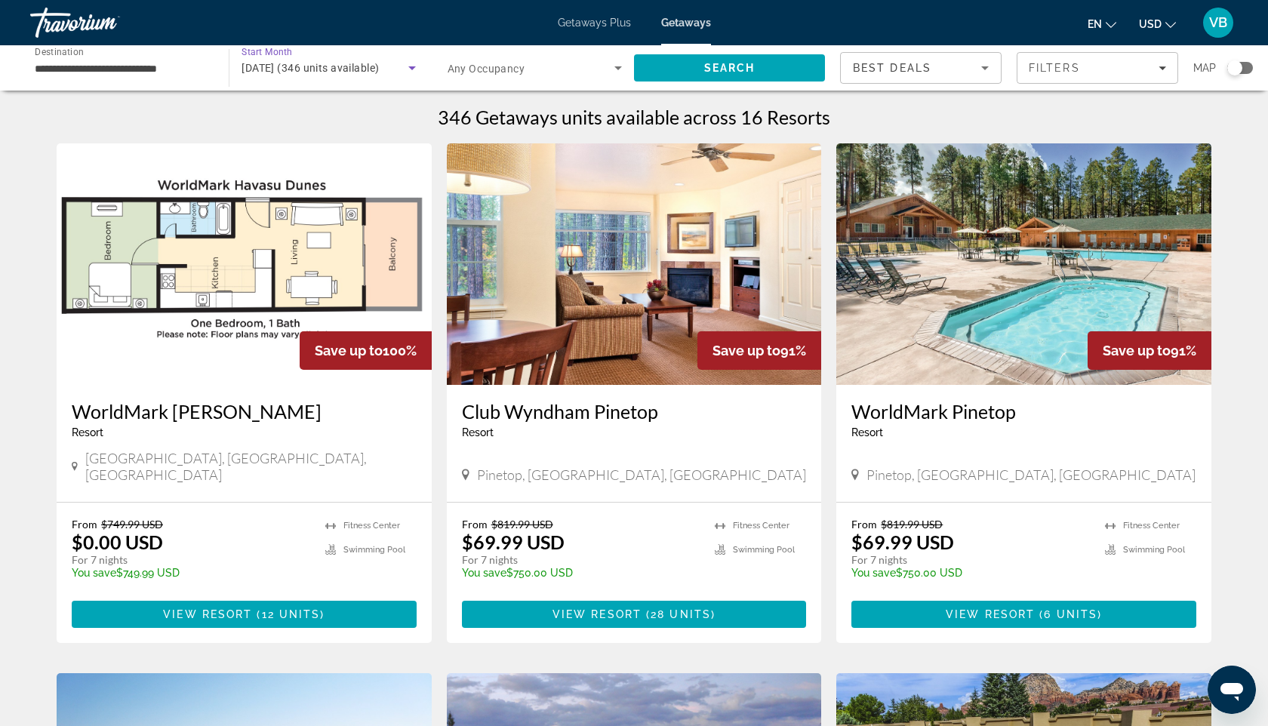
click at [379, 72] on span "[DATE] (346 units available)" at bounding box center [310, 68] width 137 height 12
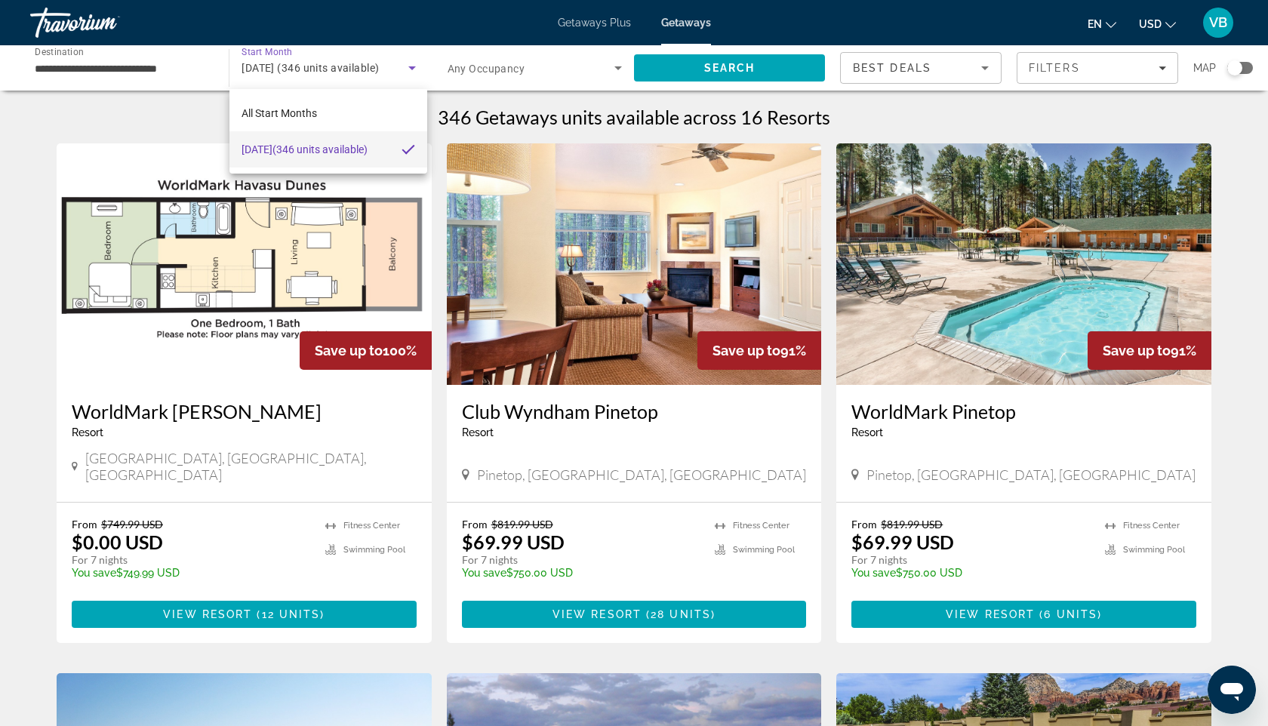
click at [180, 71] on div at bounding box center [634, 363] width 1268 height 726
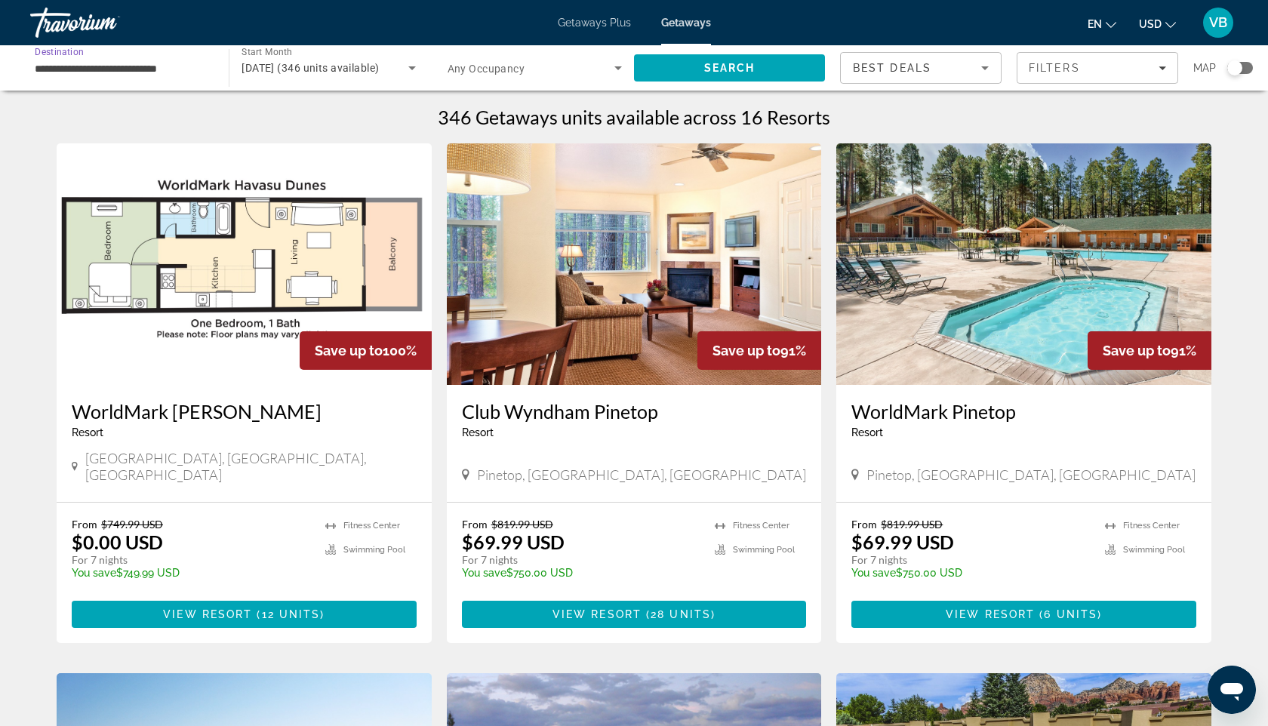
click at [180, 71] on input "**********" at bounding box center [122, 69] width 174 height 18
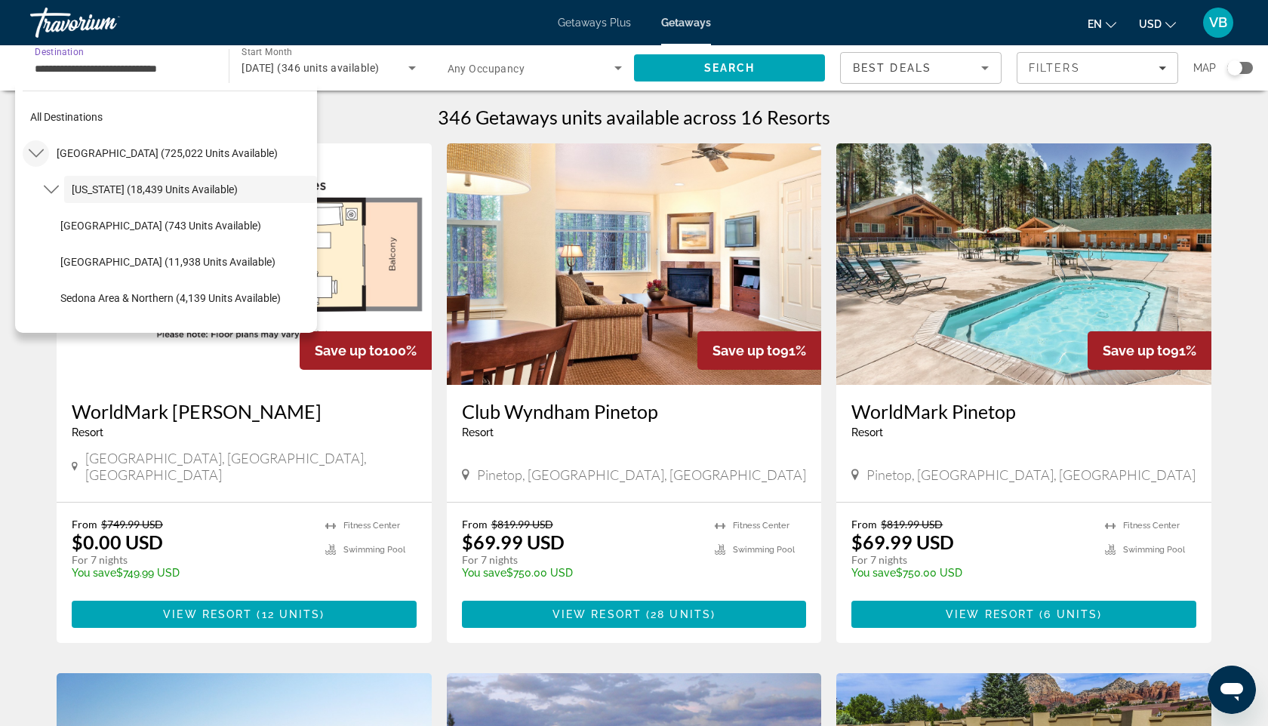
click at [39, 152] on icon "Toggle United States (725,022 units available) submenu" at bounding box center [36, 153] width 15 height 15
click at [80, 152] on span "[GEOGRAPHIC_DATA] (725,022 units available)" at bounding box center [167, 153] width 221 height 12
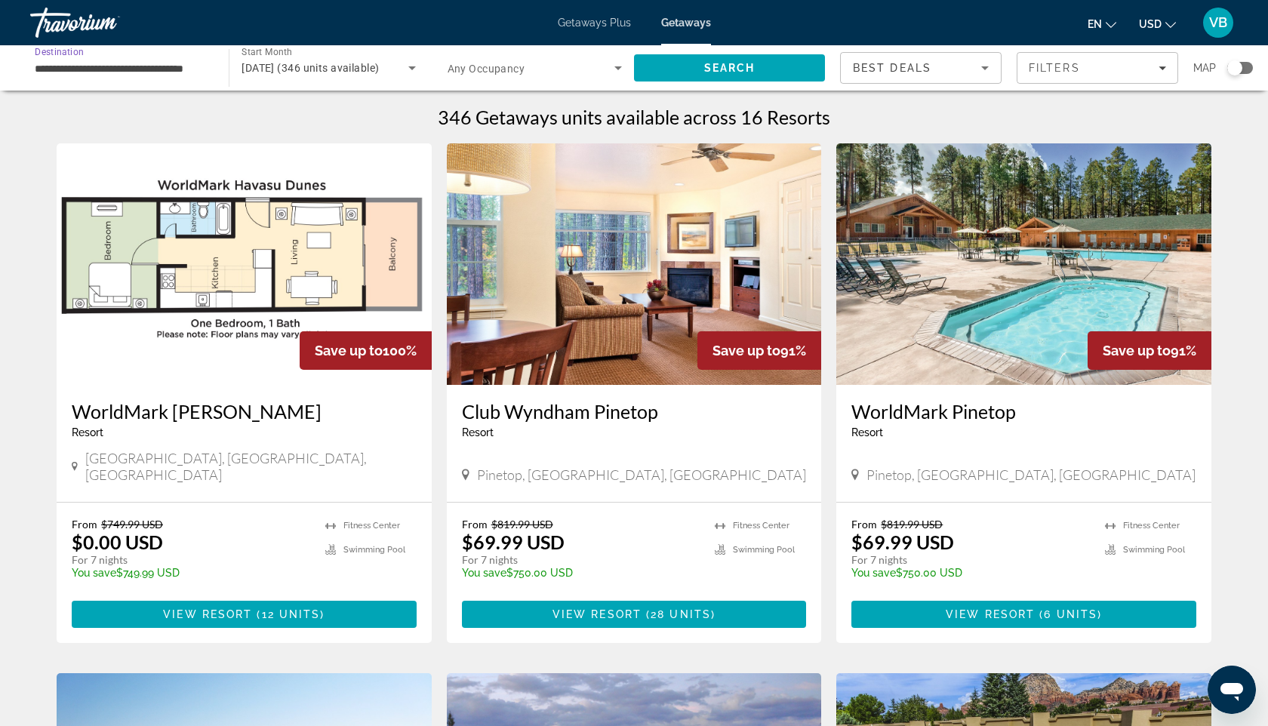
click at [80, 63] on input "**********" at bounding box center [122, 69] width 174 height 18
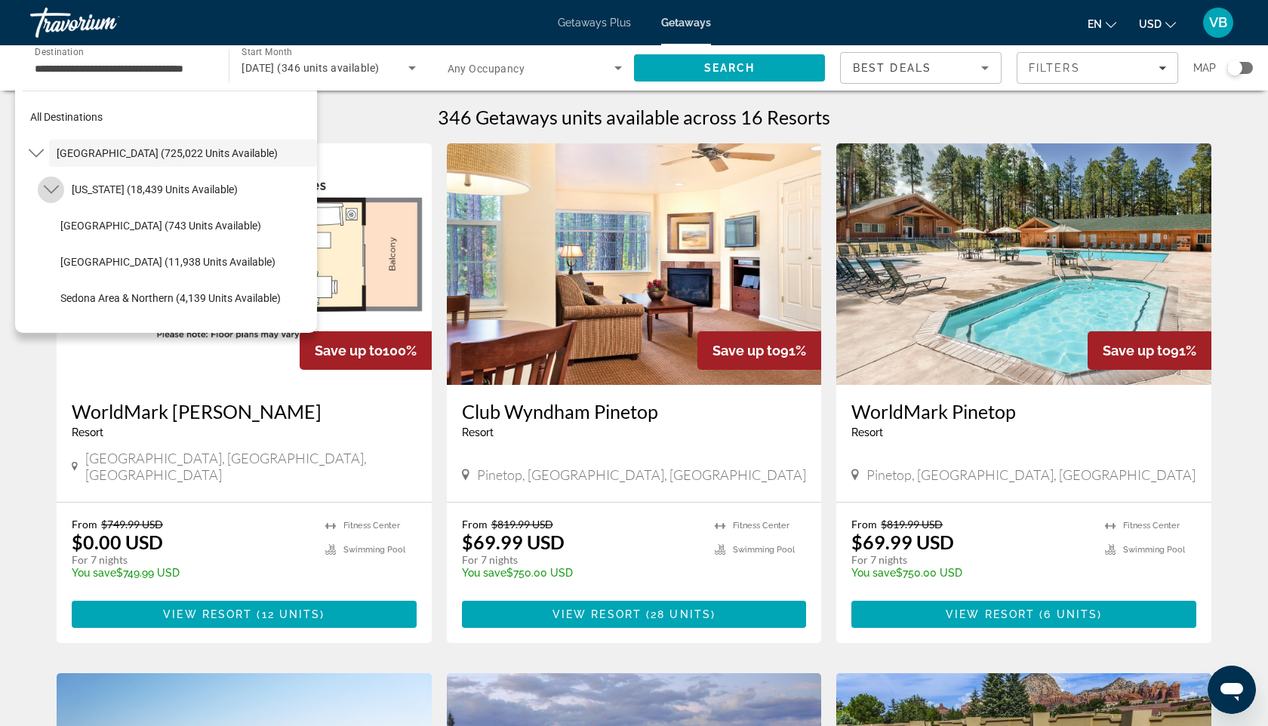
click at [54, 184] on icon "Toggle Arizona (18,439 units available) submenu" at bounding box center [51, 189] width 15 height 15
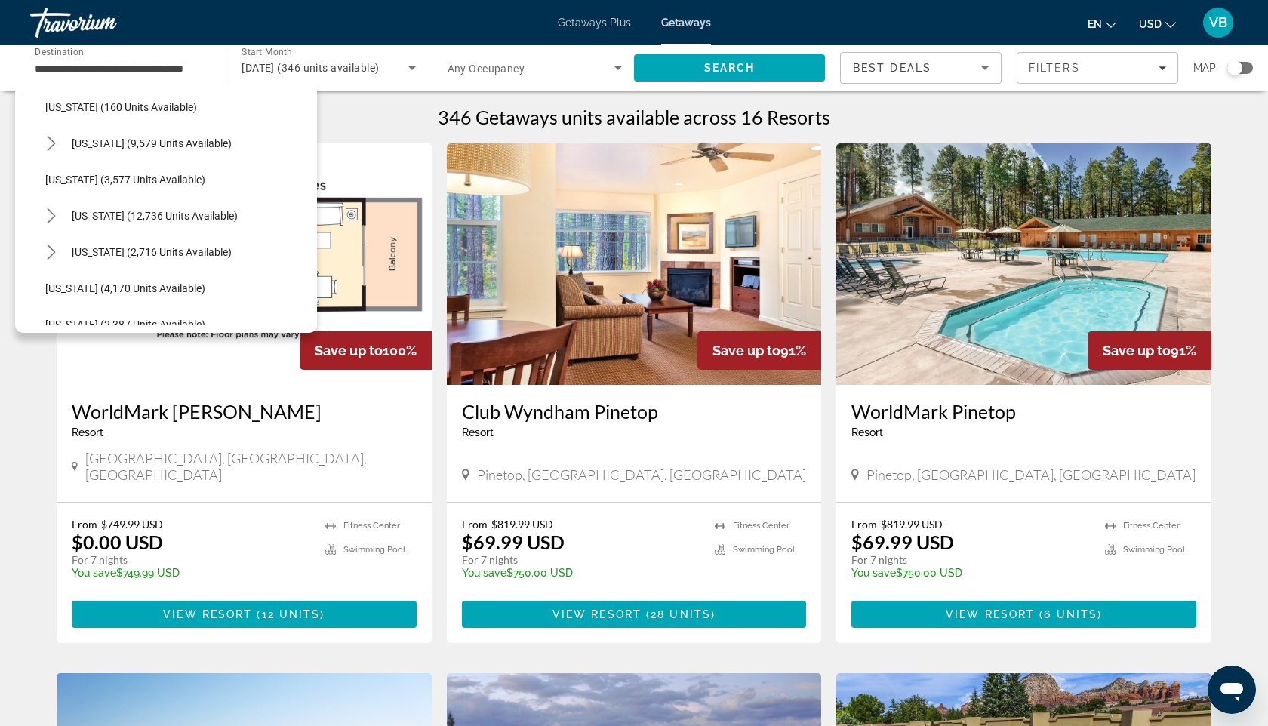
scroll to position [773, 0]
click at [79, 216] on span "[US_STATE] (12,736 units available)" at bounding box center [155, 214] width 166 height 12
type input "**********"
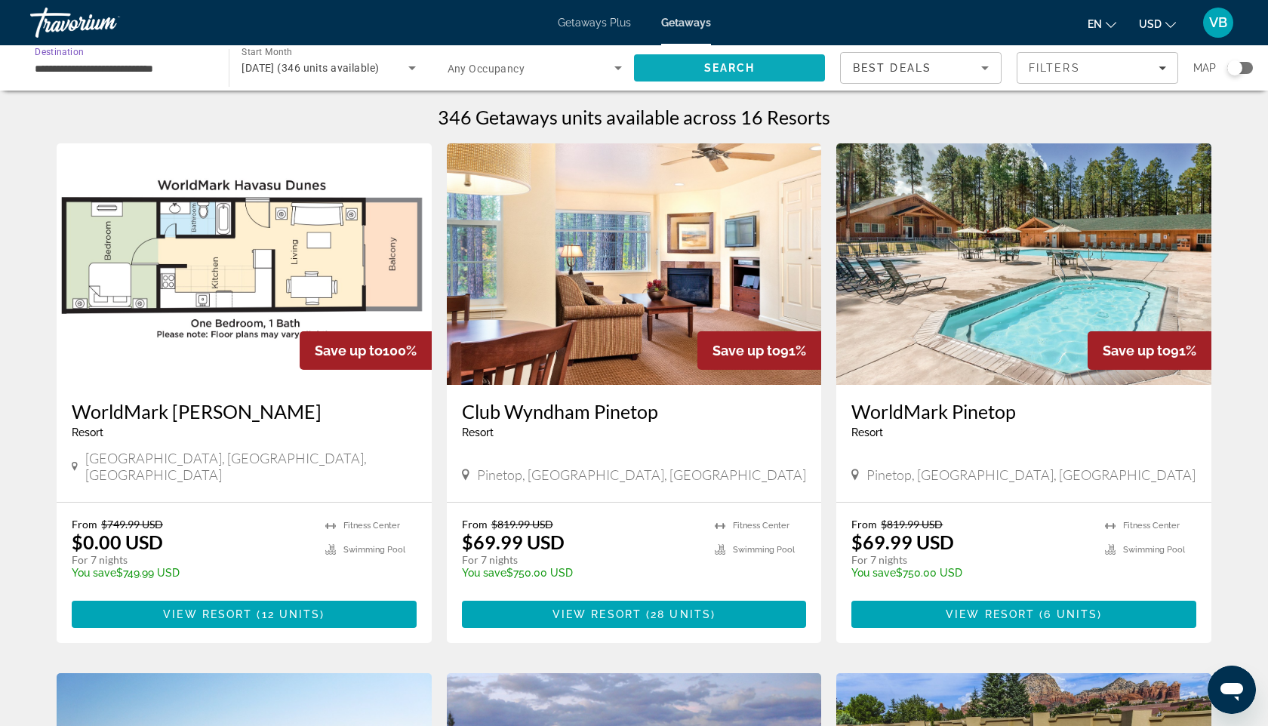
click at [685, 65] on span "Search" at bounding box center [729, 68] width 191 height 36
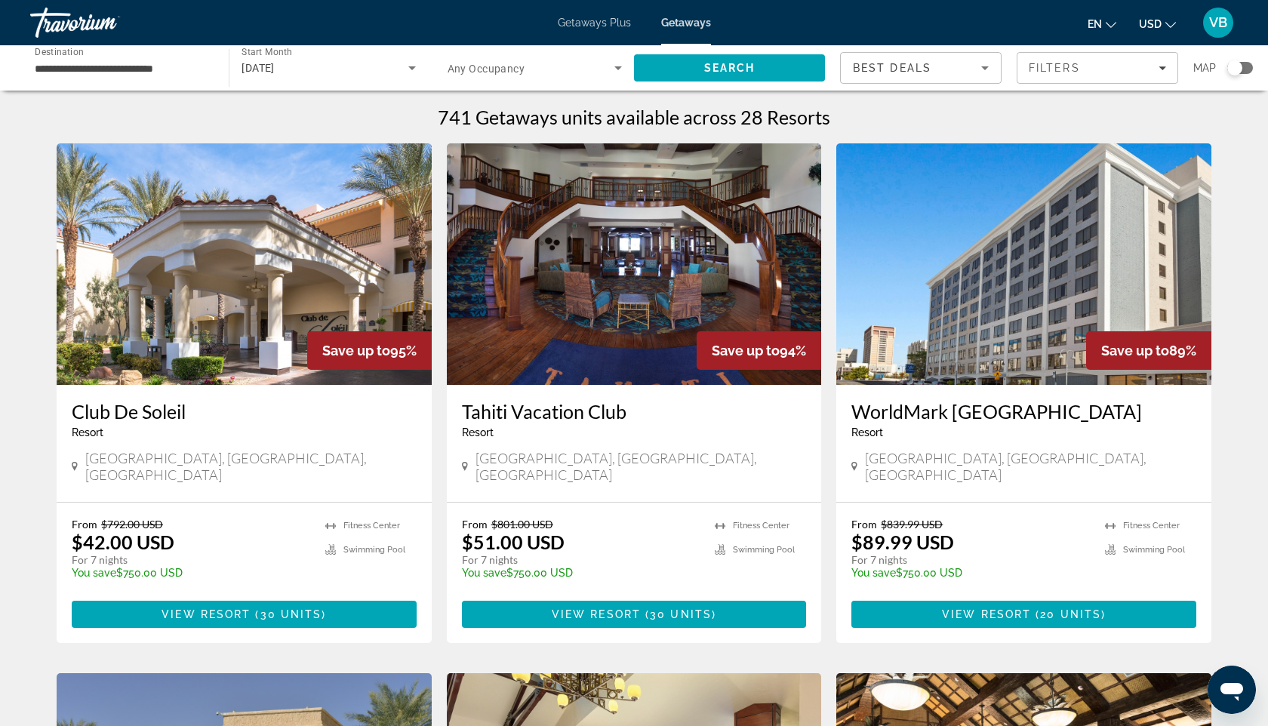
click at [618, 64] on icon "Search widget" at bounding box center [618, 68] width 18 height 18
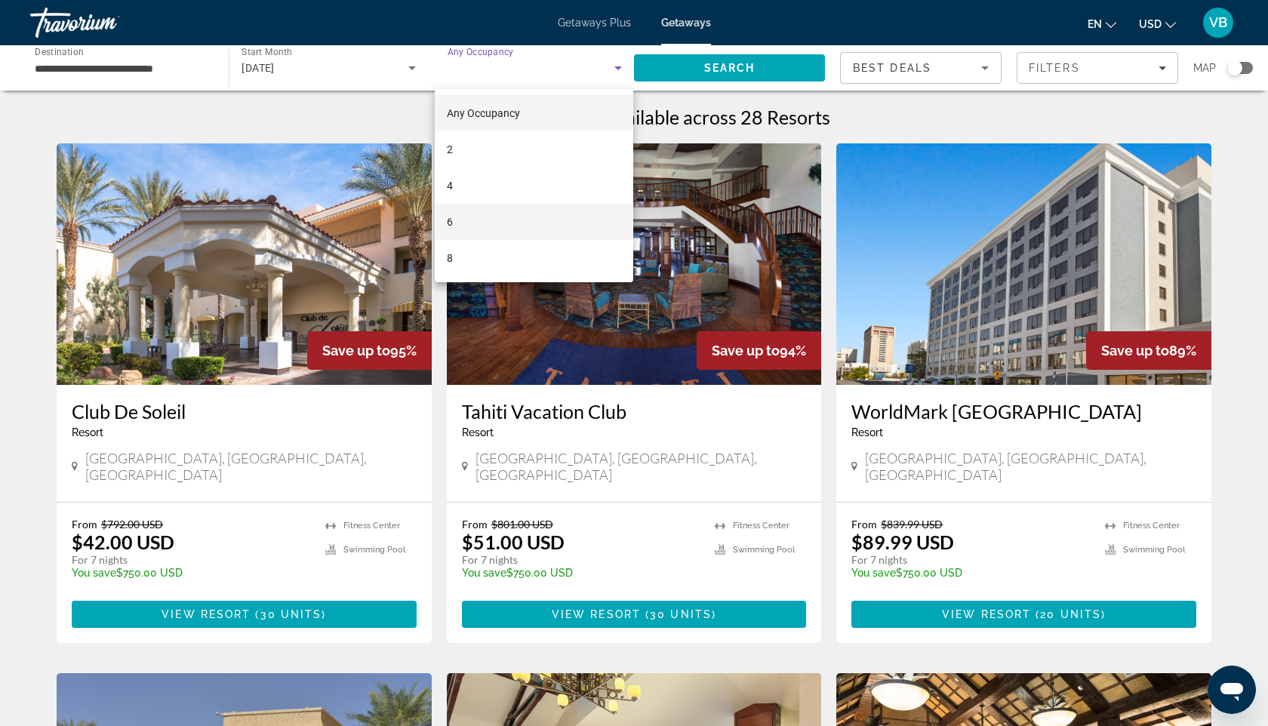
click at [538, 221] on mat-option "6" at bounding box center [534, 222] width 199 height 36
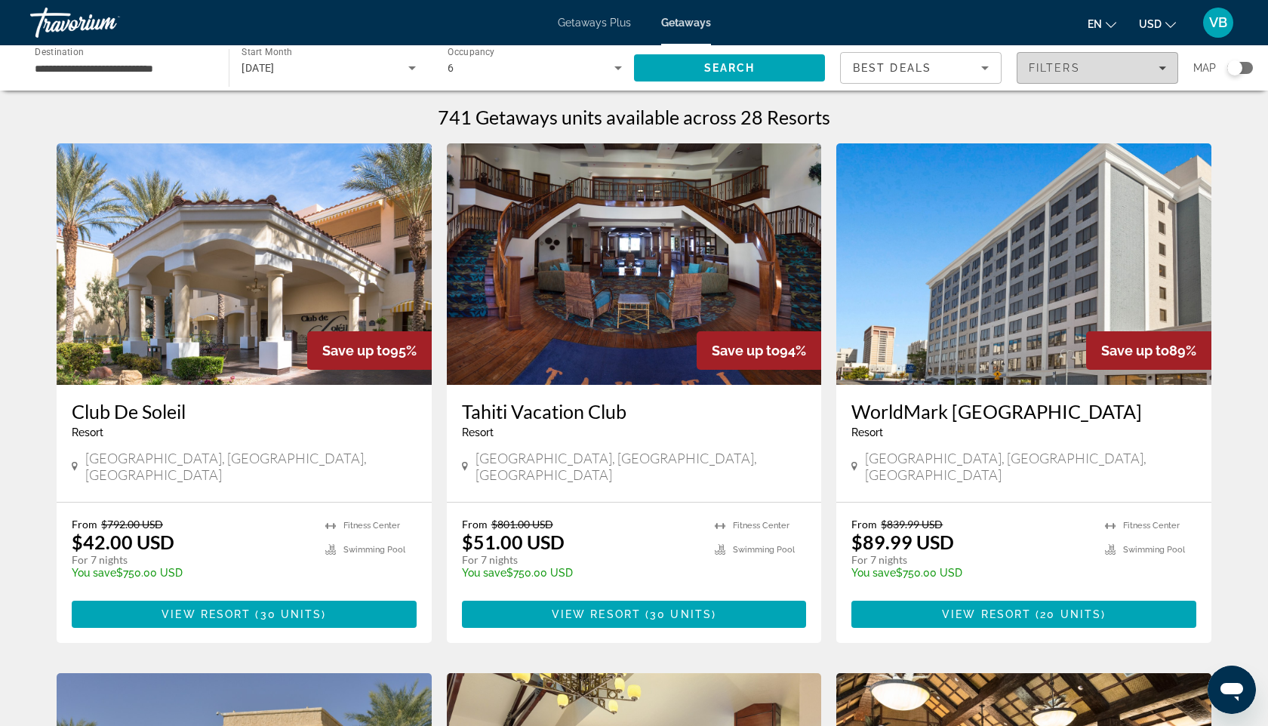
click at [1039, 62] on span "Filters" at bounding box center [1054, 68] width 51 height 12
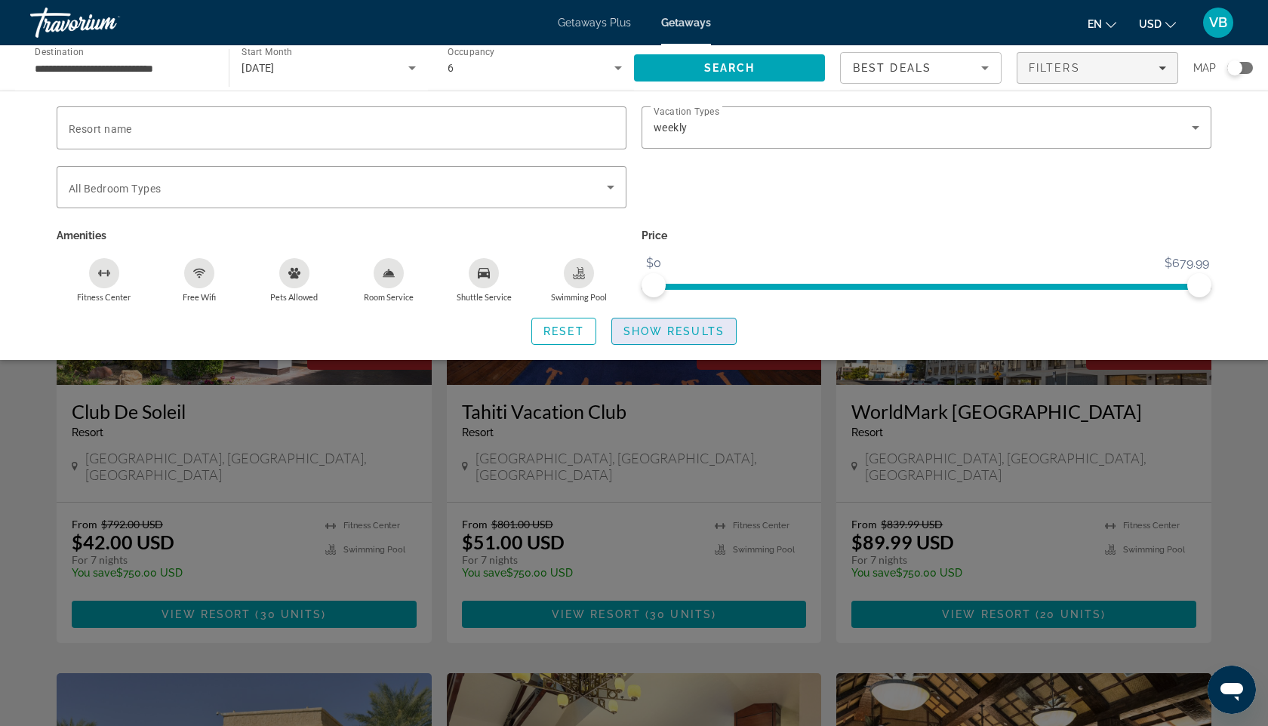
click at [633, 326] on span "Show Results" at bounding box center [674, 331] width 101 height 12
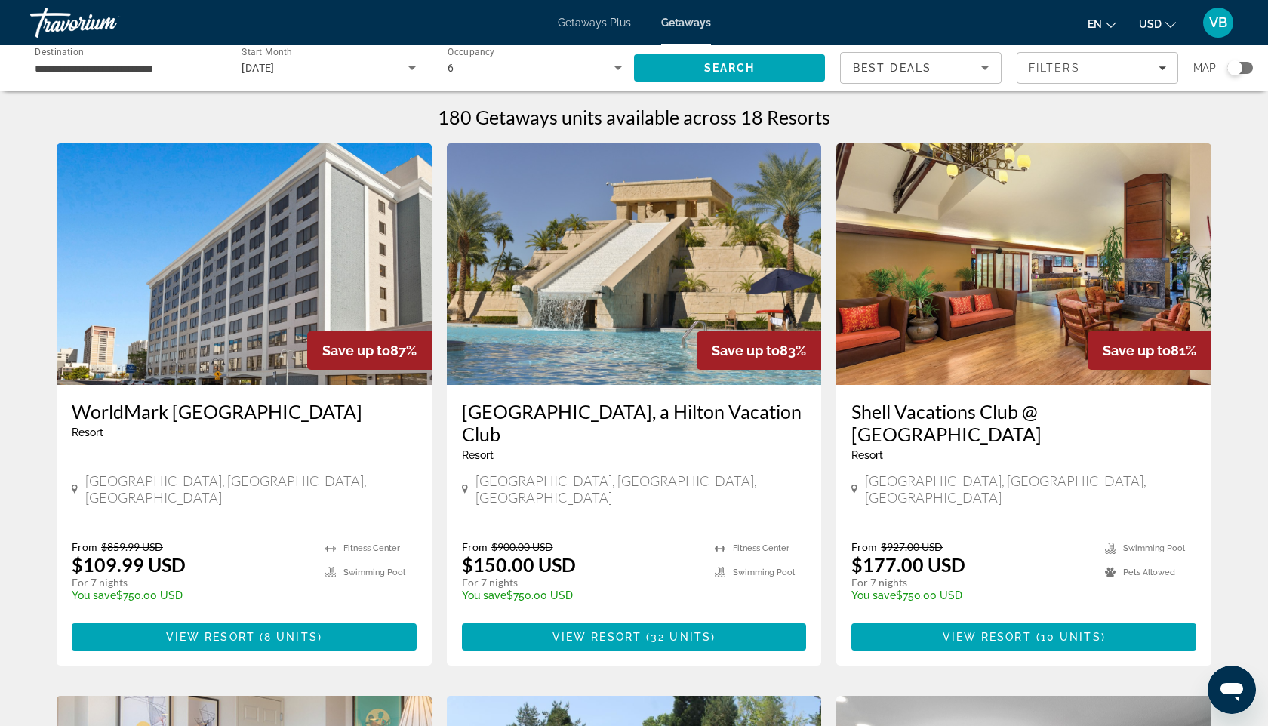
click at [716, 273] on img "Main content" at bounding box center [634, 264] width 375 height 242
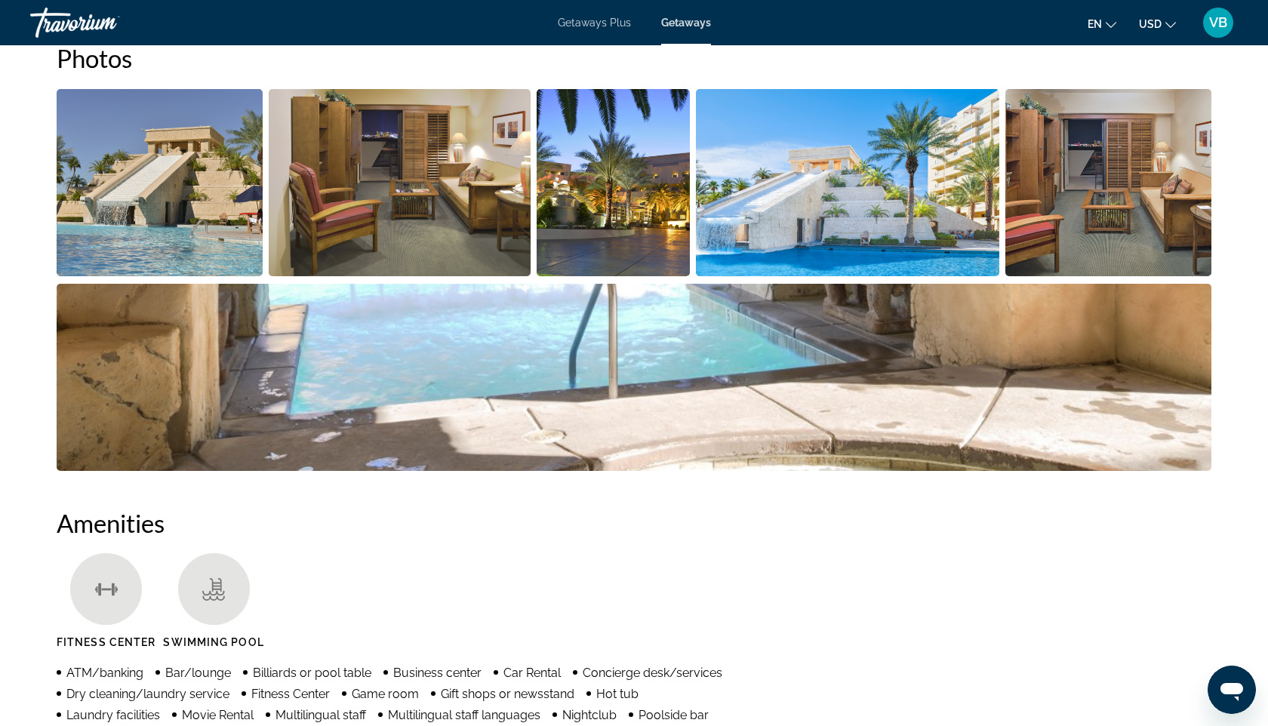
scroll to position [701, 0]
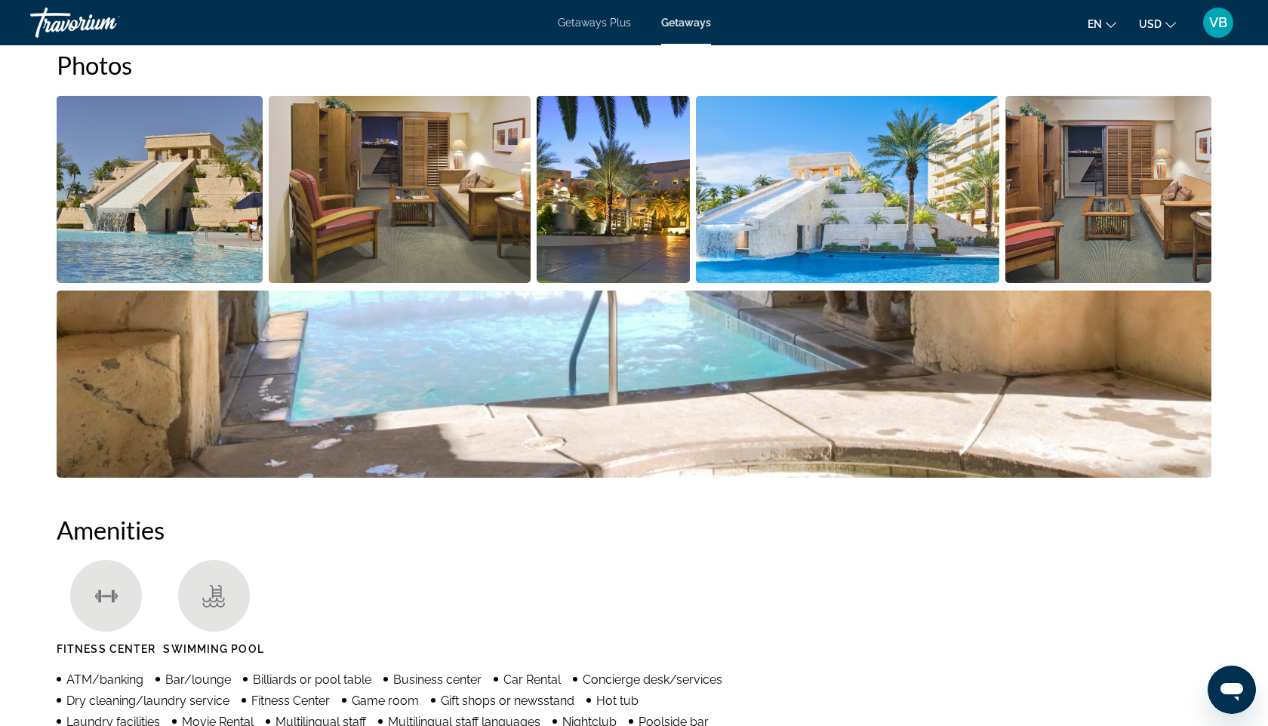
click at [398, 201] on img "Open full-screen image slider" at bounding box center [400, 189] width 263 height 187
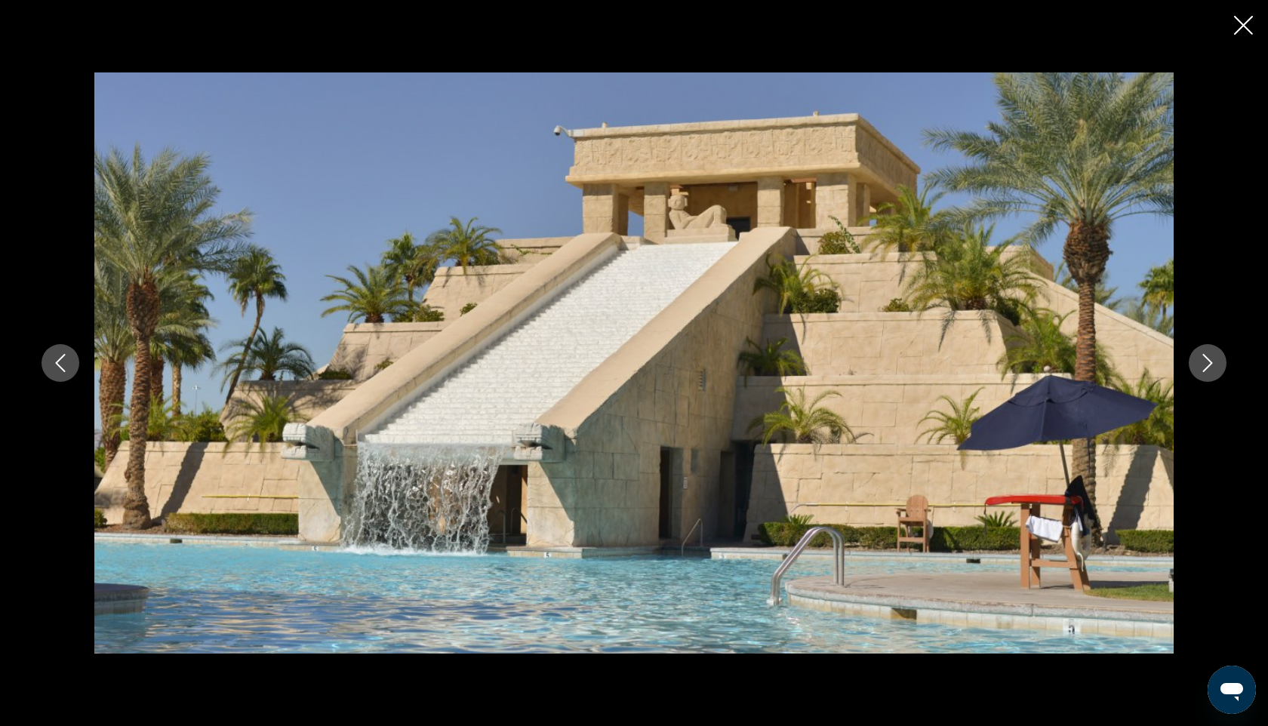
click at [1211, 365] on icon "Next image" at bounding box center [1208, 363] width 18 height 18
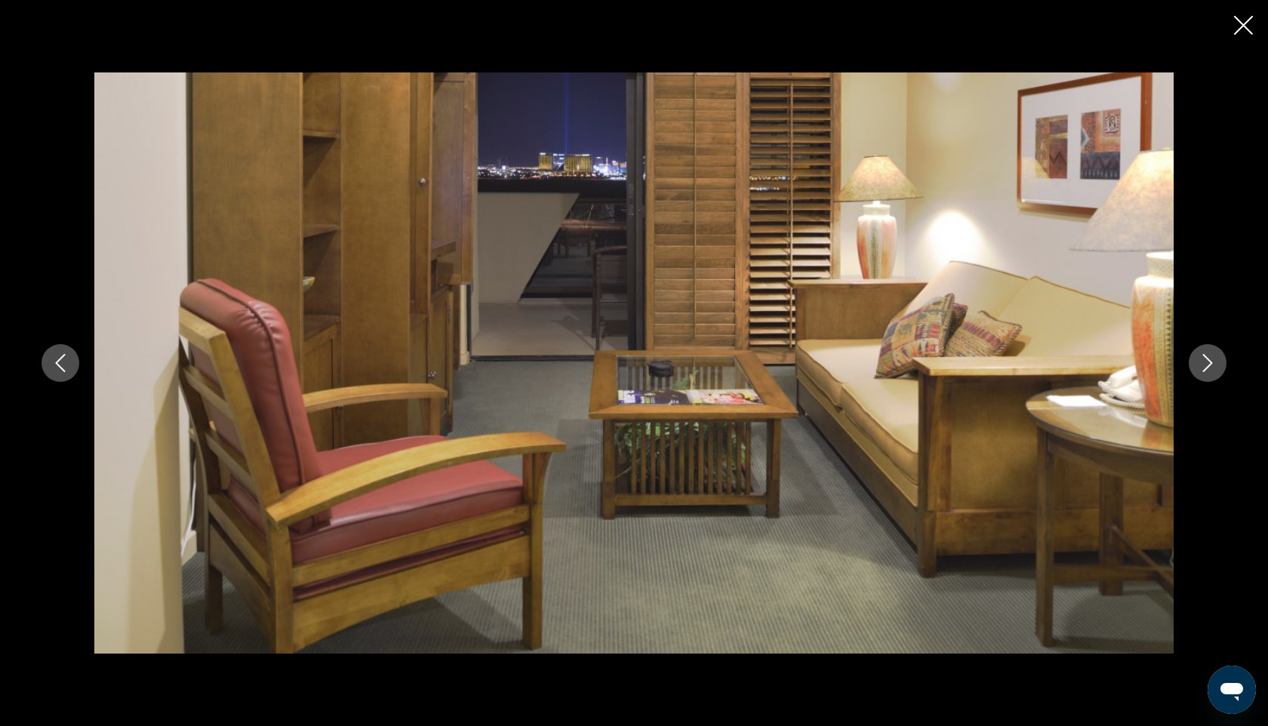
click at [1211, 365] on icon "Next image" at bounding box center [1208, 363] width 18 height 18
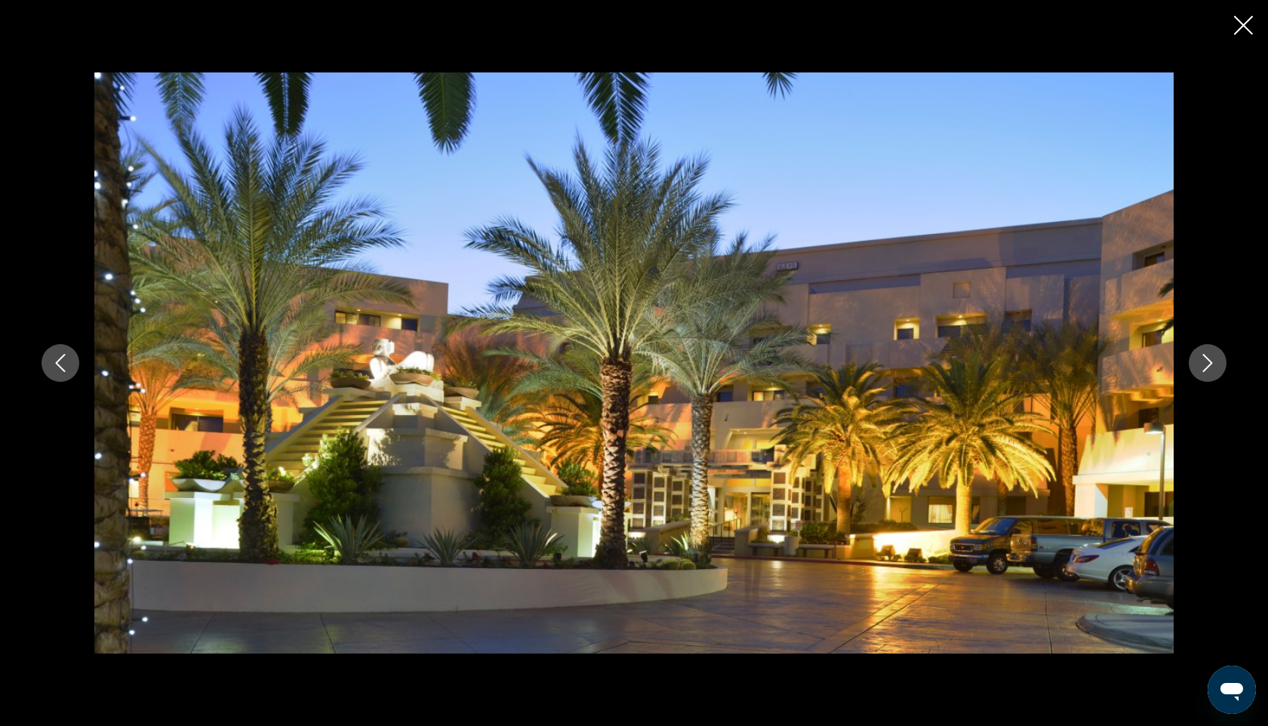
click at [1211, 365] on icon "Next image" at bounding box center [1208, 363] width 18 height 18
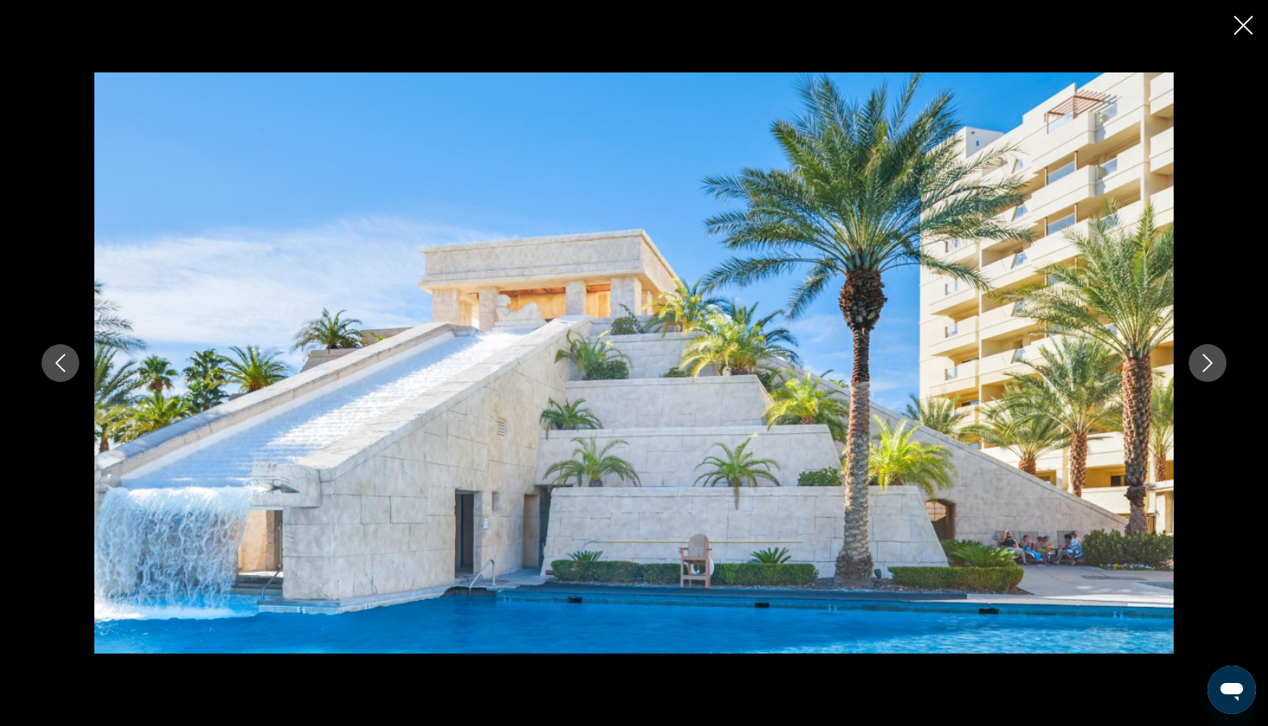
click at [1211, 365] on icon "Next image" at bounding box center [1208, 363] width 18 height 18
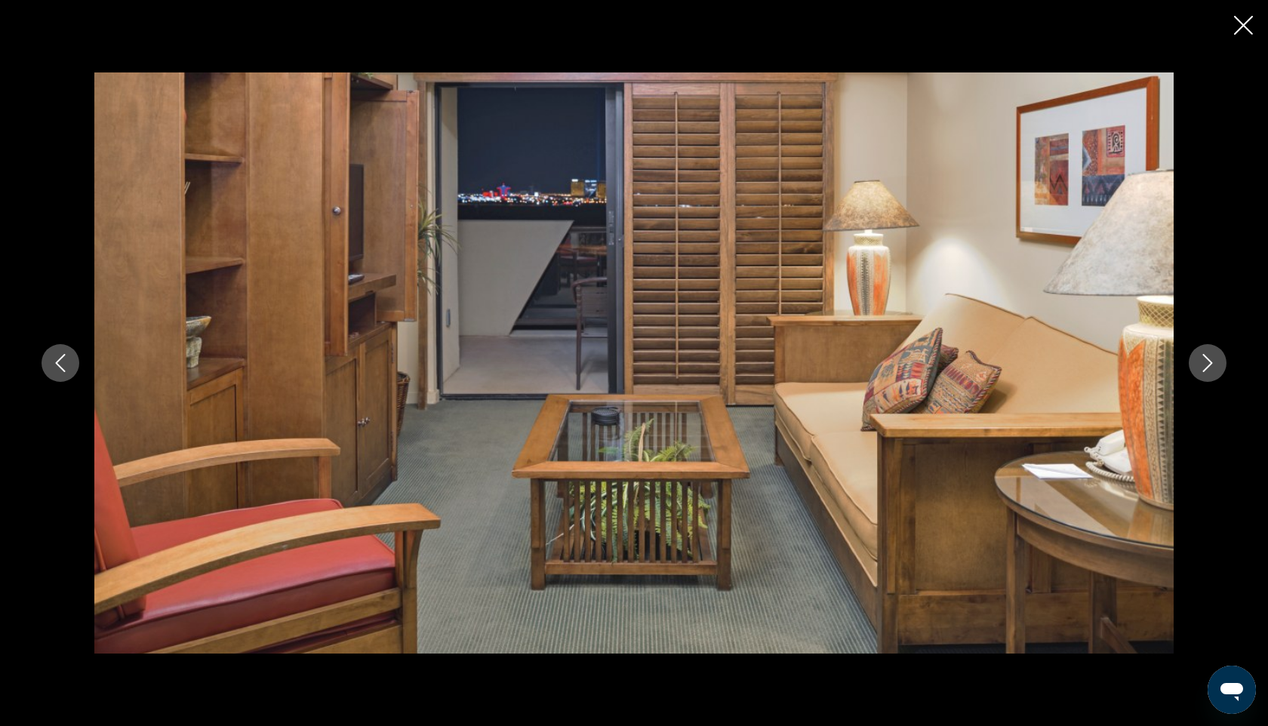
click at [1211, 365] on icon "Next image" at bounding box center [1208, 363] width 18 height 18
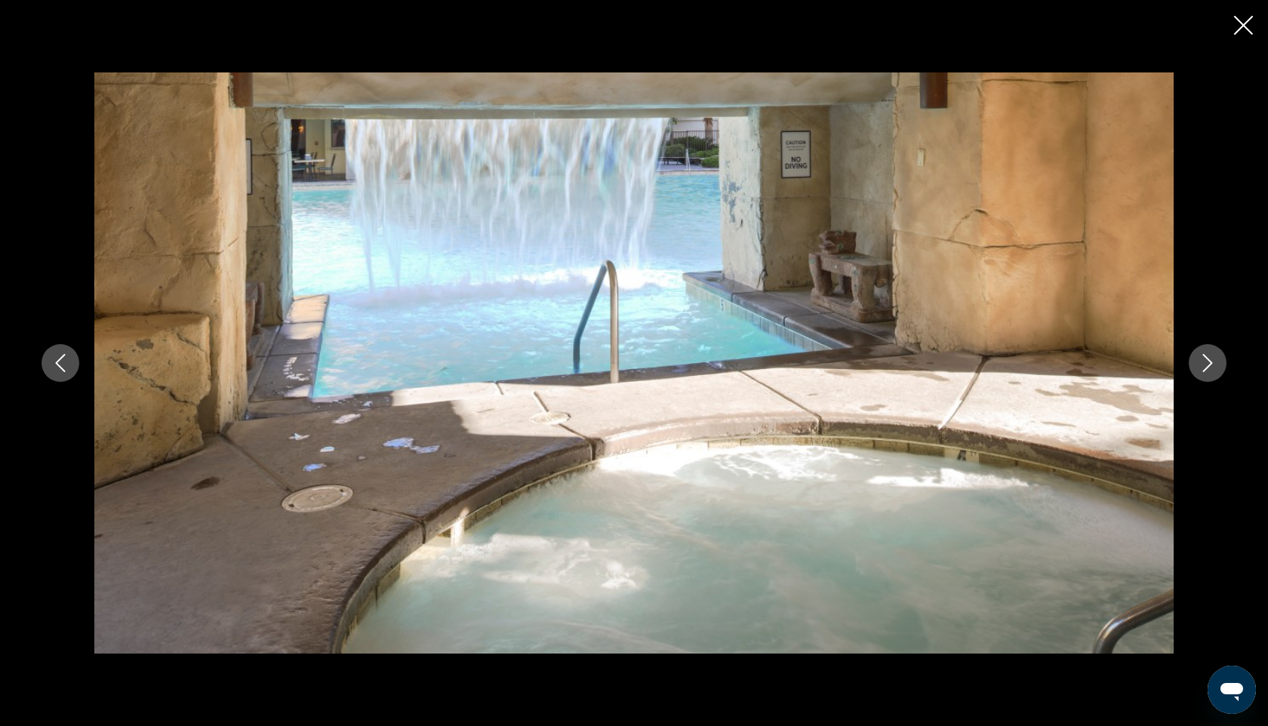
click at [1211, 365] on icon "Next image" at bounding box center [1208, 363] width 18 height 18
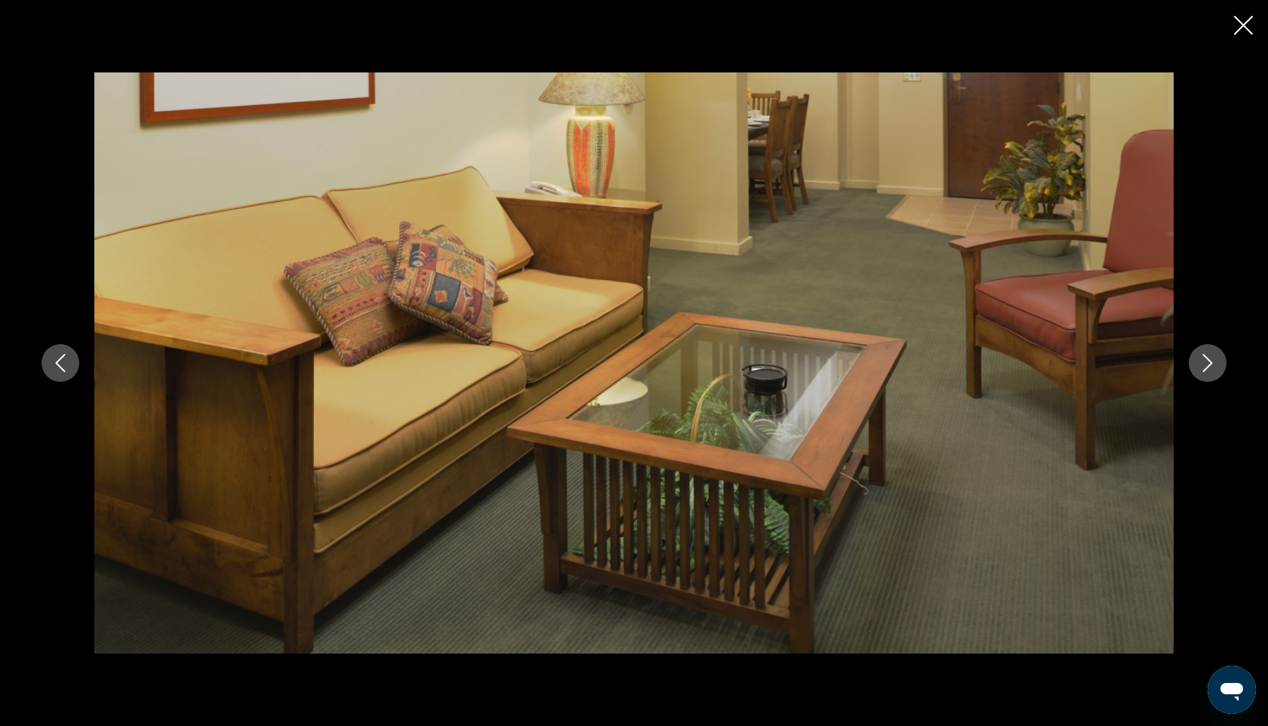
click at [1211, 365] on icon "Next image" at bounding box center [1208, 363] width 18 height 18
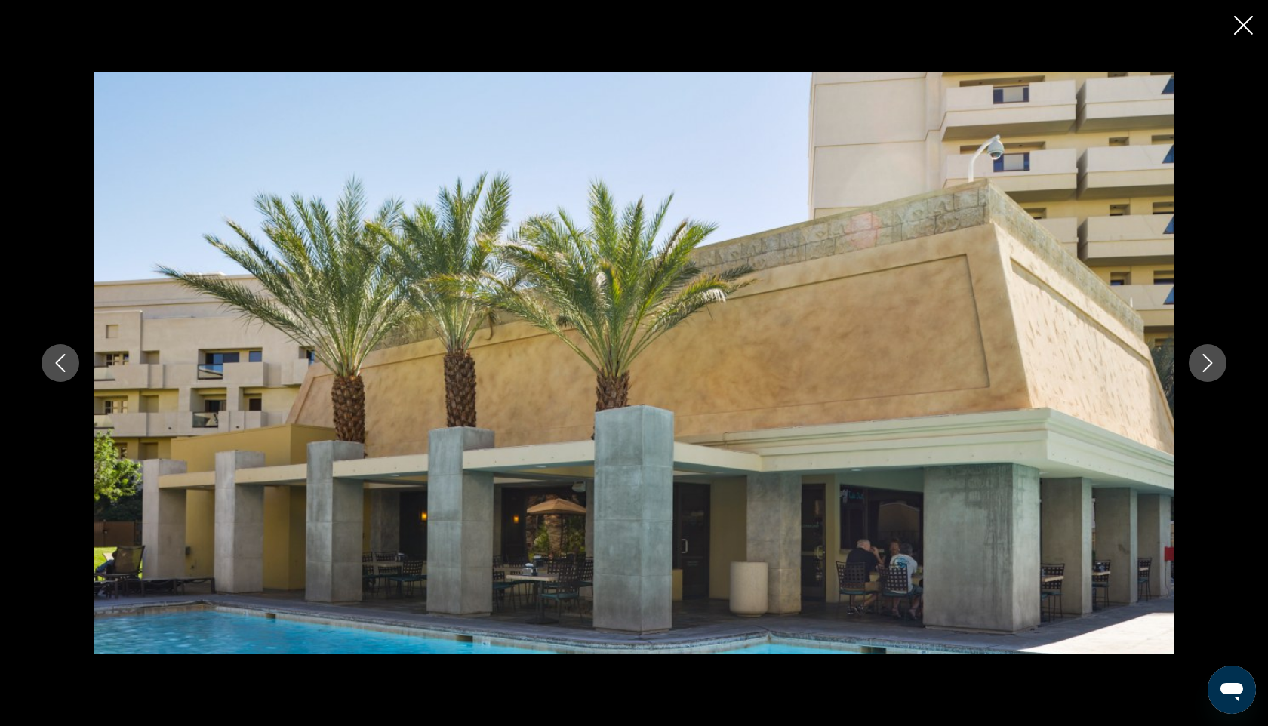
click at [1211, 365] on icon "Next image" at bounding box center [1208, 363] width 18 height 18
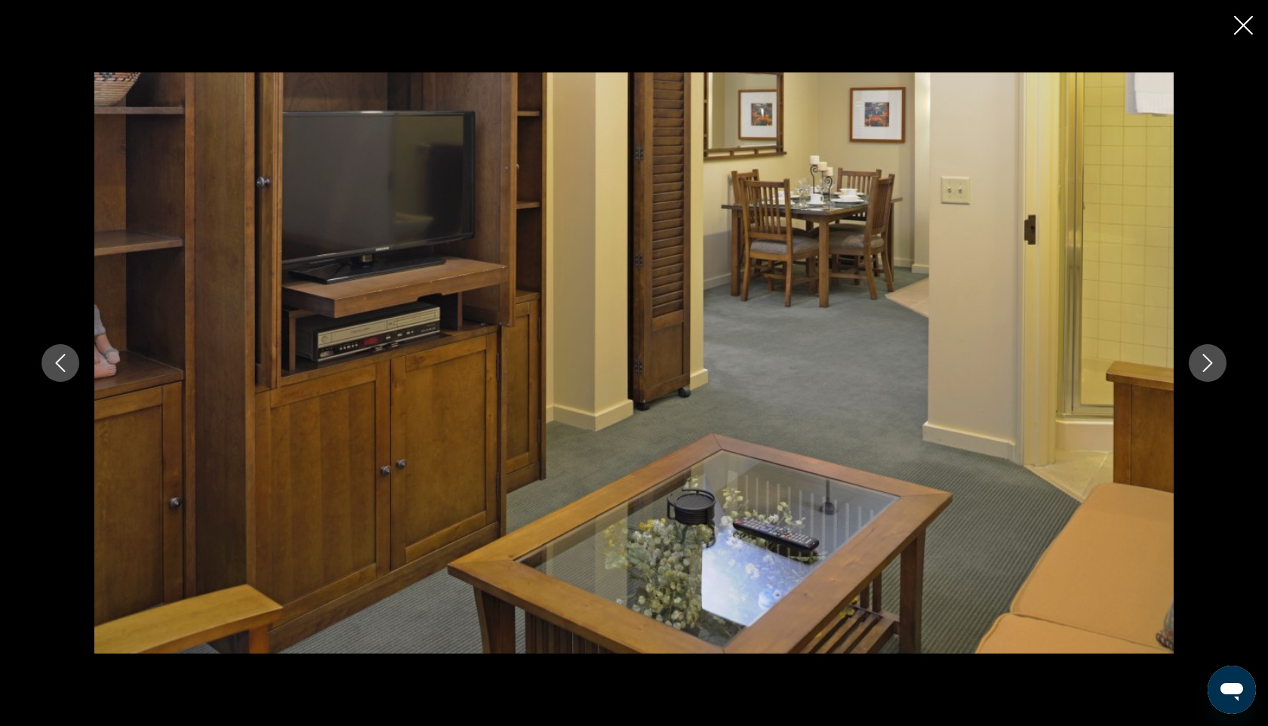
click at [1211, 365] on icon "Next image" at bounding box center [1208, 363] width 18 height 18
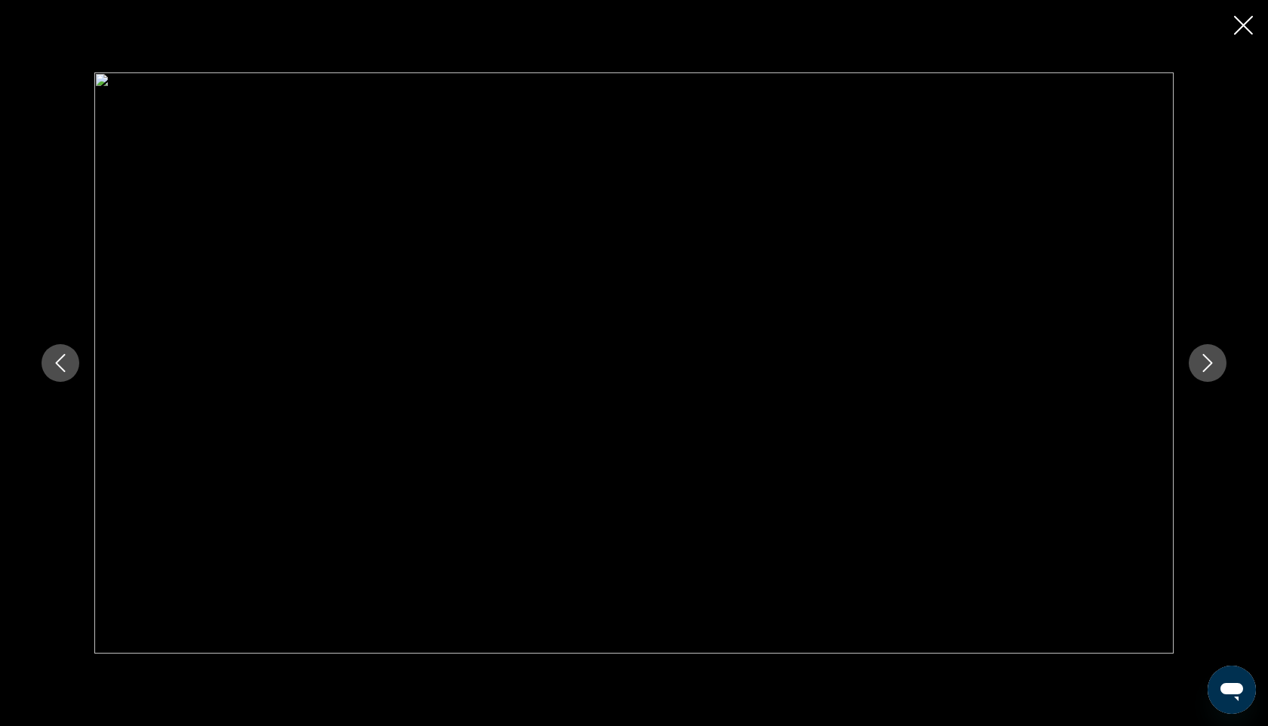
click at [68, 359] on icon "Previous image" at bounding box center [60, 363] width 18 height 18
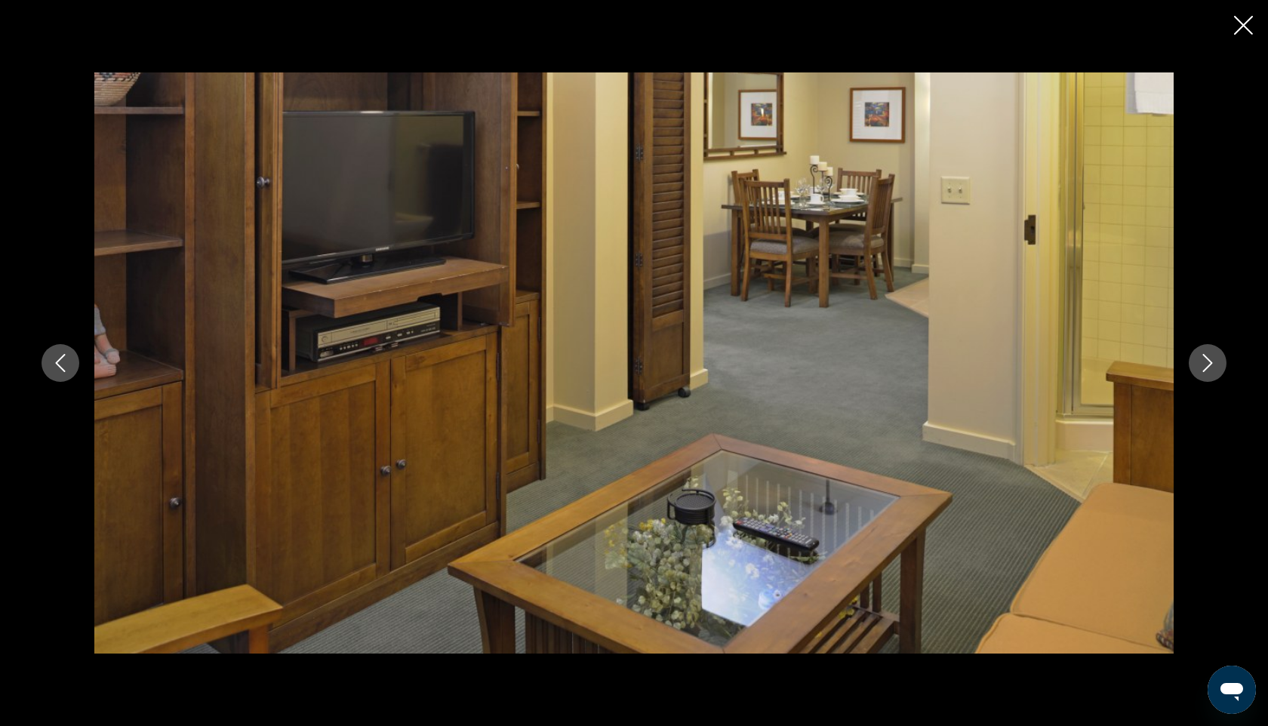
click at [1217, 362] on button "Next image" at bounding box center [1208, 363] width 38 height 38
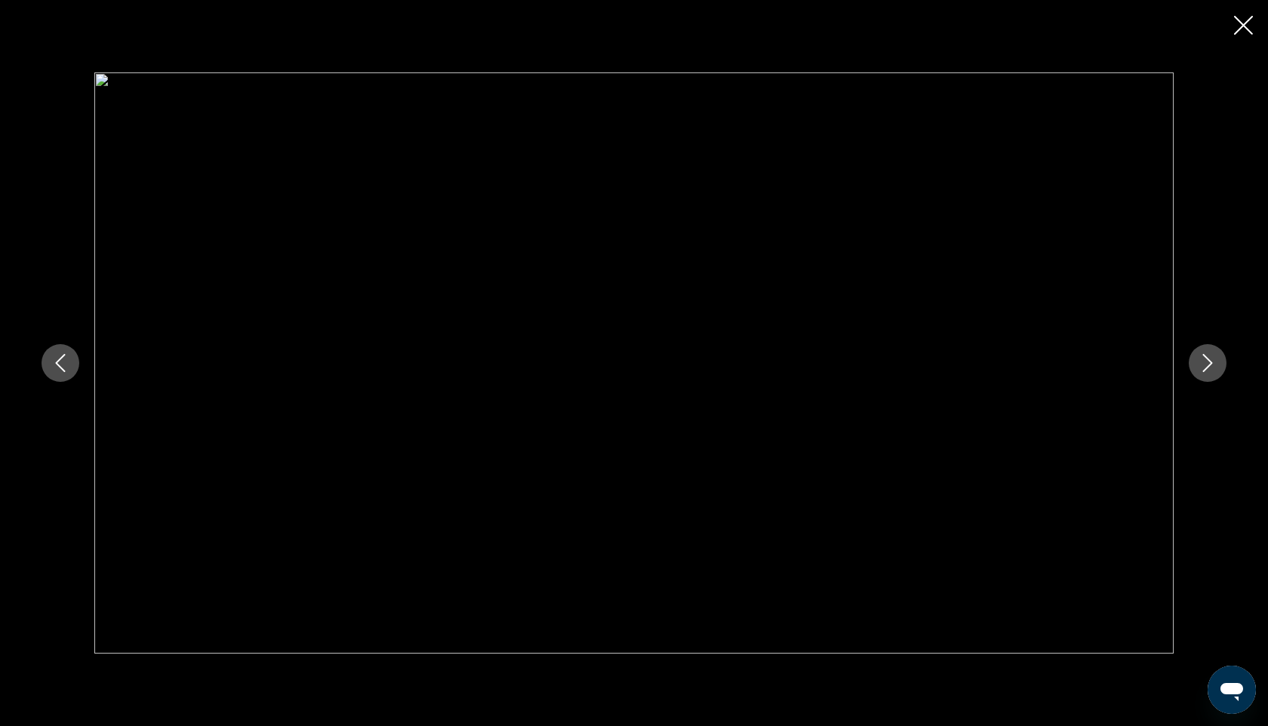
click at [1217, 362] on button "Next image" at bounding box center [1208, 363] width 38 height 38
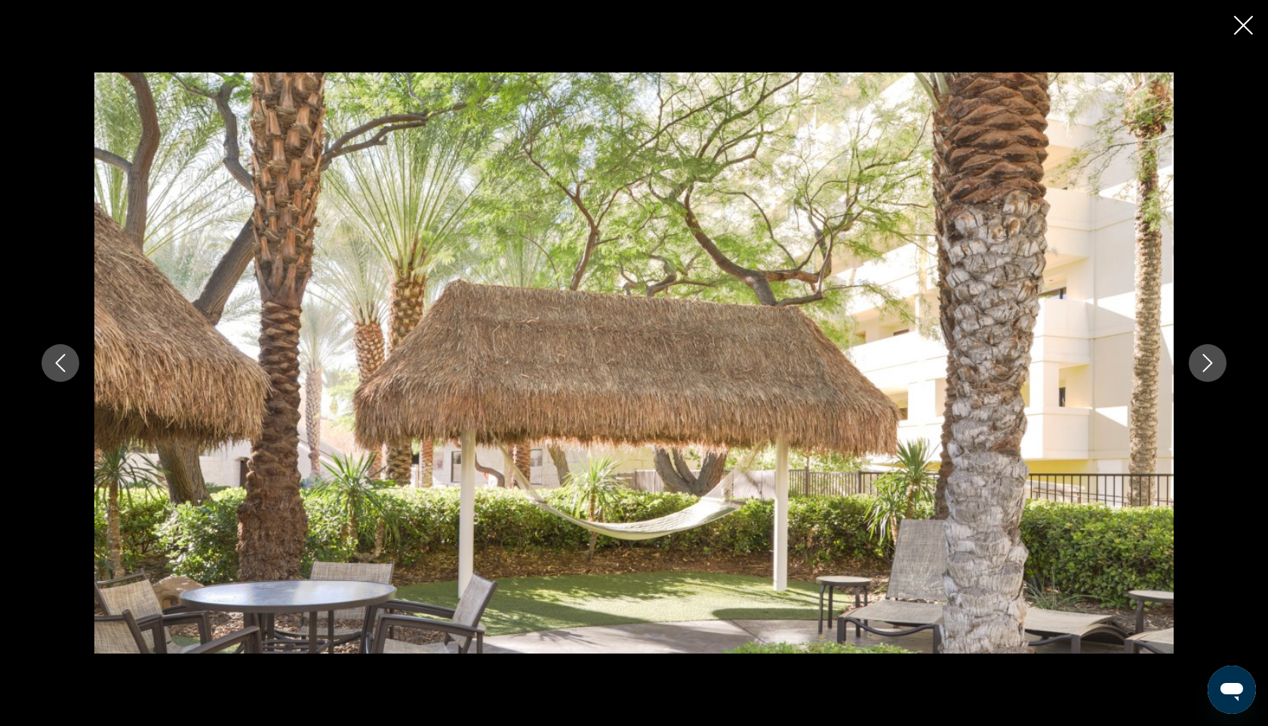
click at [1217, 363] on button "Next image" at bounding box center [1208, 363] width 38 height 38
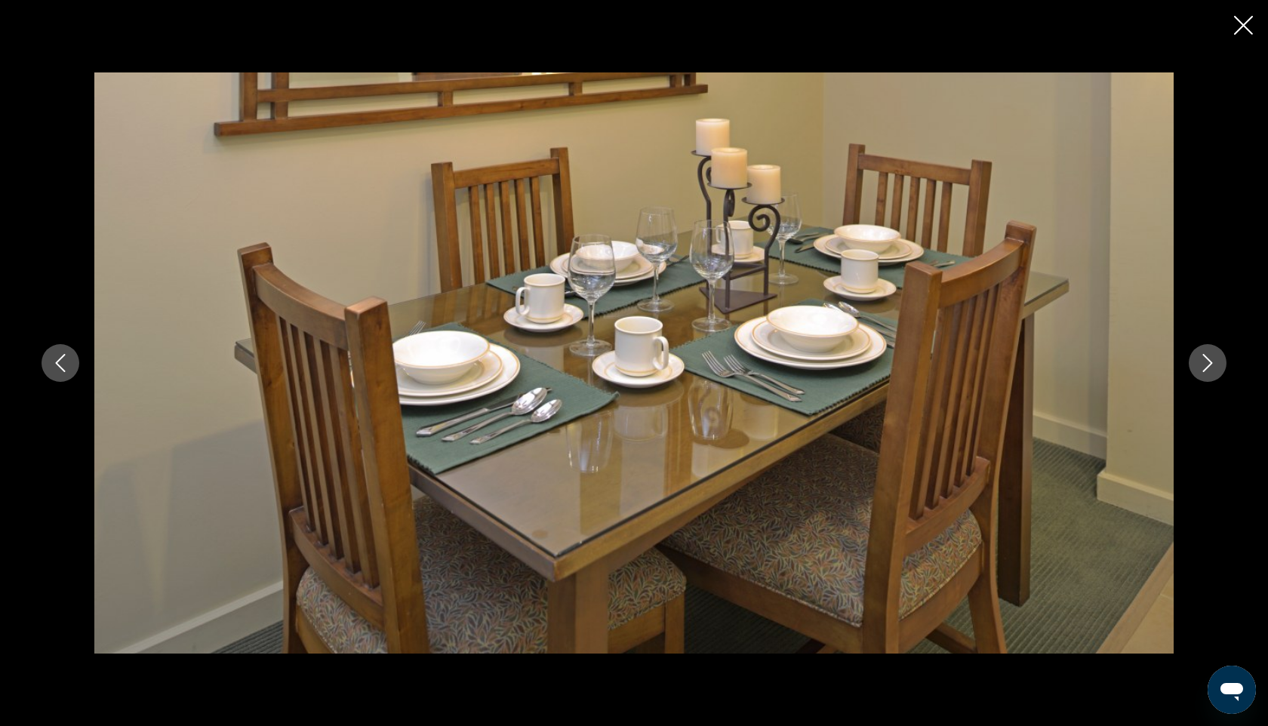
click at [1217, 363] on button "Next image" at bounding box center [1208, 363] width 38 height 38
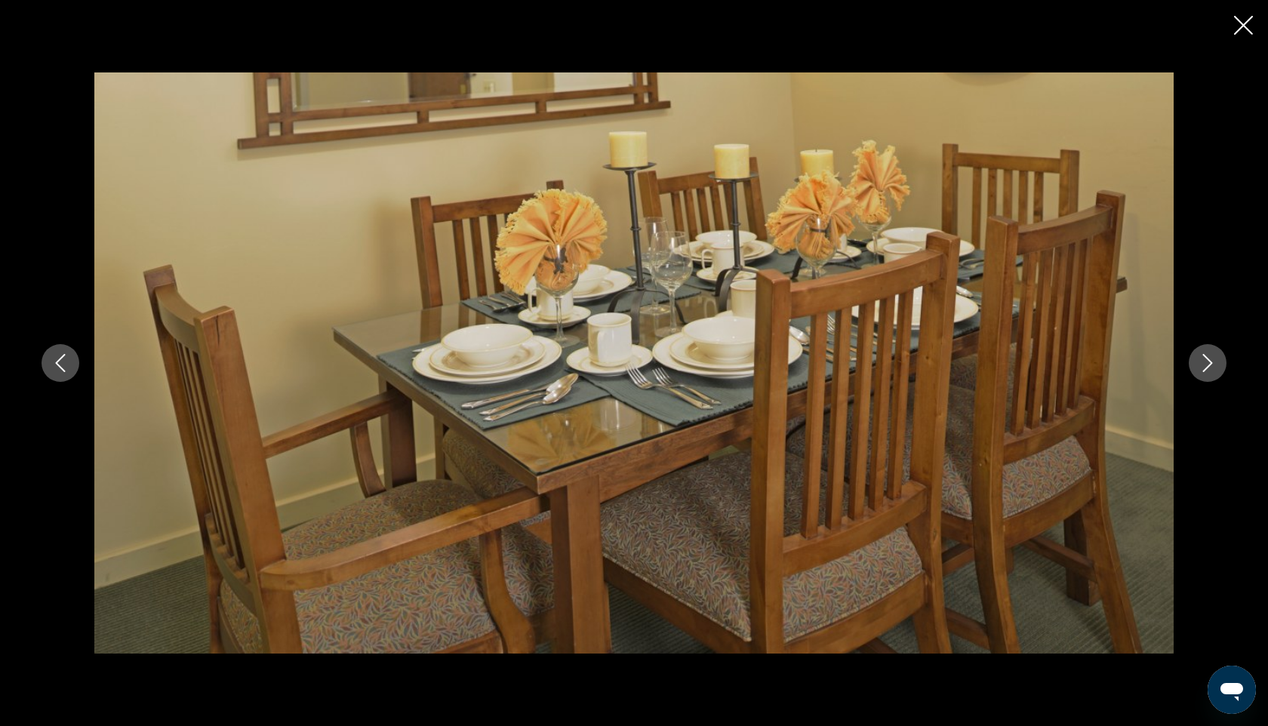
click at [1217, 364] on button "Next image" at bounding box center [1208, 363] width 38 height 38
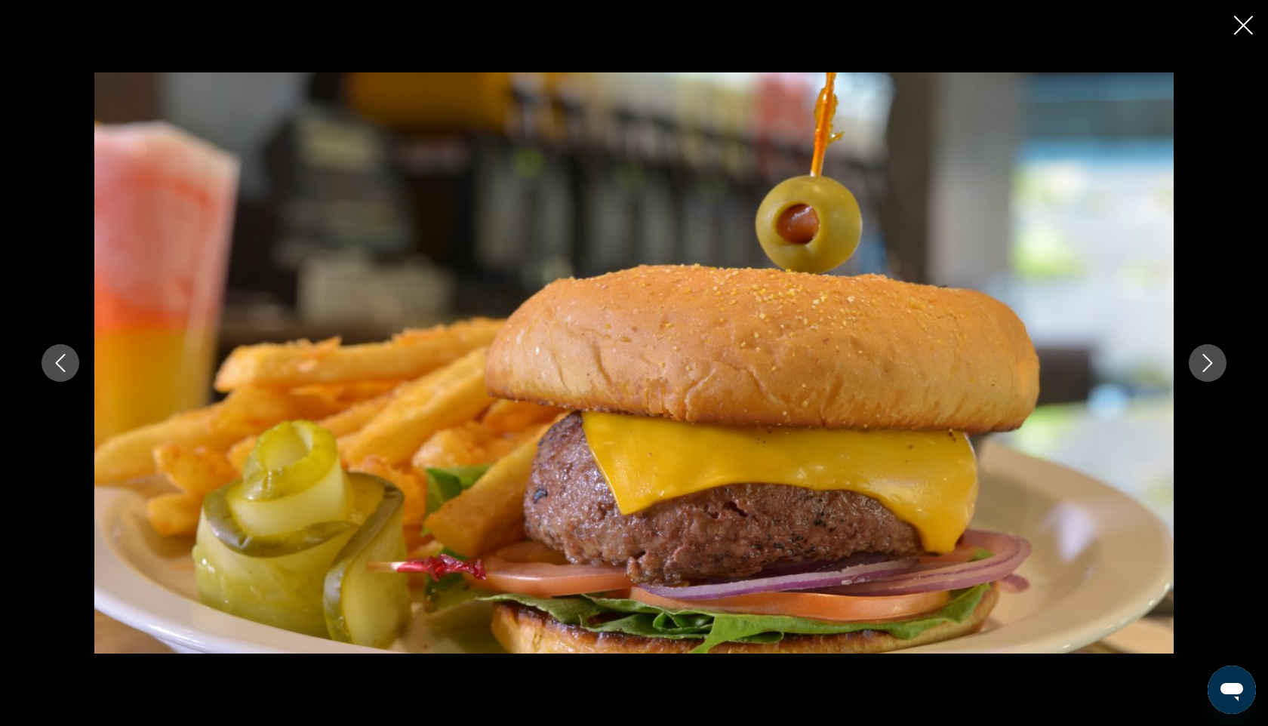
click at [1217, 364] on button "Next image" at bounding box center [1208, 363] width 38 height 38
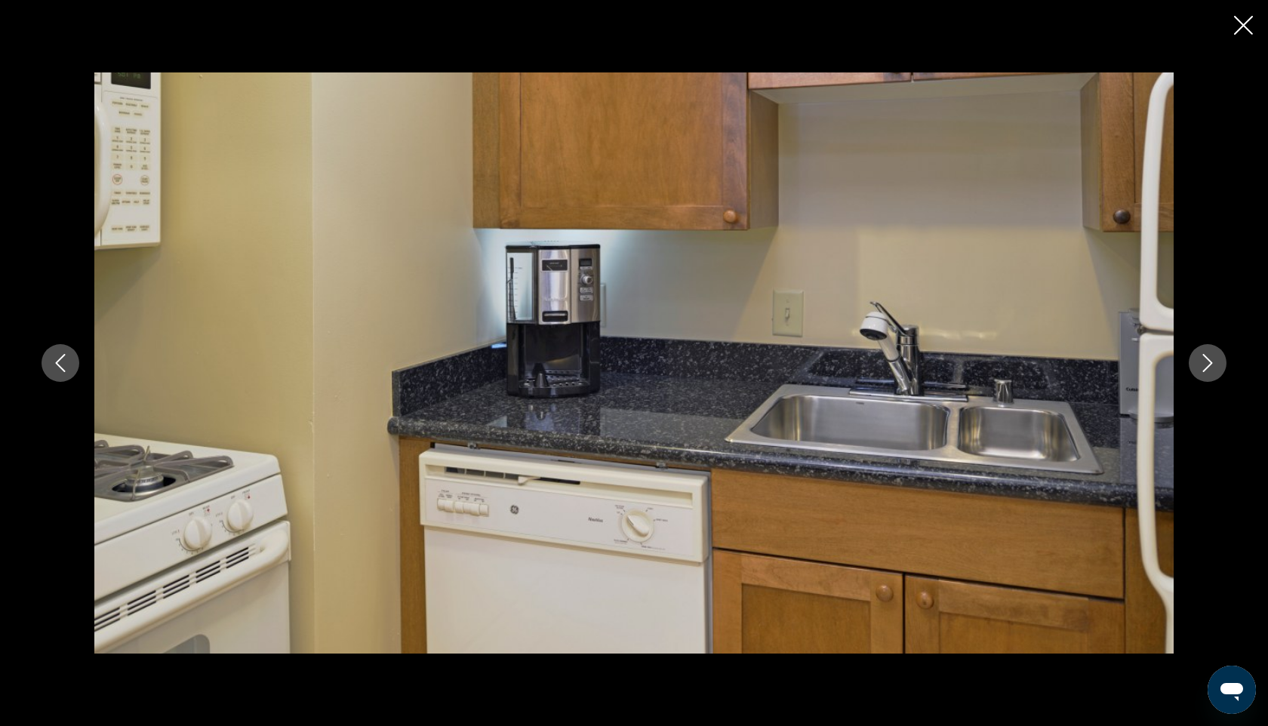
click at [1217, 364] on button "Next image" at bounding box center [1208, 363] width 38 height 38
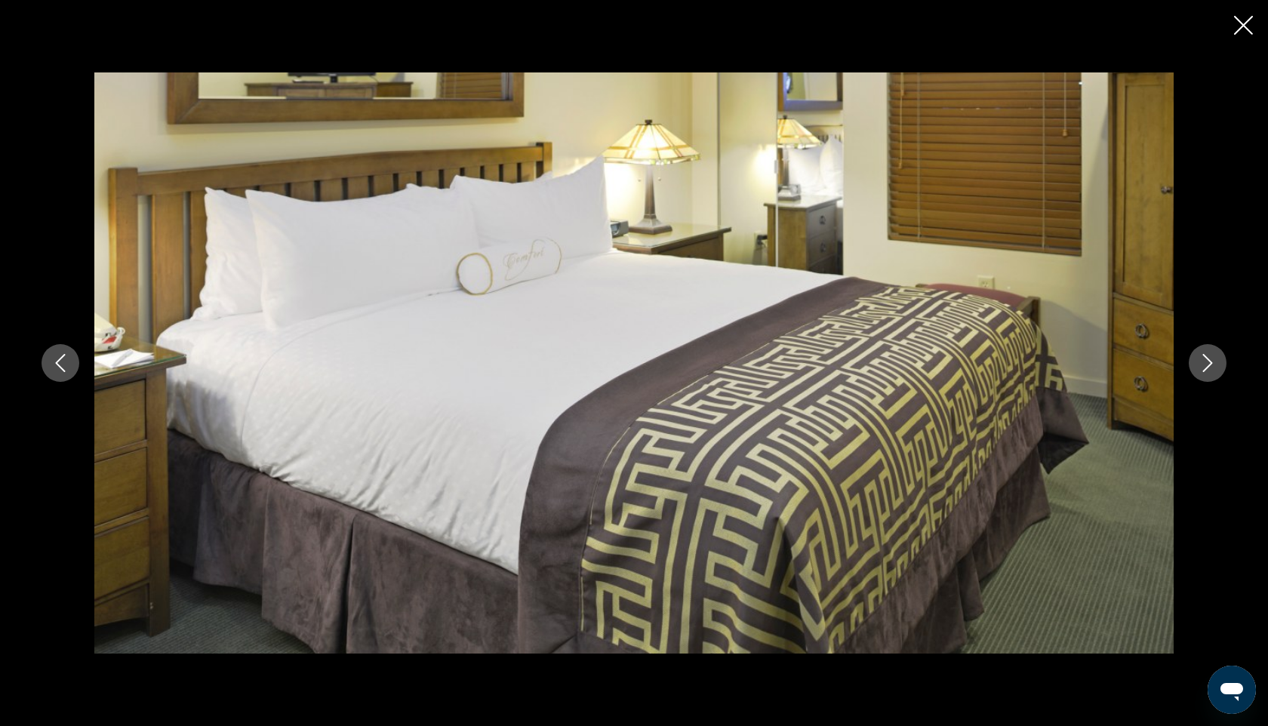
click at [1217, 365] on button "Next image" at bounding box center [1208, 363] width 38 height 38
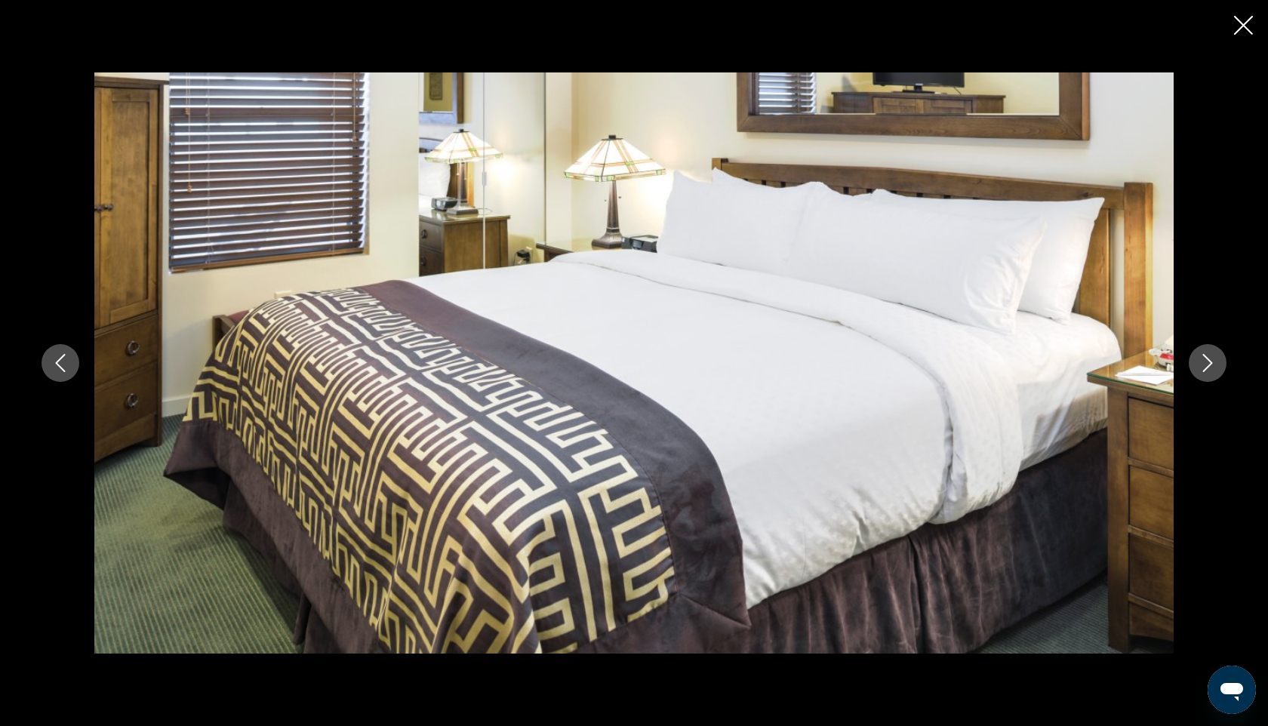
click at [1217, 365] on button "Next image" at bounding box center [1208, 363] width 38 height 38
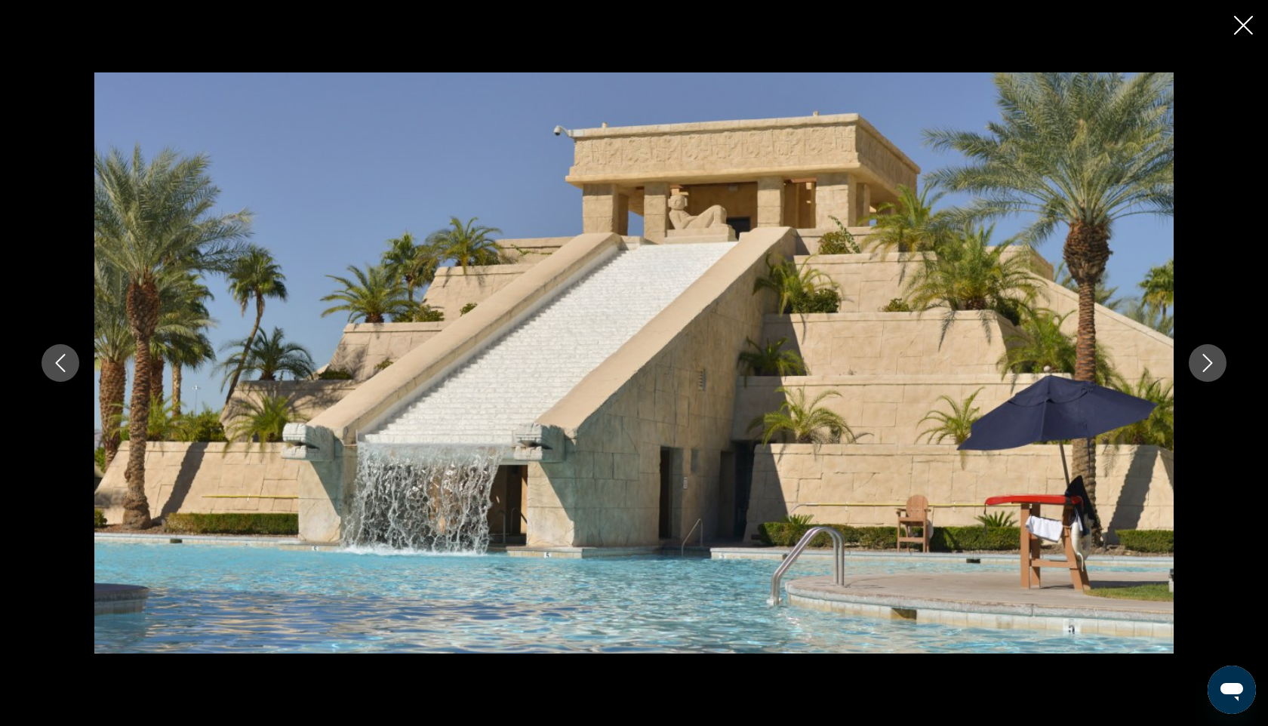
click at [1217, 365] on button "Next image" at bounding box center [1208, 363] width 38 height 38
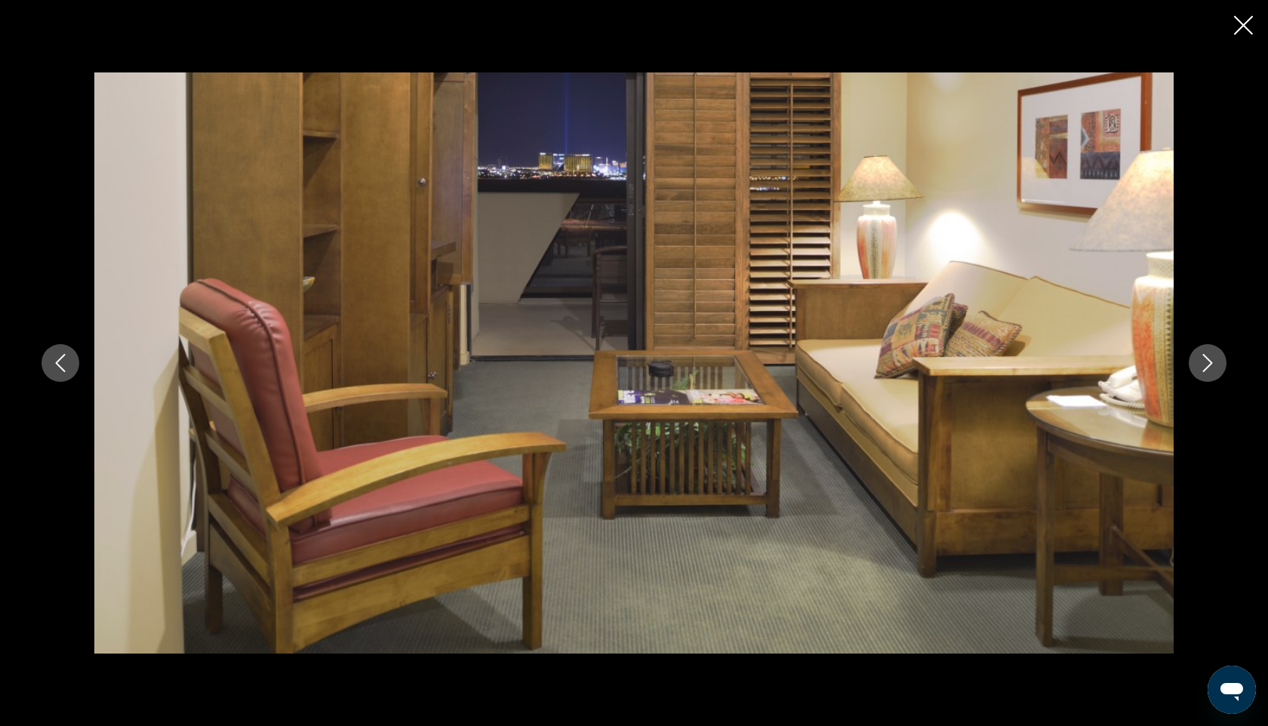
click at [1246, 28] on icon "Close slideshow" at bounding box center [1243, 25] width 19 height 19
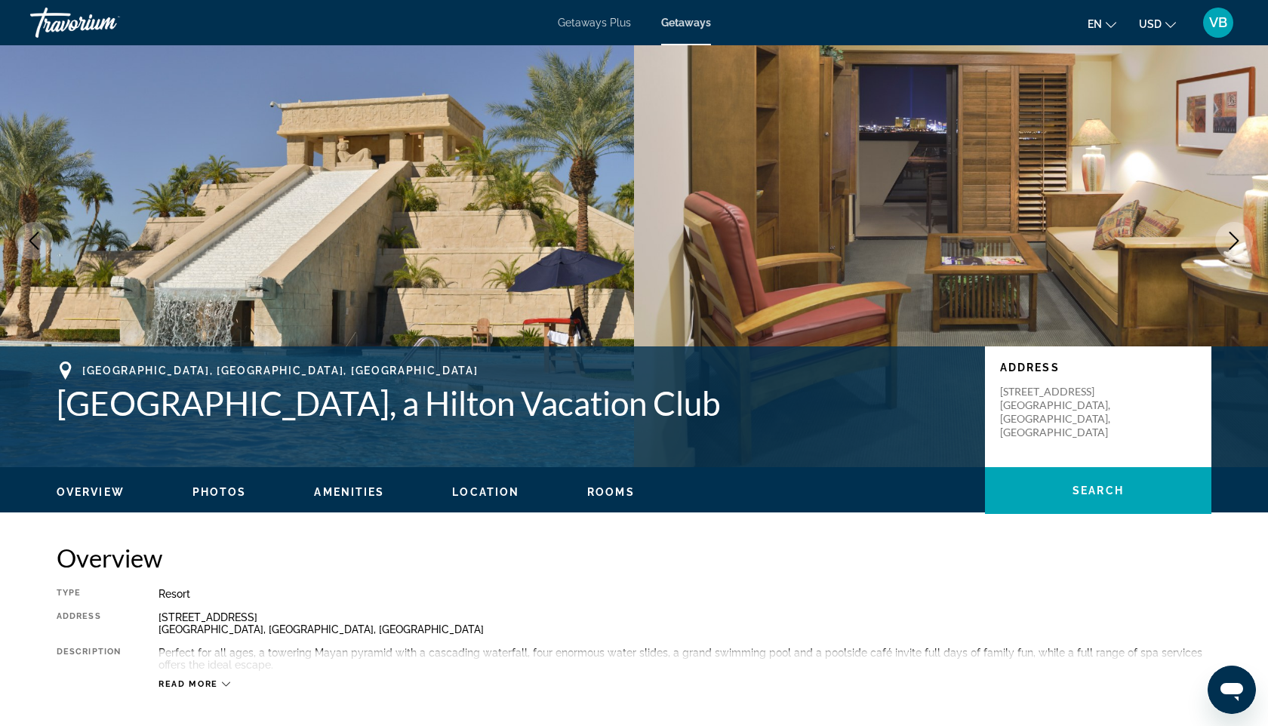
scroll to position [0, 0]
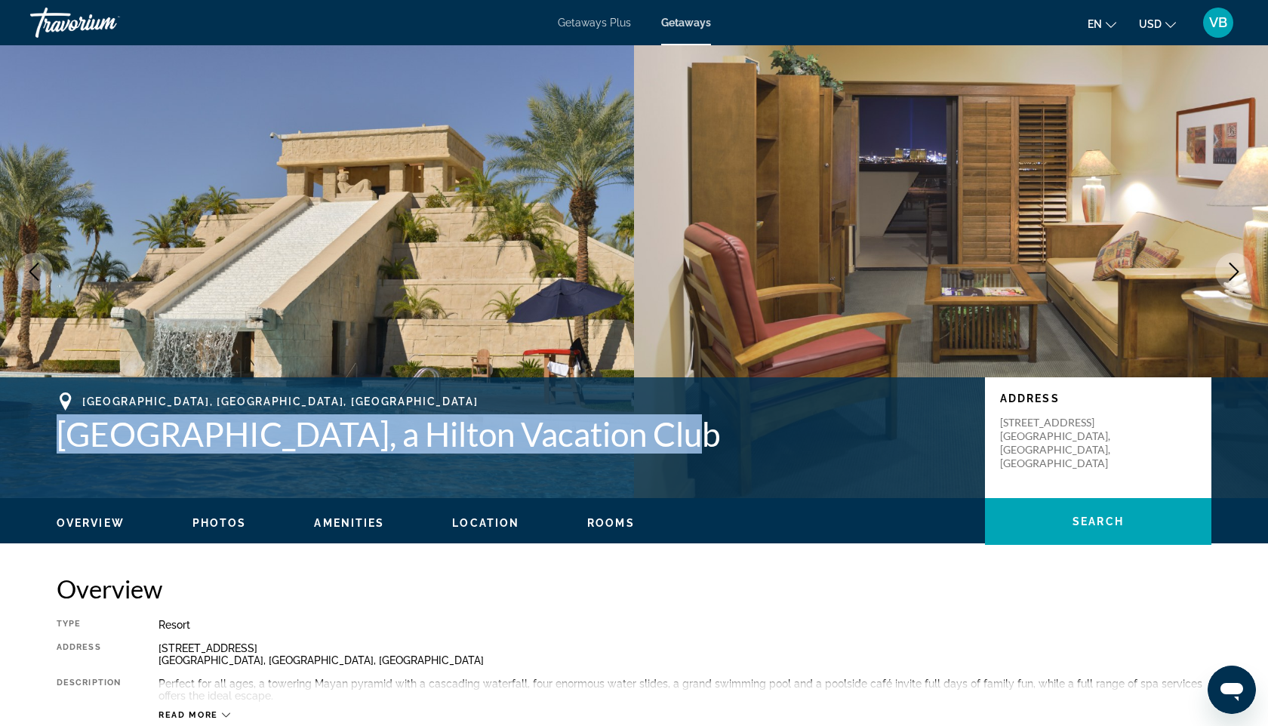
drag, startPoint x: 654, startPoint y: 430, endPoint x: 67, endPoint y: 439, distance: 586.6
click at [66, 439] on h1 "[GEOGRAPHIC_DATA], a Hilton Vacation Club" at bounding box center [513, 433] width 913 height 39
copy h1 "[GEOGRAPHIC_DATA], a Hilton Vacation Club"
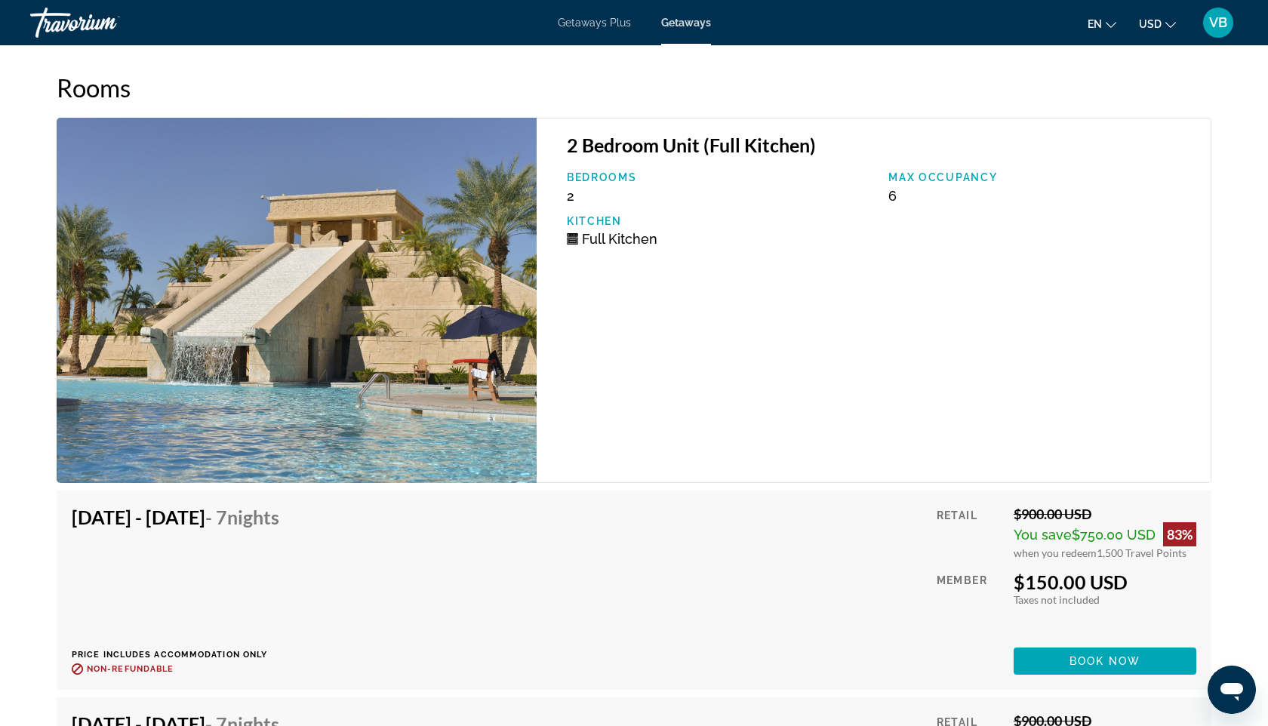
scroll to position [2478, 0]
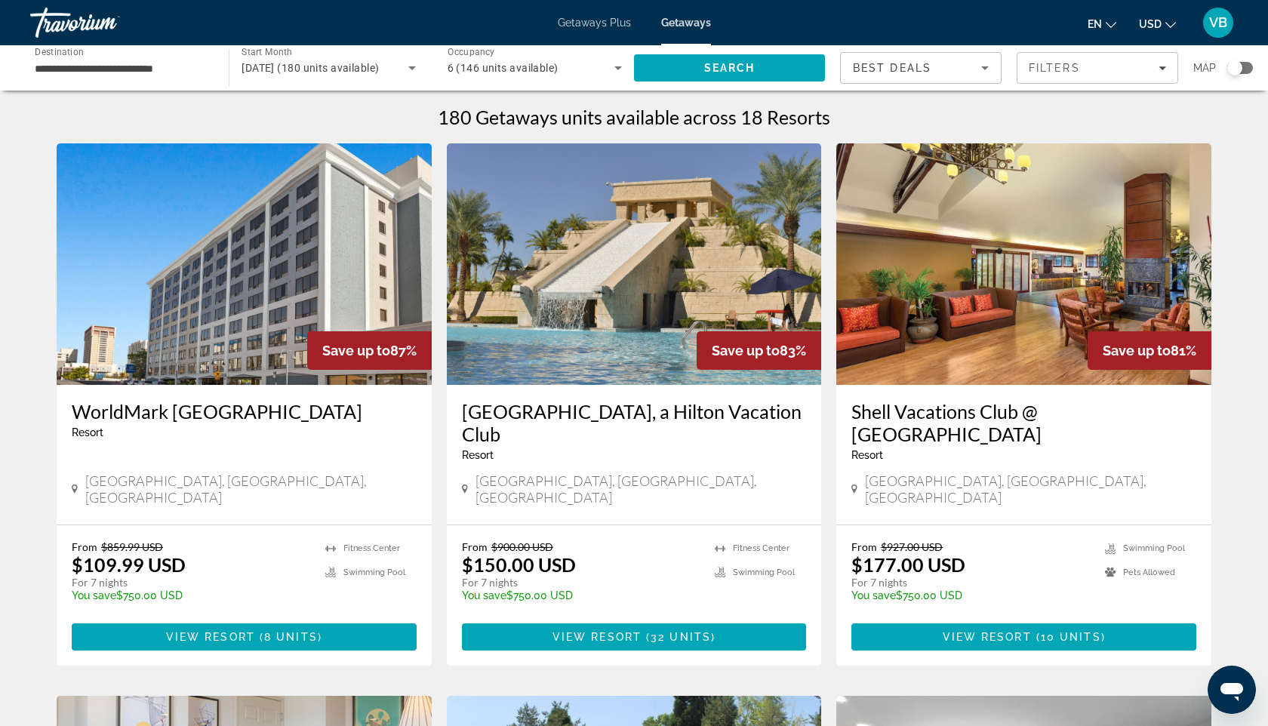
click at [185, 60] on input "**********" at bounding box center [122, 69] width 174 height 18
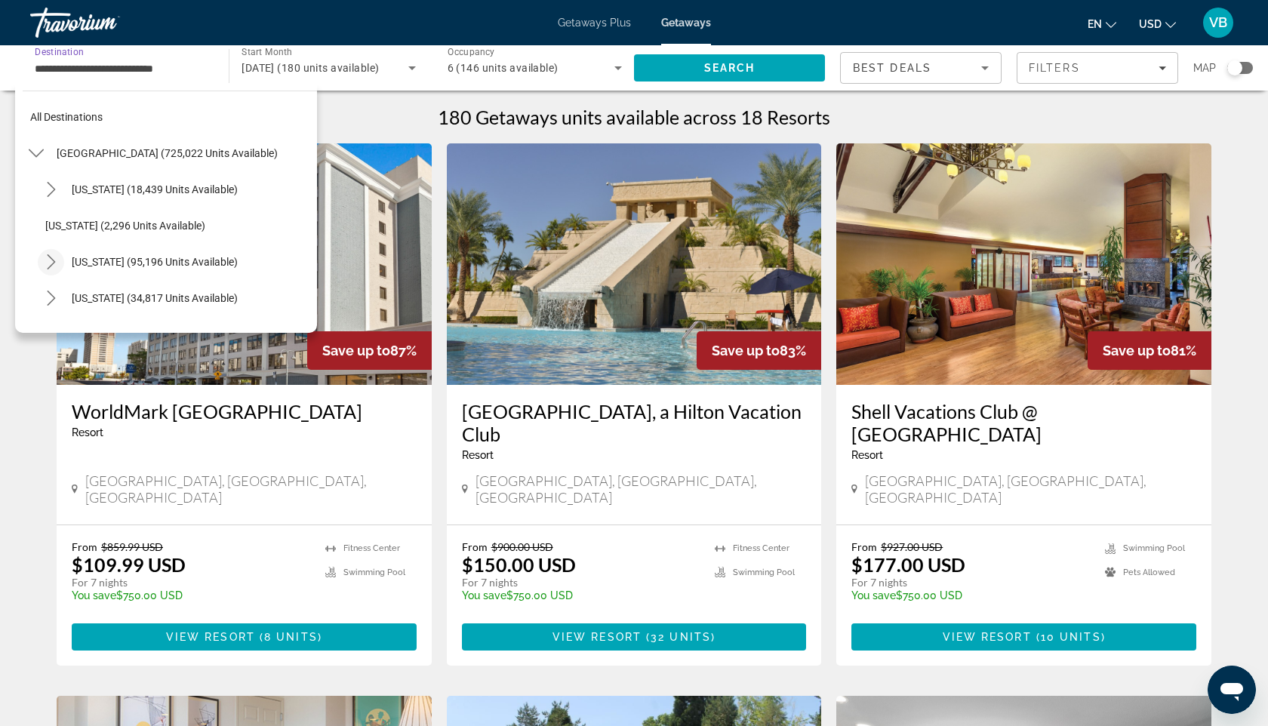
click at [55, 263] on icon "Toggle California (95,196 units available) submenu" at bounding box center [51, 261] width 15 height 15
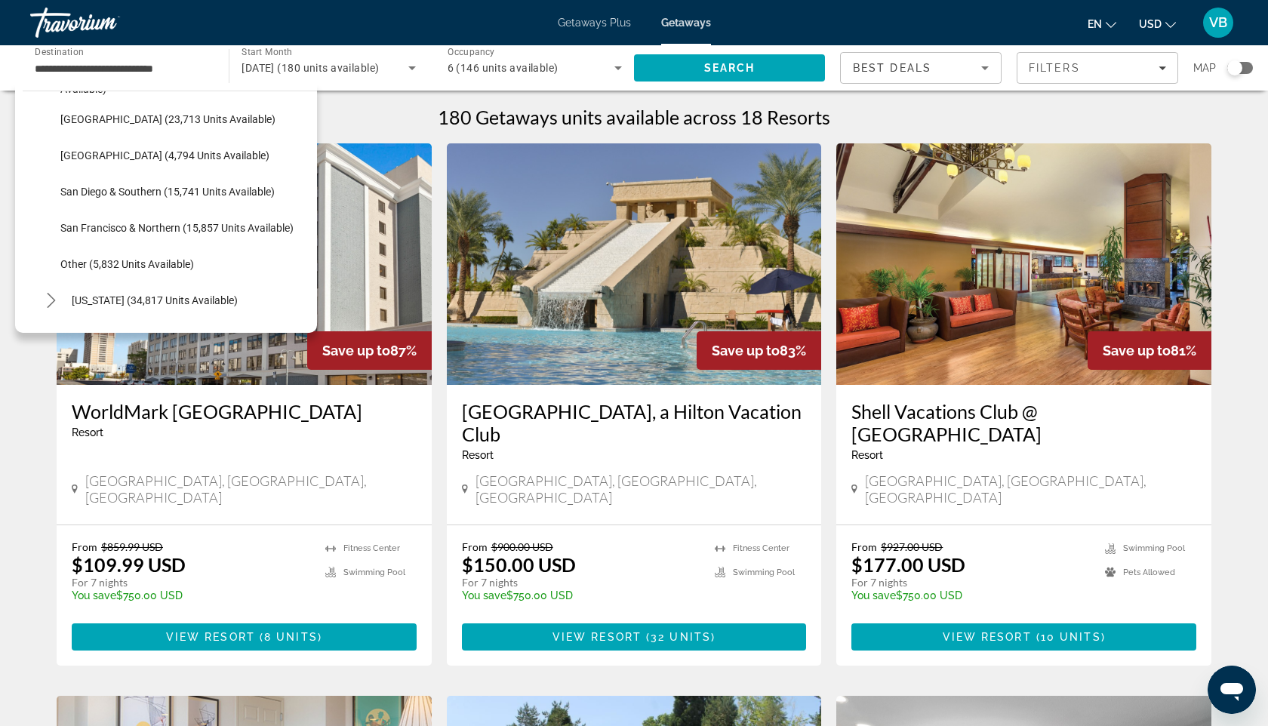
scroll to position [219, 0]
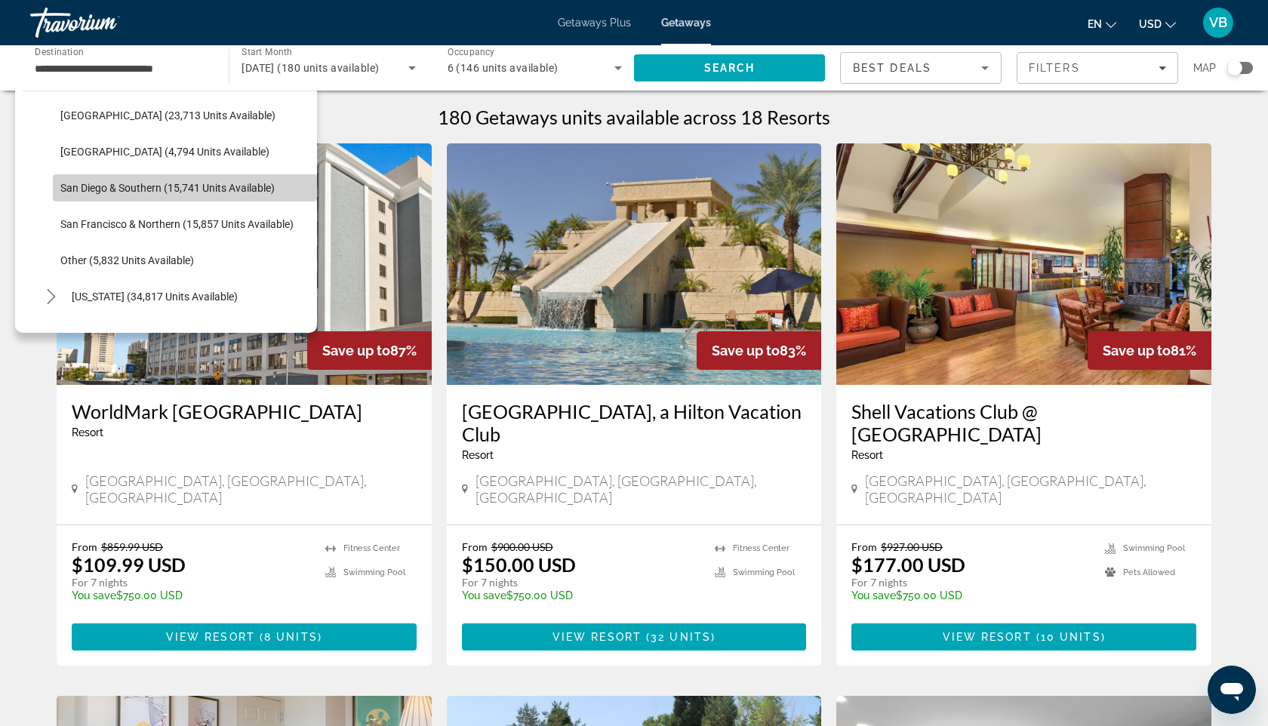
click at [154, 190] on span "San Diego & Southern (15,741 units available)" at bounding box center [167, 188] width 214 height 12
type input "**********"
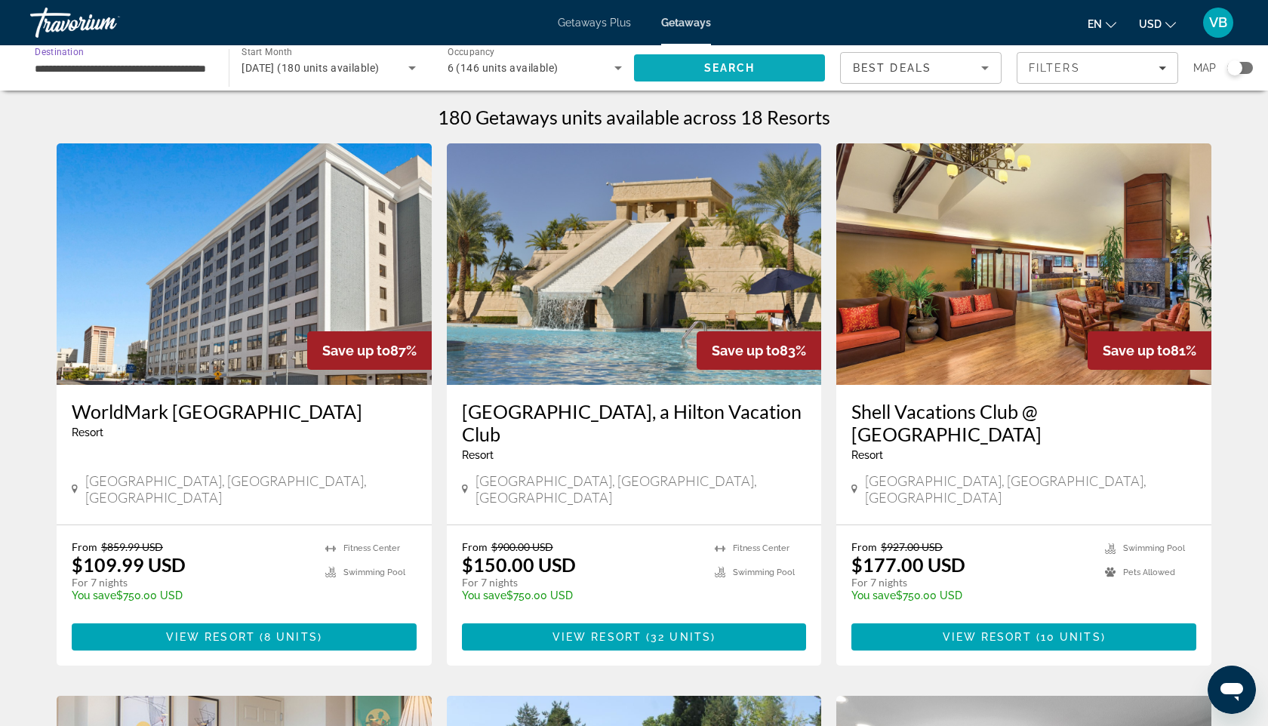
click at [756, 63] on span "Search" at bounding box center [729, 68] width 191 height 36
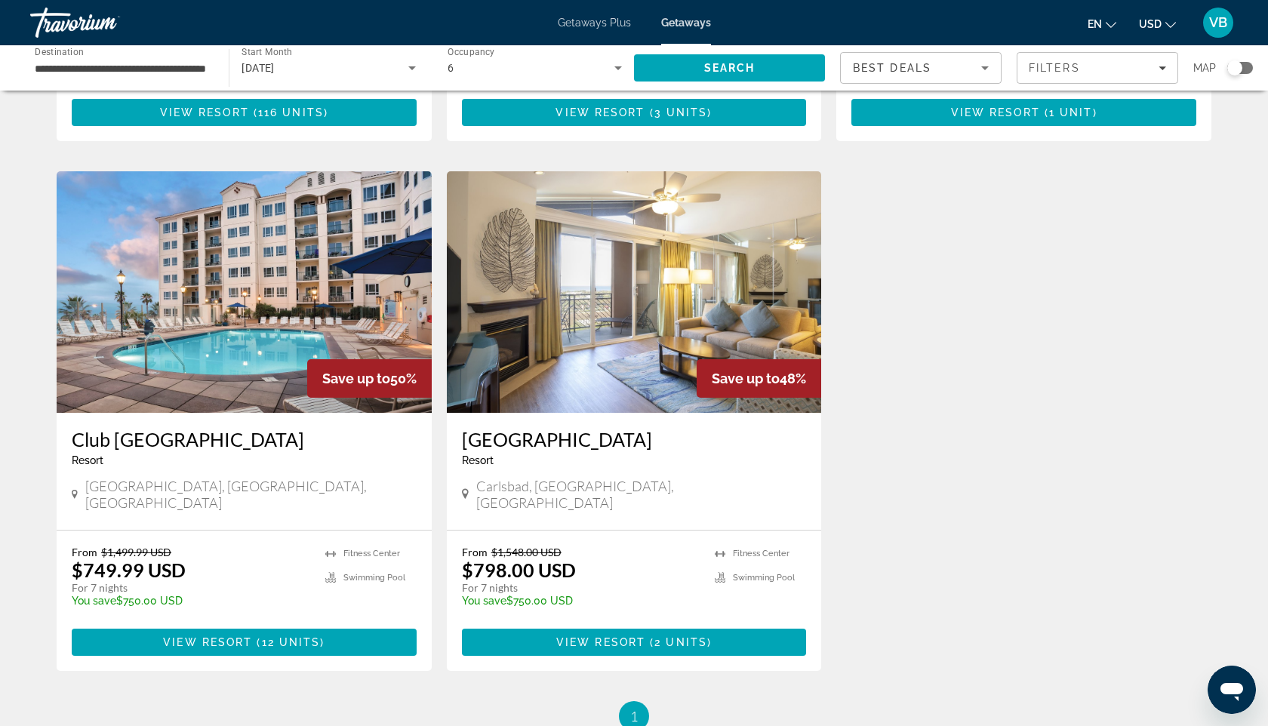
scroll to position [523, 0]
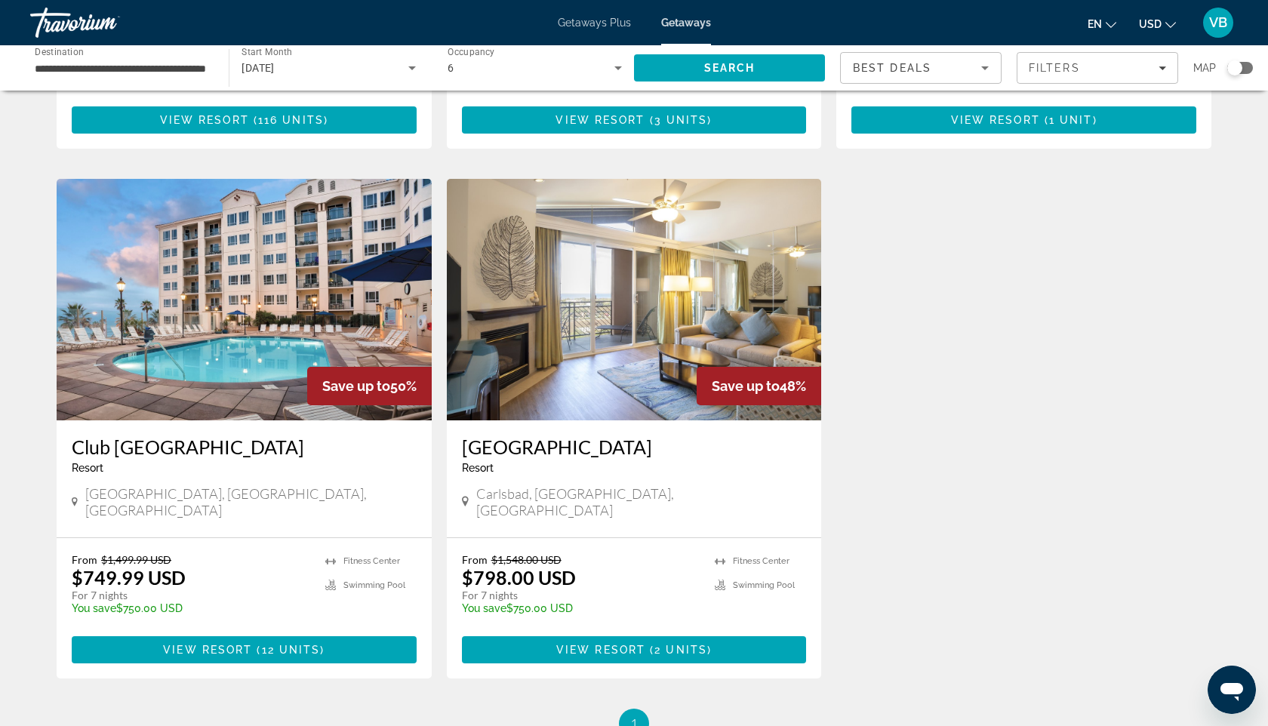
click at [306, 310] on img "Main content" at bounding box center [244, 300] width 375 height 242
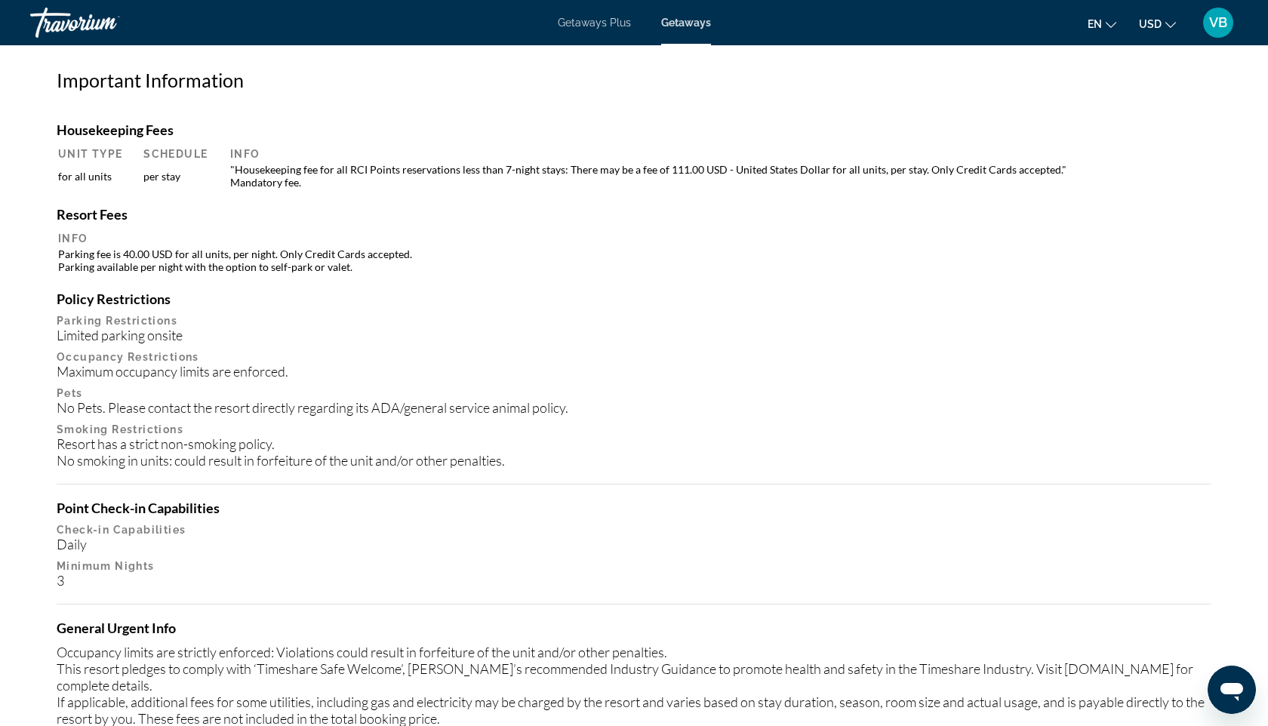
scroll to position [1298, 0]
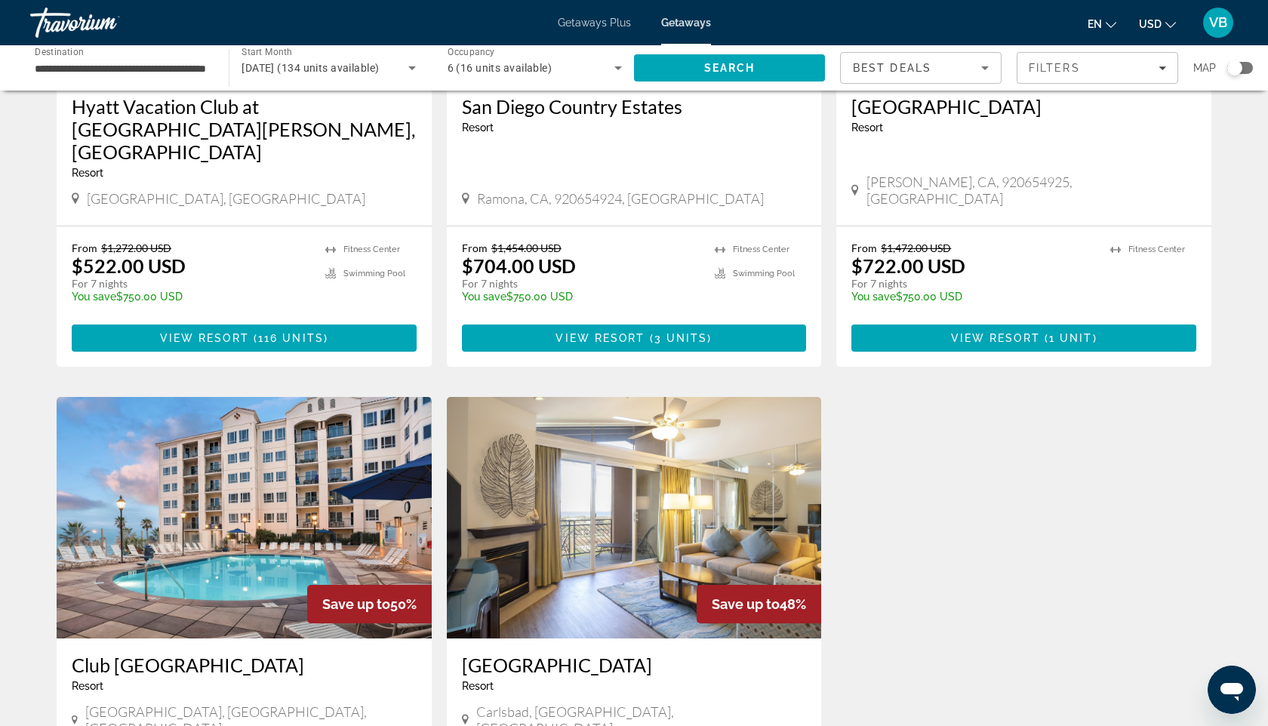
scroll to position [316, 0]
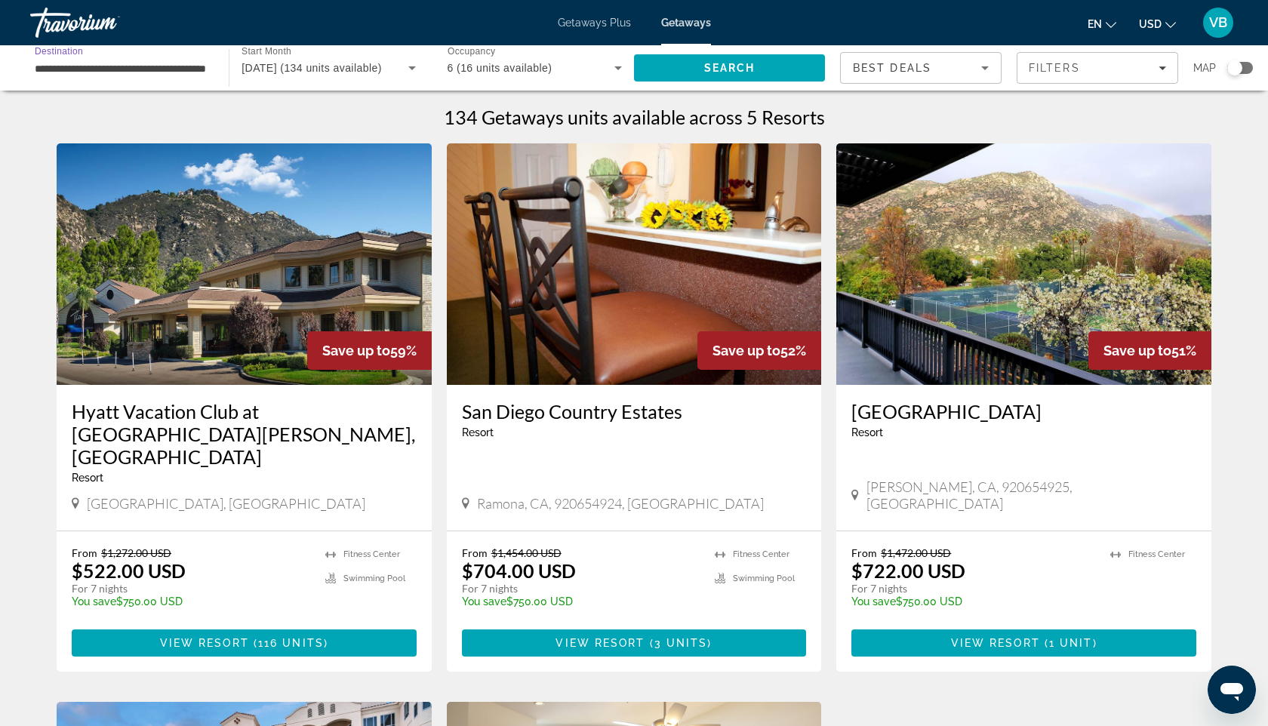
click at [192, 66] on input "**********" at bounding box center [122, 69] width 174 height 18
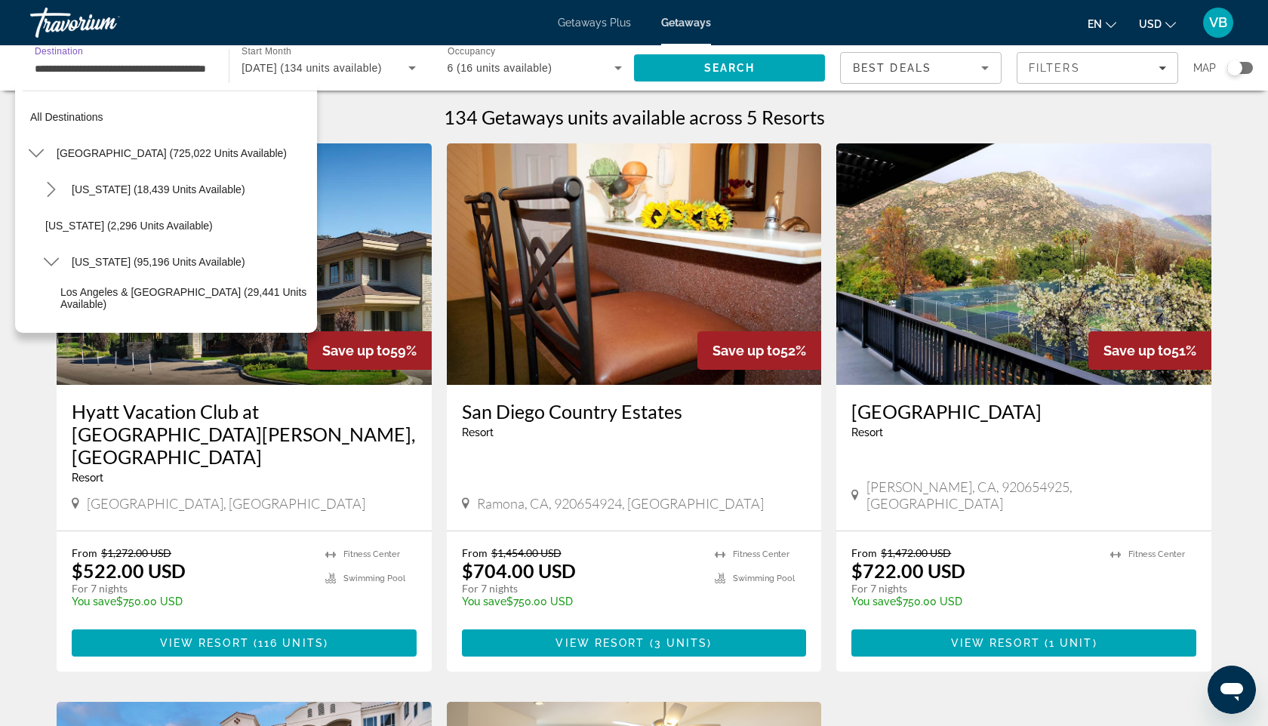
scroll to position [199, 0]
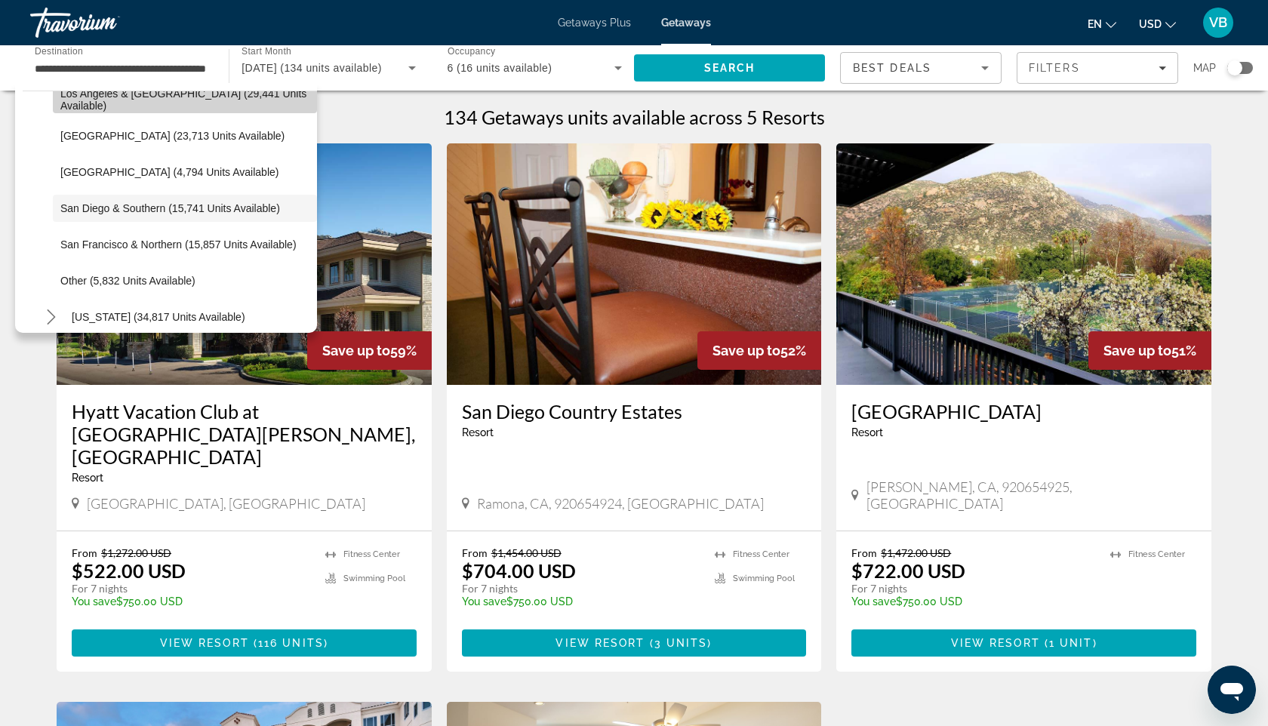
click at [156, 106] on span "Select destination: Los Angeles & Anaheim (29,441 units available)" at bounding box center [185, 100] width 264 height 36
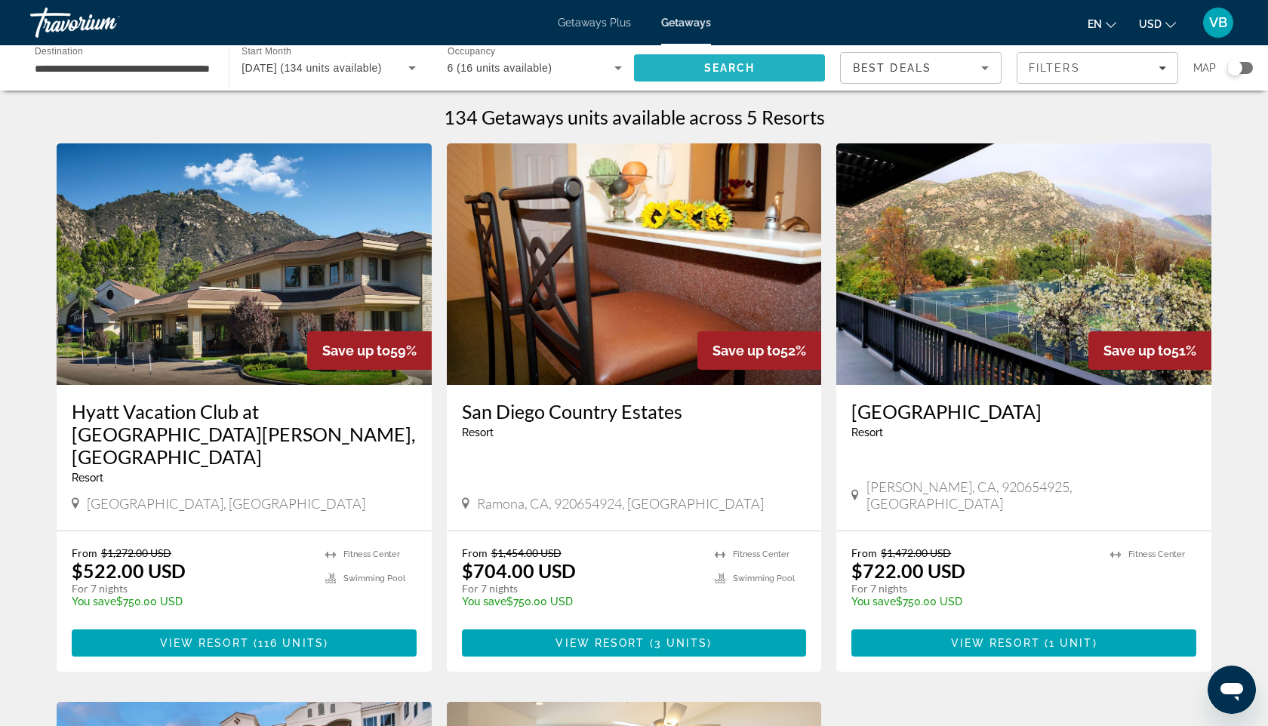
click at [688, 62] on span "Search" at bounding box center [729, 68] width 191 height 36
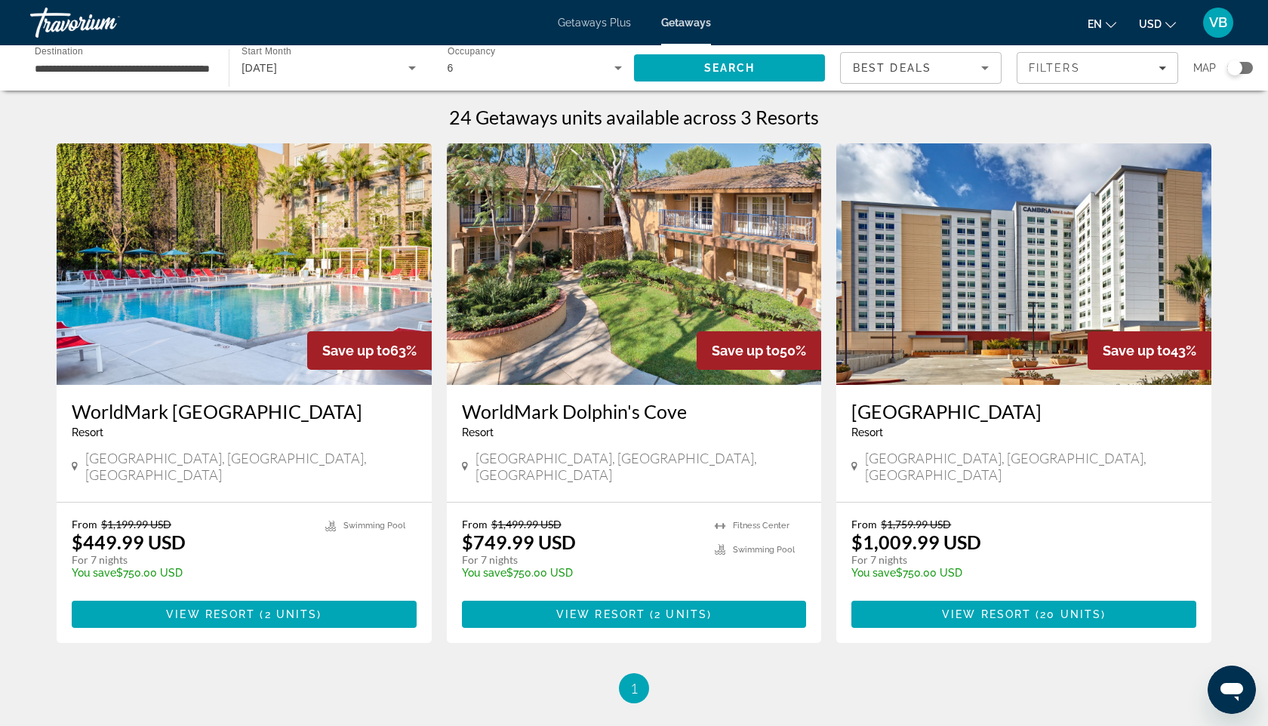
click at [198, 75] on input "**********" at bounding box center [122, 69] width 174 height 18
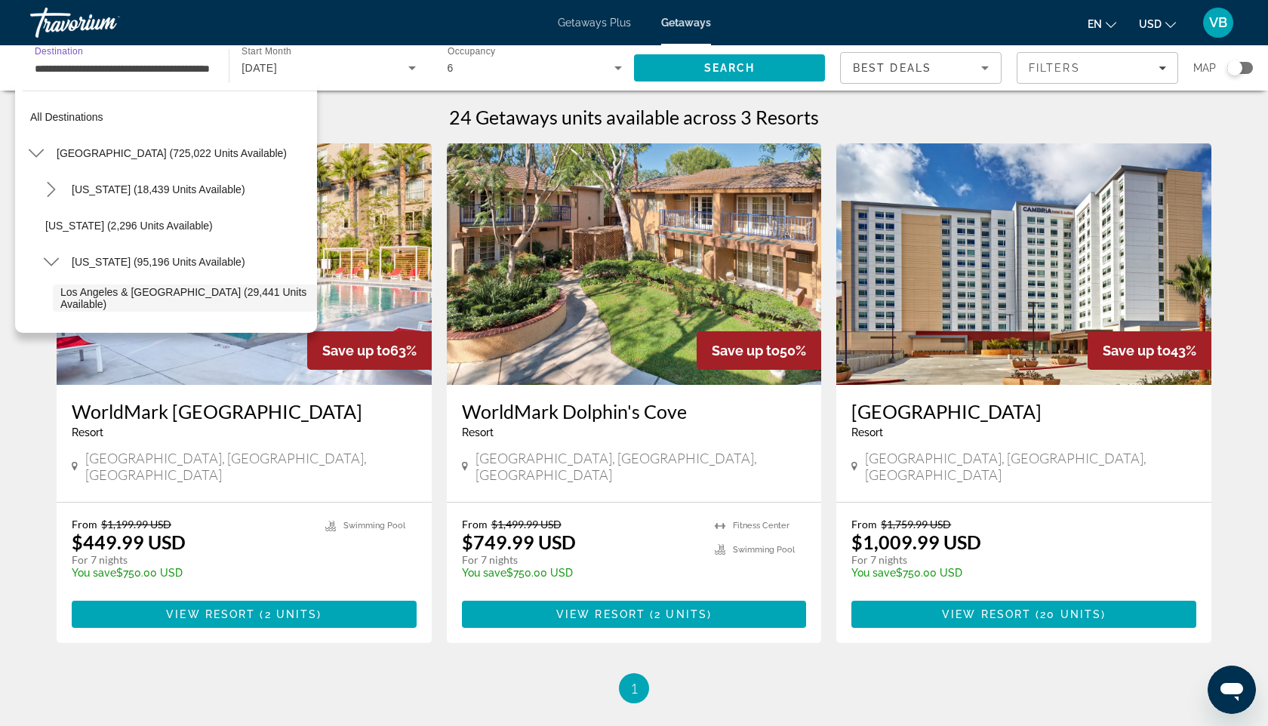
scroll to position [90, 0]
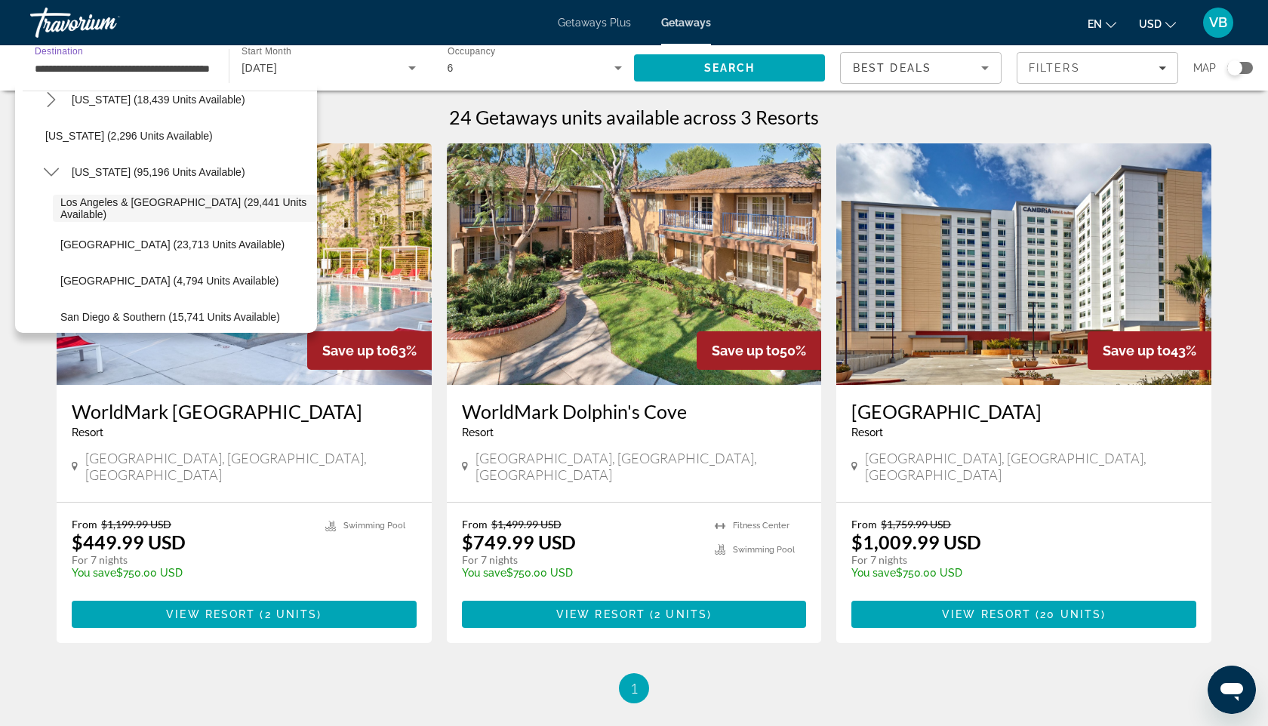
click at [177, 245] on span "[GEOGRAPHIC_DATA] (23,713 units available)" at bounding box center [172, 245] width 224 height 12
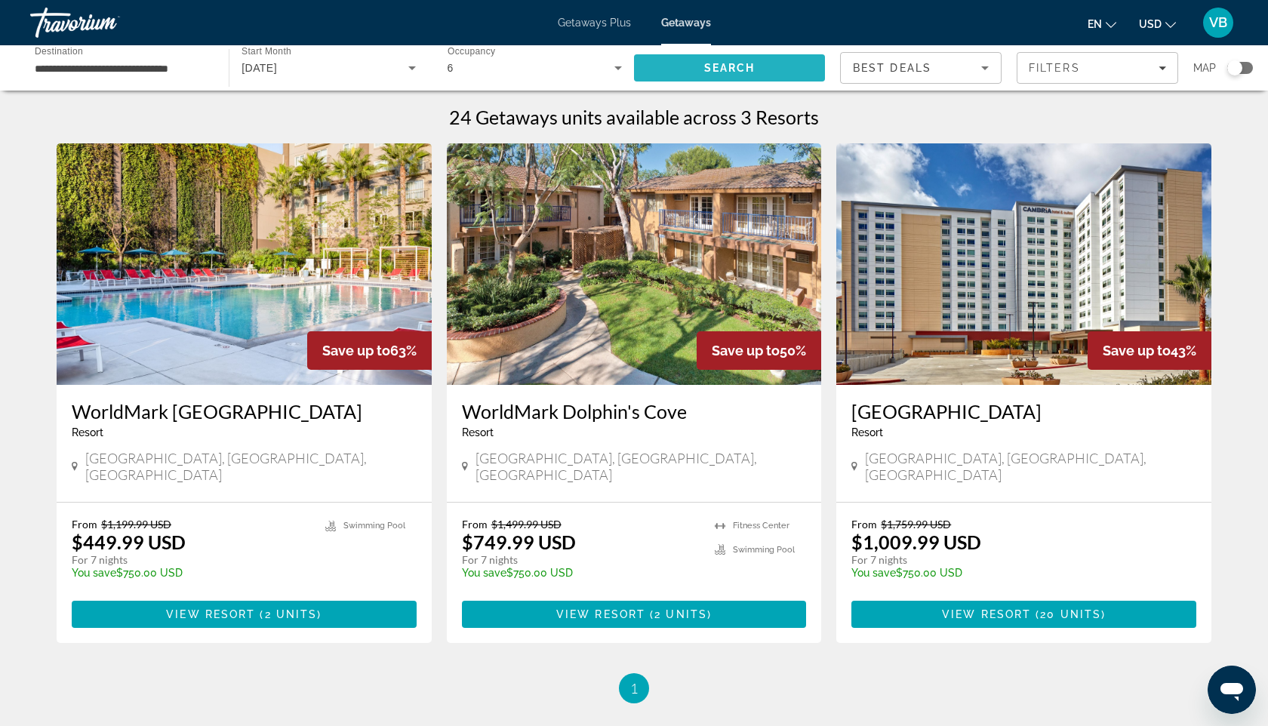
click at [665, 73] on span "Search" at bounding box center [729, 68] width 191 height 36
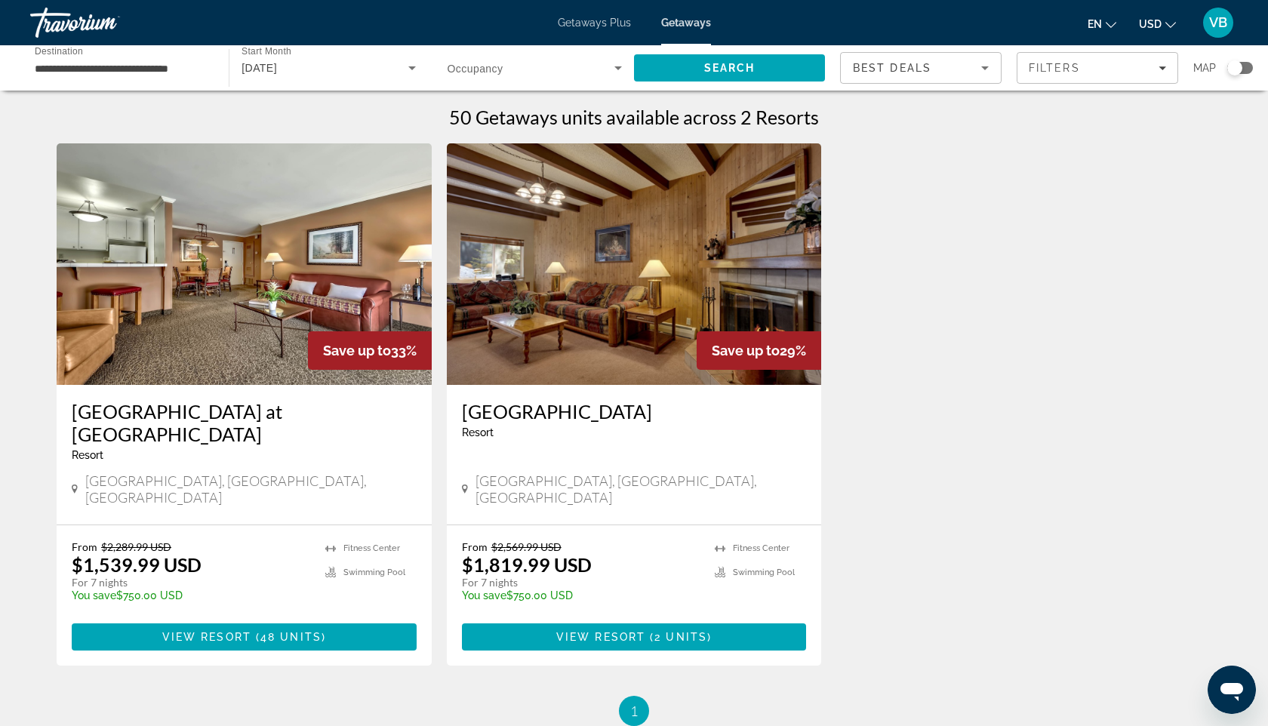
click at [277, 72] on span "[DATE]" at bounding box center [259, 68] width 35 height 12
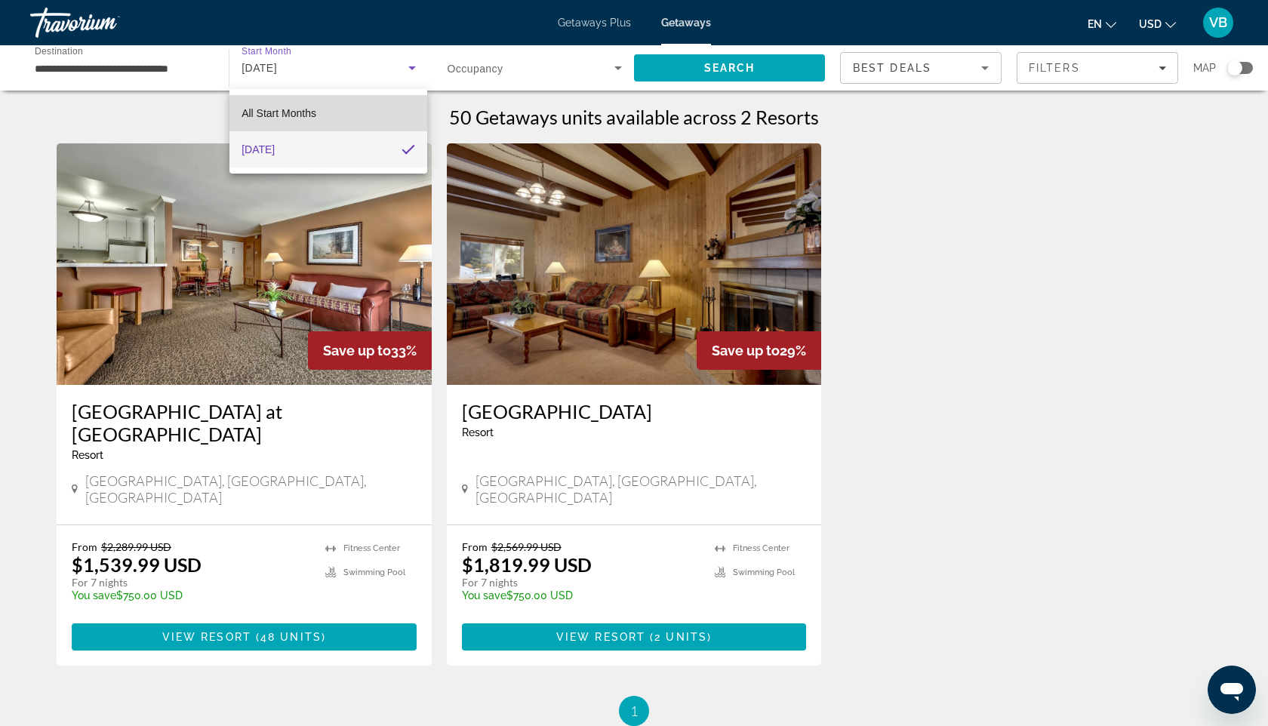
click at [291, 114] on span "All Start Months" at bounding box center [279, 113] width 75 height 12
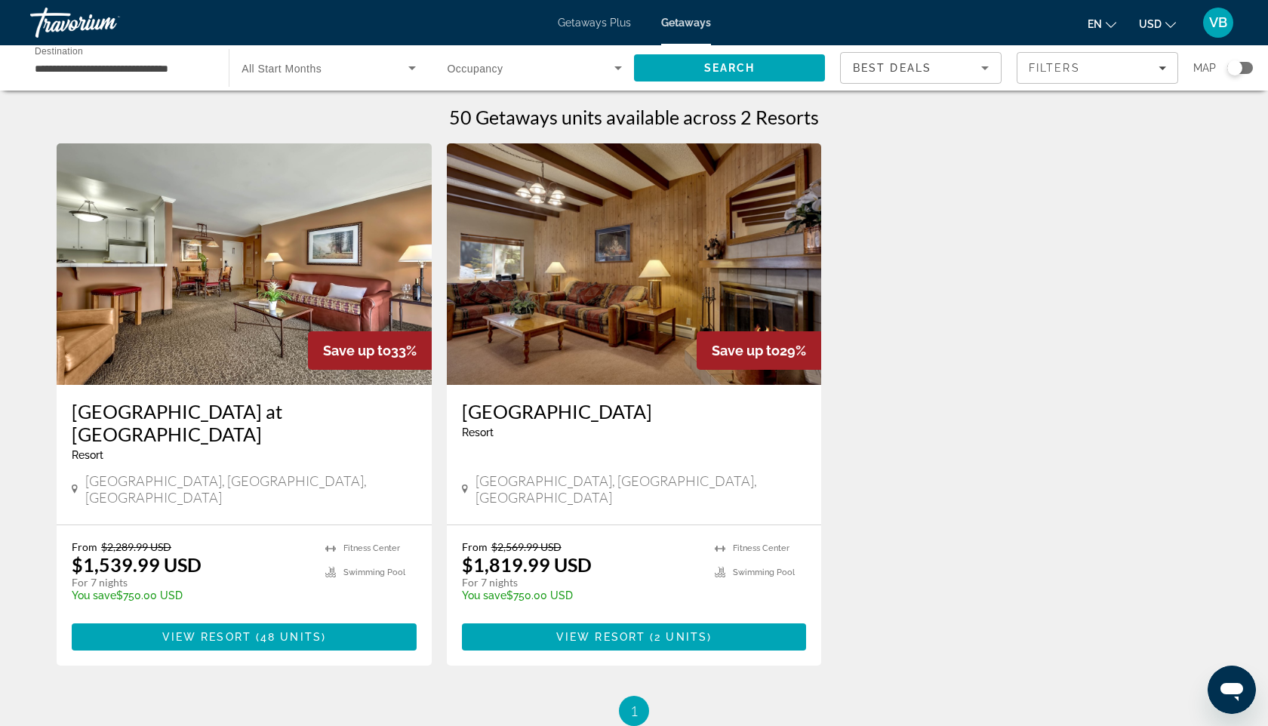
click at [315, 72] on span "All Start Months" at bounding box center [282, 69] width 80 height 12
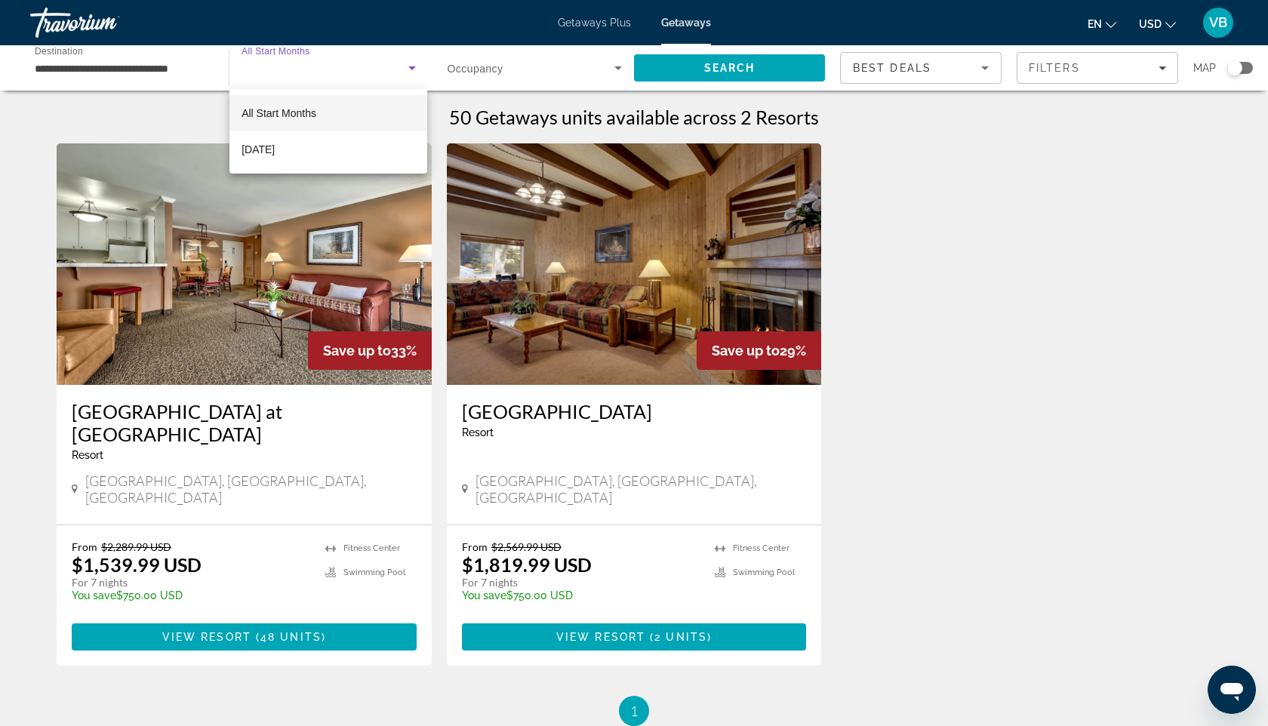
click at [337, 116] on mat-option "All Start Months" at bounding box center [328, 113] width 198 height 36
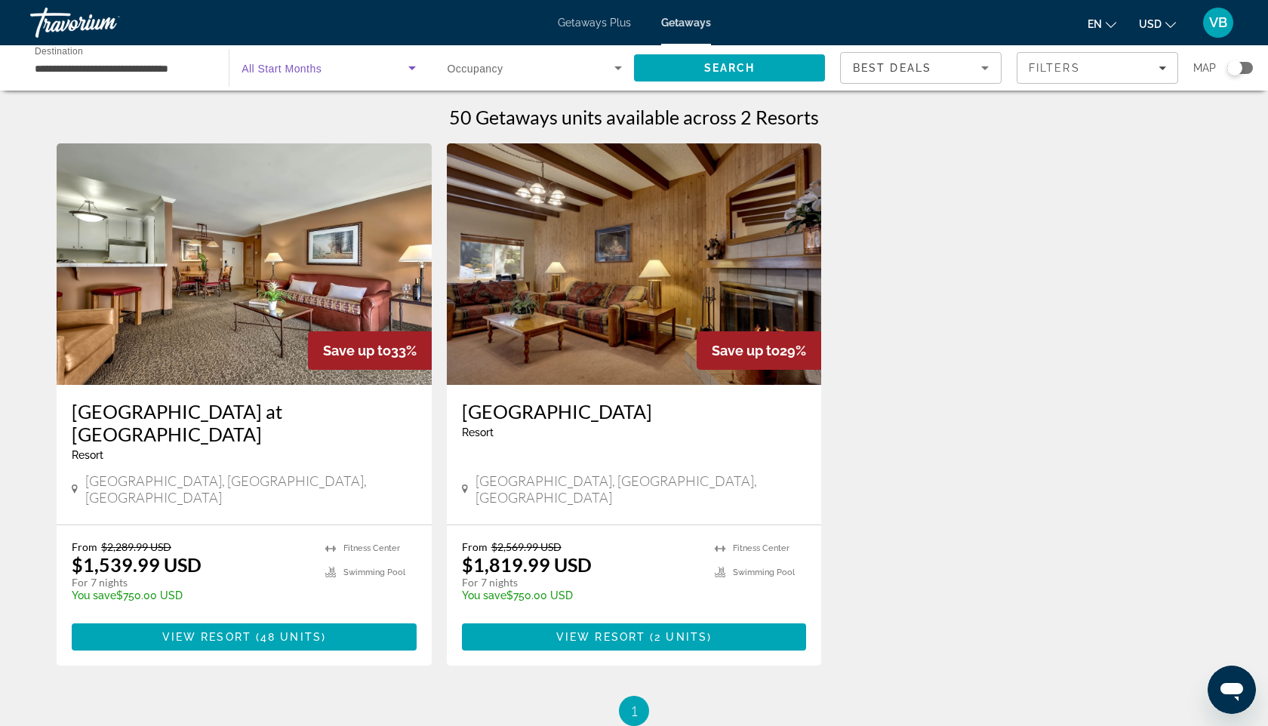
click at [183, 62] on input "**********" at bounding box center [122, 69] width 174 height 18
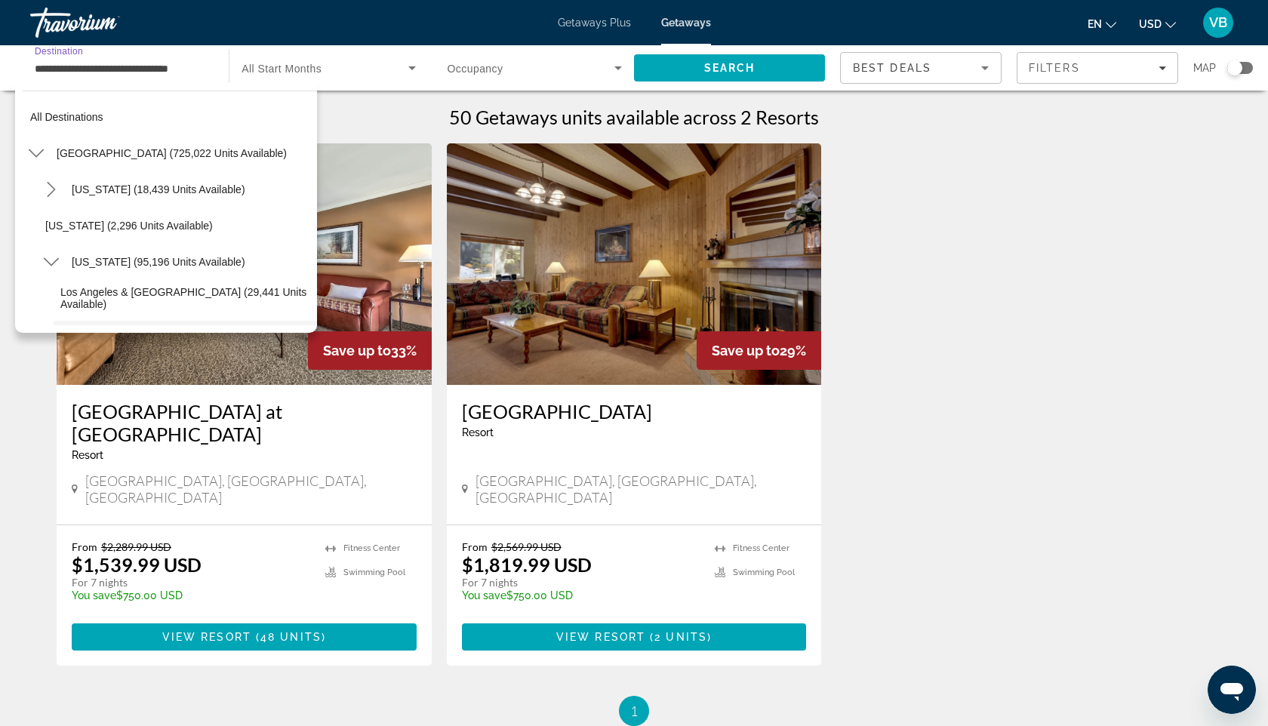
scroll to position [126, 0]
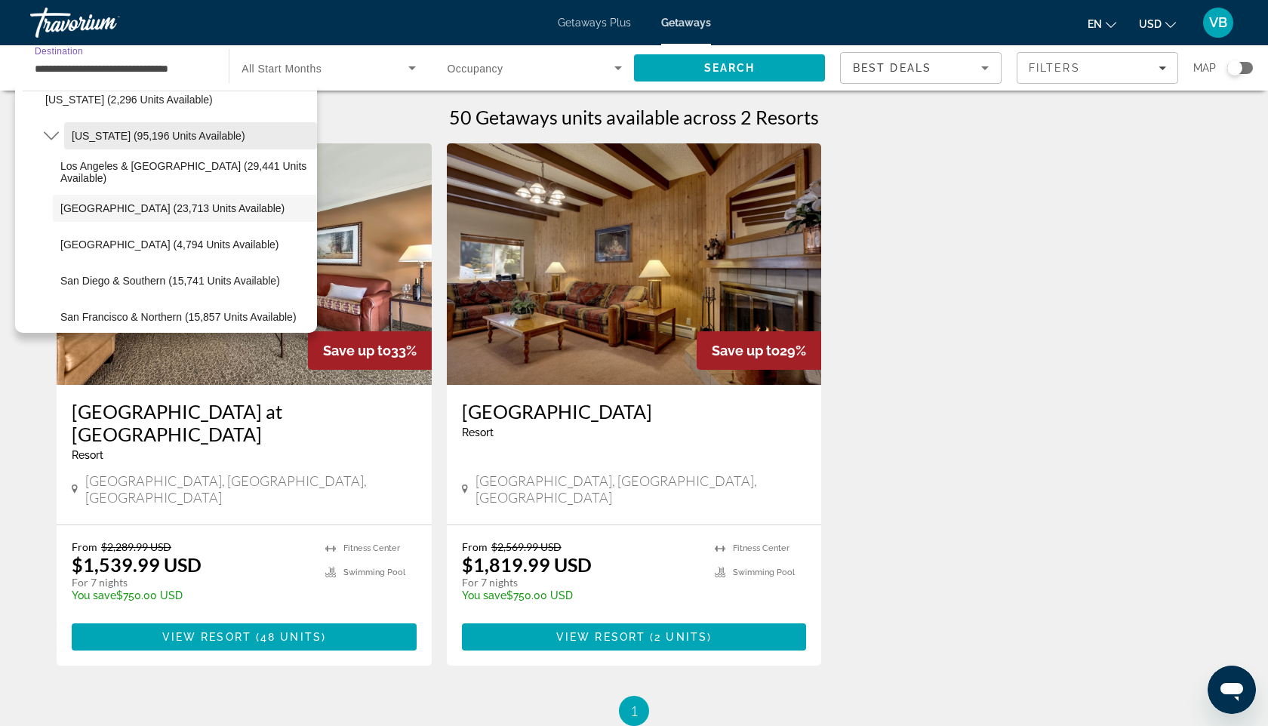
click at [94, 133] on span "[US_STATE] (95,196 units available)" at bounding box center [159, 136] width 174 height 12
type input "**********"
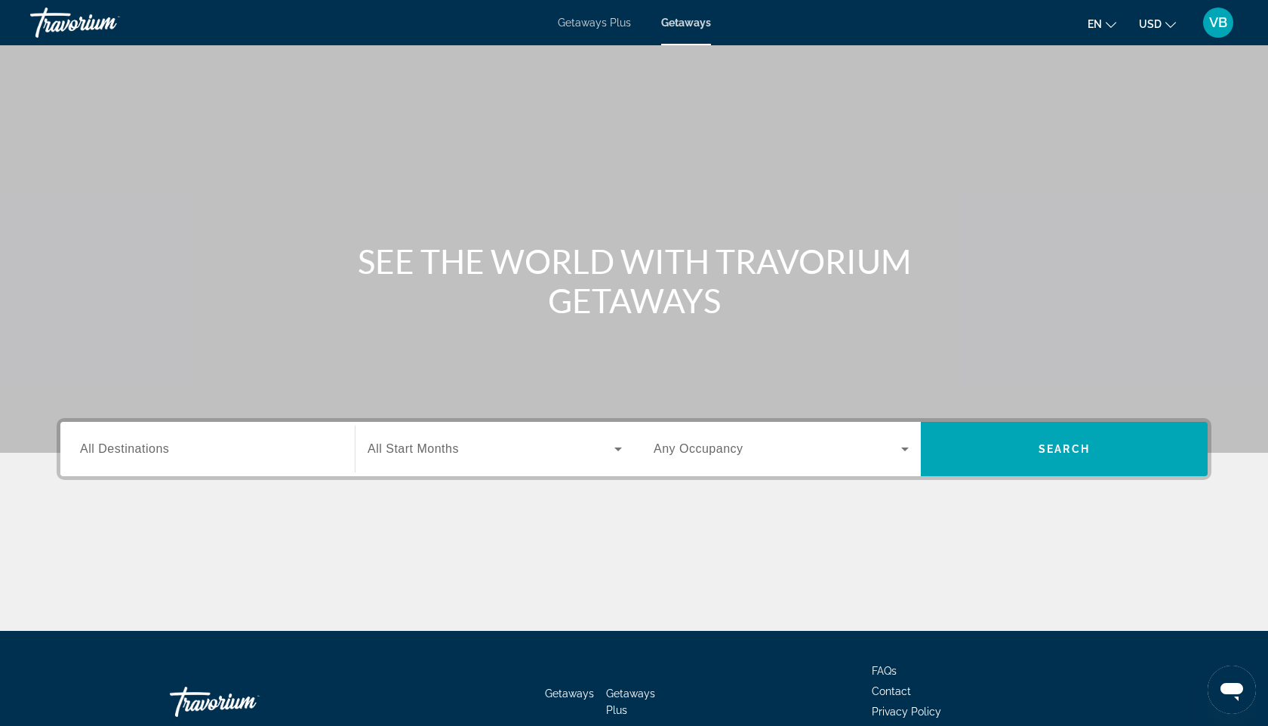
click at [138, 467] on div "Search widget" at bounding box center [207, 449] width 255 height 43
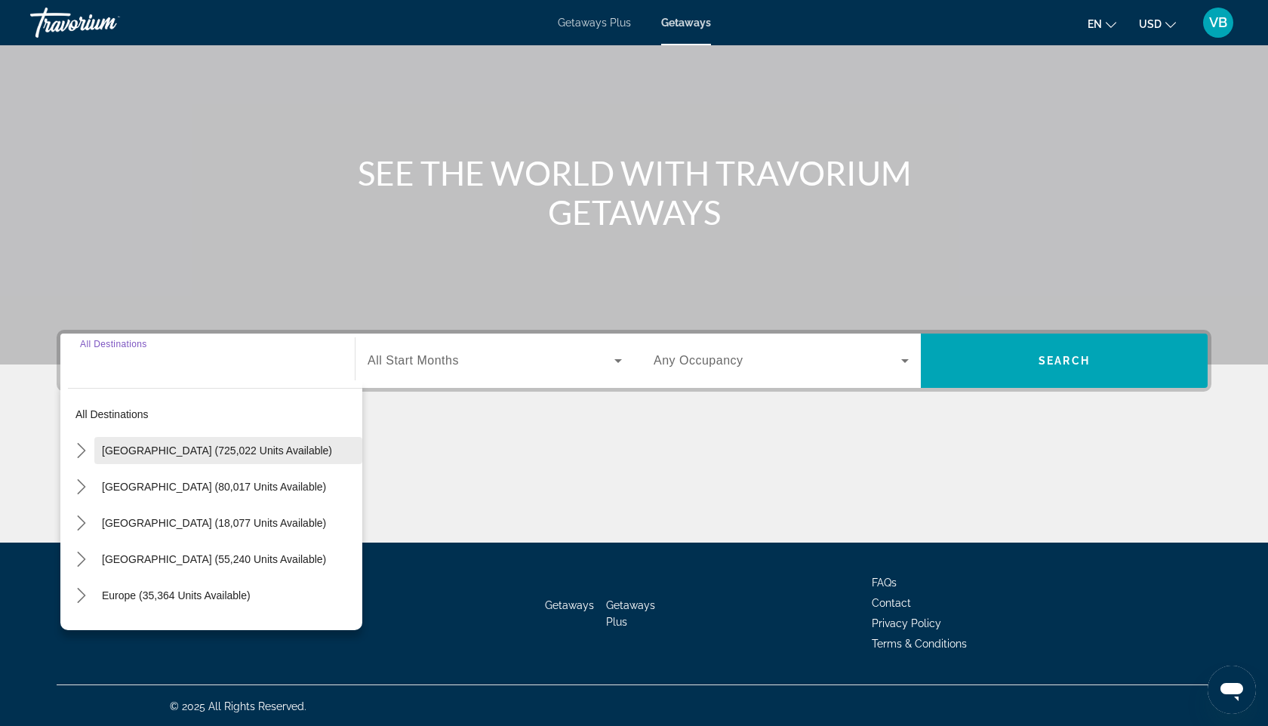
scroll to position [90, 0]
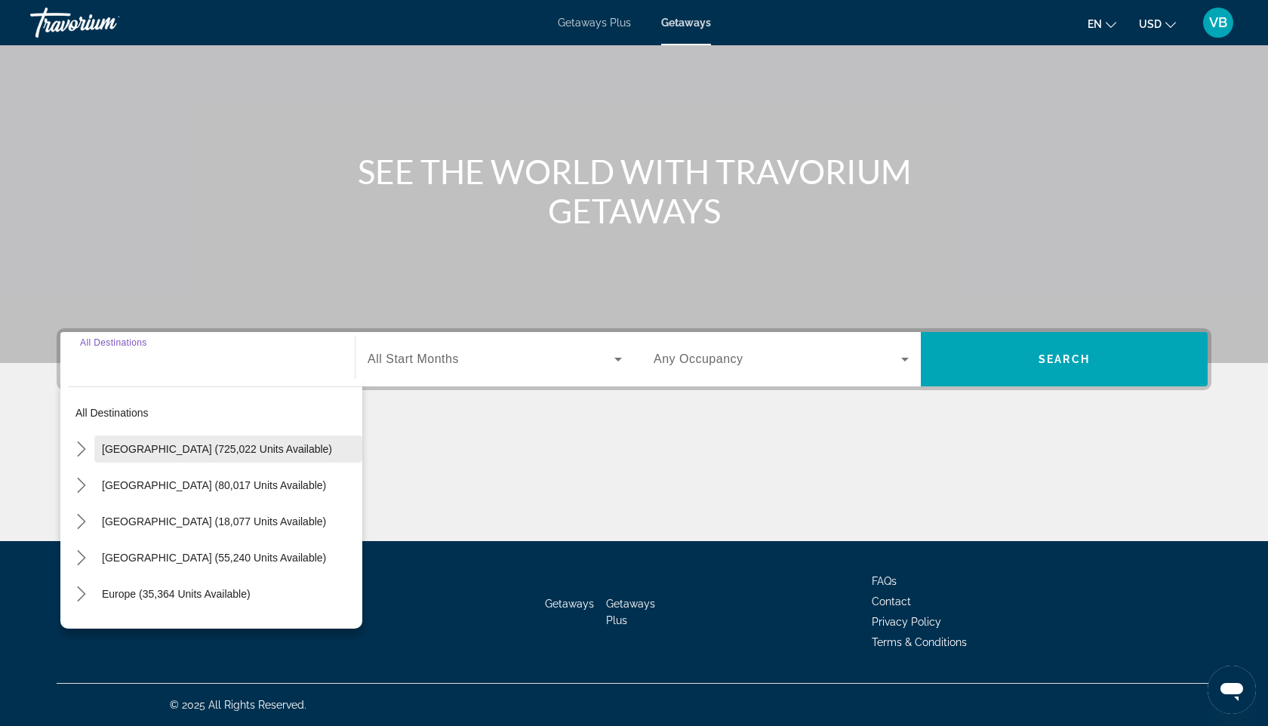
click at [165, 447] on span "[GEOGRAPHIC_DATA] (725,022 units available)" at bounding box center [217, 449] width 230 height 12
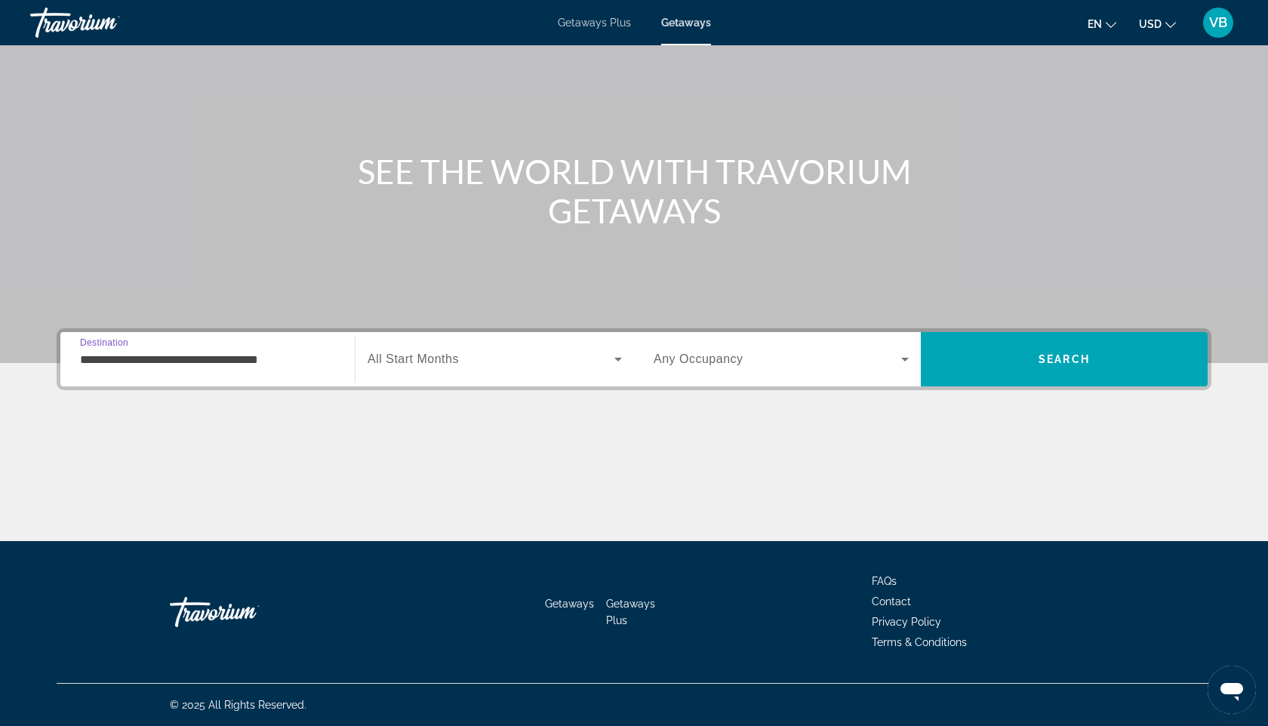
click at [294, 352] on input "**********" at bounding box center [207, 360] width 255 height 18
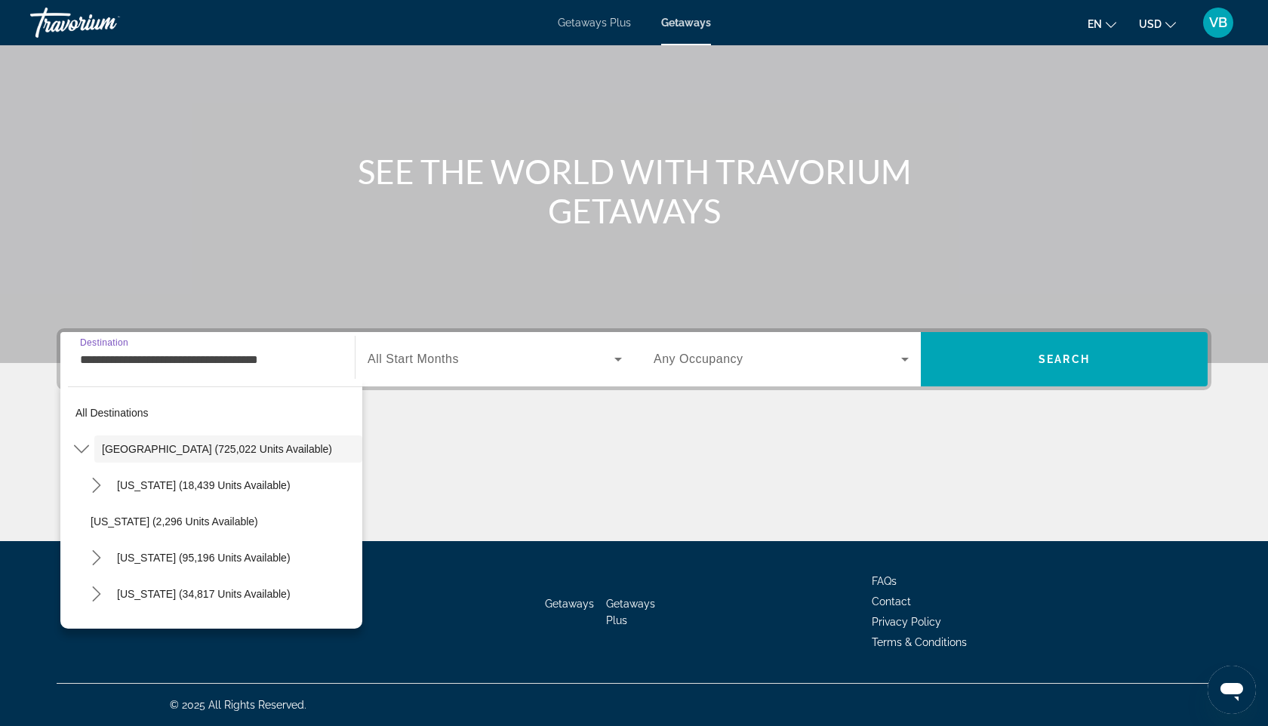
click at [197, 556] on span "[US_STATE] (95,196 units available)" at bounding box center [204, 558] width 174 height 12
type input "**********"
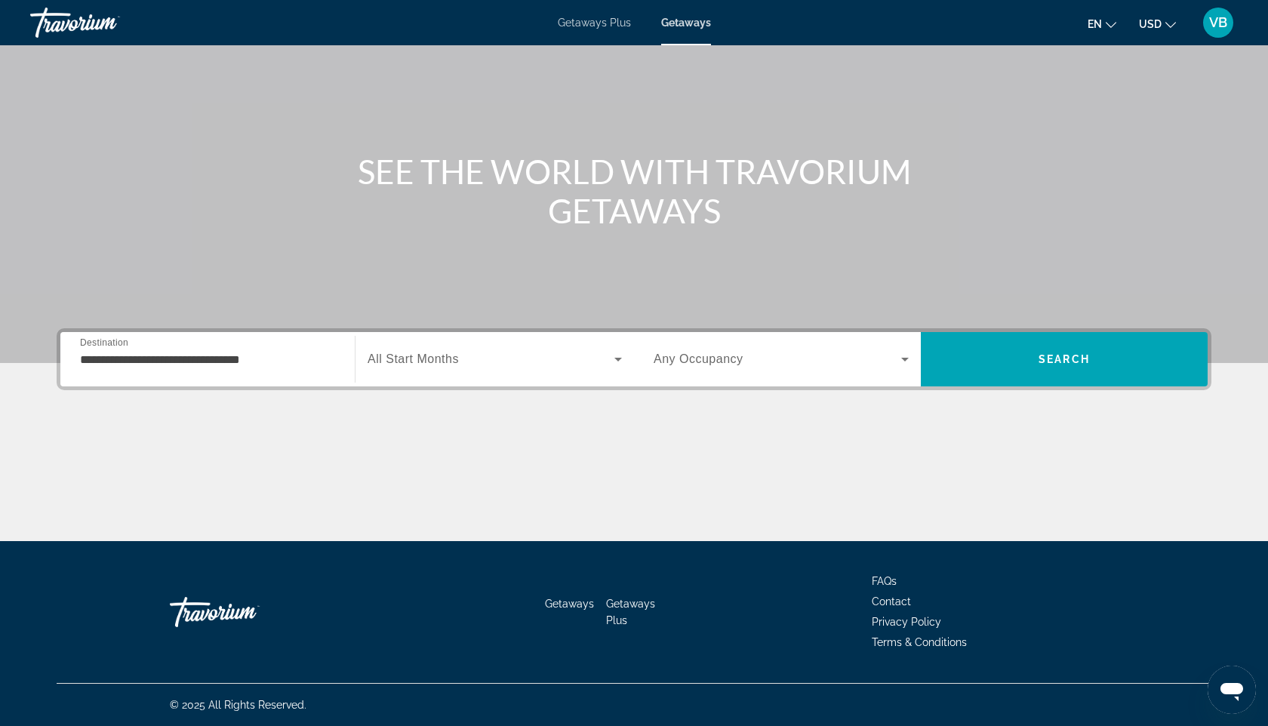
click at [401, 355] on span "All Start Months" at bounding box center [413, 359] width 91 height 13
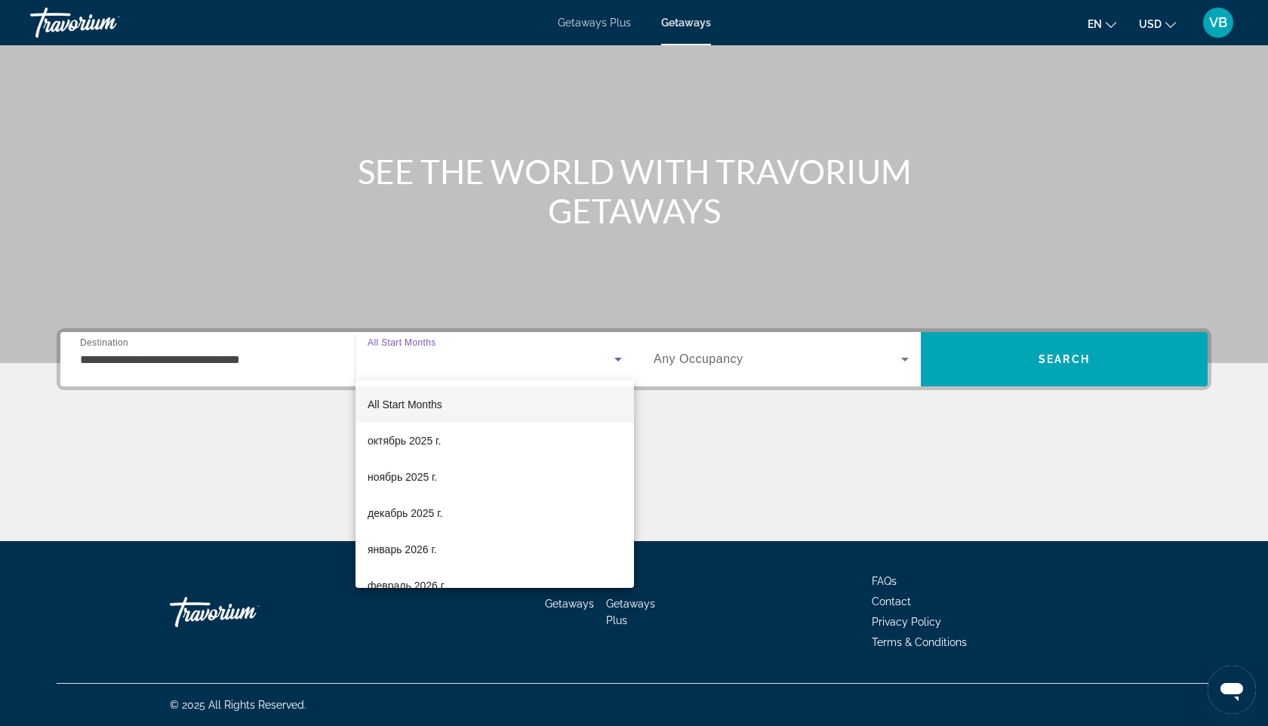
click at [732, 354] on div at bounding box center [634, 363] width 1268 height 726
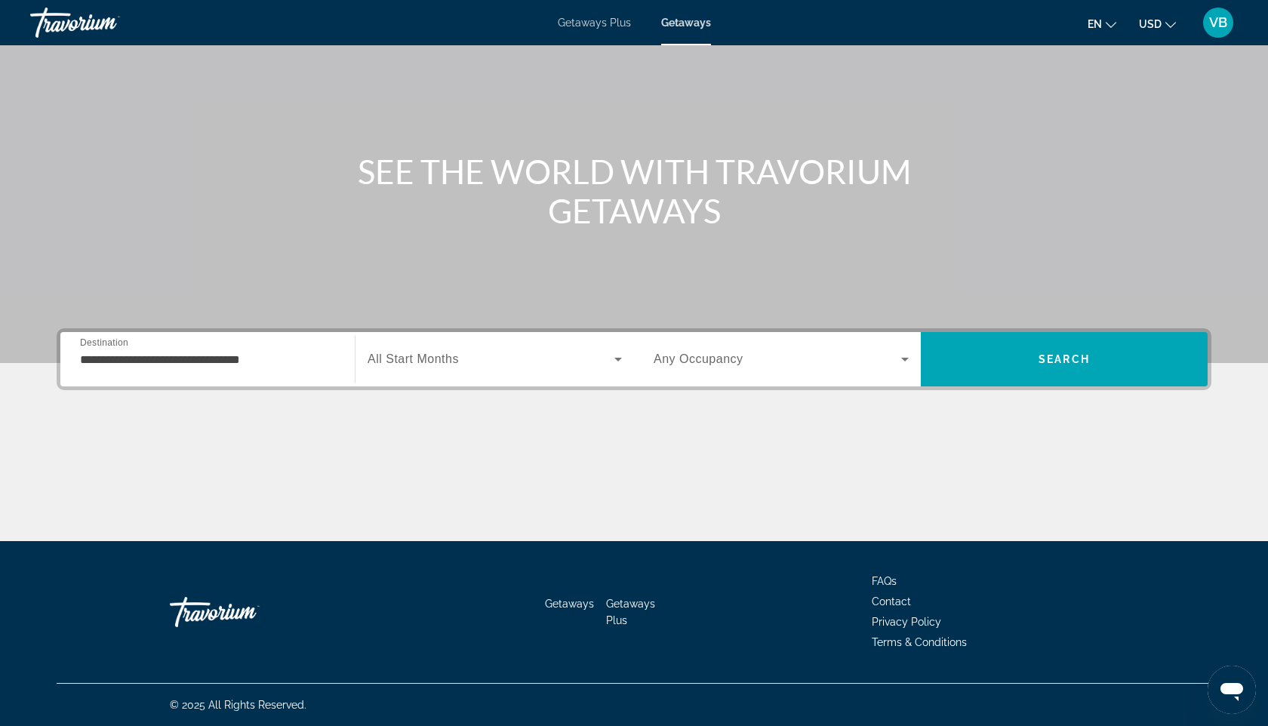
click at [732, 354] on span "Any Occupancy" at bounding box center [699, 359] width 90 height 13
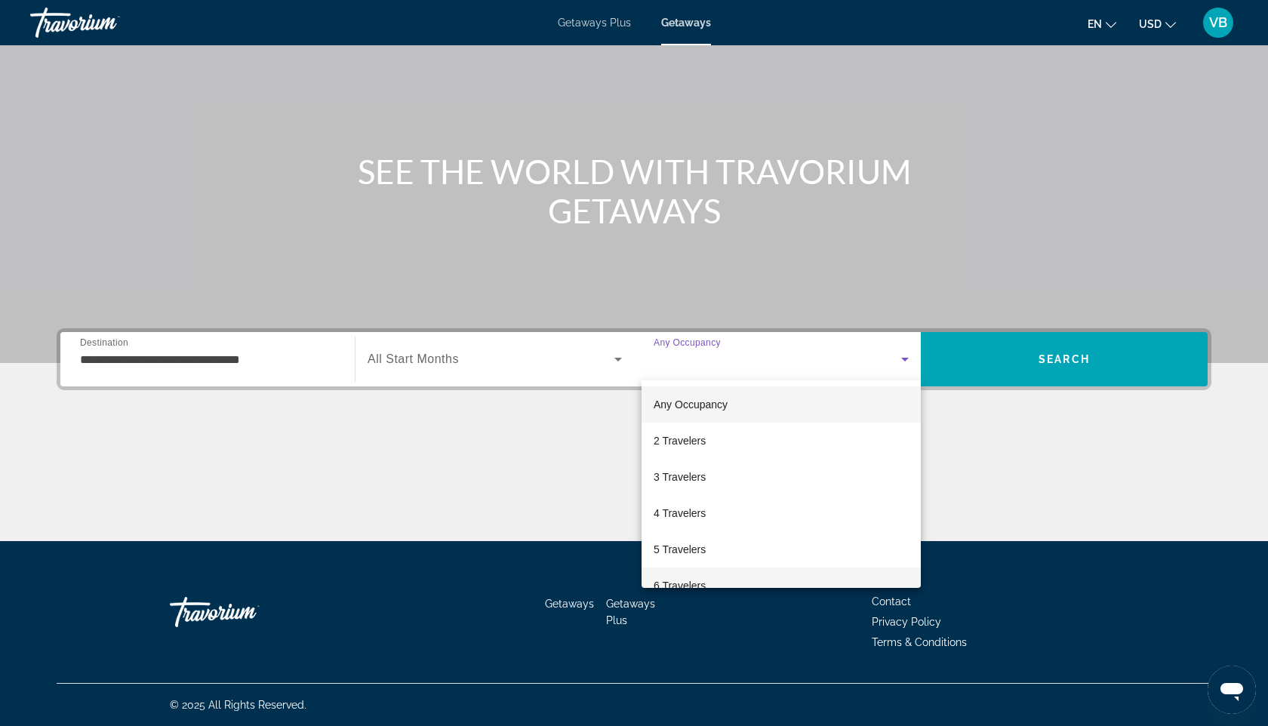
click at [677, 573] on mat-option "6 Travelers" at bounding box center [781, 586] width 279 height 36
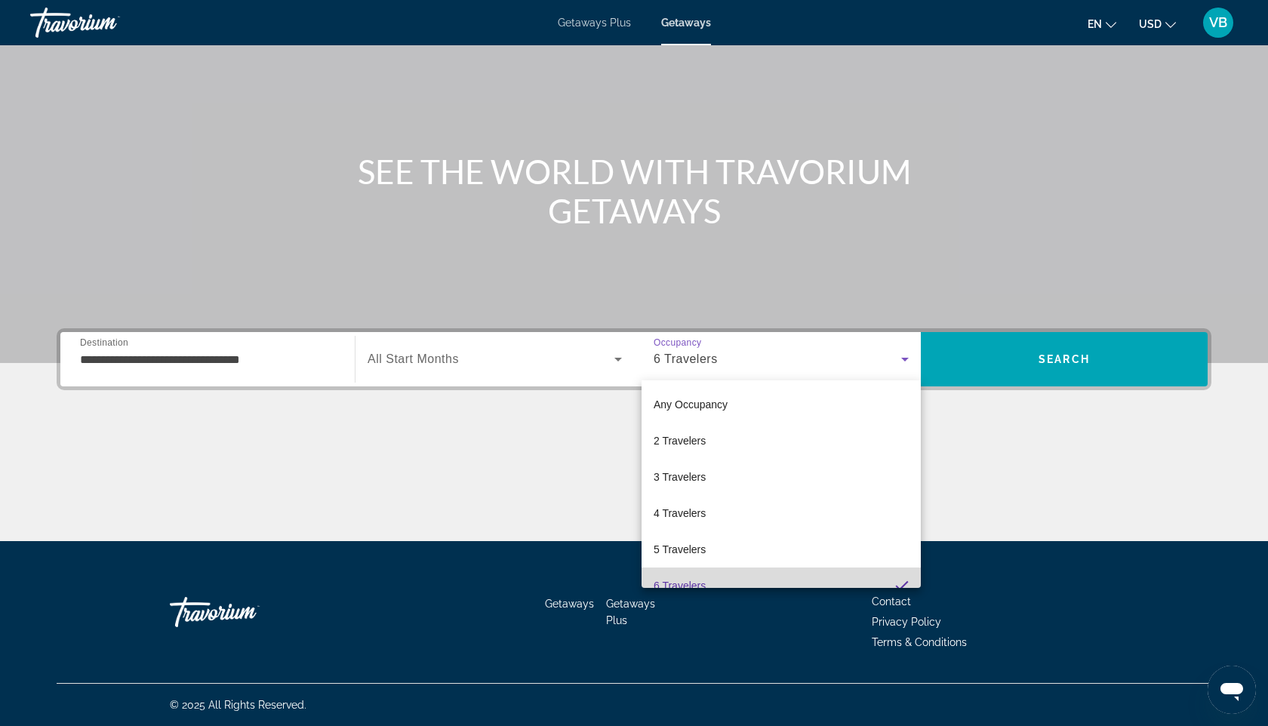
scroll to position [16, 0]
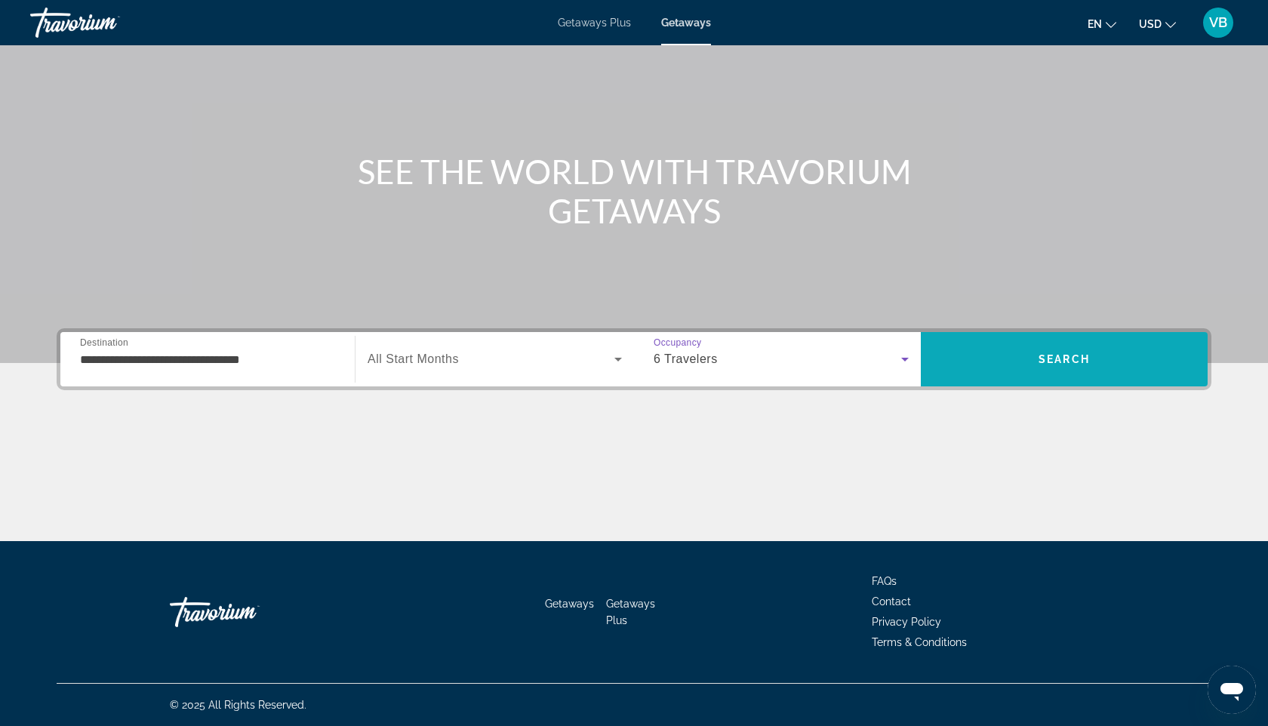
click at [991, 365] on span "Search" at bounding box center [1064, 359] width 287 height 36
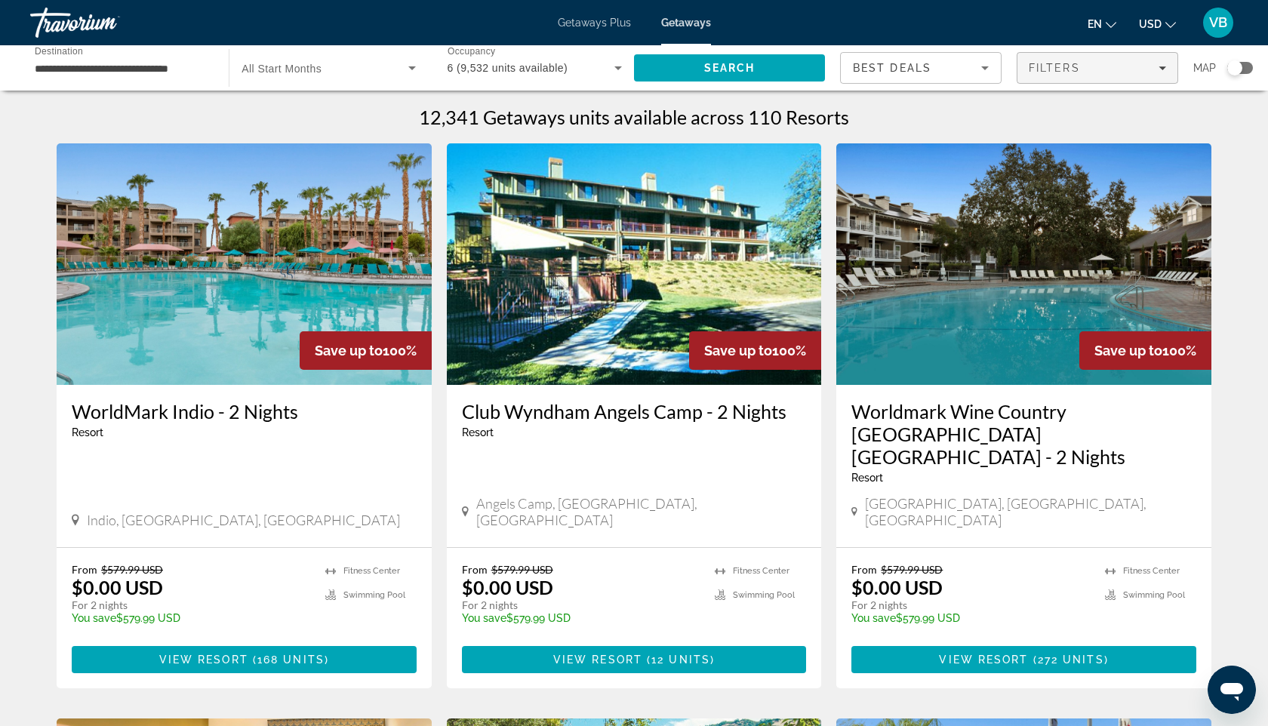
click at [1040, 70] on span "Filters" at bounding box center [1054, 68] width 51 height 12
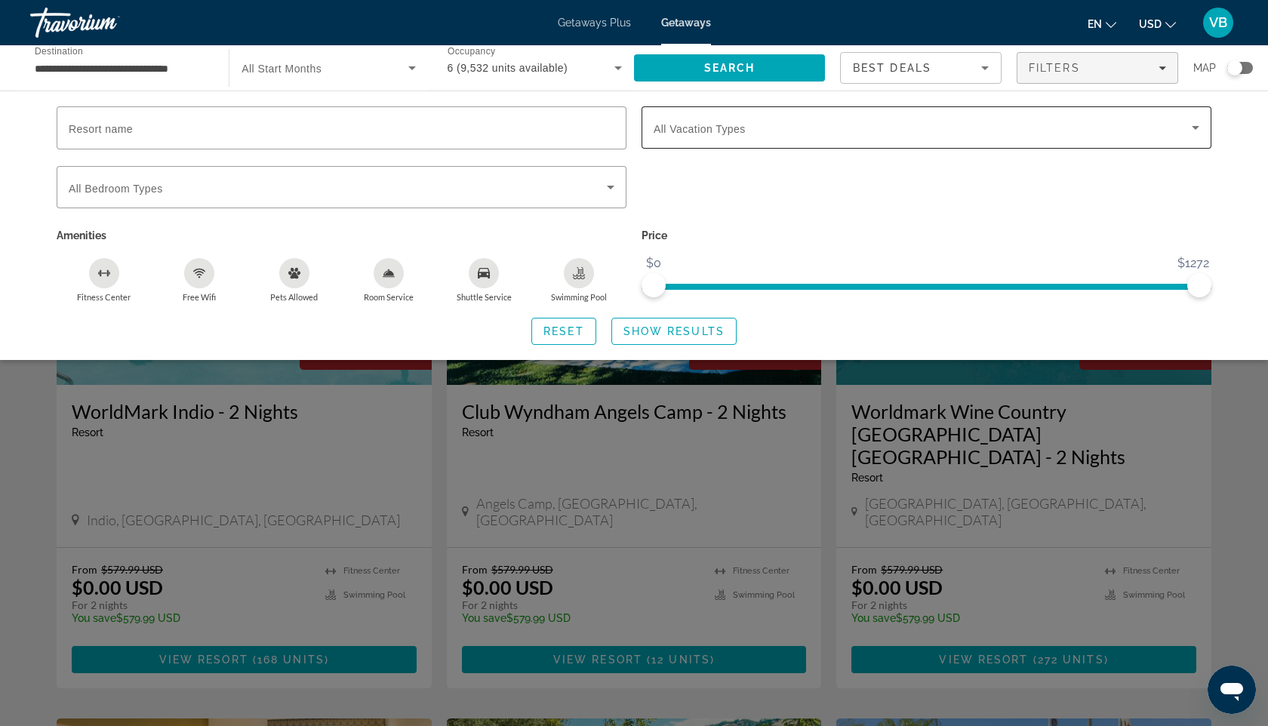
click at [879, 145] on div "Search widget" at bounding box center [927, 127] width 546 height 42
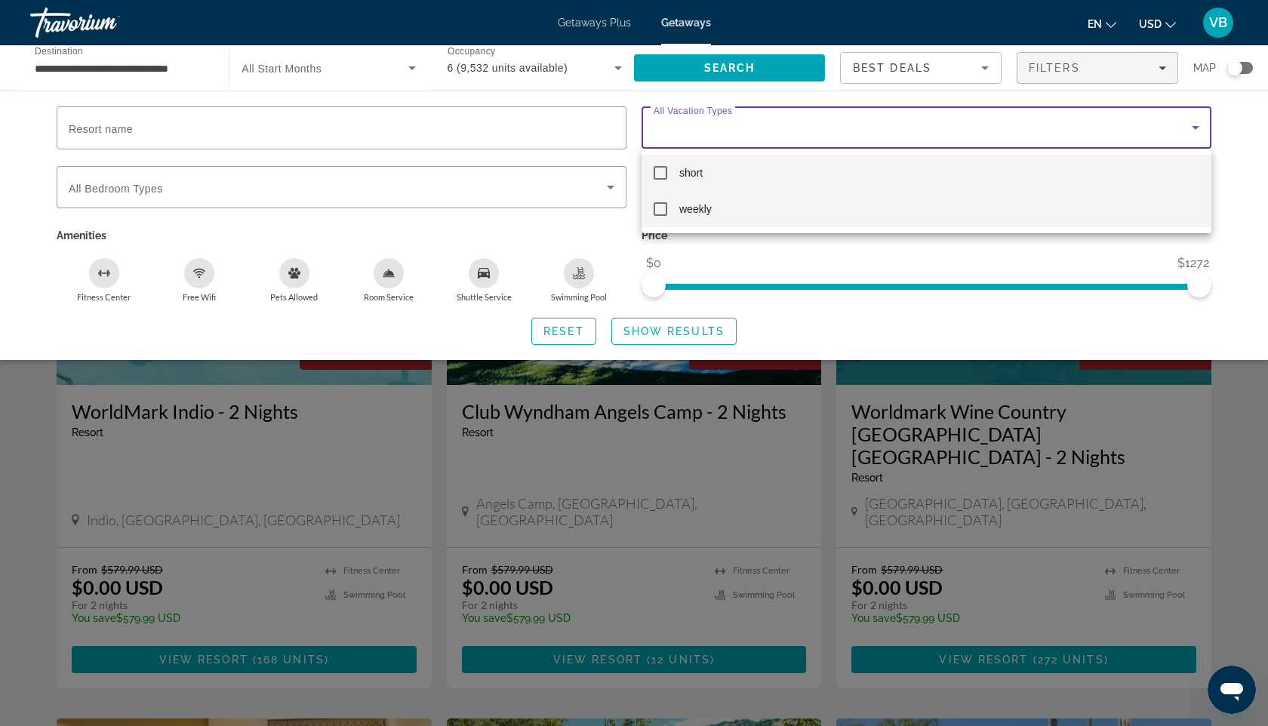
click at [842, 213] on mat-option "weekly" at bounding box center [927, 209] width 570 height 36
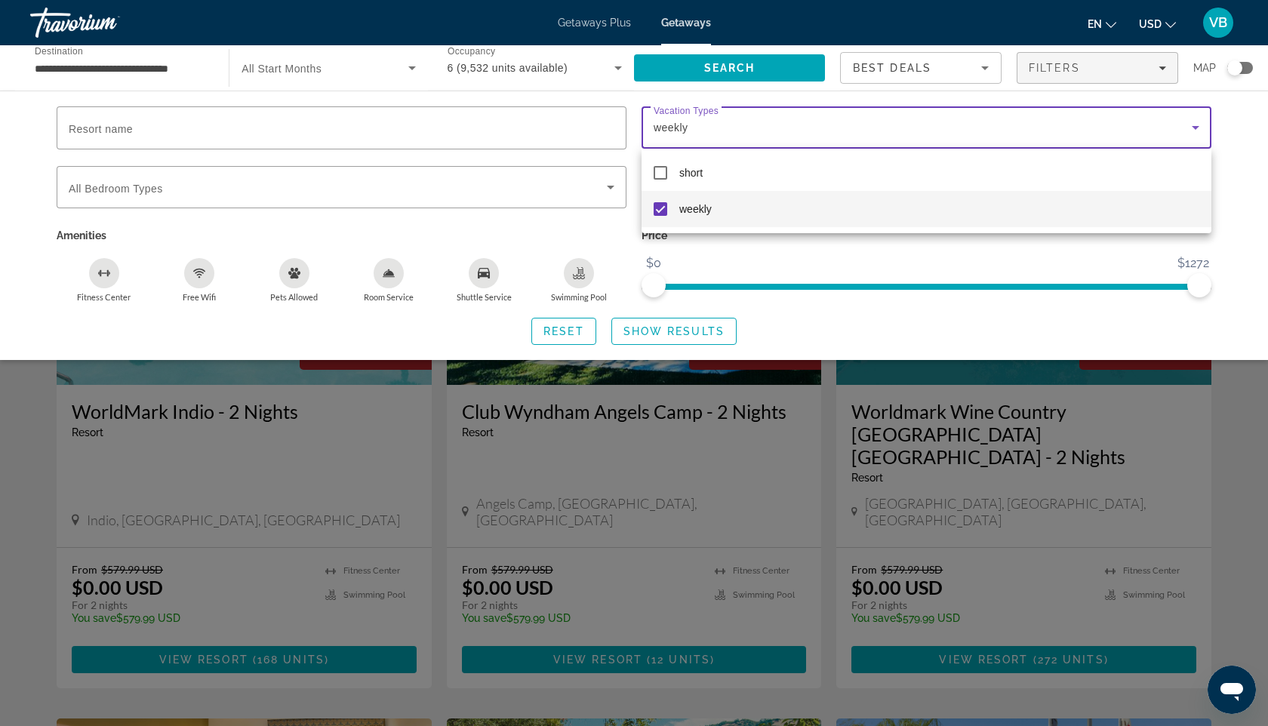
click at [671, 334] on div at bounding box center [634, 363] width 1268 height 726
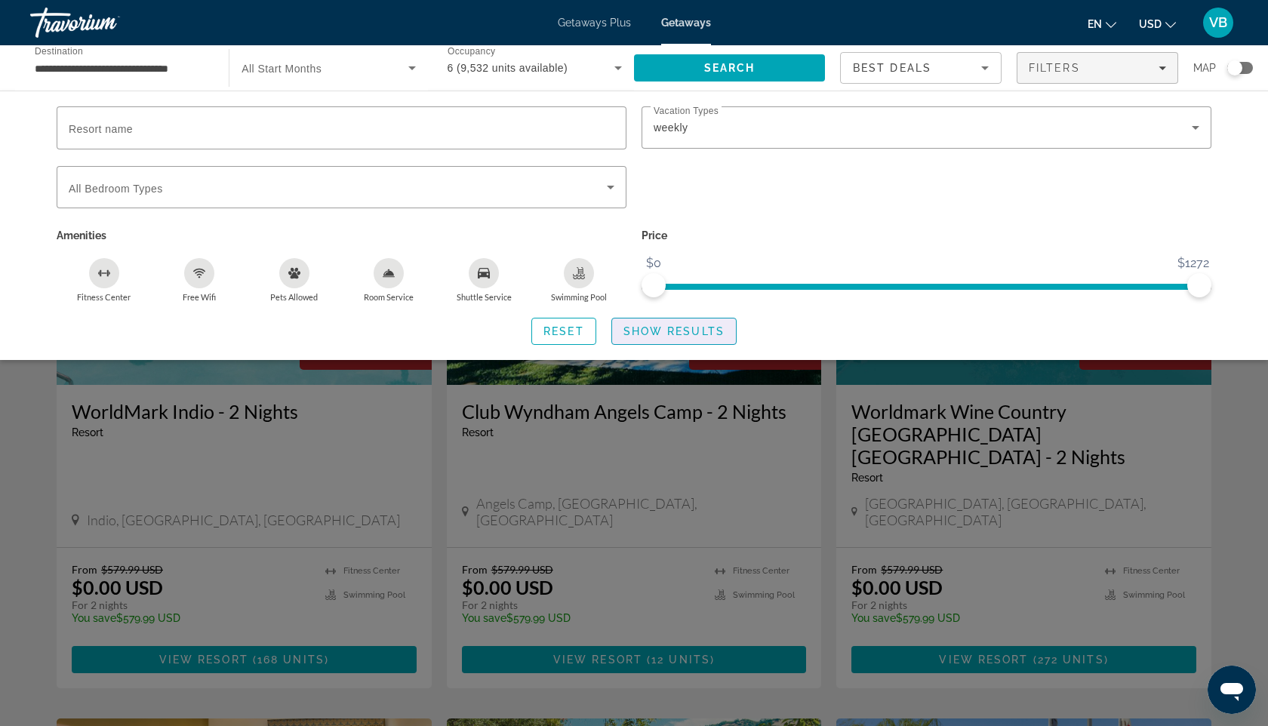
click at [672, 334] on span "Show Results" at bounding box center [674, 331] width 101 height 12
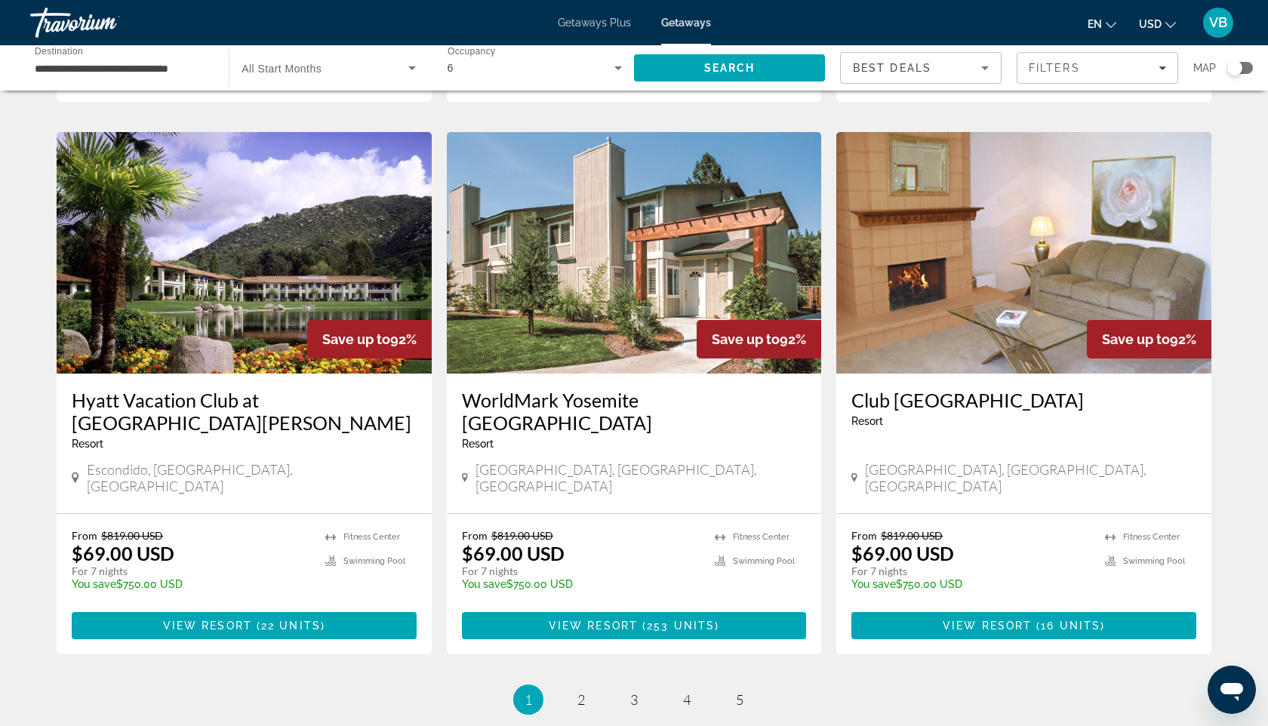
scroll to position [1716, 0]
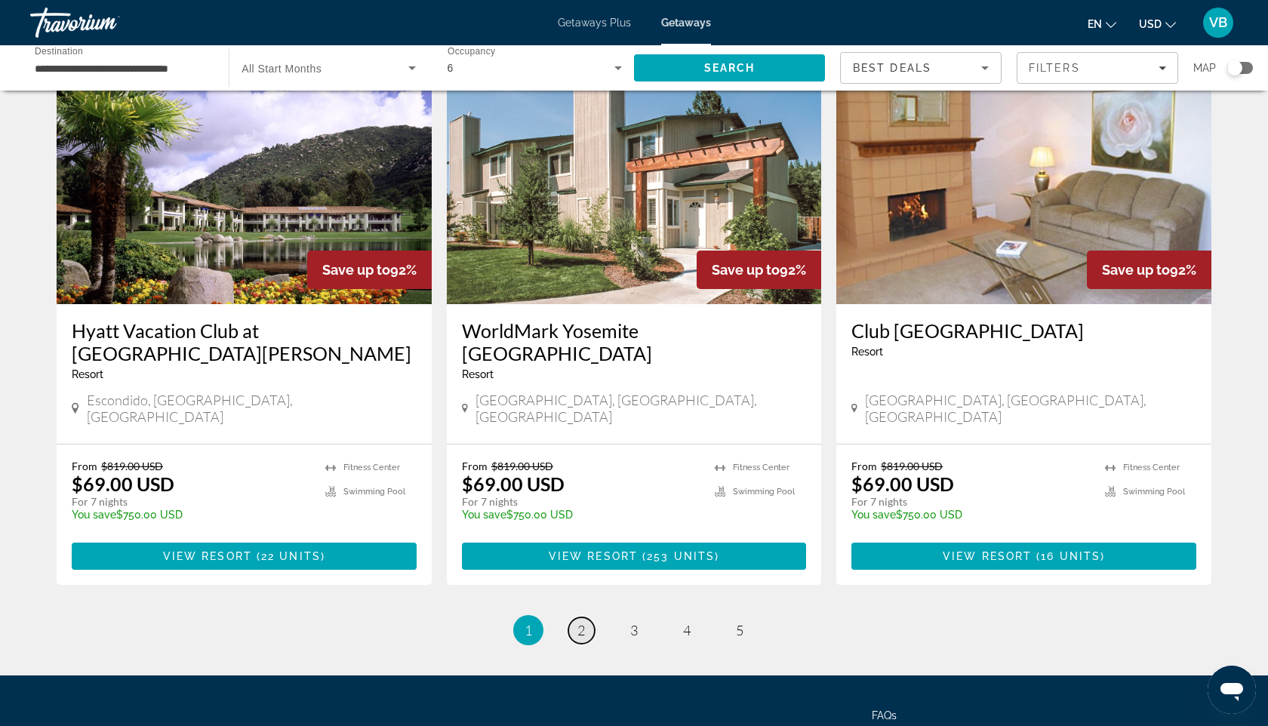
click at [577, 618] on link "page 2" at bounding box center [581, 631] width 26 height 26
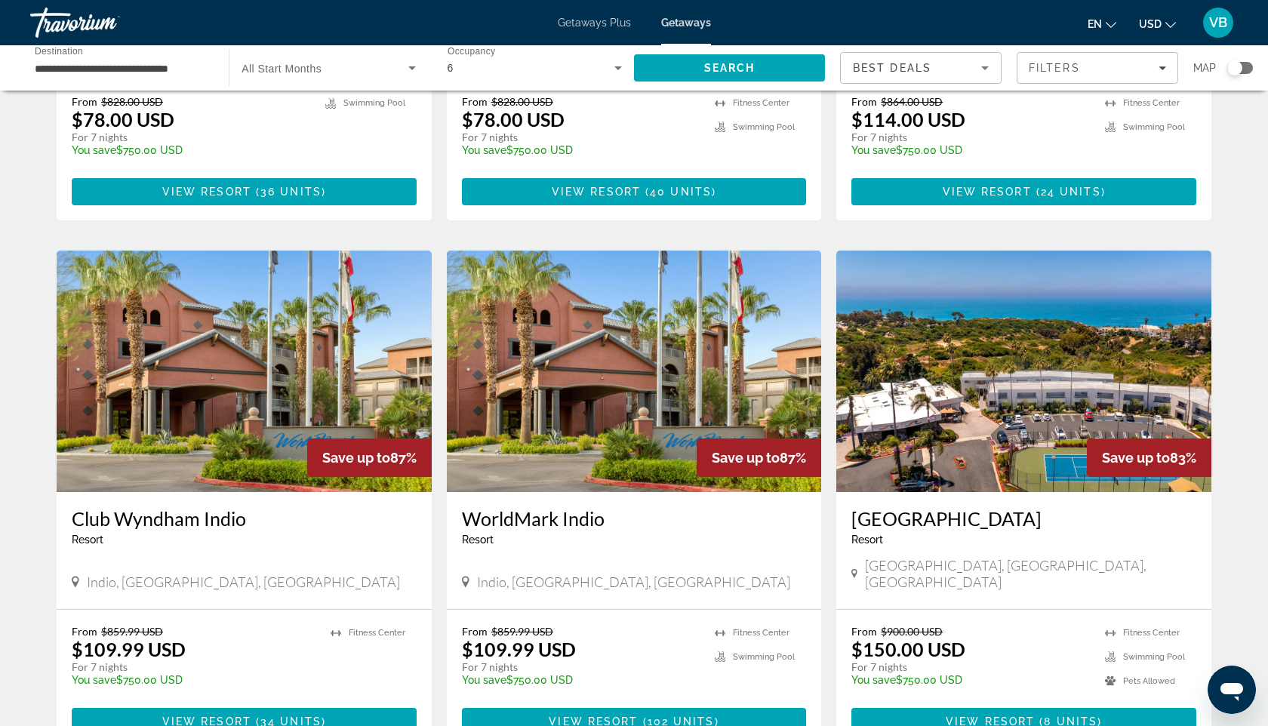
scroll to position [444, 0]
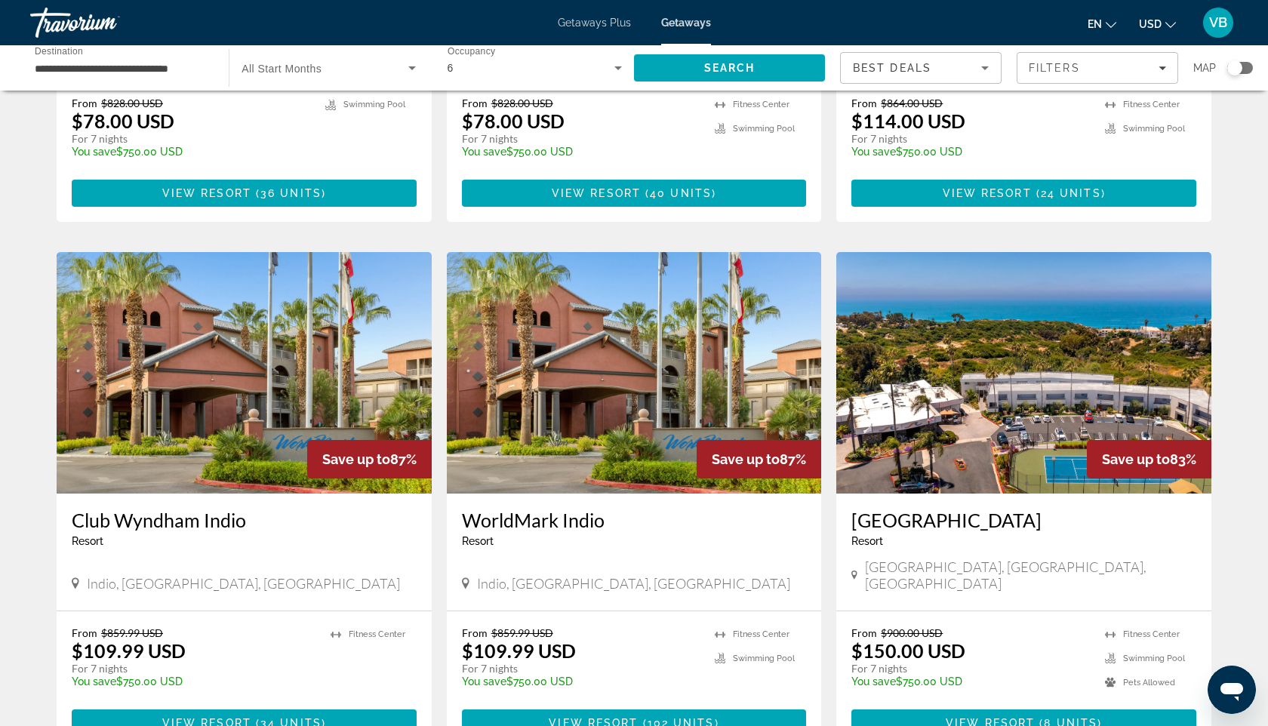
click at [935, 365] on img "Main content" at bounding box center [1023, 373] width 375 height 242
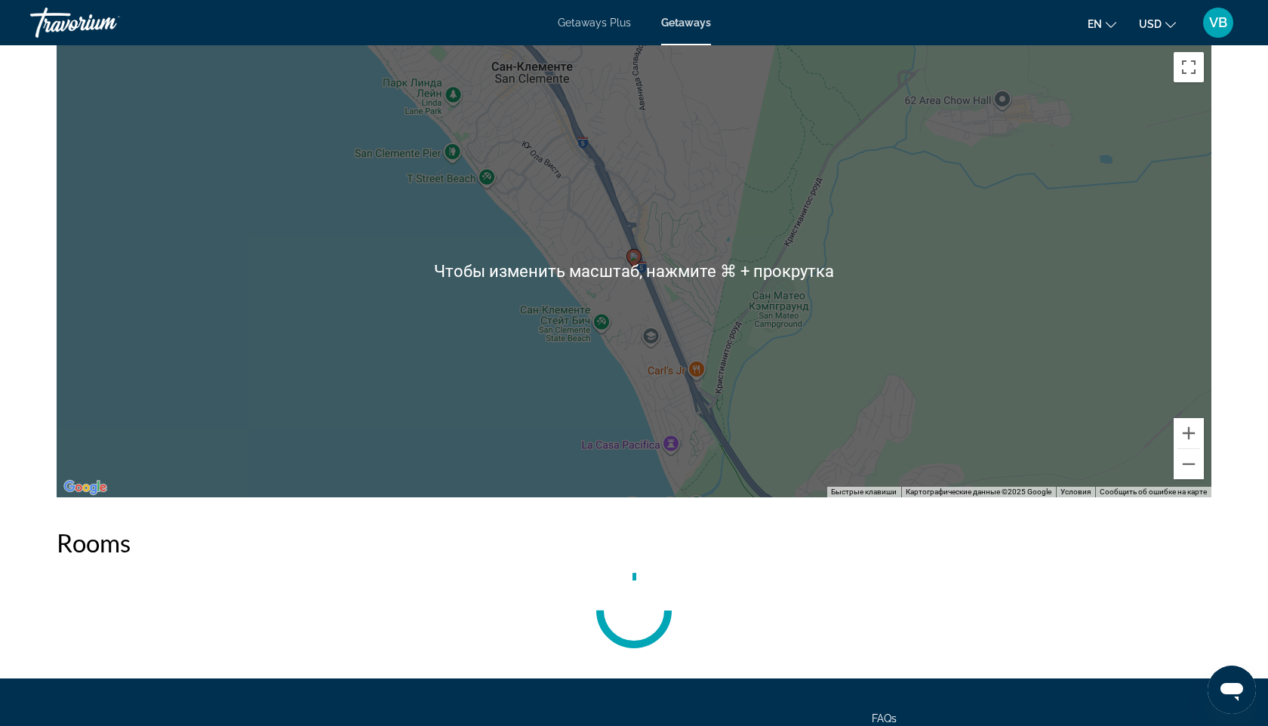
scroll to position [2142, 0]
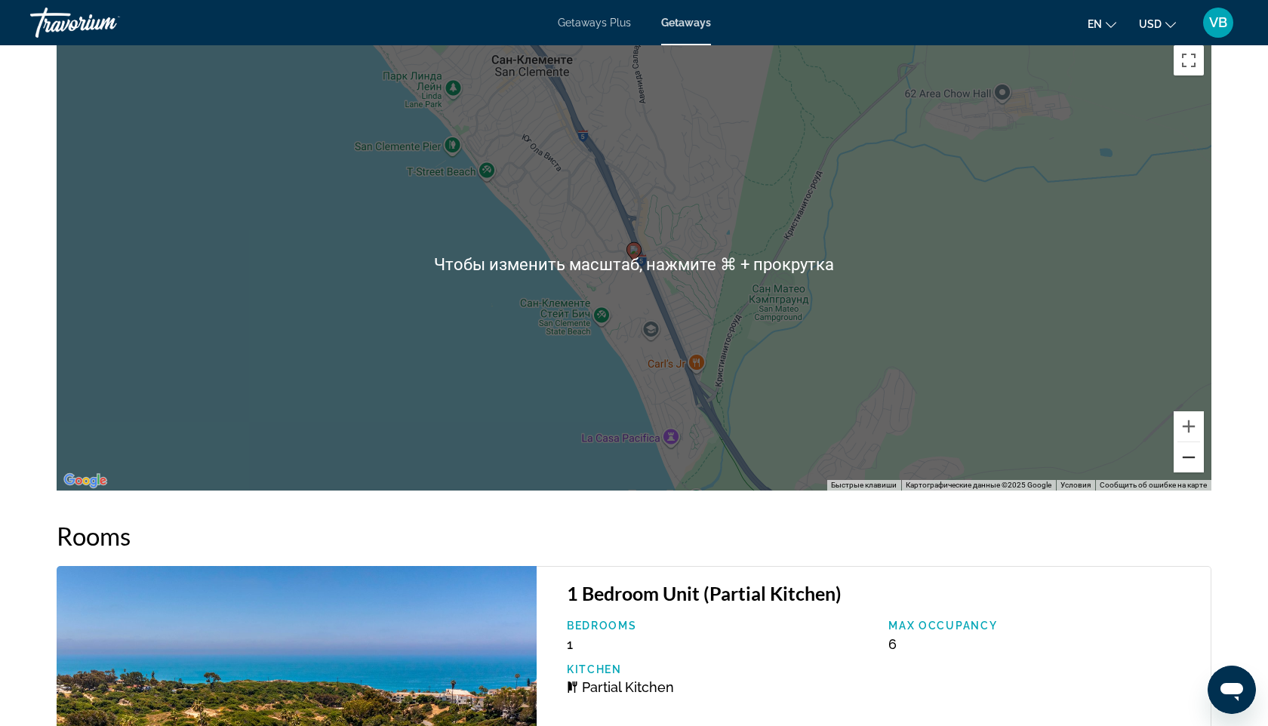
click at [1195, 466] on button "Уменьшить" at bounding box center [1189, 457] width 30 height 30
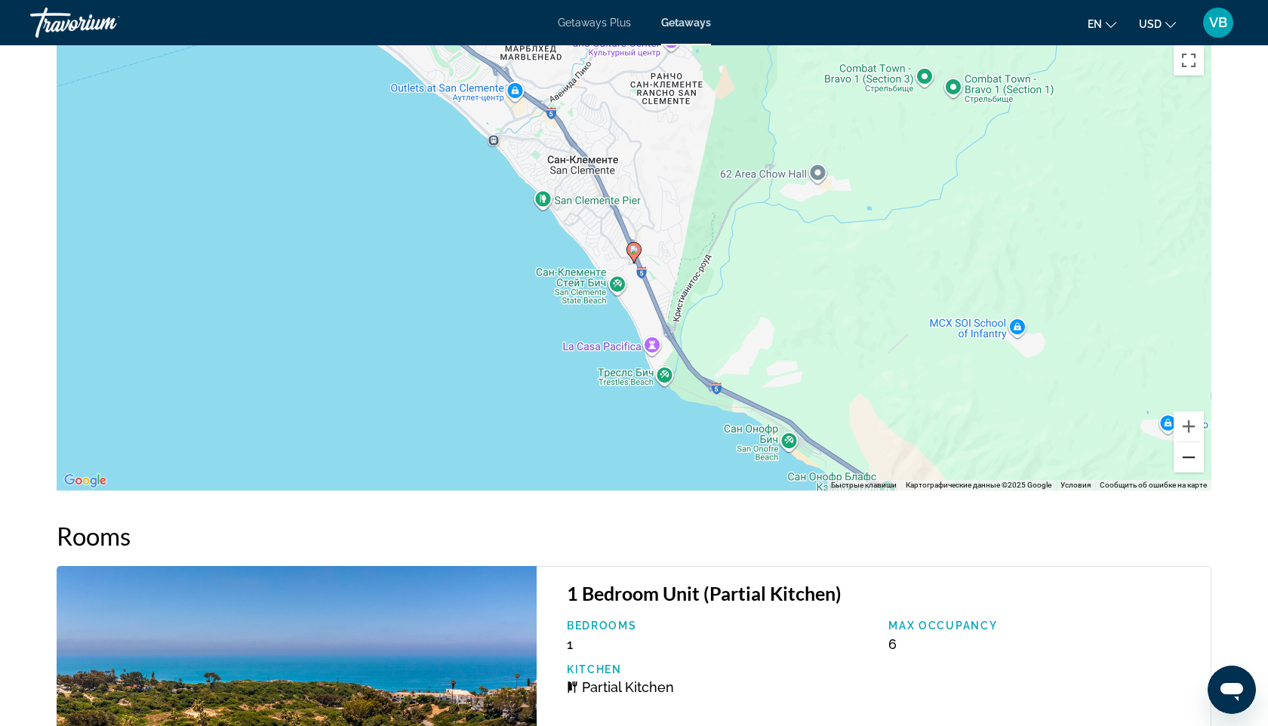
click at [1196, 466] on button "Уменьшить" at bounding box center [1189, 457] width 30 height 30
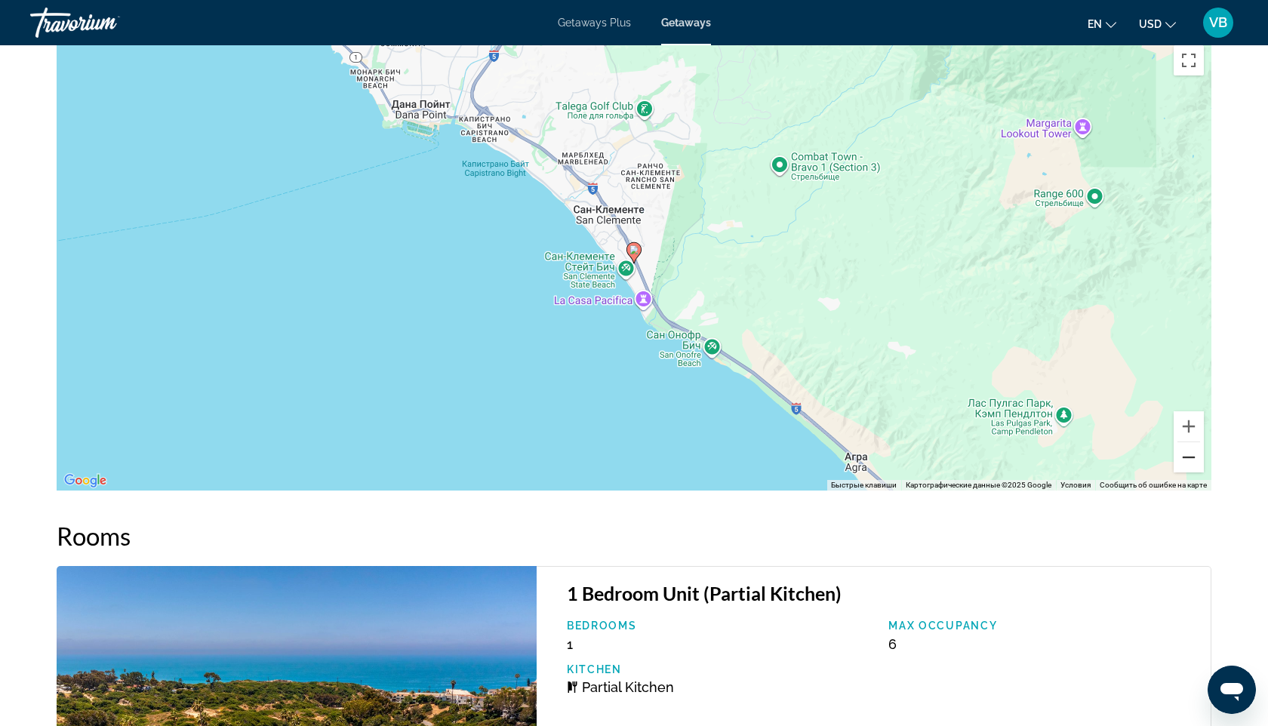
click at [1196, 467] on button "Уменьшить" at bounding box center [1189, 457] width 30 height 30
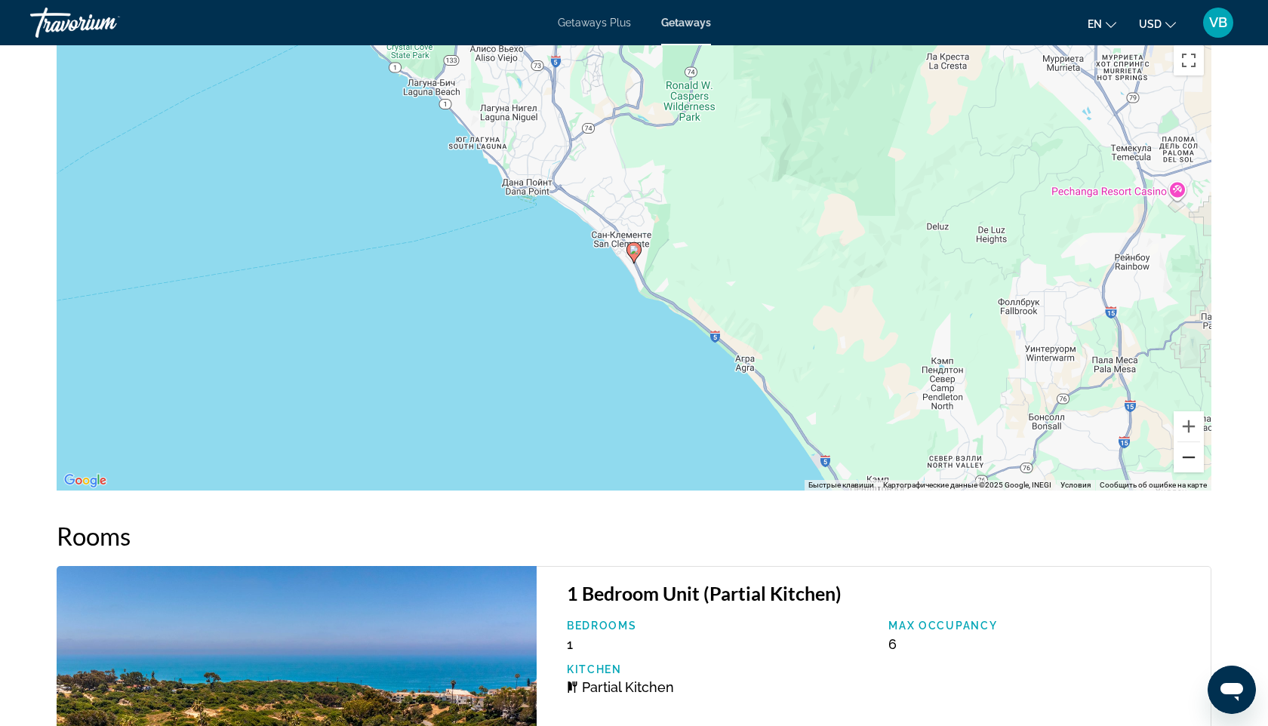
click at [1196, 467] on button "Уменьшить" at bounding box center [1189, 457] width 30 height 30
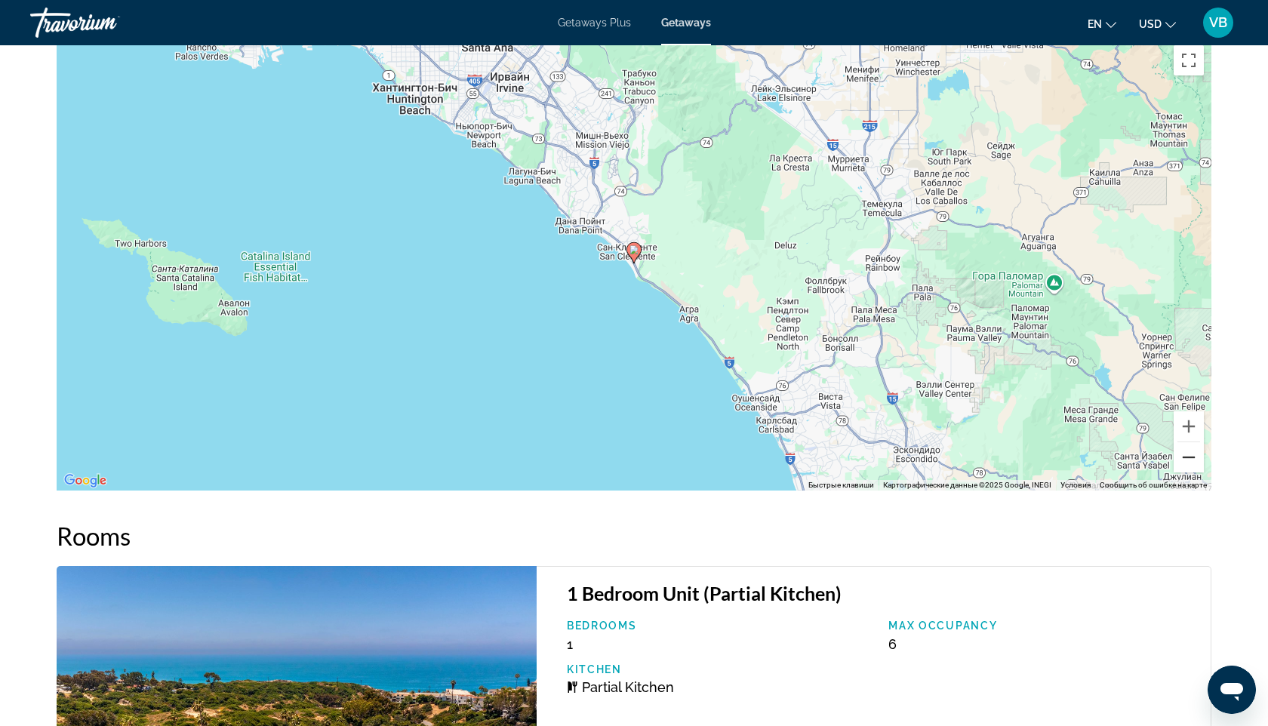
click at [1196, 467] on button "Уменьшить" at bounding box center [1189, 457] width 30 height 30
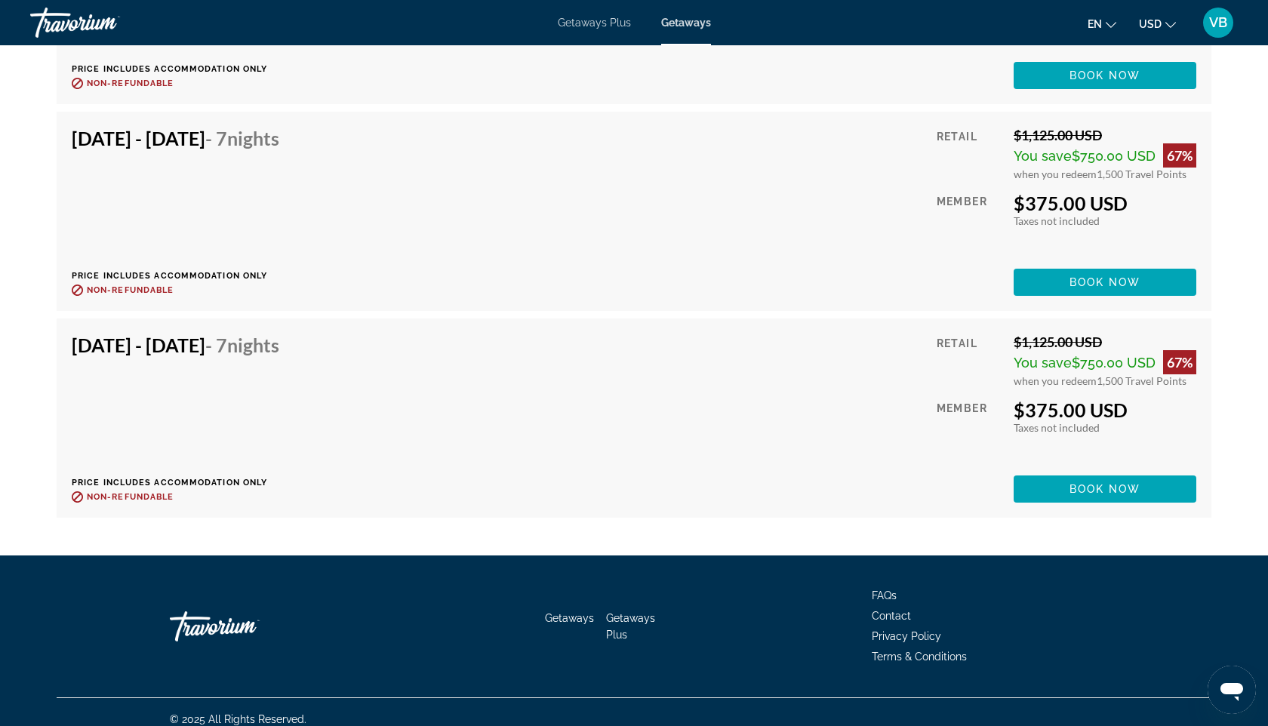
scroll to position [3398, 0]
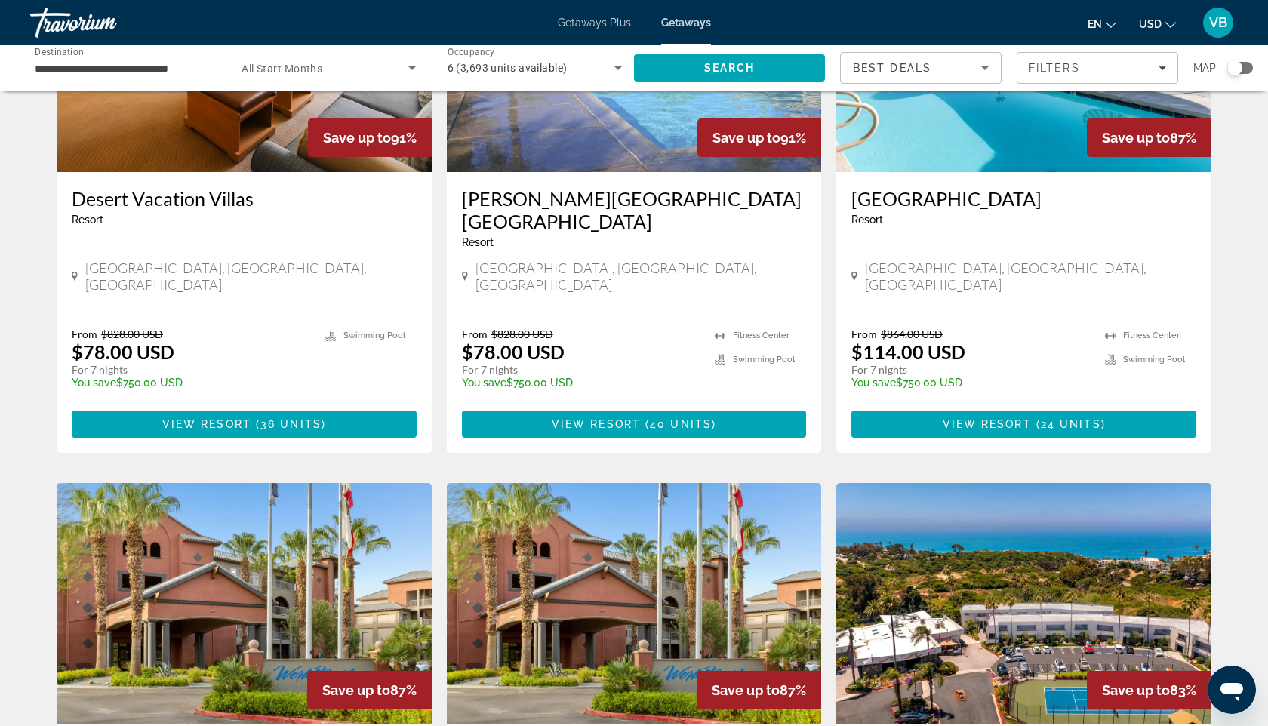
scroll to position [128, 0]
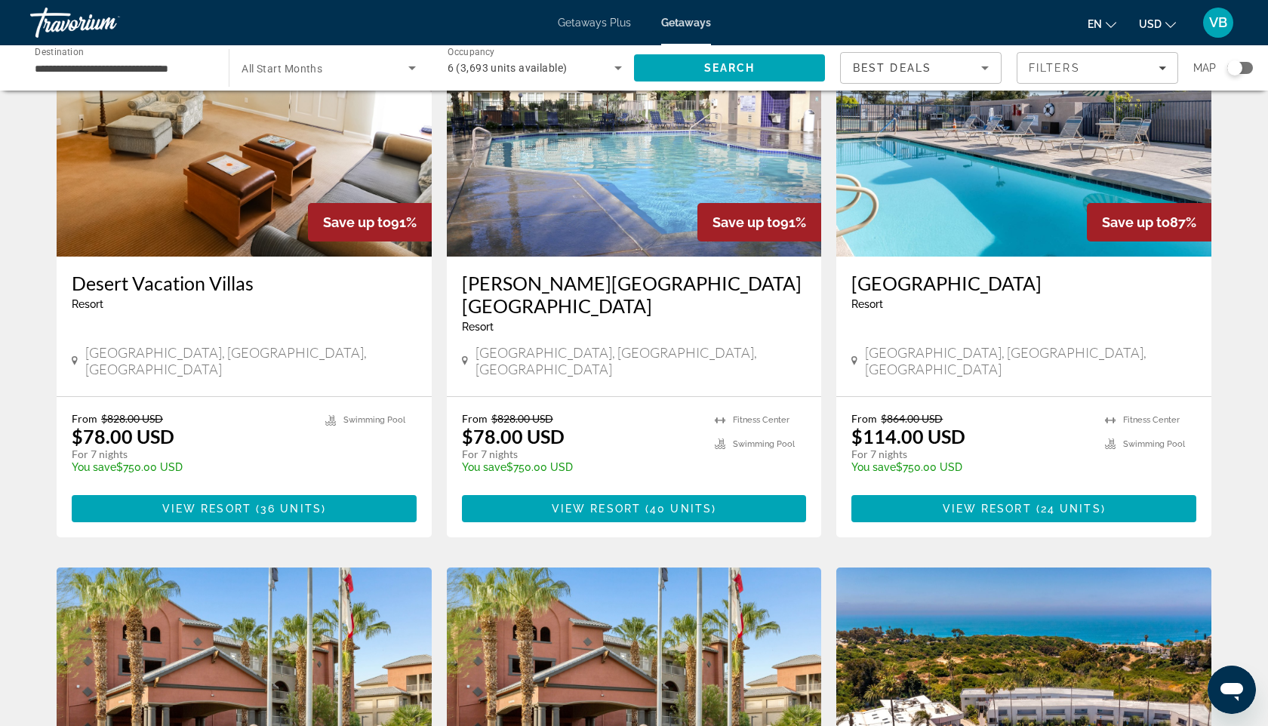
click at [200, 66] on input "**********" at bounding box center [122, 69] width 174 height 18
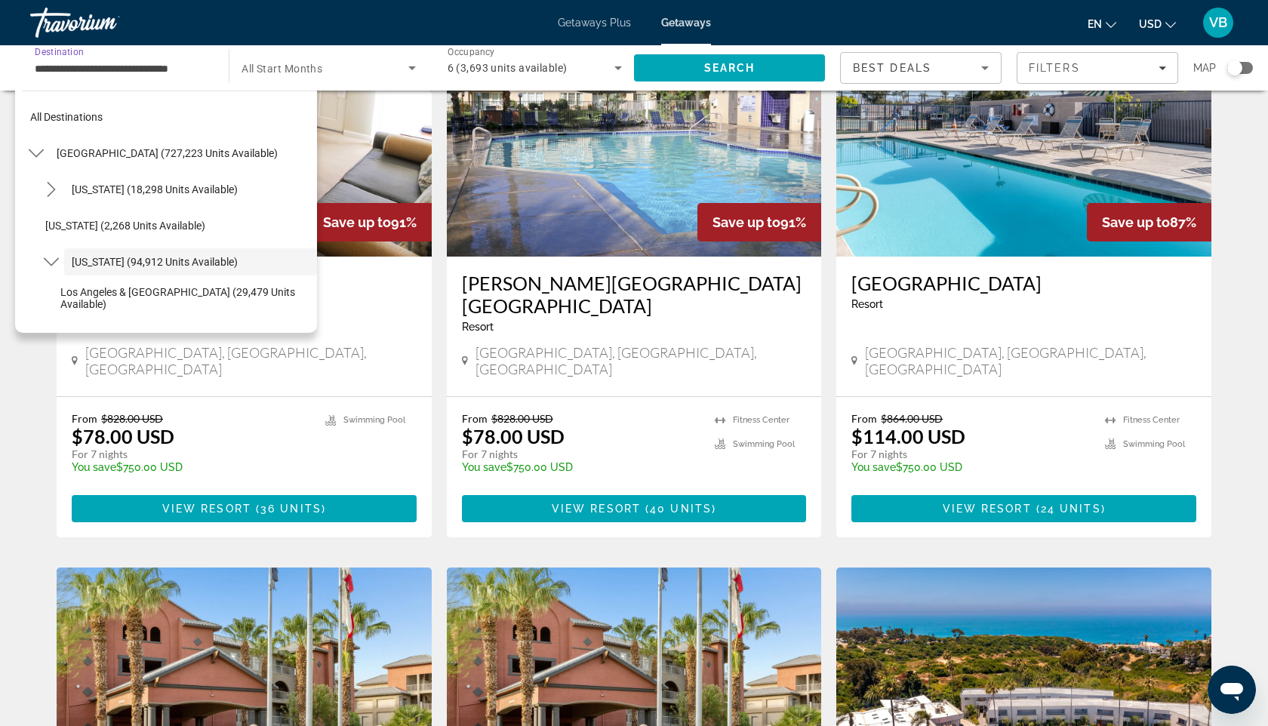
scroll to position [54, 0]
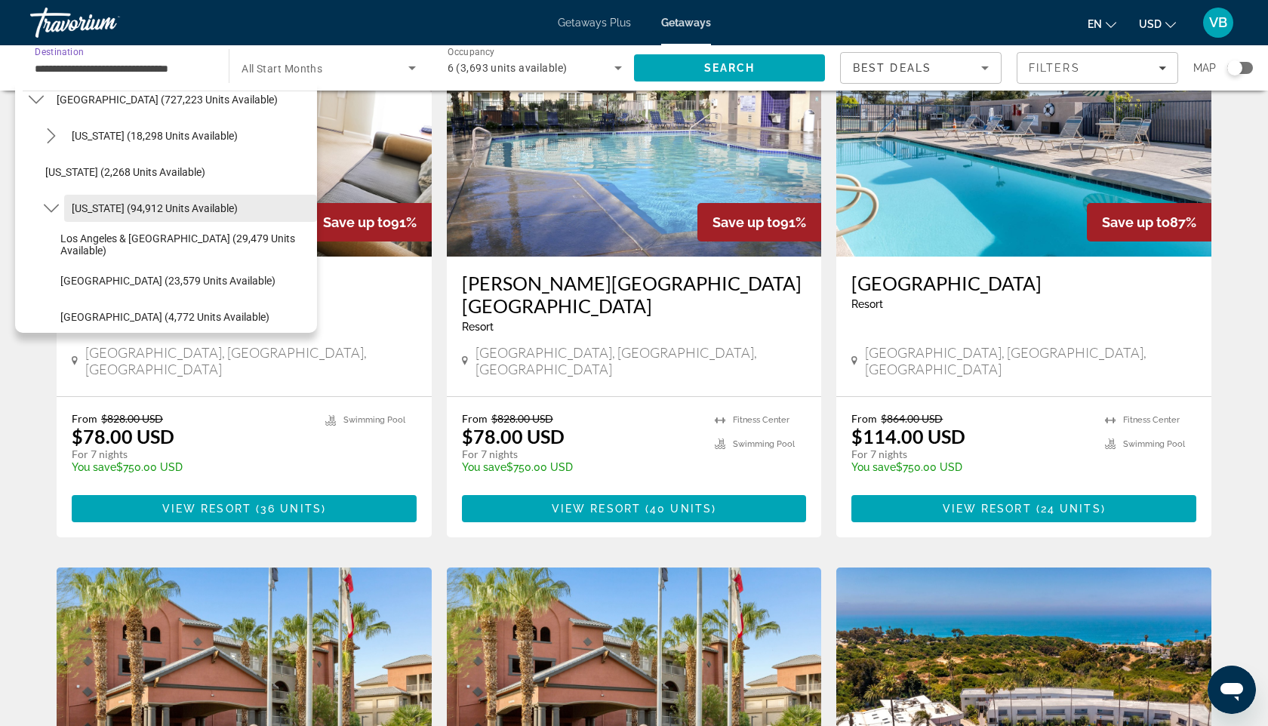
click at [88, 211] on span "California (94,912 units available)" at bounding box center [155, 208] width 166 height 12
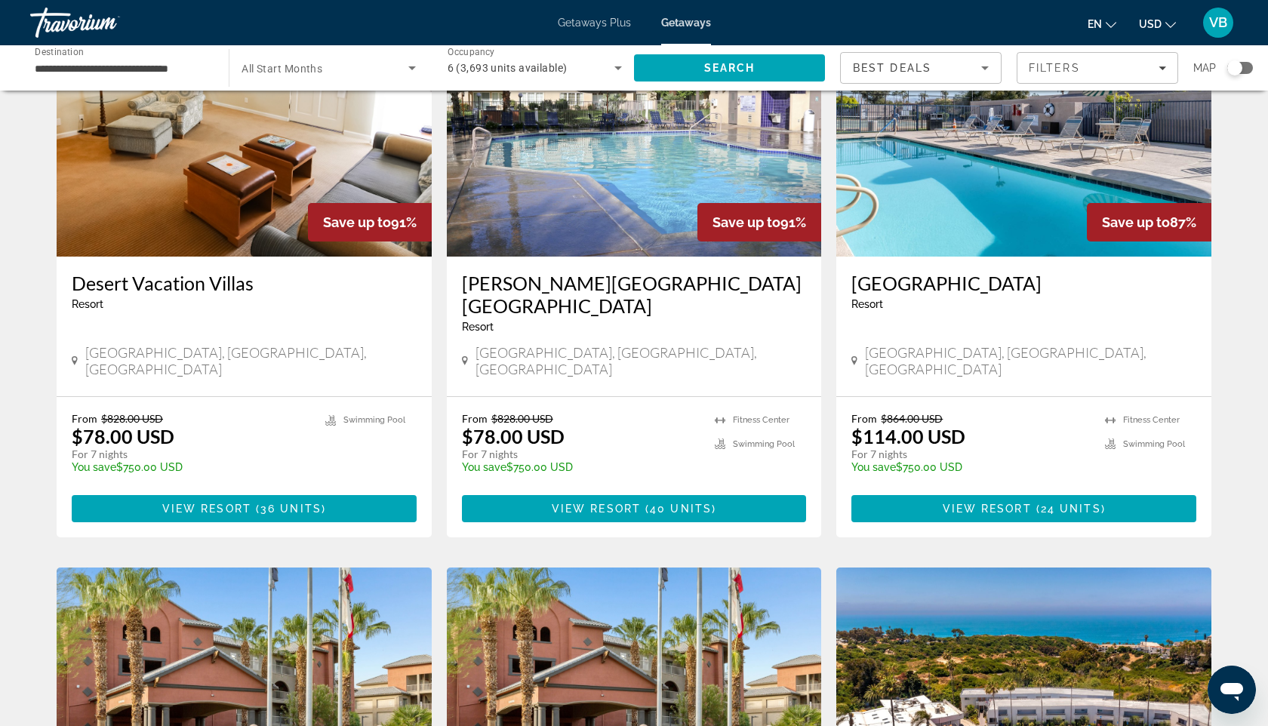
click at [318, 69] on span "All Start Months" at bounding box center [282, 69] width 81 height 12
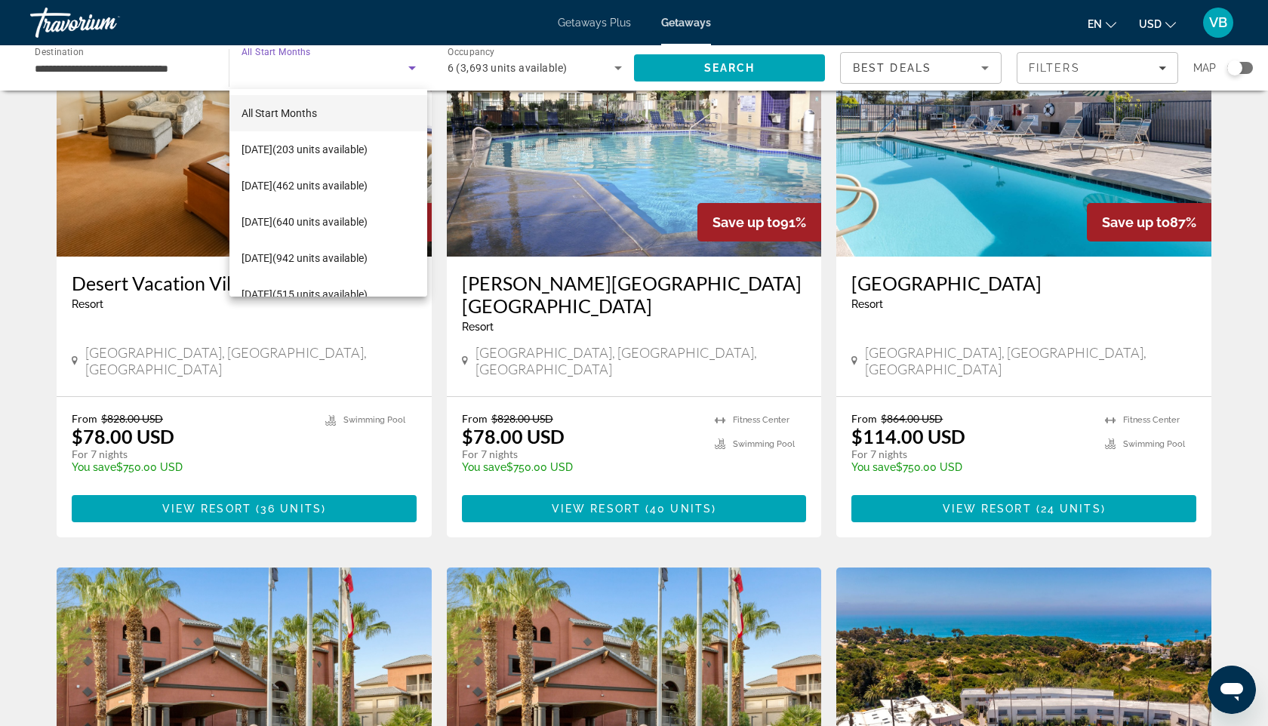
click at [278, 297] on div at bounding box center [634, 363] width 1268 height 726
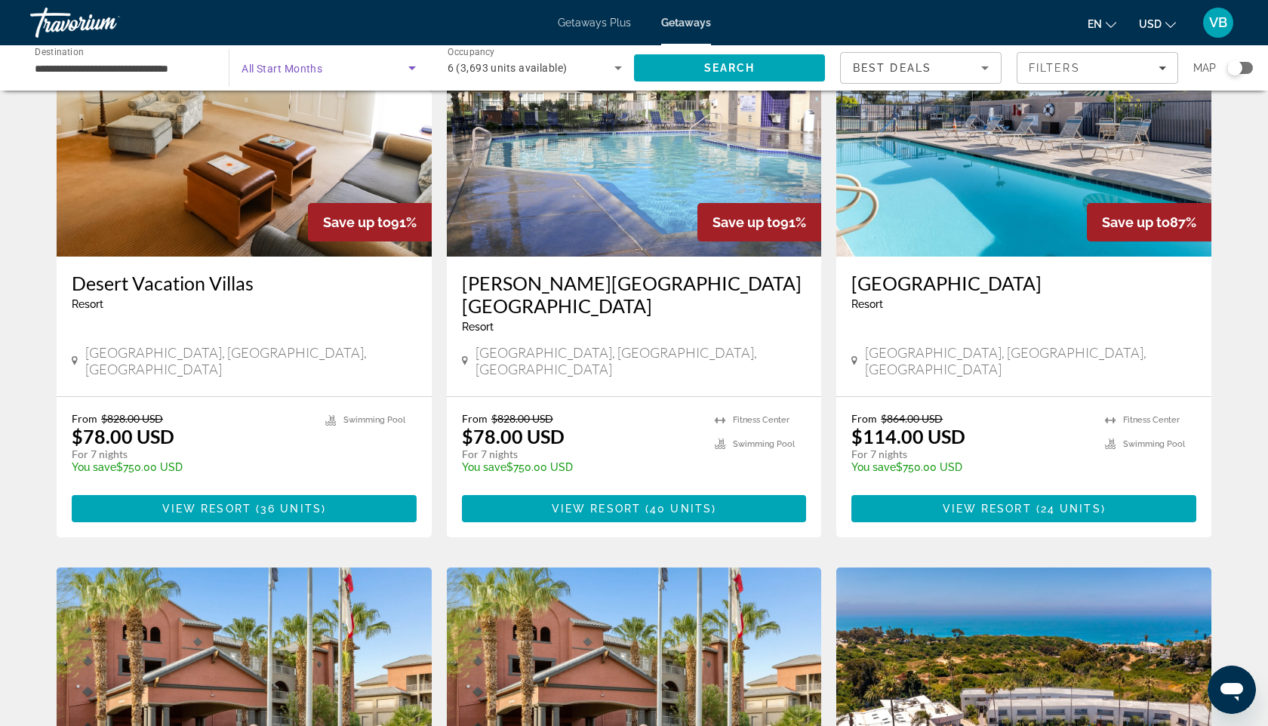
click at [301, 59] on span "Search widget" at bounding box center [325, 68] width 166 height 18
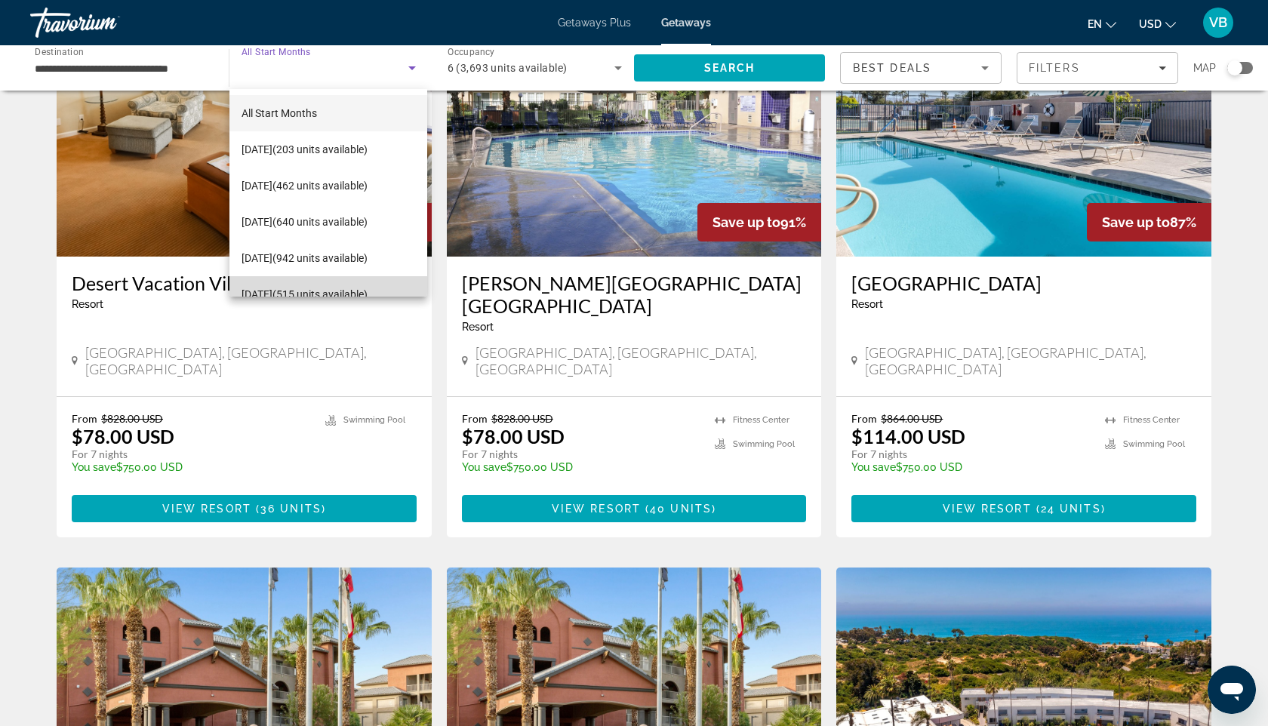
click at [282, 287] on span "February 2026 (515 units available)" at bounding box center [305, 294] width 126 height 18
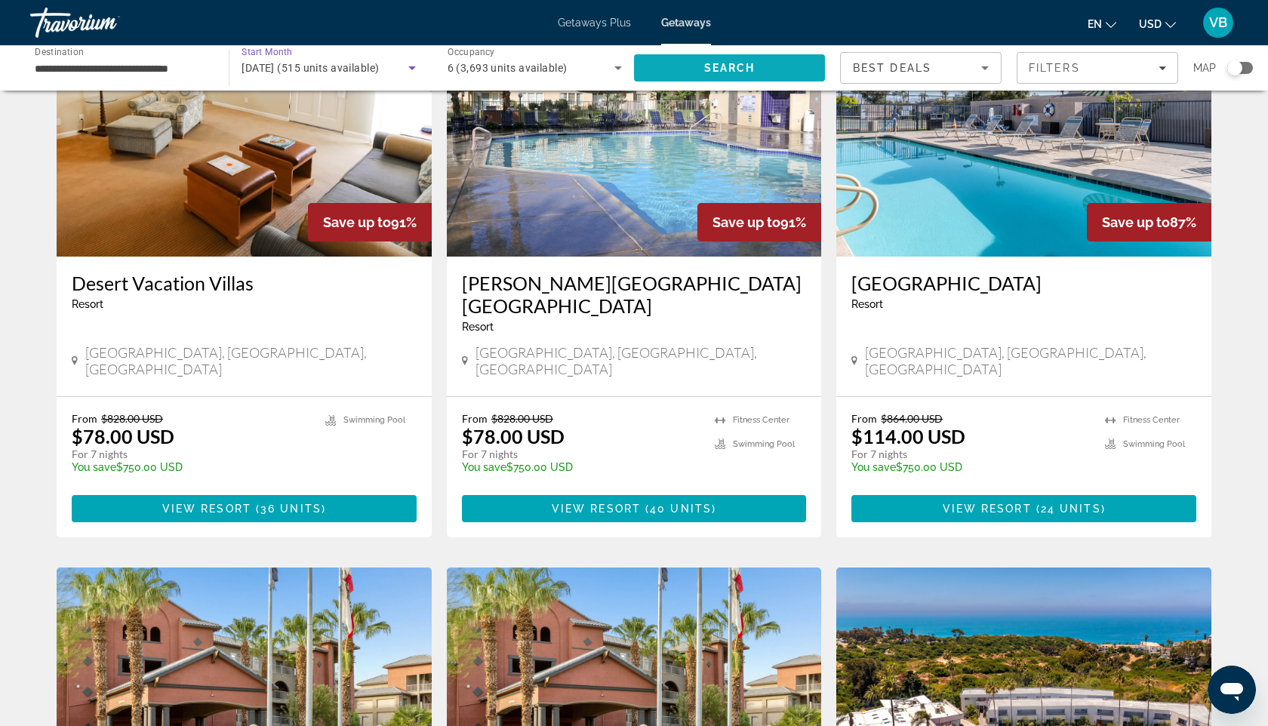
click at [664, 77] on span "Search" at bounding box center [729, 68] width 191 height 36
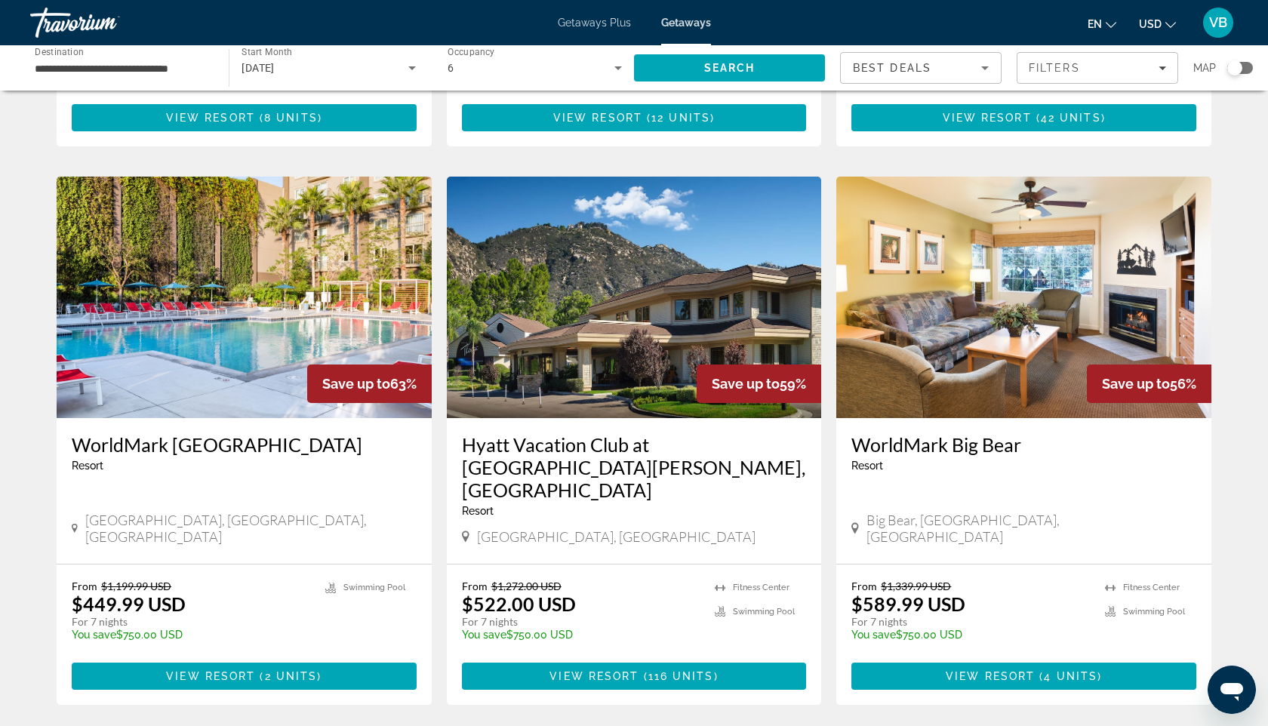
scroll to position [1649, 0]
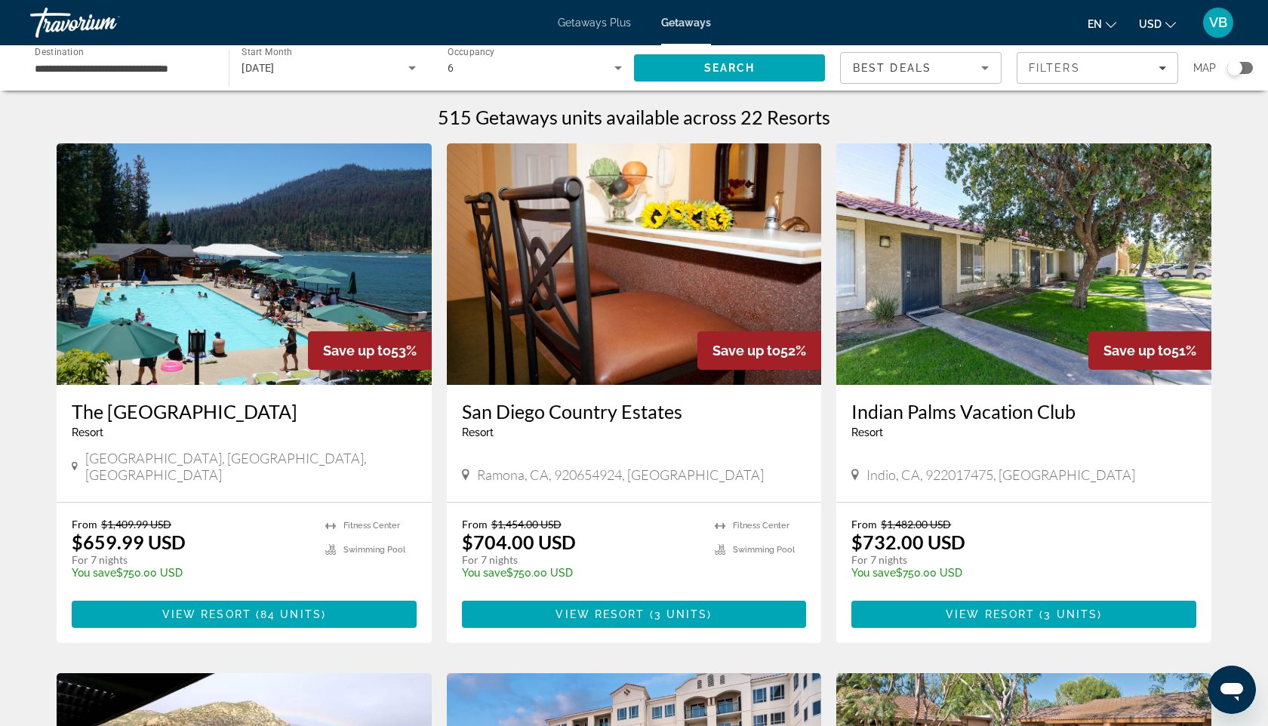
click at [507, 75] on div "6" at bounding box center [531, 68] width 167 height 18
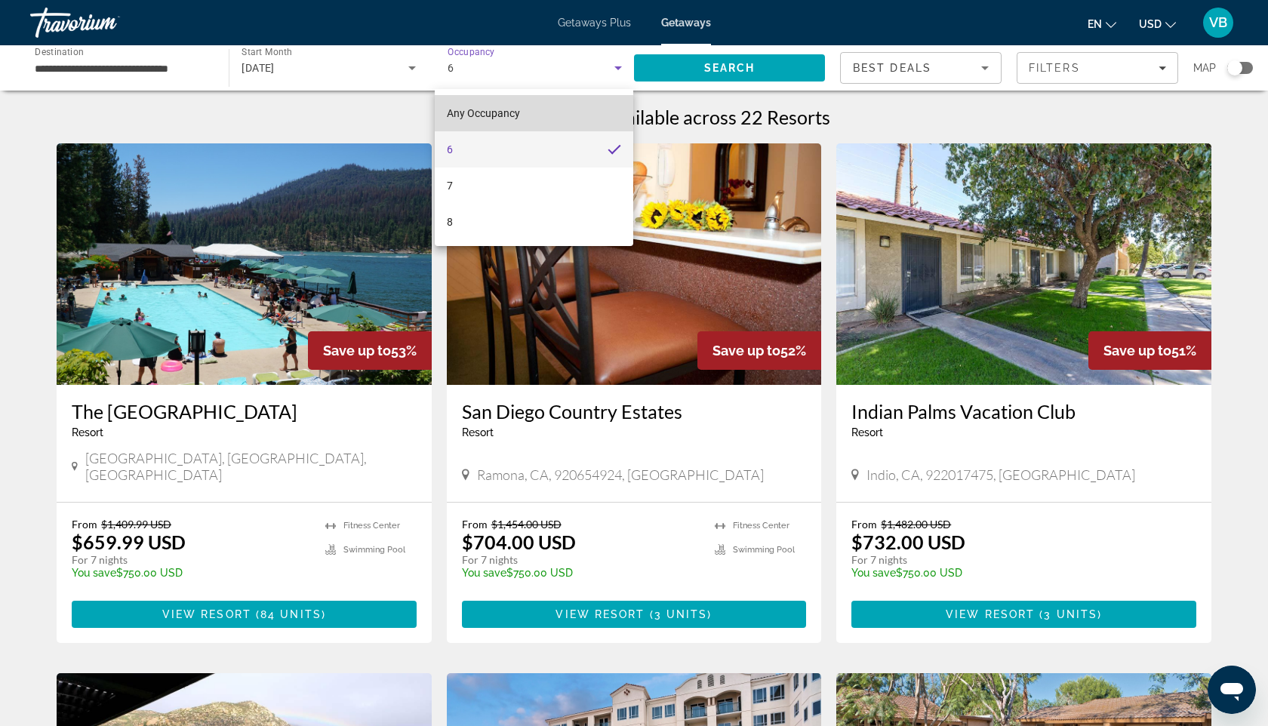
click at [488, 115] on span "Any Occupancy" at bounding box center [483, 113] width 73 height 12
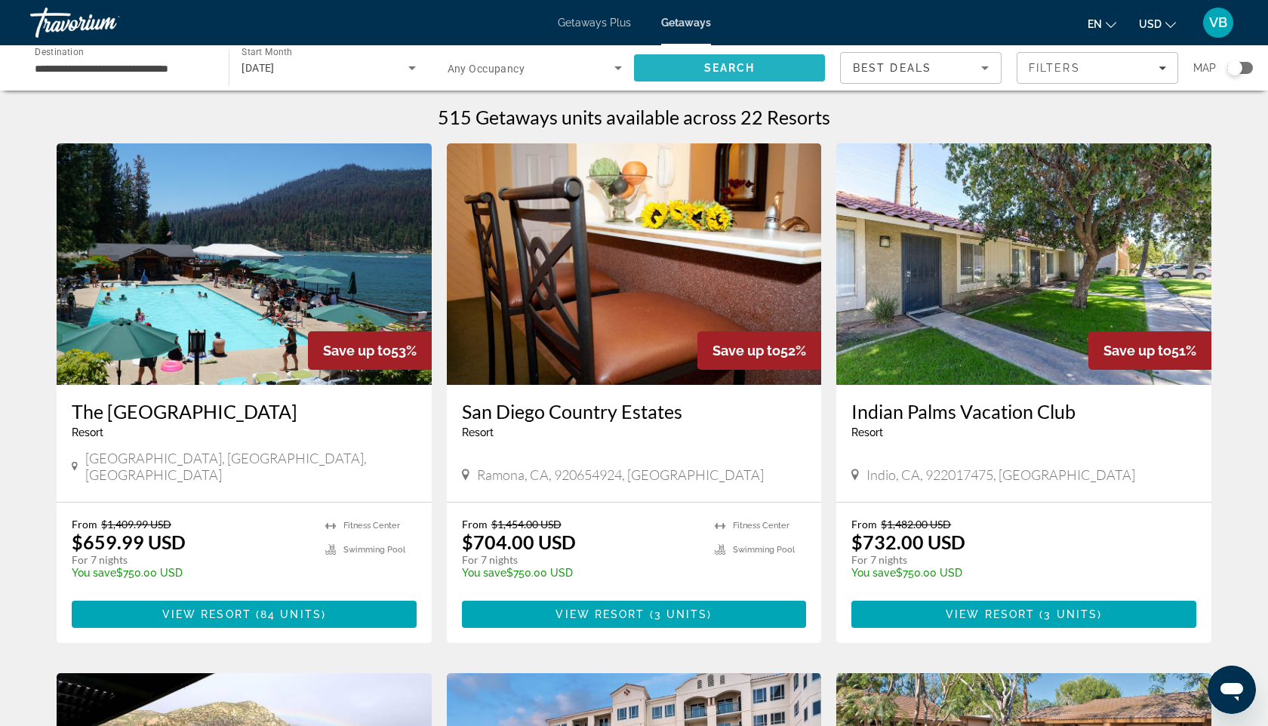
click at [666, 74] on span "Search" at bounding box center [729, 68] width 191 height 36
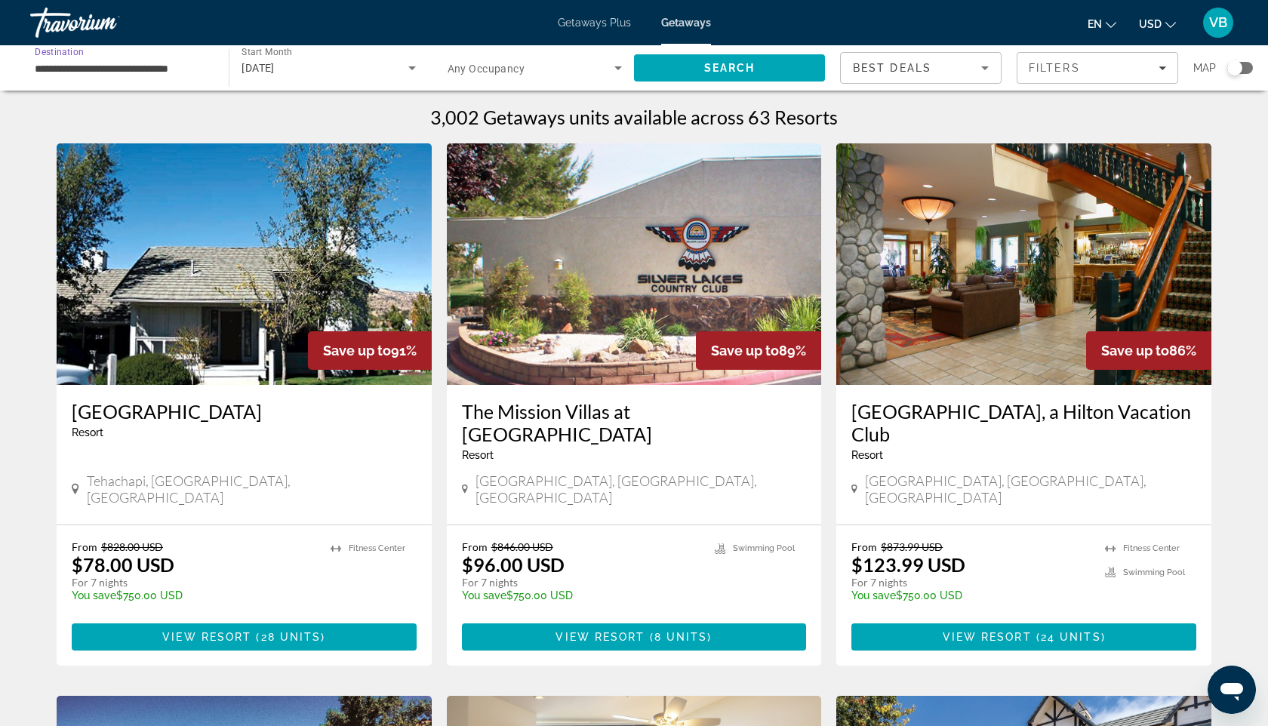
click at [165, 60] on input "**********" at bounding box center [122, 69] width 174 height 18
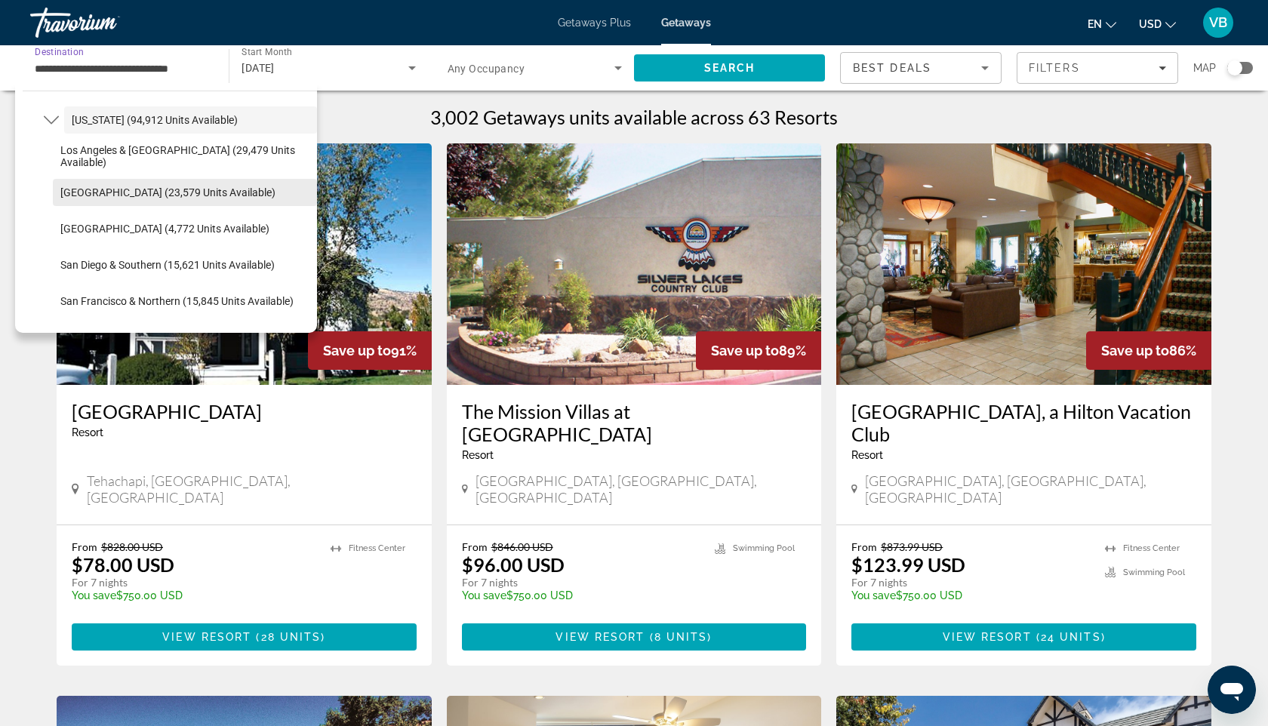
scroll to position [143, 0]
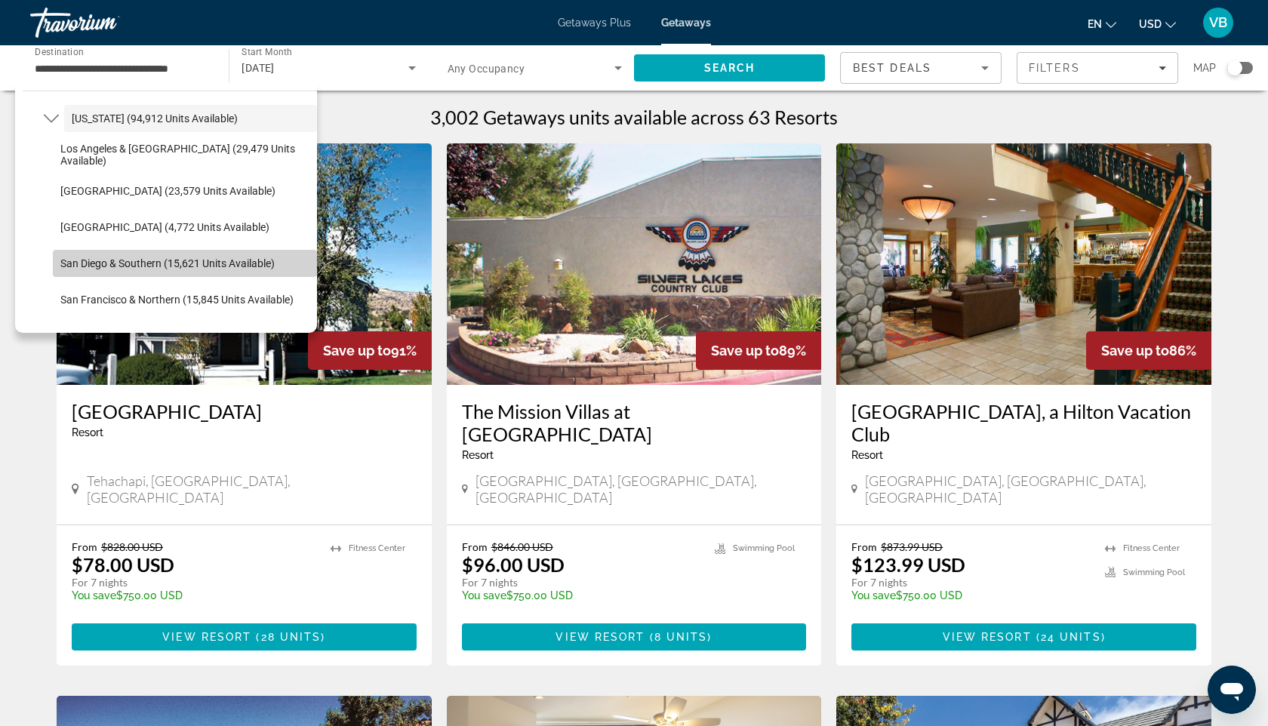
click at [121, 256] on span "Select destination: San Diego & Southern (15,621 units available)" at bounding box center [185, 263] width 264 height 36
type input "**********"
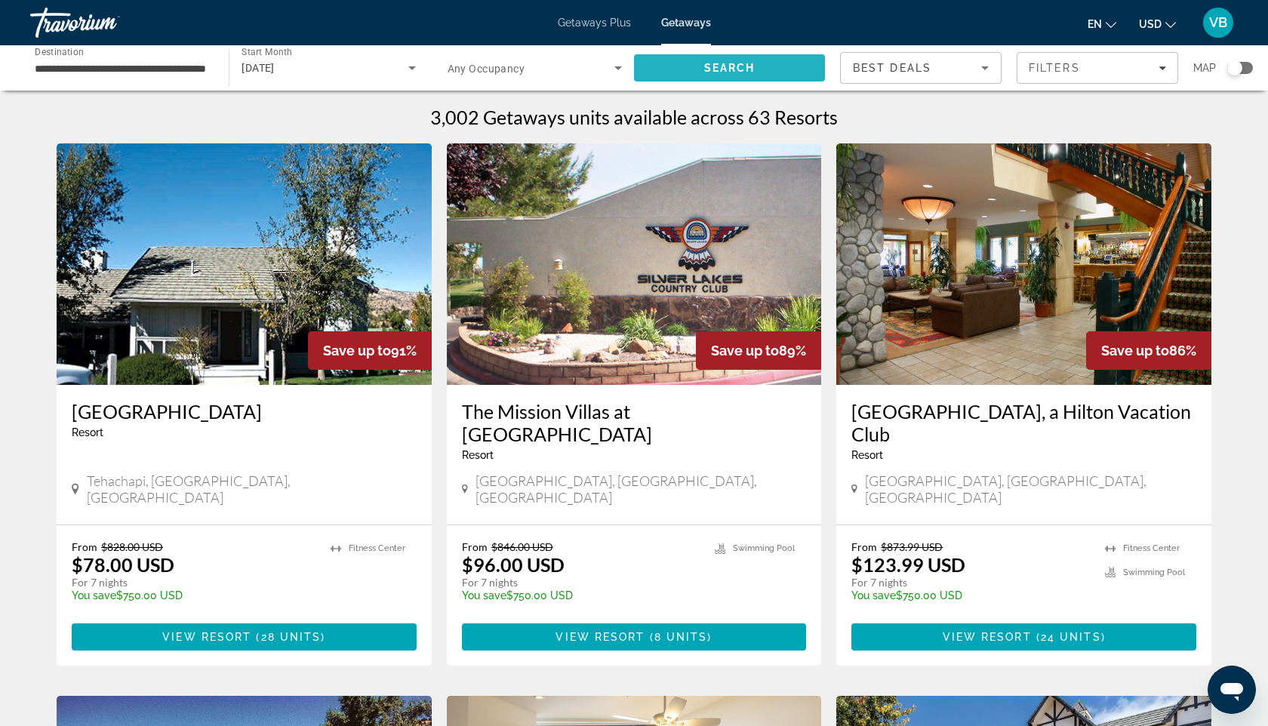
click at [741, 73] on span "Search" at bounding box center [729, 68] width 51 height 12
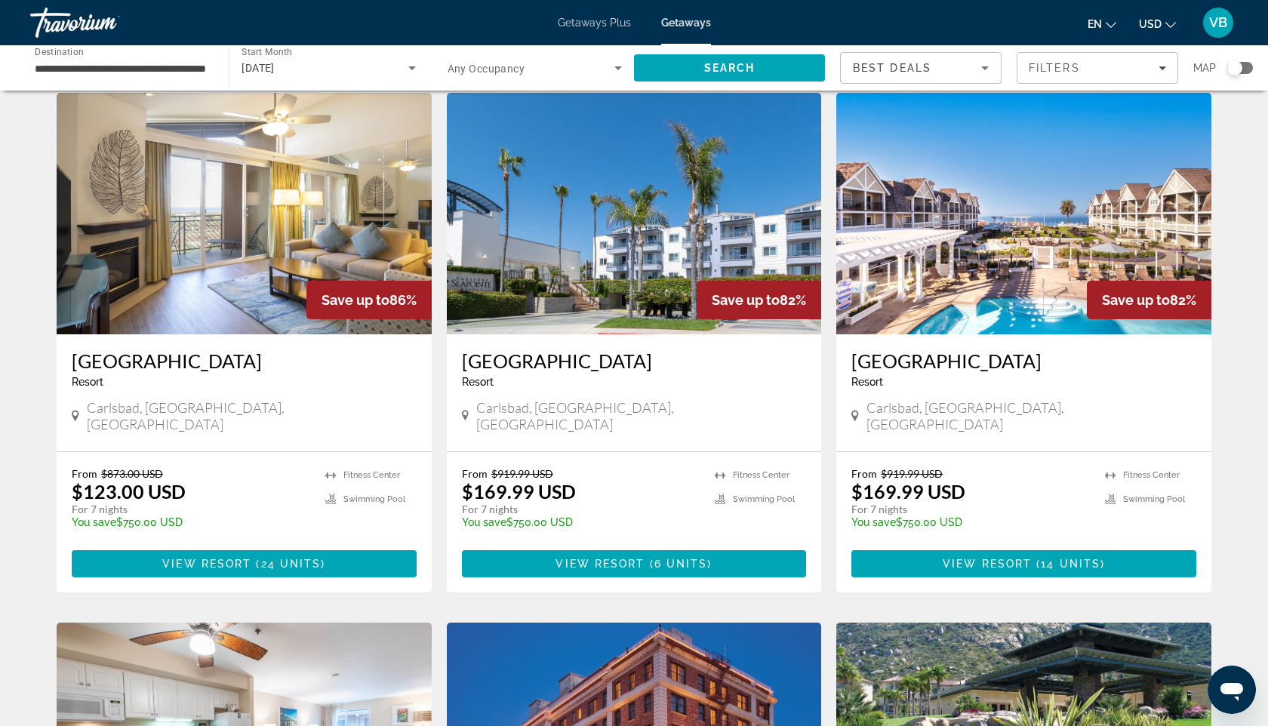
scroll to position [66, 0]
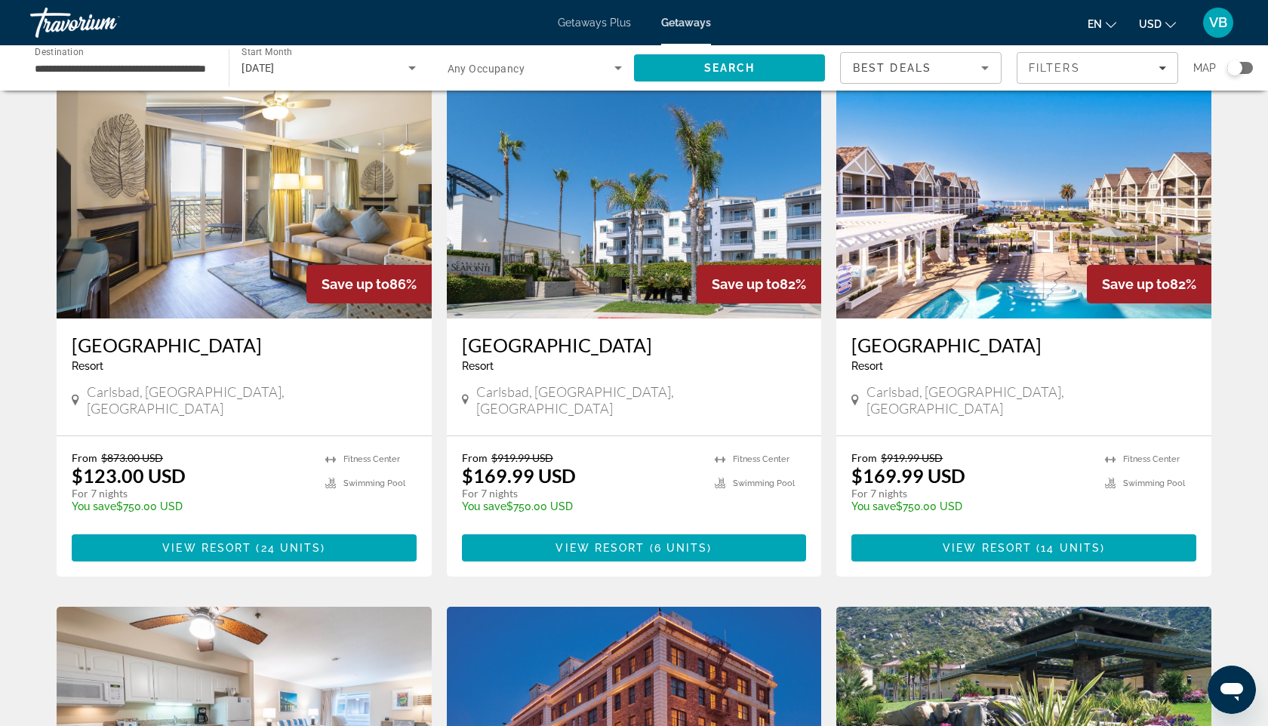
click at [959, 273] on img "Main content" at bounding box center [1023, 198] width 375 height 242
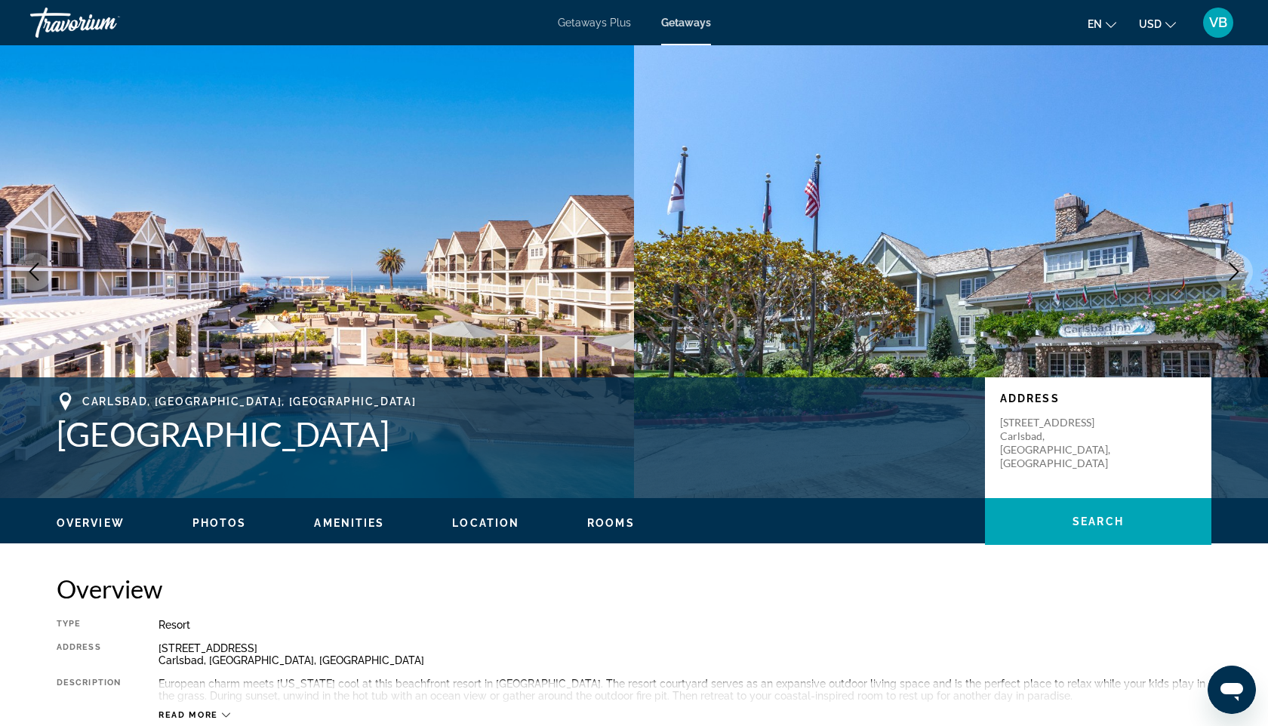
drag, startPoint x: 451, startPoint y: 442, endPoint x: 66, endPoint y: 427, distance: 385.3
click at [66, 427] on h1 "[GEOGRAPHIC_DATA]" at bounding box center [513, 433] width 913 height 39
copy h1 "[GEOGRAPHIC_DATA]"
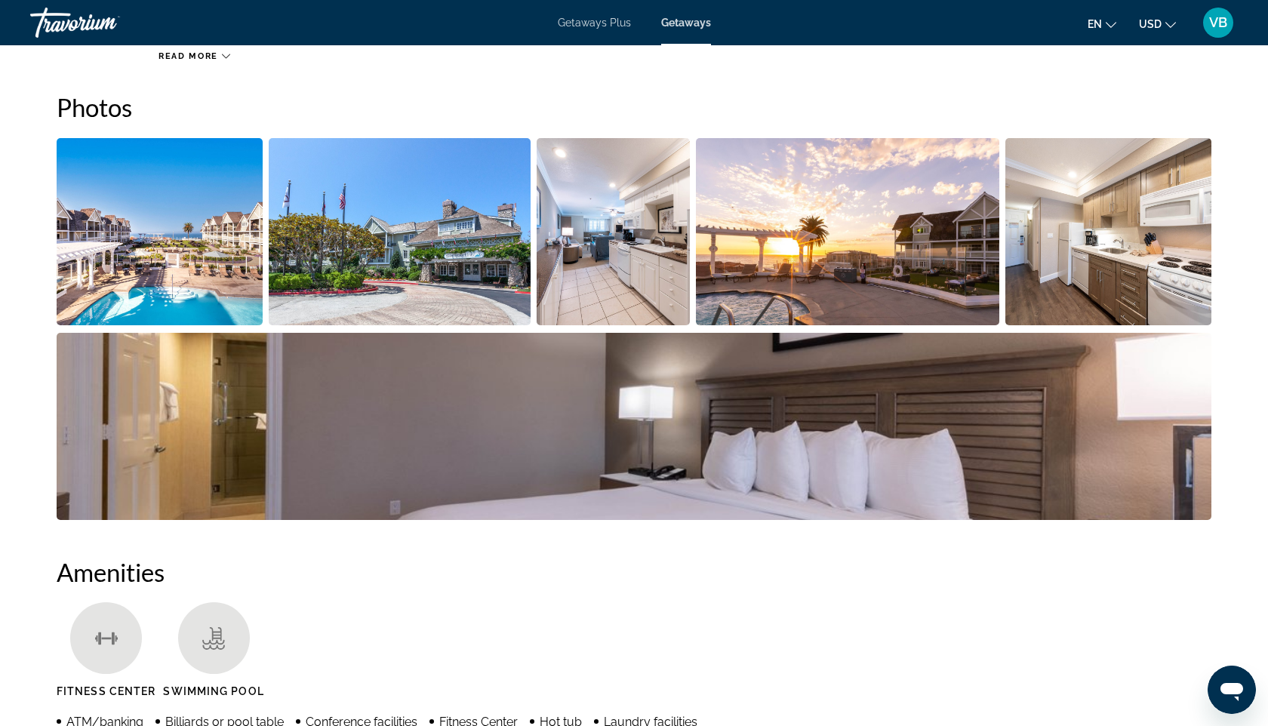
scroll to position [665, 0]
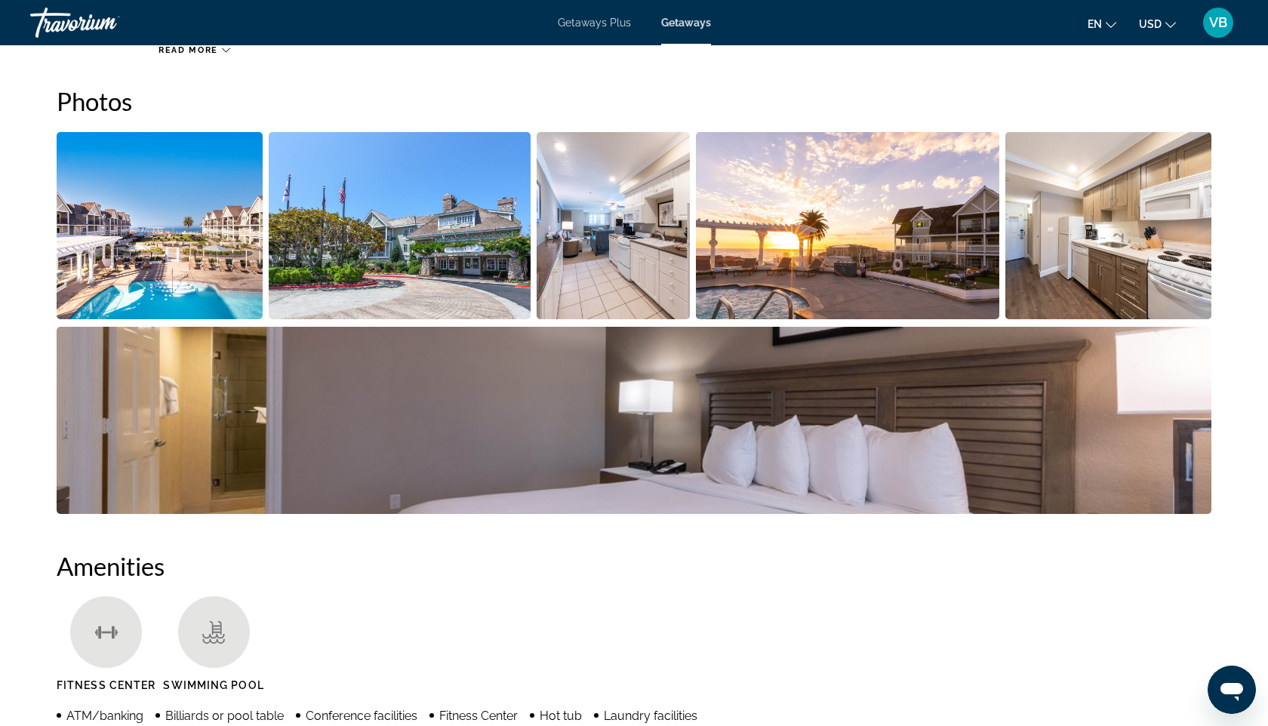
click at [454, 214] on img "Open full-screen image slider" at bounding box center [400, 225] width 263 height 187
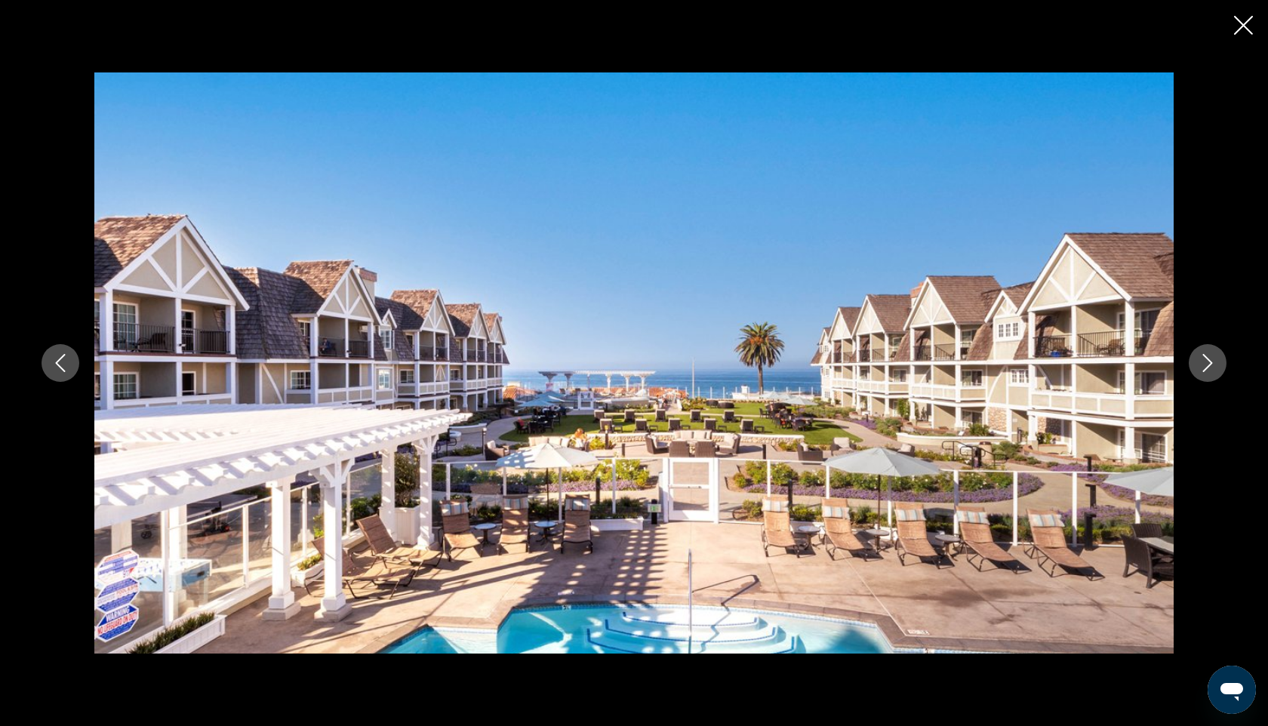
click at [1194, 364] on button "Next image" at bounding box center [1208, 363] width 38 height 38
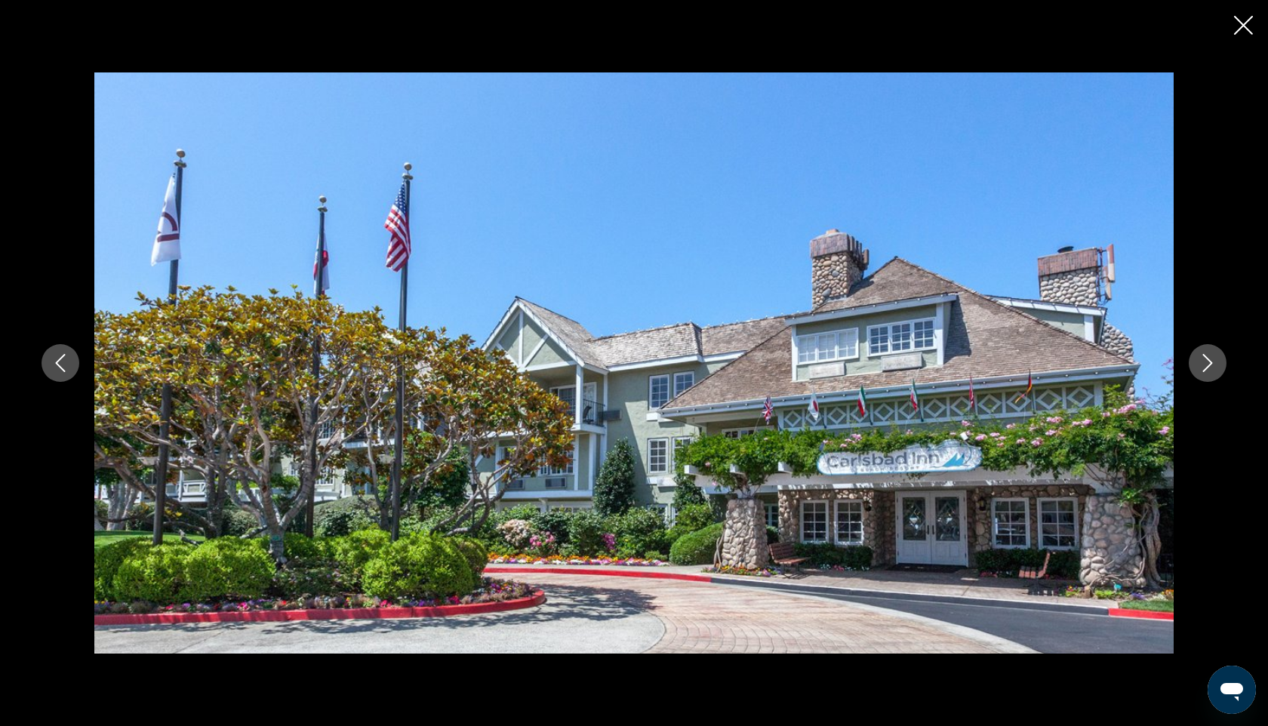
click at [1195, 364] on button "Next image" at bounding box center [1208, 363] width 38 height 38
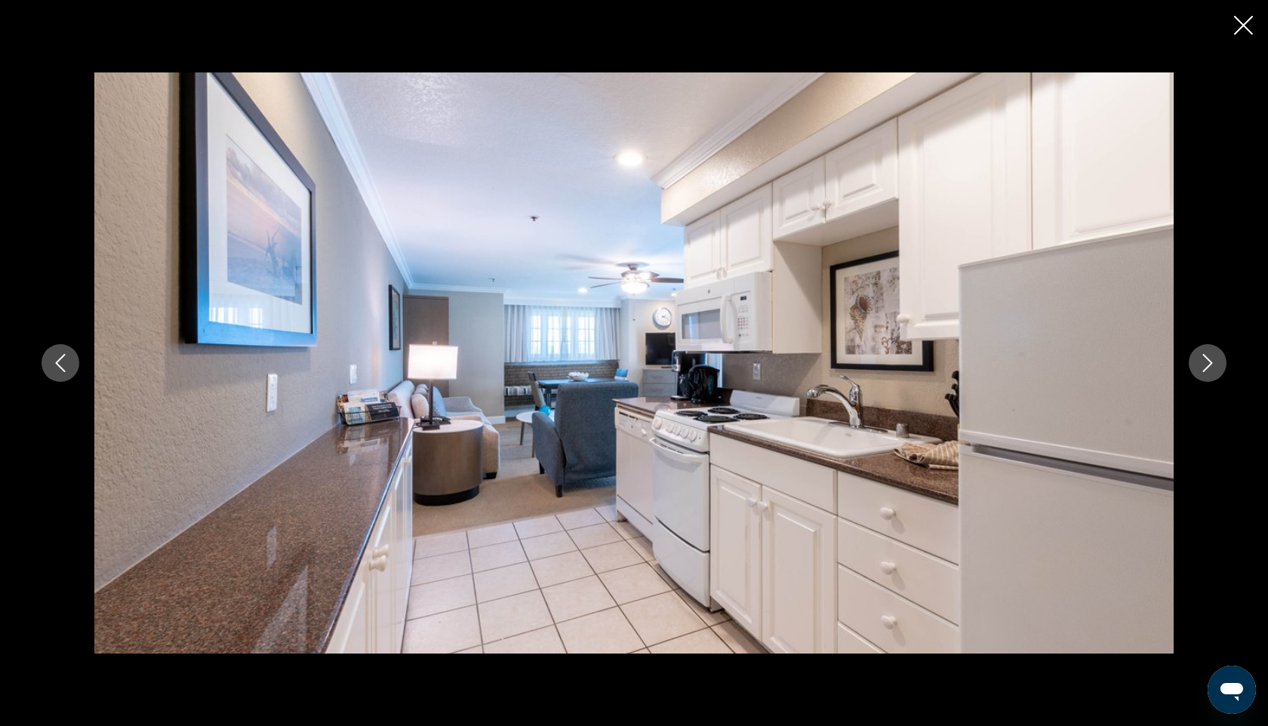
click at [1195, 364] on button "Next image" at bounding box center [1208, 363] width 38 height 38
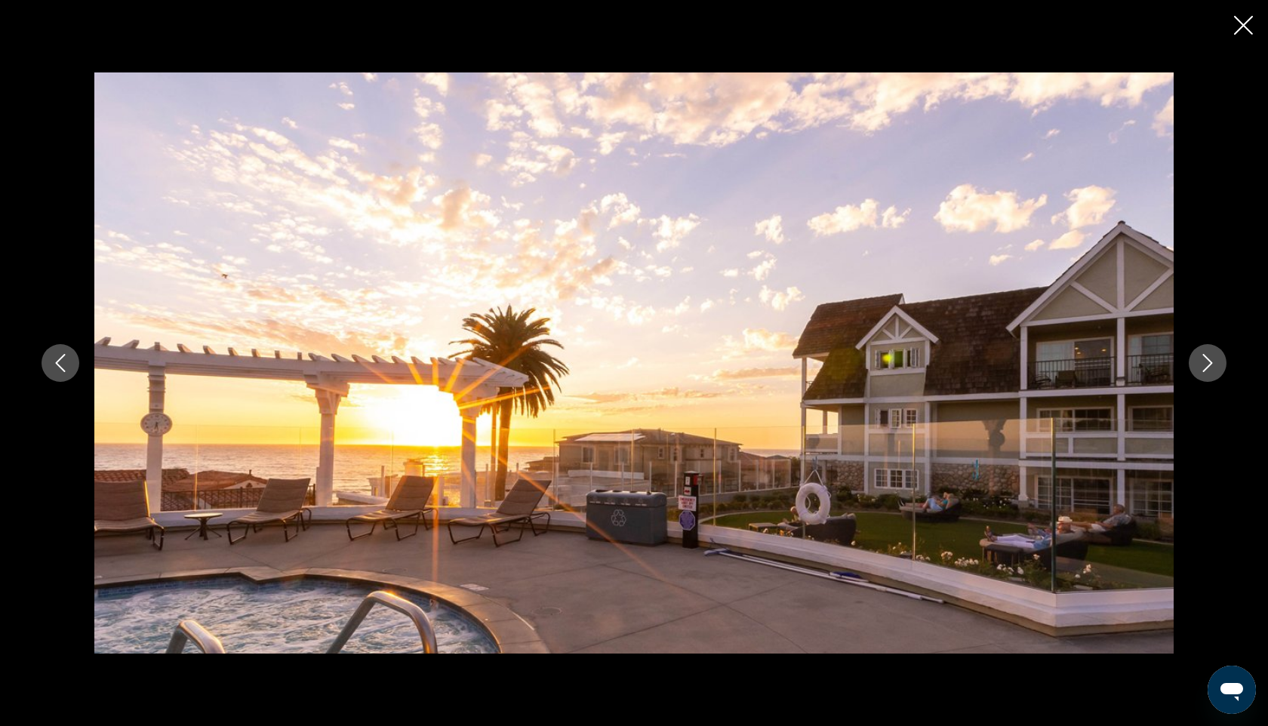
click at [1195, 363] on button "Next image" at bounding box center [1208, 363] width 38 height 38
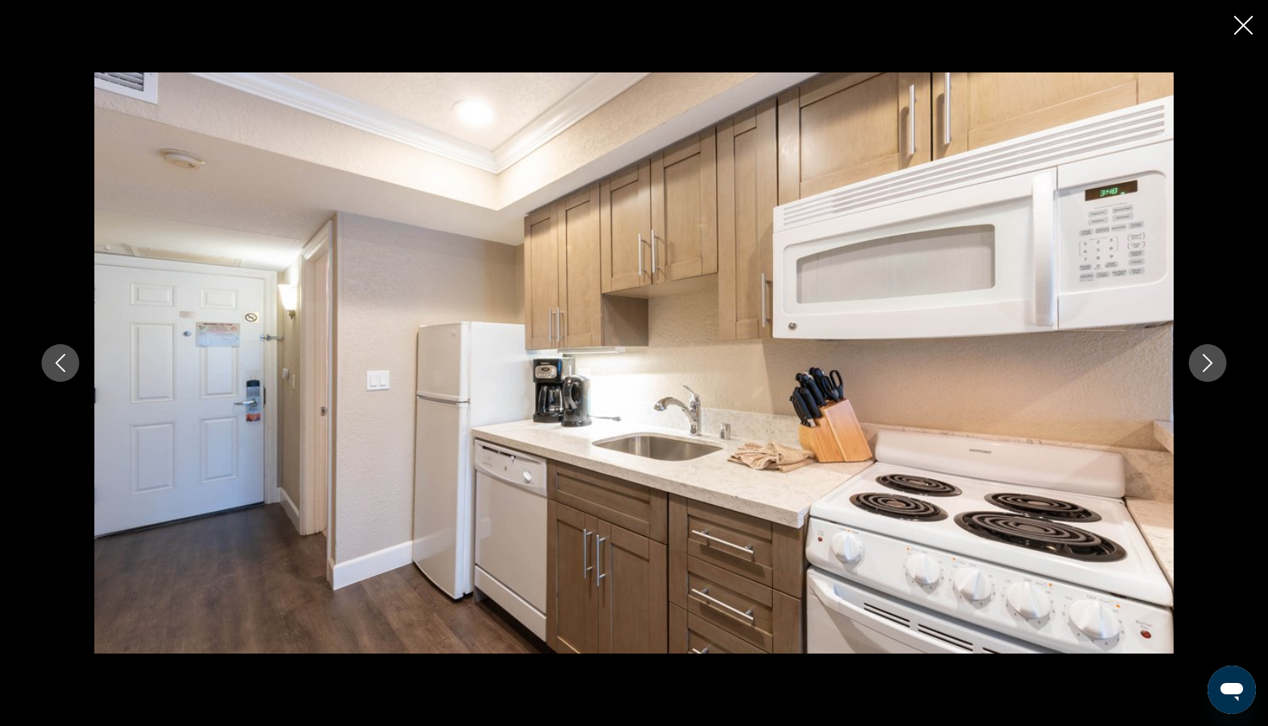
click at [1195, 364] on button "Next image" at bounding box center [1208, 363] width 38 height 38
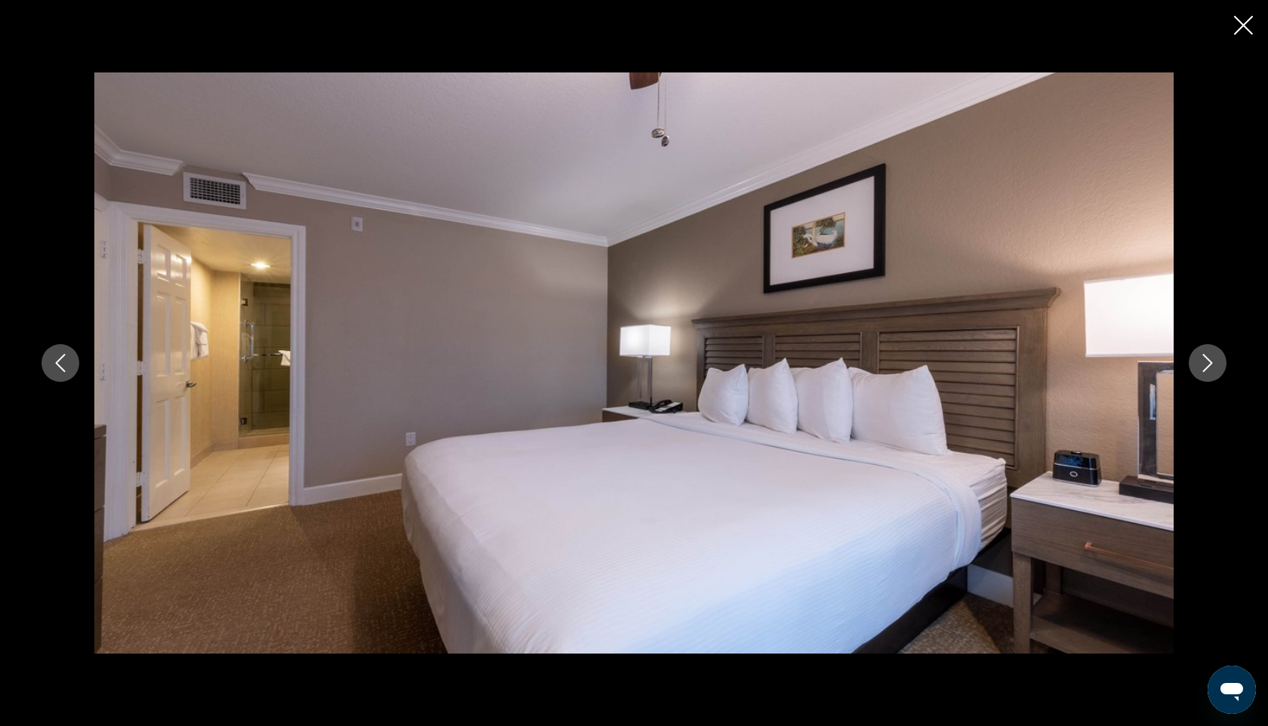
click at [1195, 364] on button "Next image" at bounding box center [1208, 363] width 38 height 38
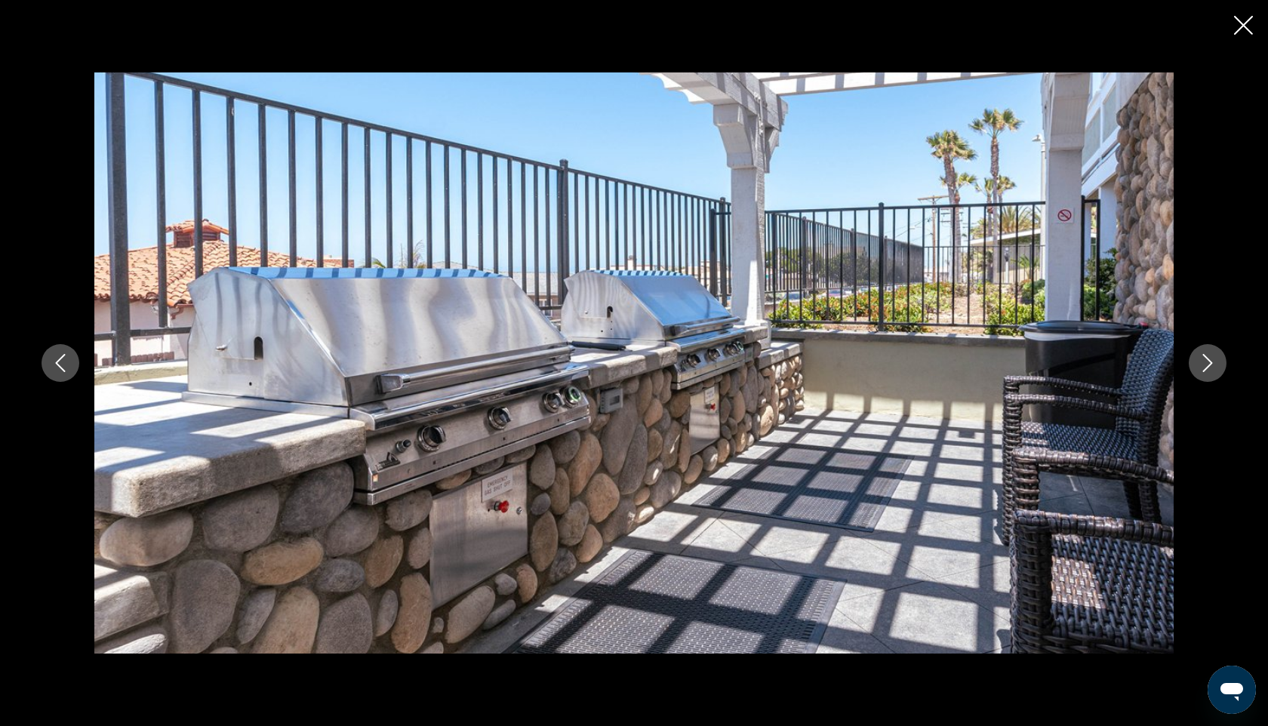
click at [1194, 367] on button "Next image" at bounding box center [1208, 363] width 38 height 38
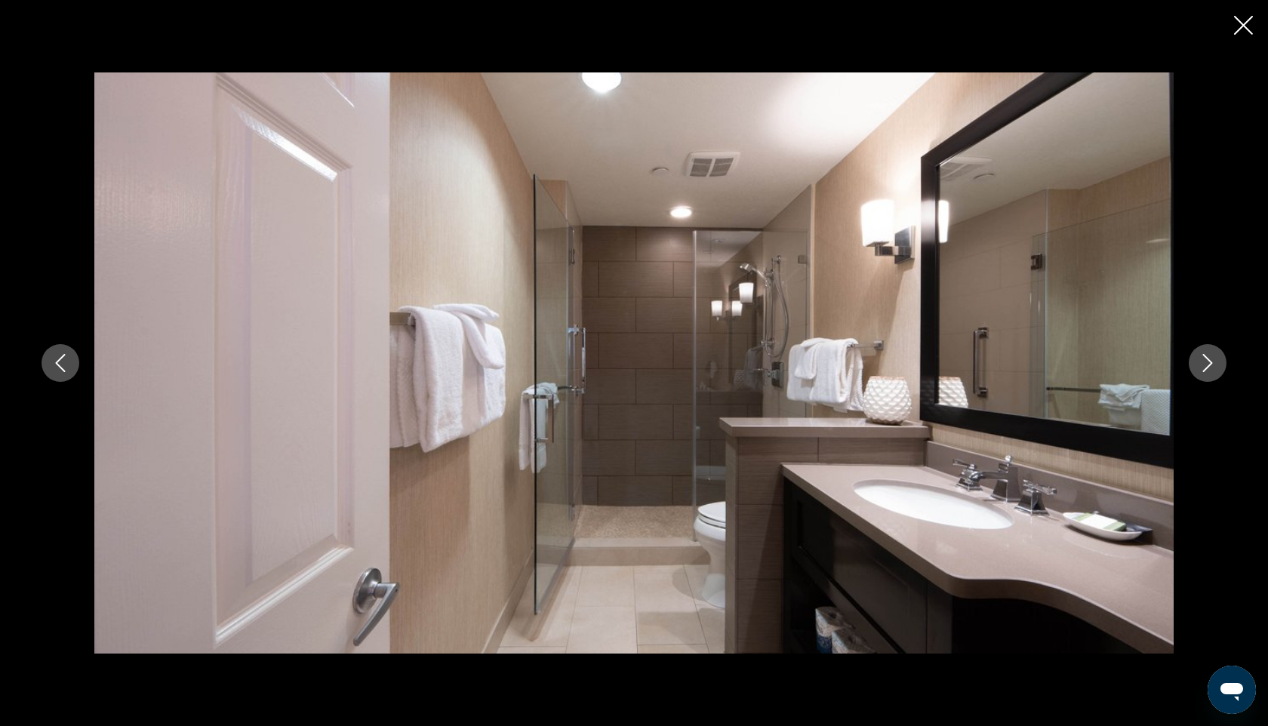
click at [1194, 367] on button "Next image" at bounding box center [1208, 363] width 38 height 38
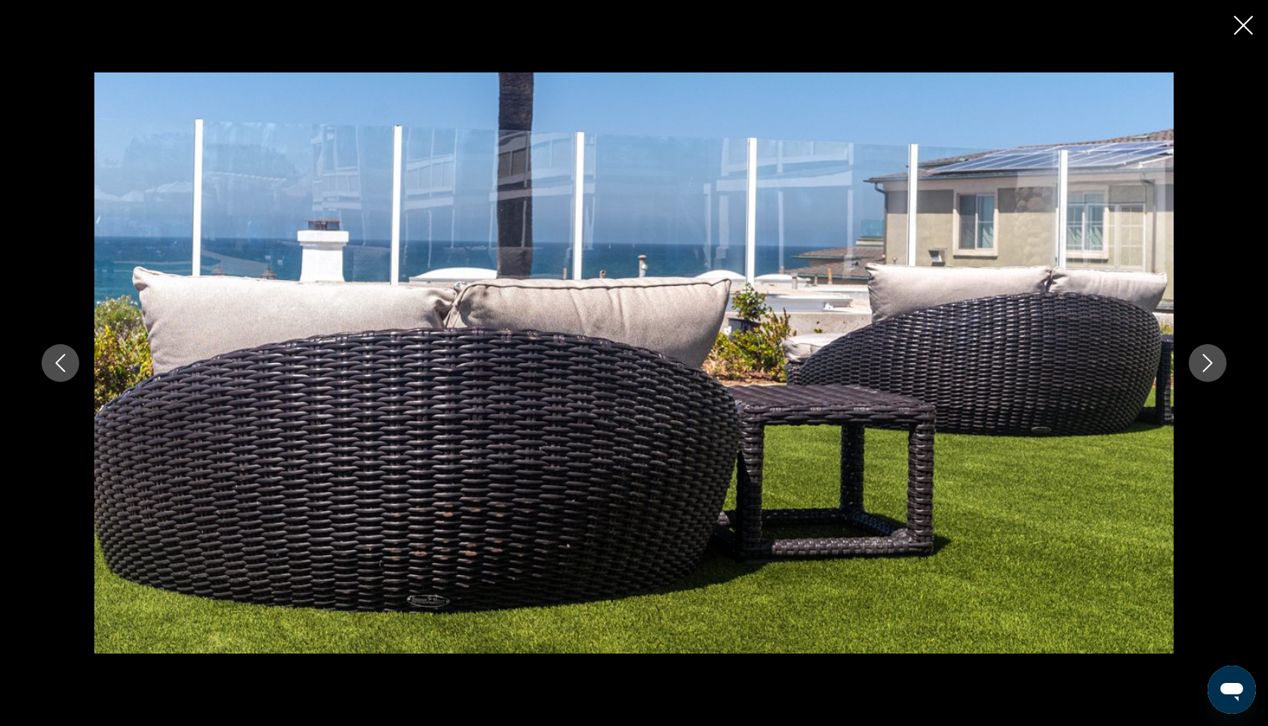
click at [1236, 32] on icon "Close slideshow" at bounding box center [1243, 25] width 19 height 19
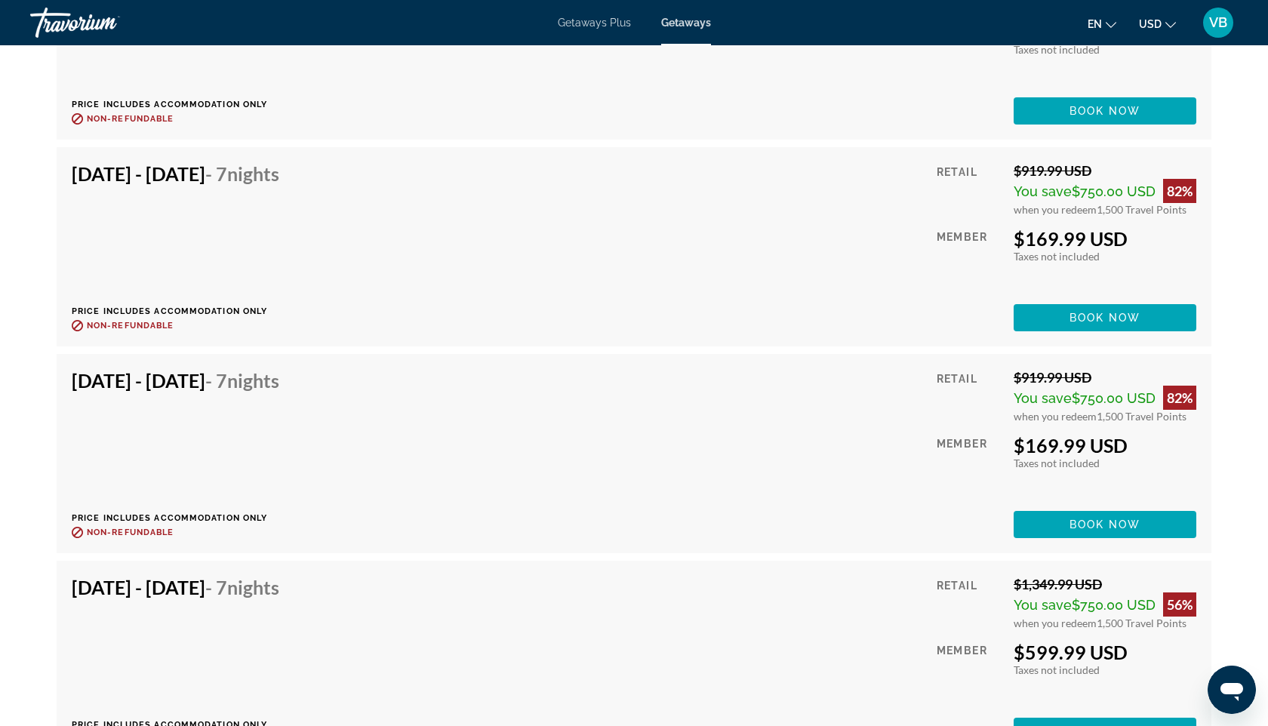
scroll to position [3228, 0]
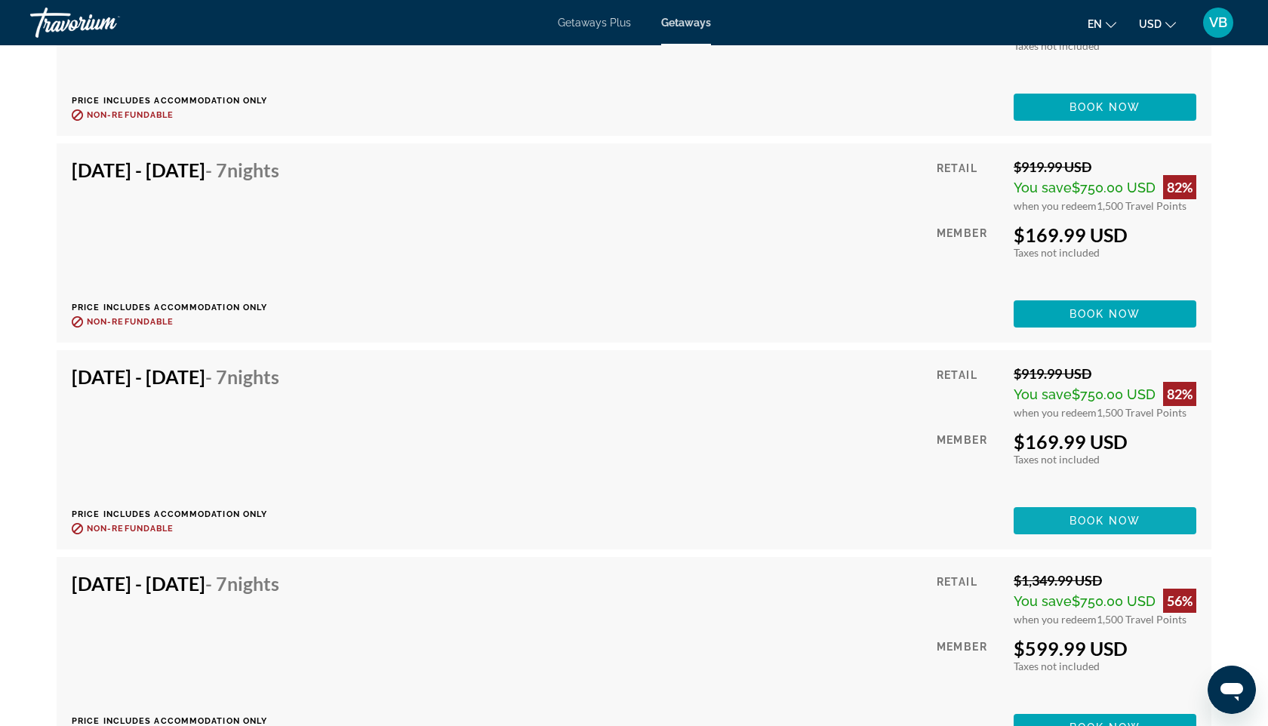
click at [1097, 516] on span "Book now" at bounding box center [1106, 521] width 72 height 12
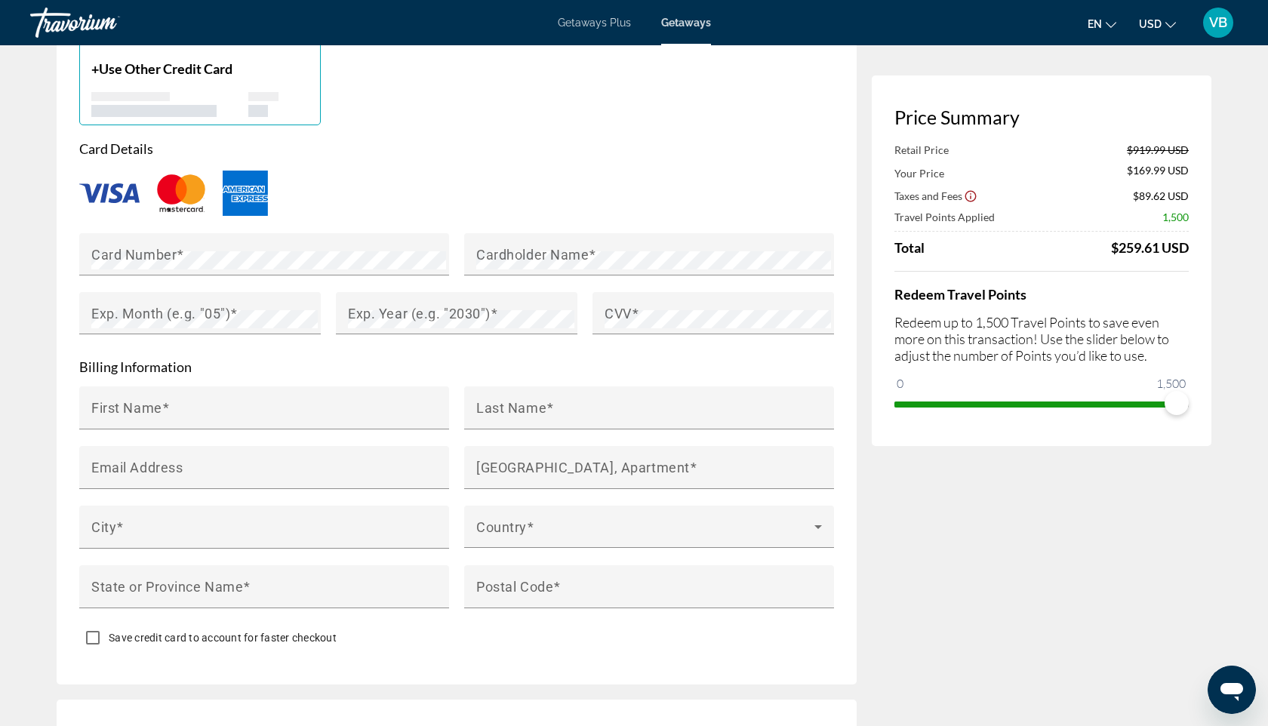
scroll to position [1183, 0]
